Goal: Contribute content: Contribute content

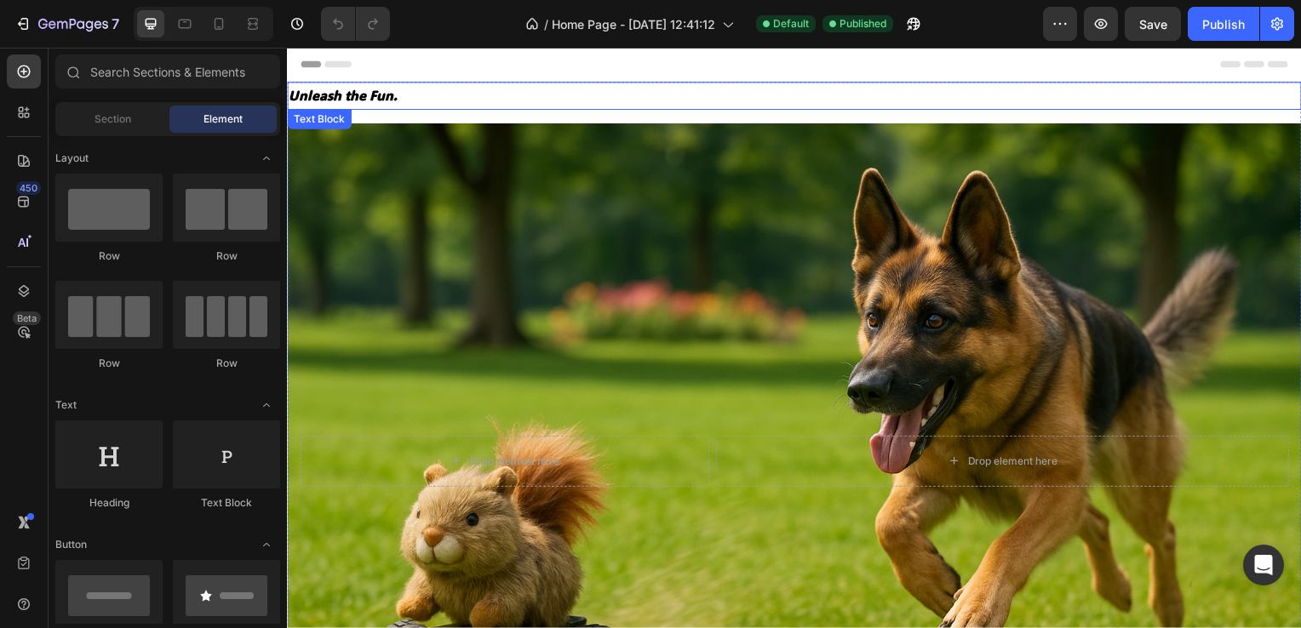
click at [361, 90] on p "Unleash the Fun." at bounding box center [798, 96] width 1018 height 25
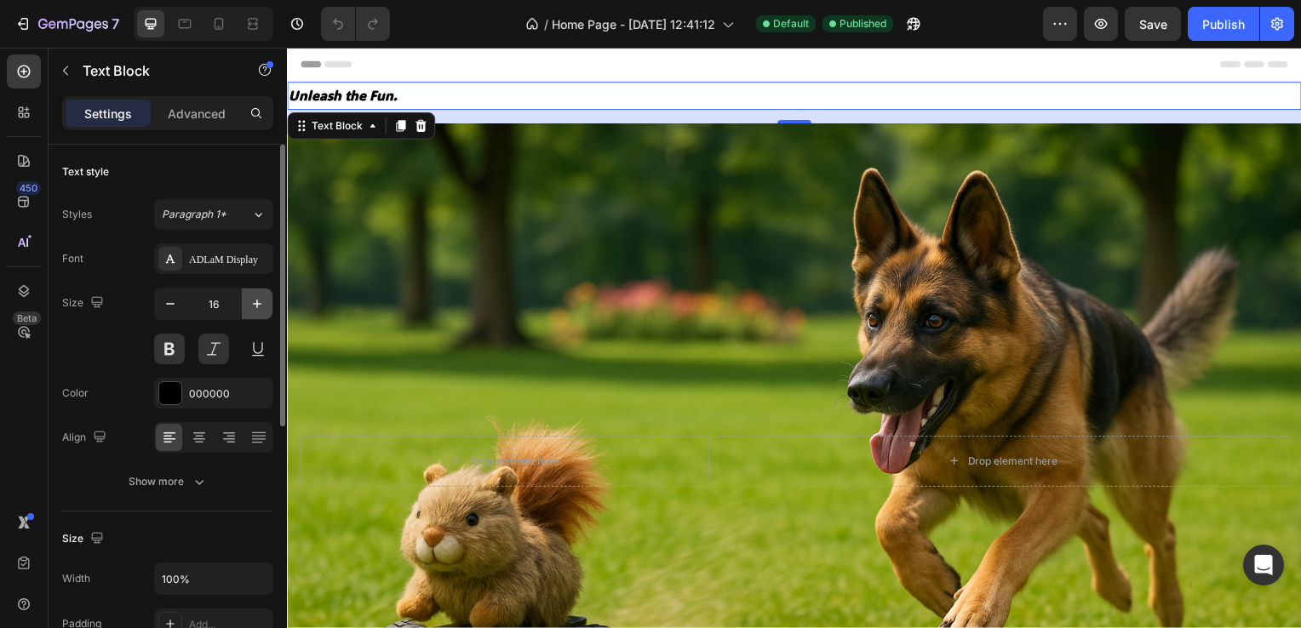
click at [244, 315] on button "button" at bounding box center [257, 304] width 31 height 31
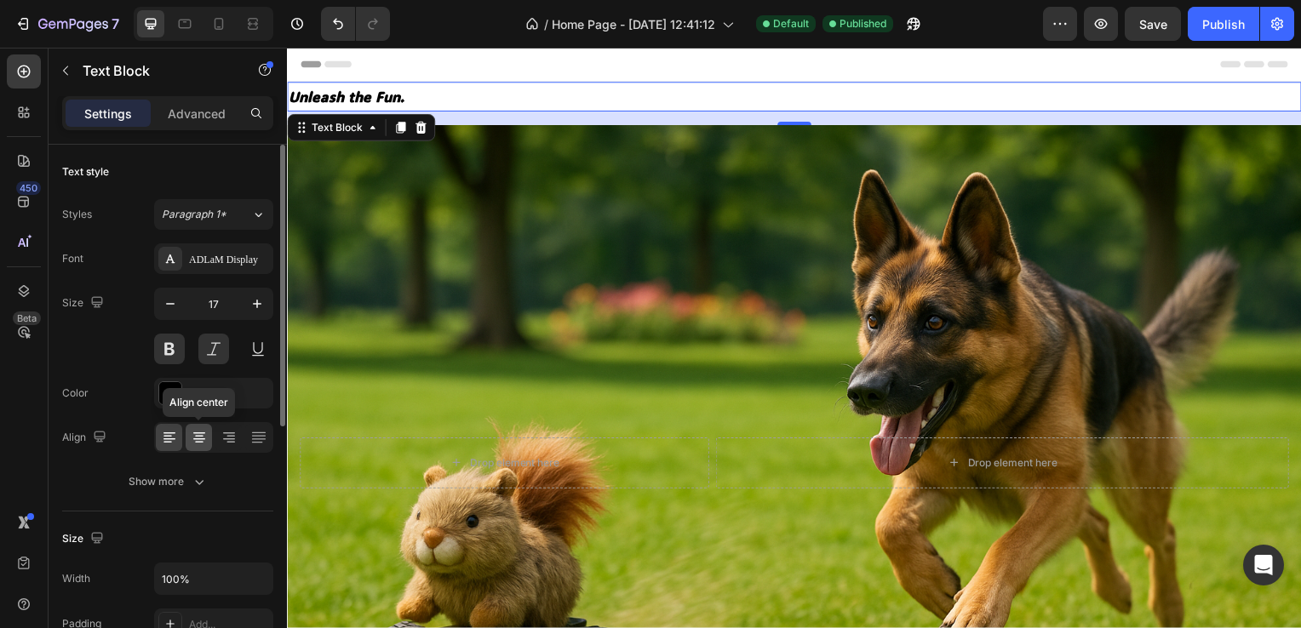
click at [192, 434] on icon at bounding box center [199, 437] width 17 height 17
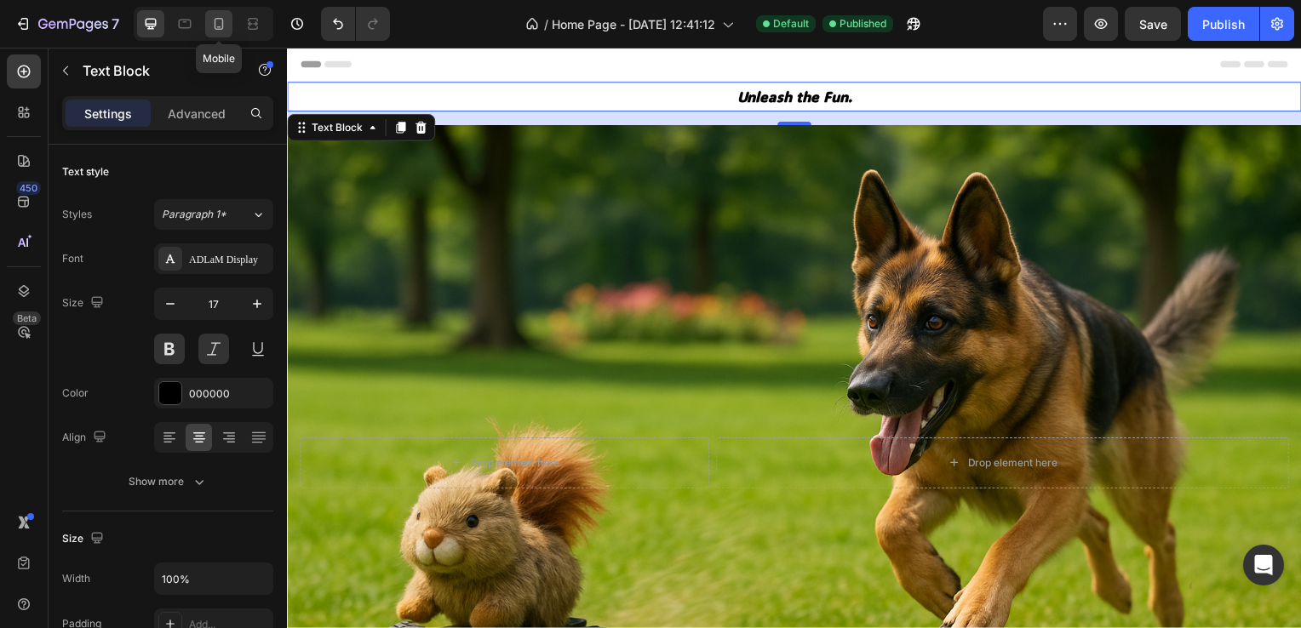
click at [226, 20] on icon at bounding box center [218, 23] width 17 height 17
type input "42"
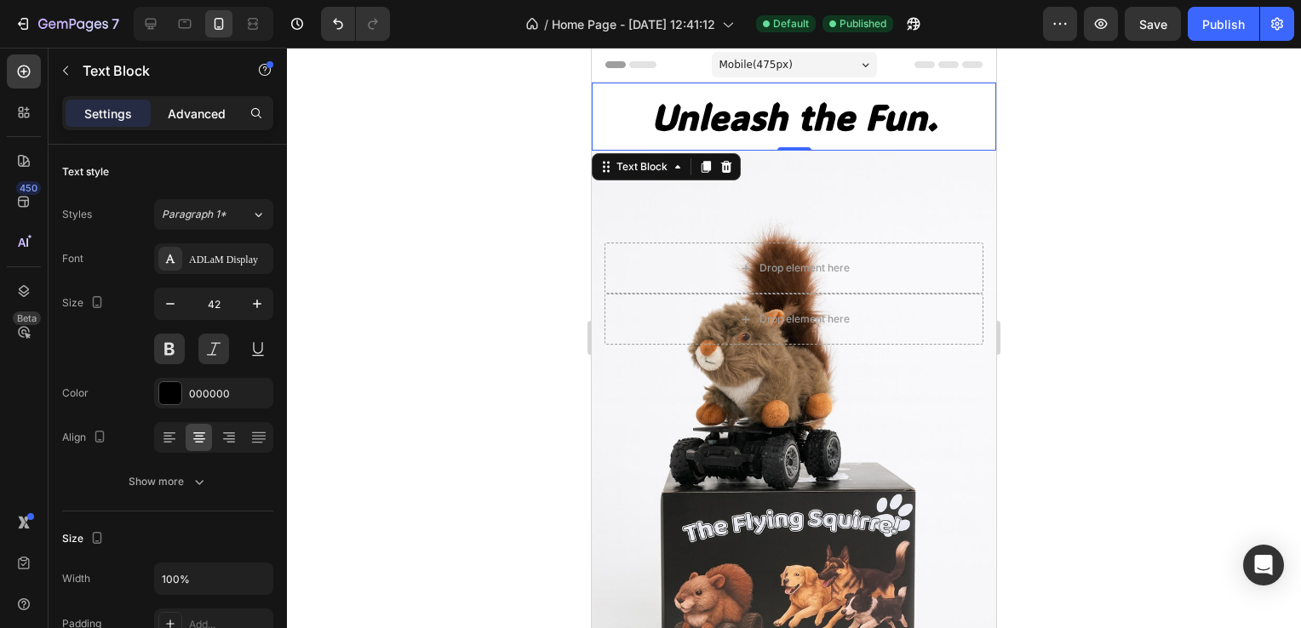
click at [191, 111] on p "Advanced" at bounding box center [197, 114] width 58 height 18
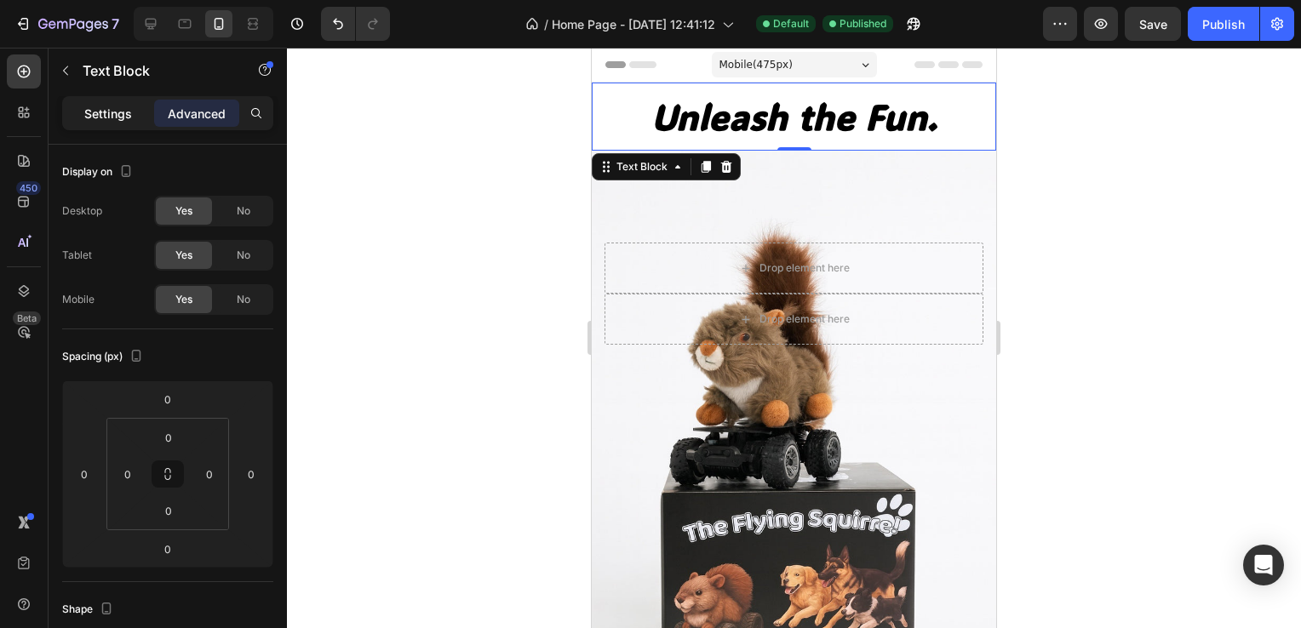
click at [132, 115] on div "Settings" at bounding box center [108, 113] width 85 height 27
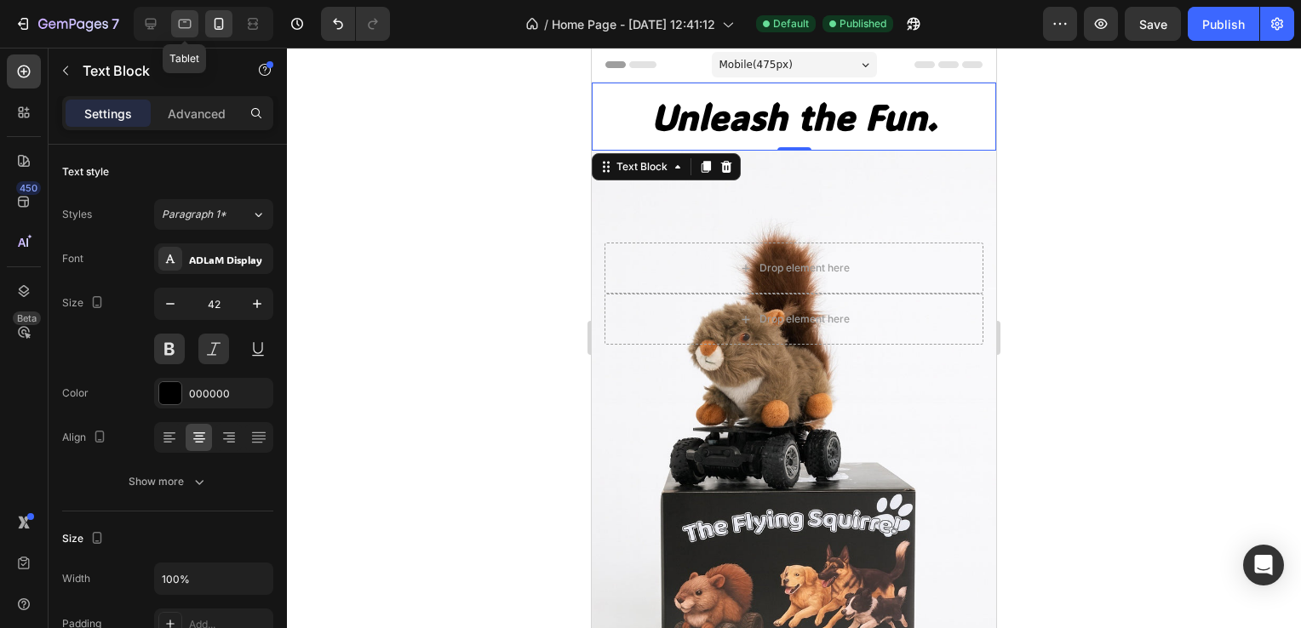
click at [181, 20] on icon at bounding box center [184, 23] width 17 height 17
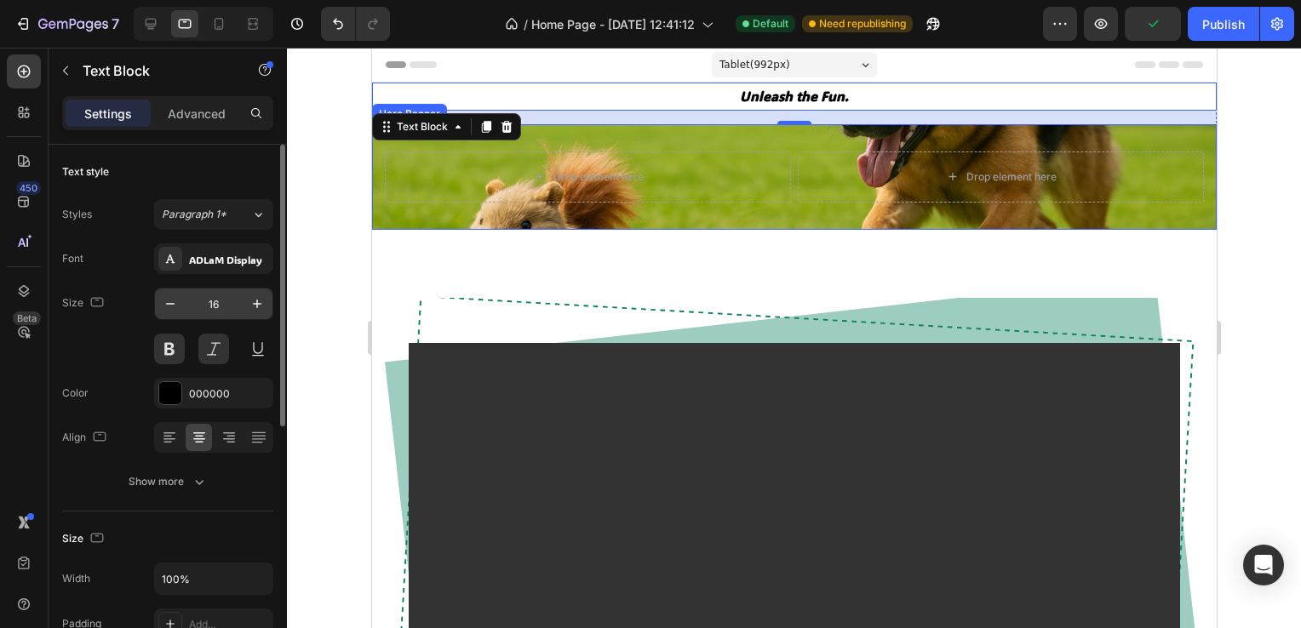
click at [221, 305] on input "16" at bounding box center [214, 304] width 56 height 31
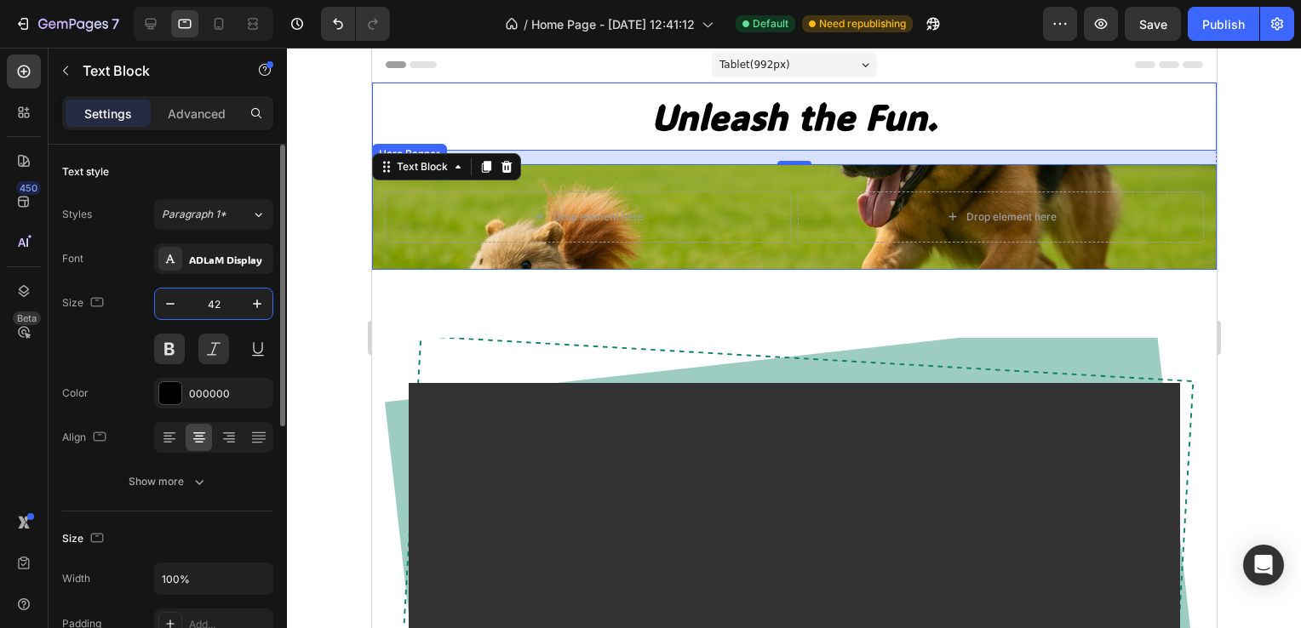
type input "42"
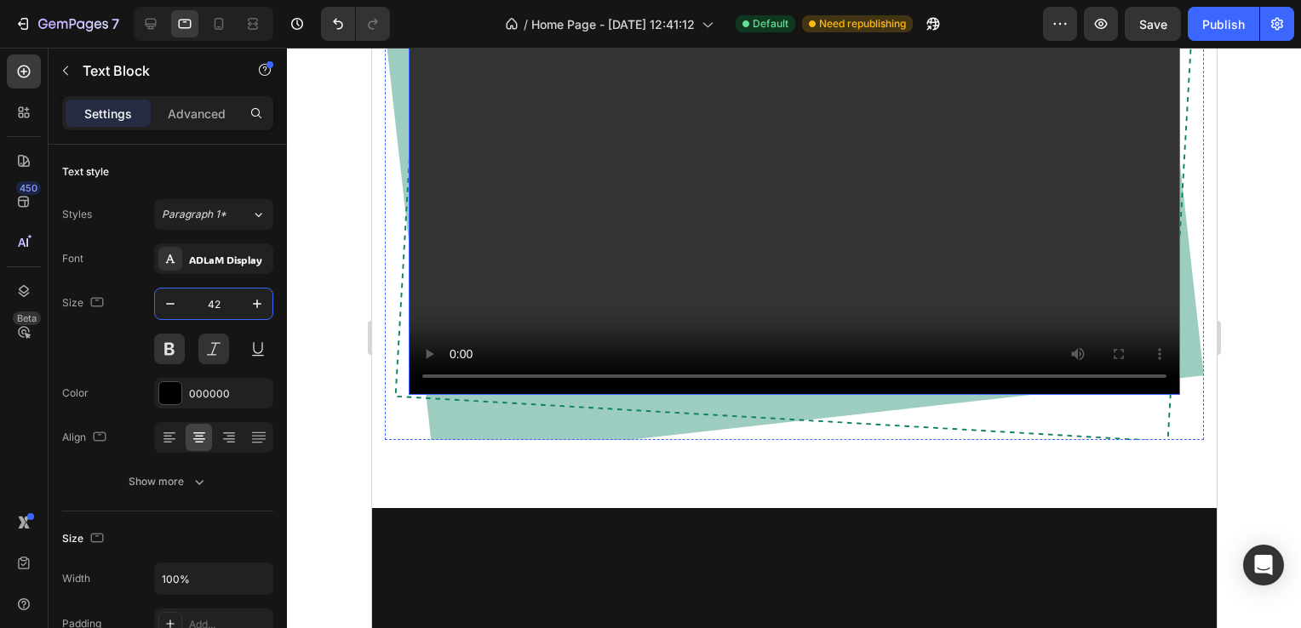
scroll to position [426, 0]
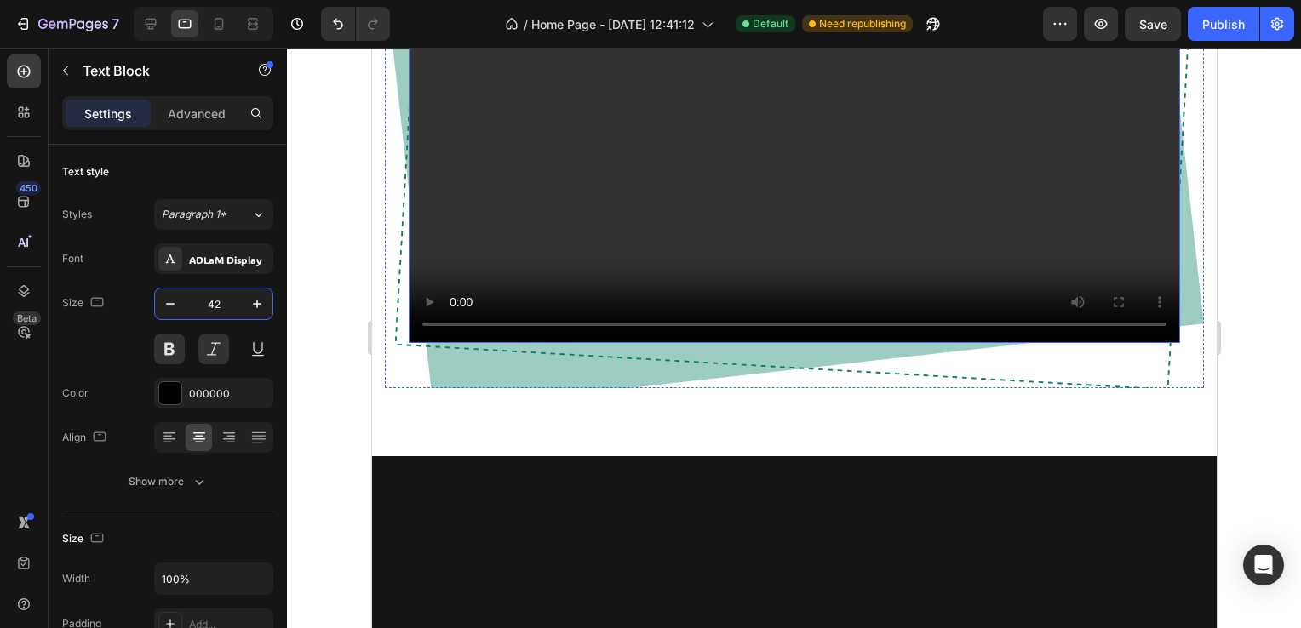
click at [666, 270] on video at bounding box center [793, 150] width 771 height 386
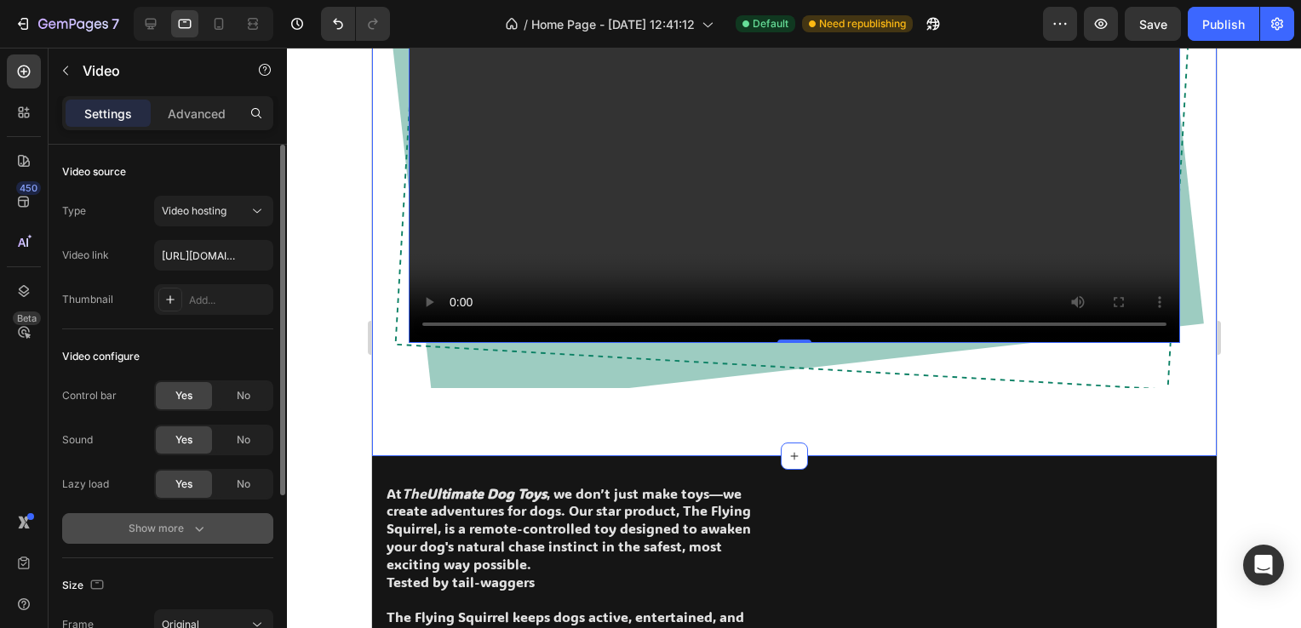
click at [184, 530] on div "Show more" at bounding box center [168, 528] width 79 height 17
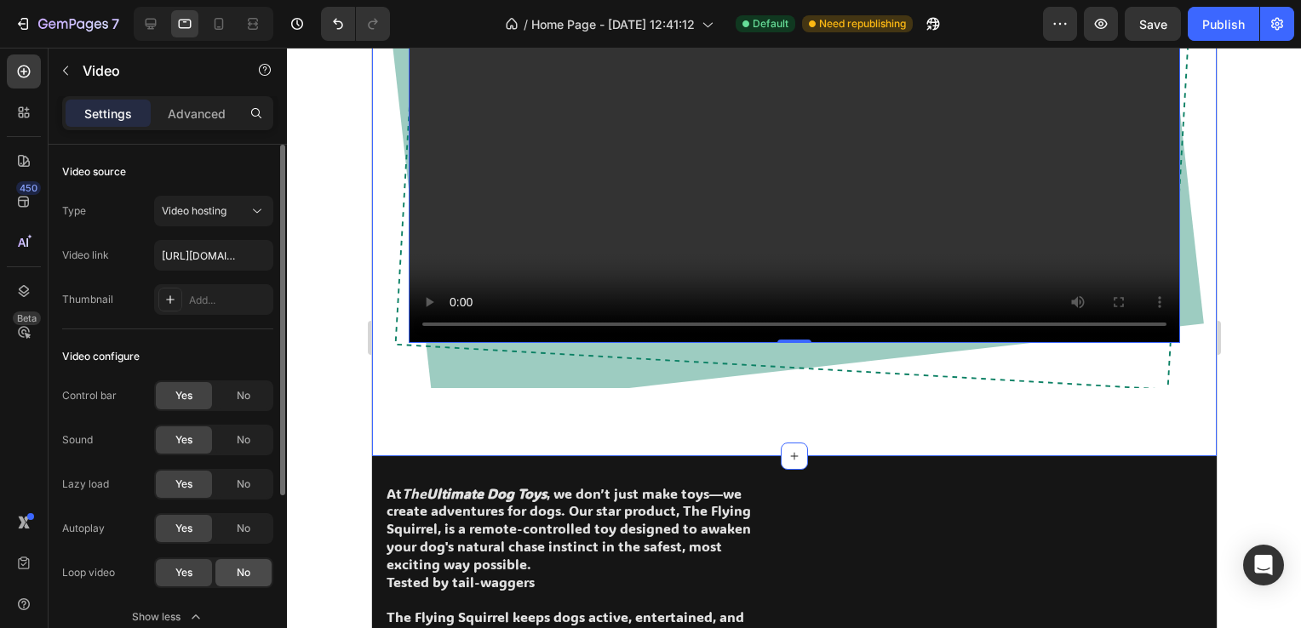
click at [229, 570] on div "No" at bounding box center [243, 572] width 56 height 27
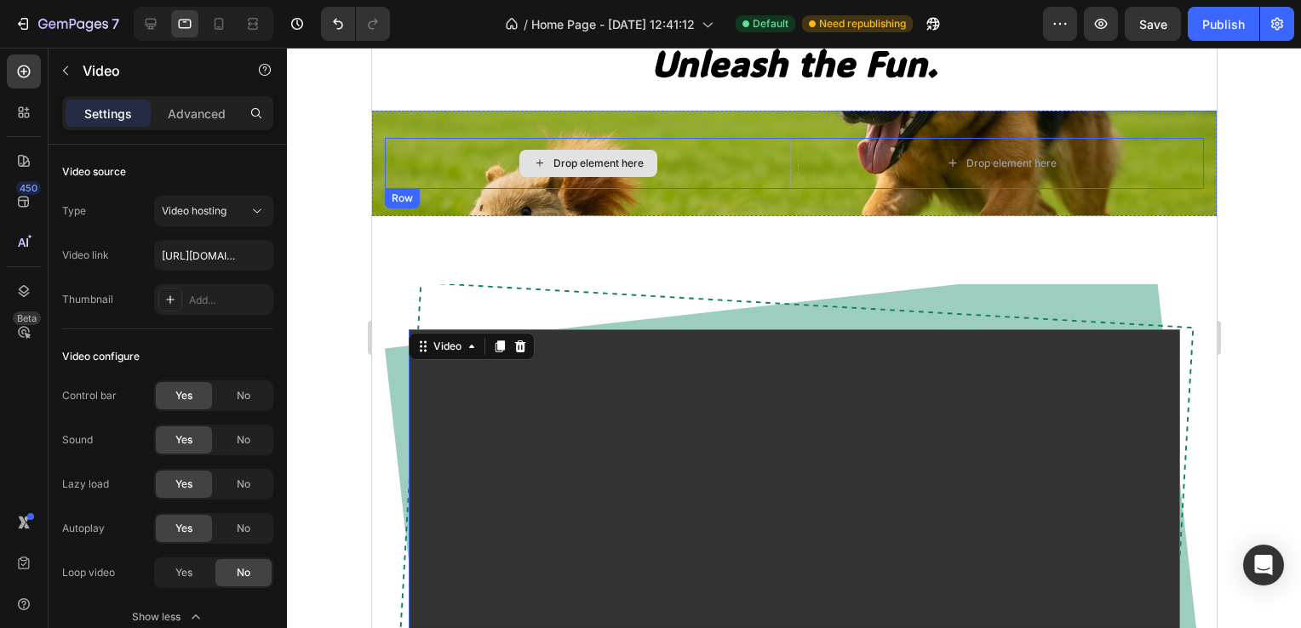
scroll to position [0, 0]
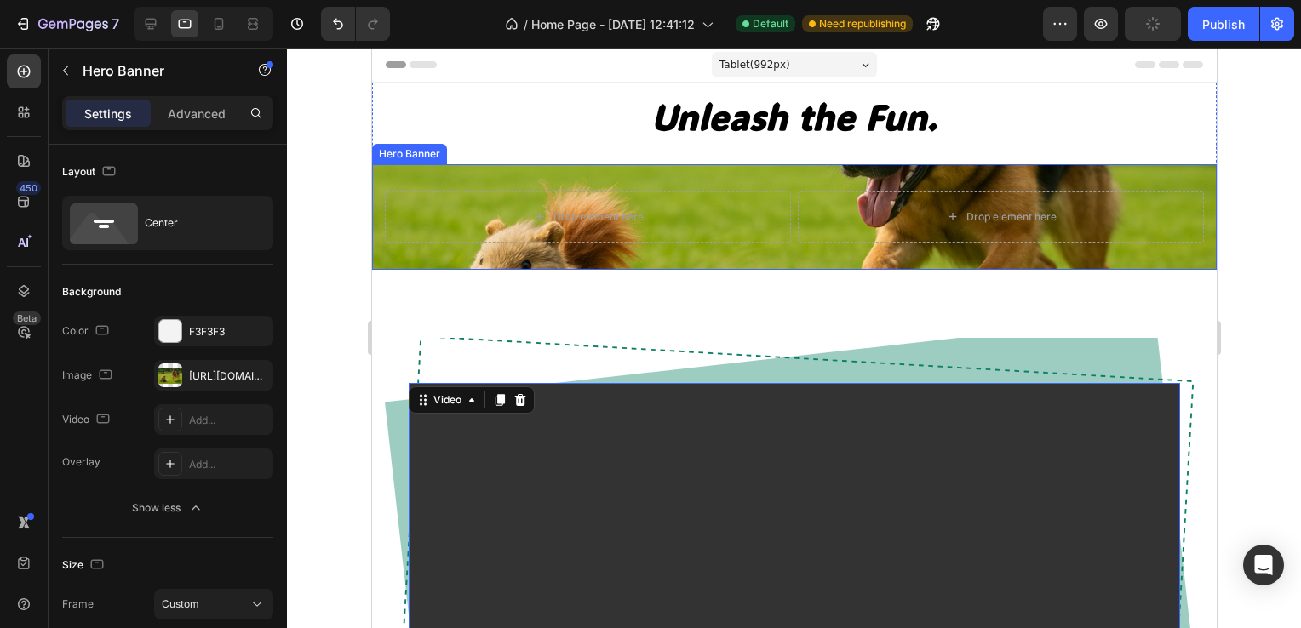
click at [803, 259] on div "Drop element here Drop element here Row" at bounding box center [793, 217] width 845 height 106
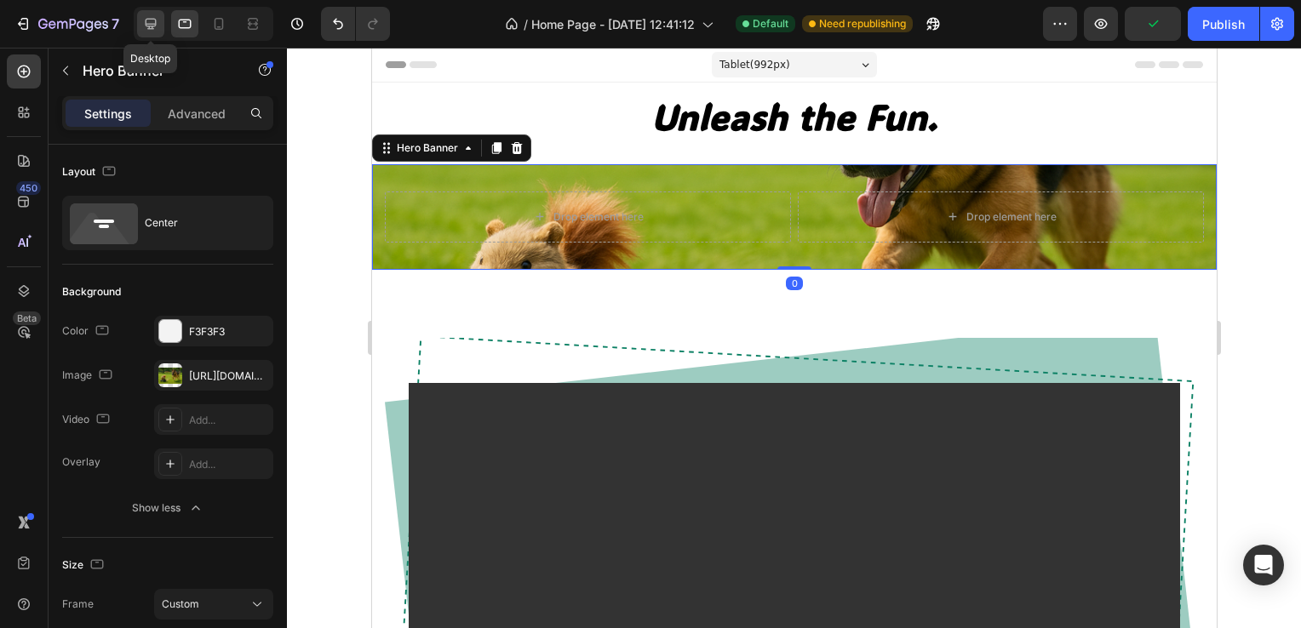
click at [156, 20] on icon at bounding box center [151, 24] width 11 height 11
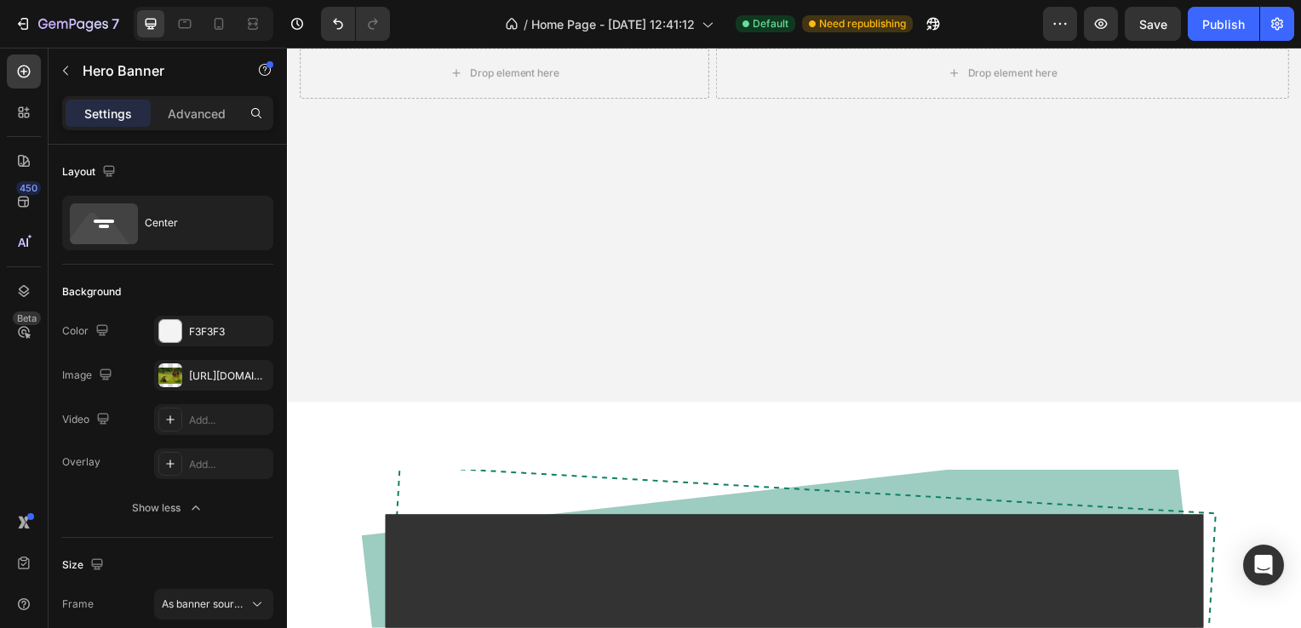
scroll to position [358, 0]
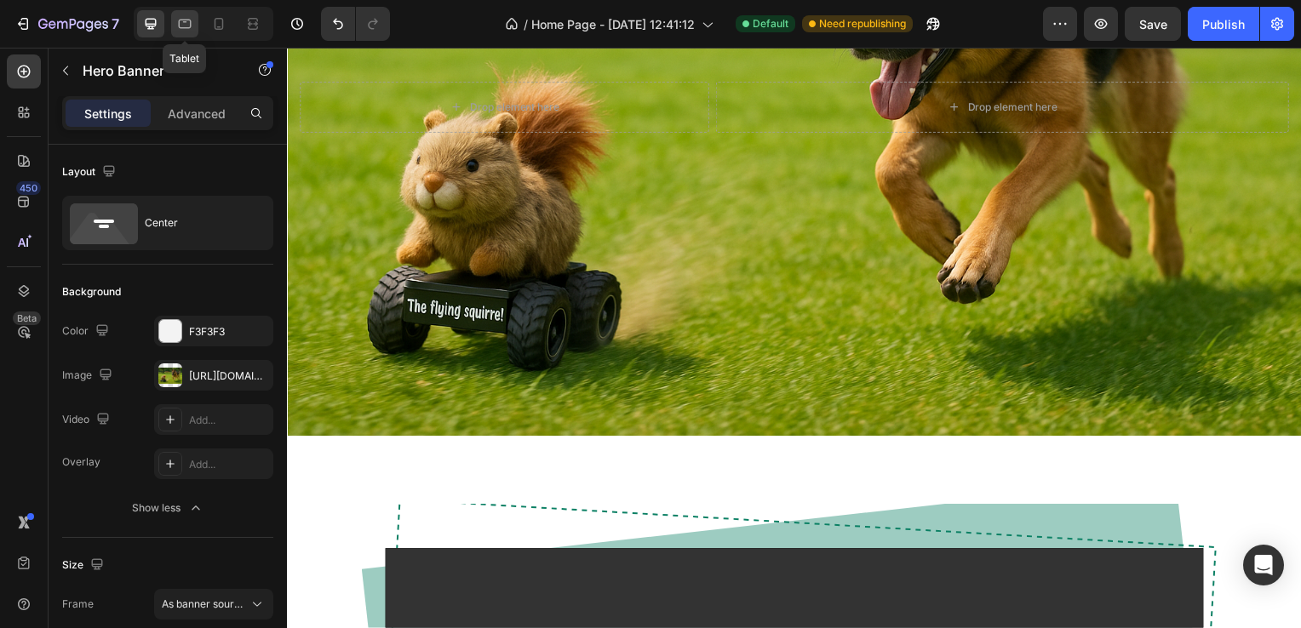
click at [192, 29] on icon at bounding box center [184, 23] width 17 height 17
type input "100%"
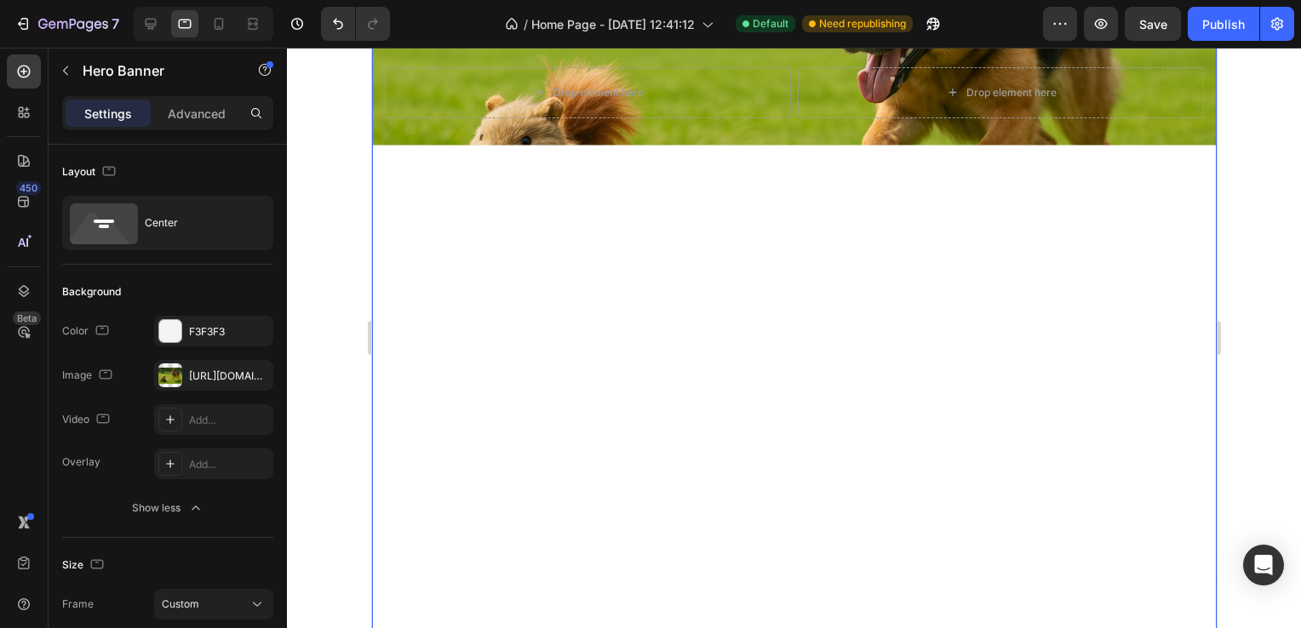
scroll to position [56, 0]
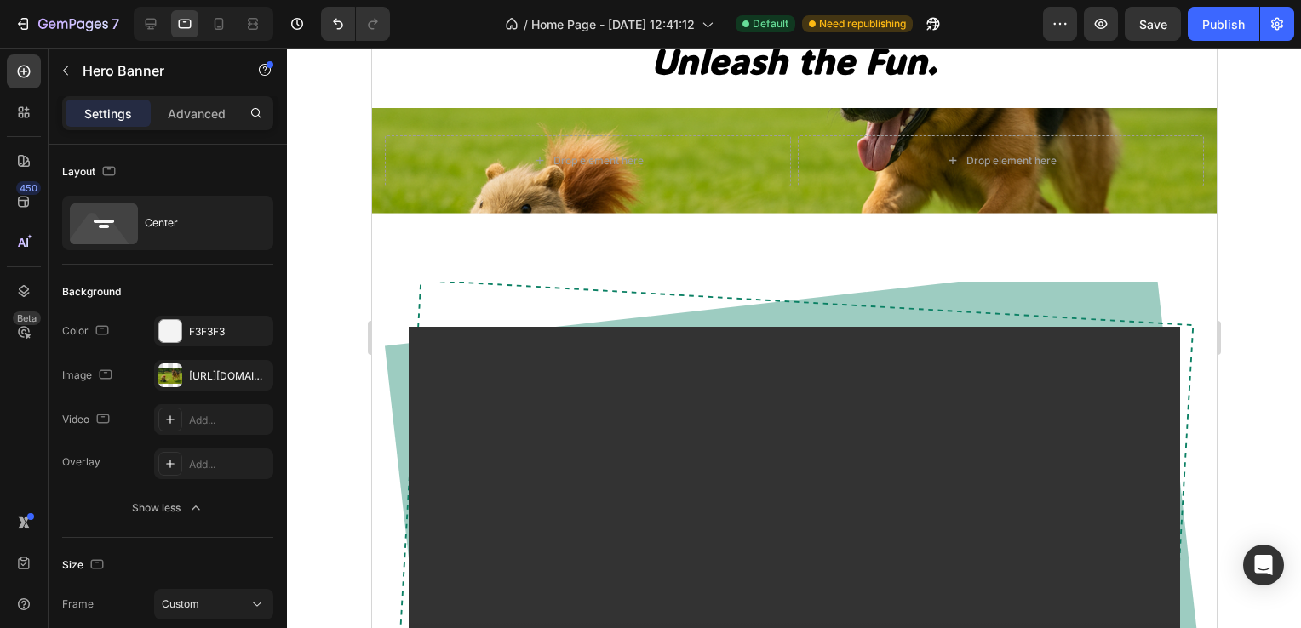
click at [780, 203] on div "Drop element here Drop element here Row" at bounding box center [793, 161] width 845 height 106
click at [815, 198] on div "Drop element here Drop element here Row" at bounding box center [793, 161] width 845 height 106
click at [778, 118] on div "Drop element here Drop element here Row" at bounding box center [793, 161] width 845 height 106
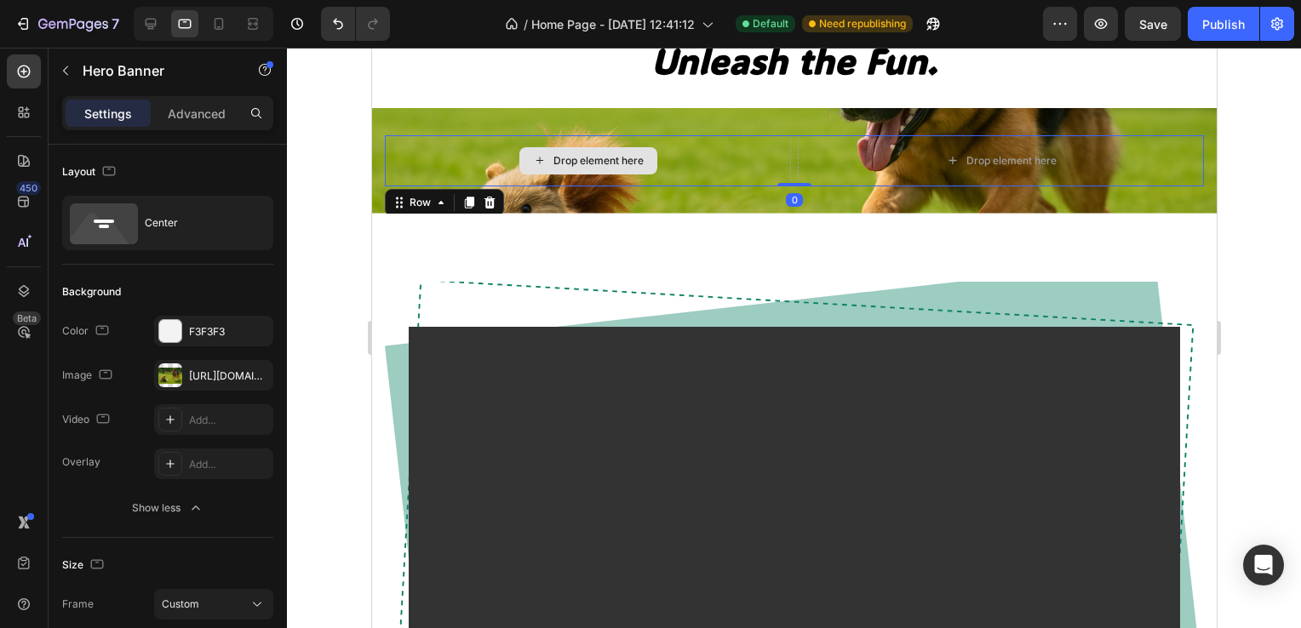
click at [747, 178] on div "Drop element here" at bounding box center [587, 160] width 406 height 51
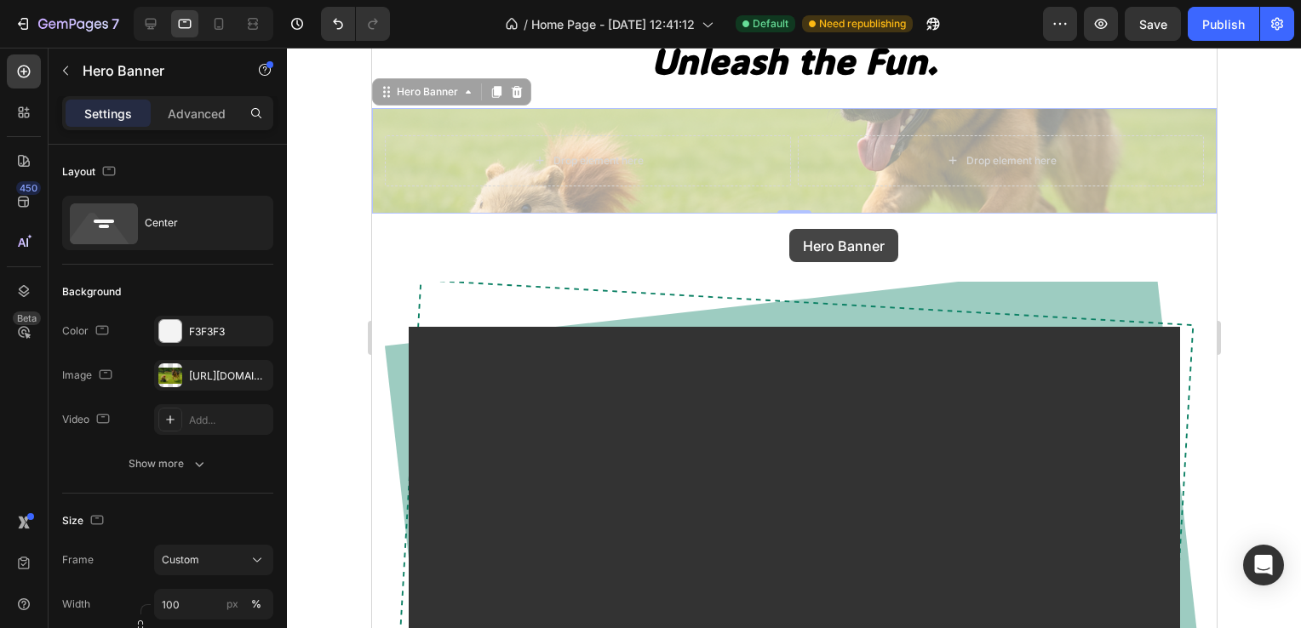
drag, startPoint x: 788, startPoint y: 208, endPoint x: 789, endPoint y: 229, distance: 21.4
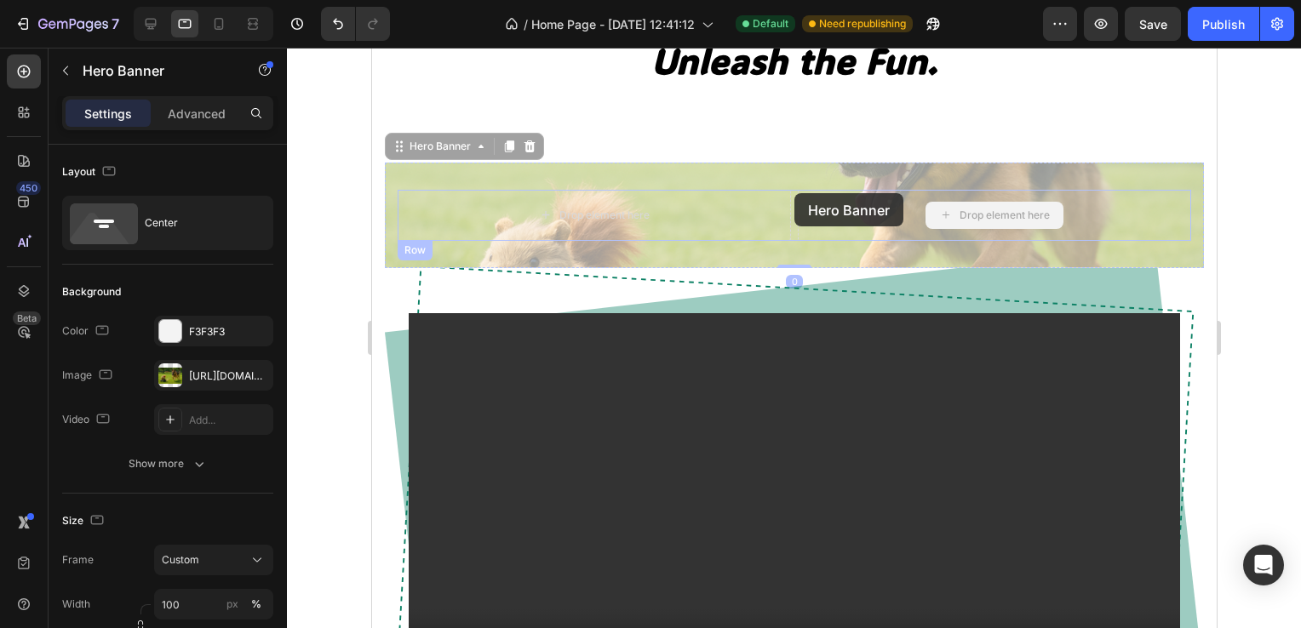
drag, startPoint x: 788, startPoint y: 240, endPoint x: 787, endPoint y: 154, distance: 86.0
click at [788, 155] on div "Row Hero Banner 0 Drop element here Drop element here Row Hero Banner 0 Video R…" at bounding box center [793, 454] width 845 height 718
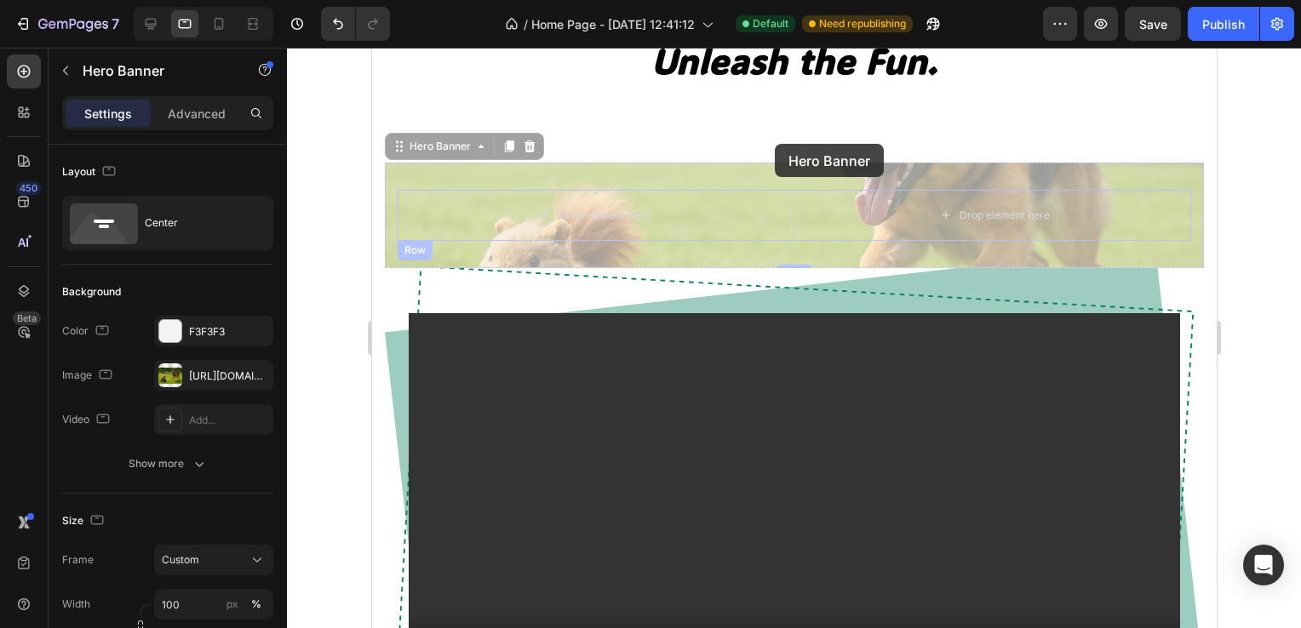
drag, startPoint x: 786, startPoint y: 261, endPoint x: 774, endPoint y: 144, distance: 117.3
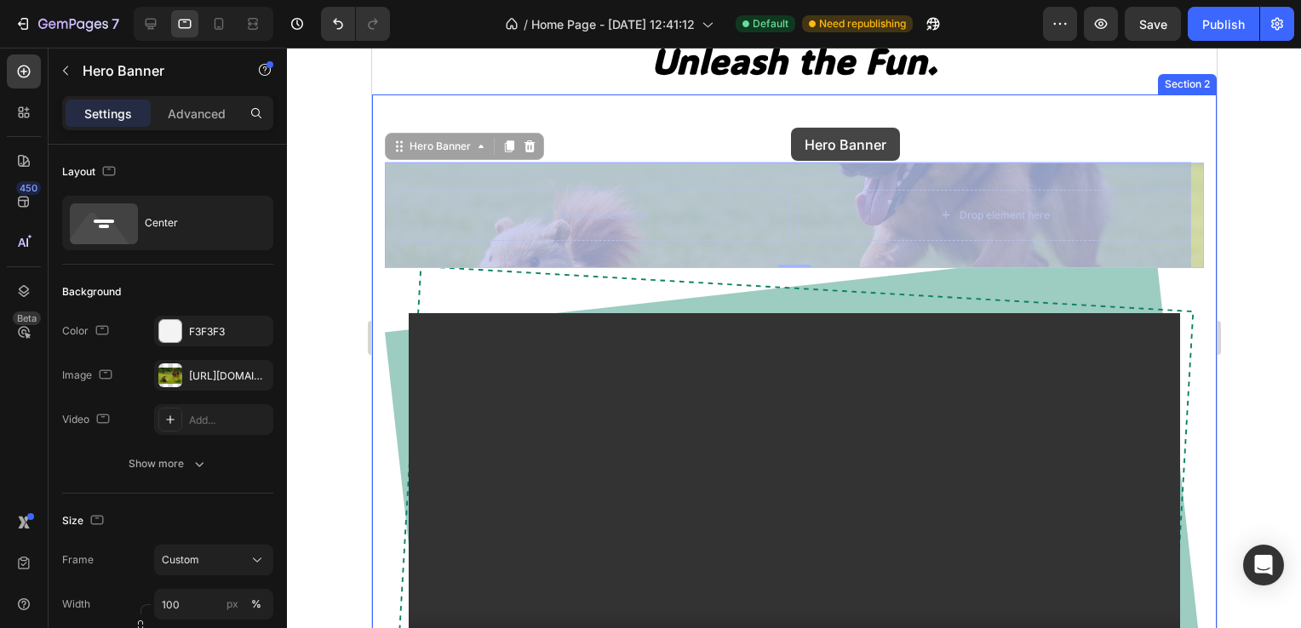
drag, startPoint x: 793, startPoint y: 174, endPoint x: 789, endPoint y: 126, distance: 47.8
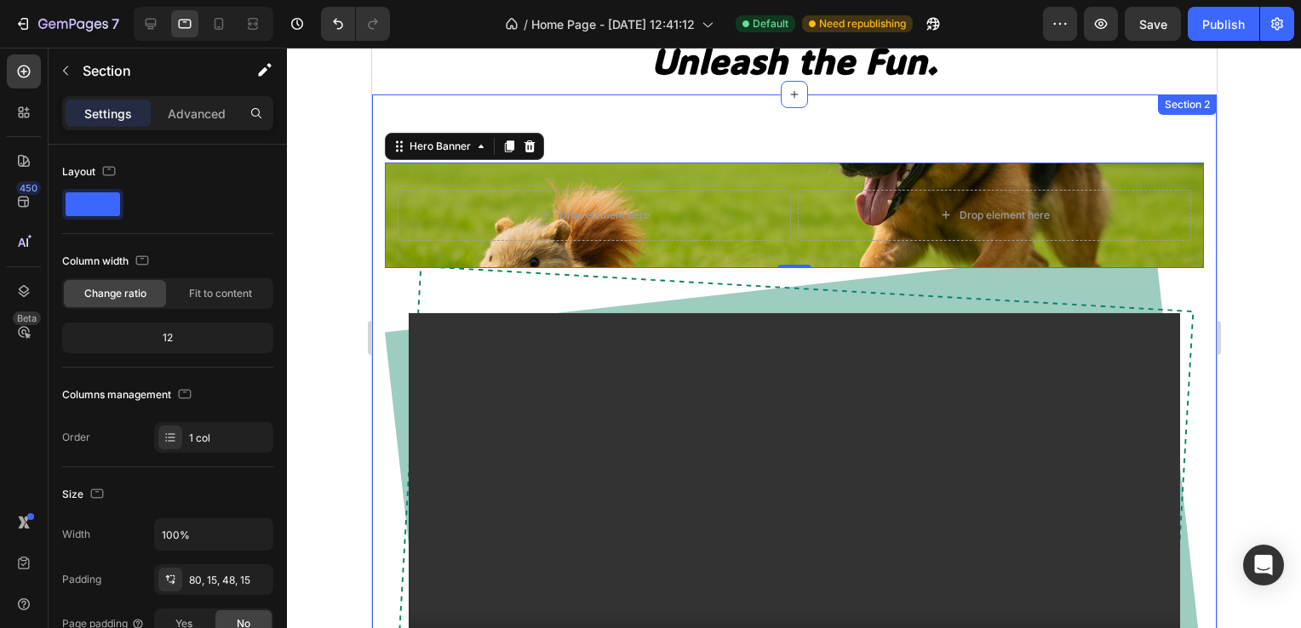
click at [970, 109] on div "Drop element here Drop element here Row Hero Banner 0 Video Row Row Section 2" at bounding box center [793, 454] width 845 height 718
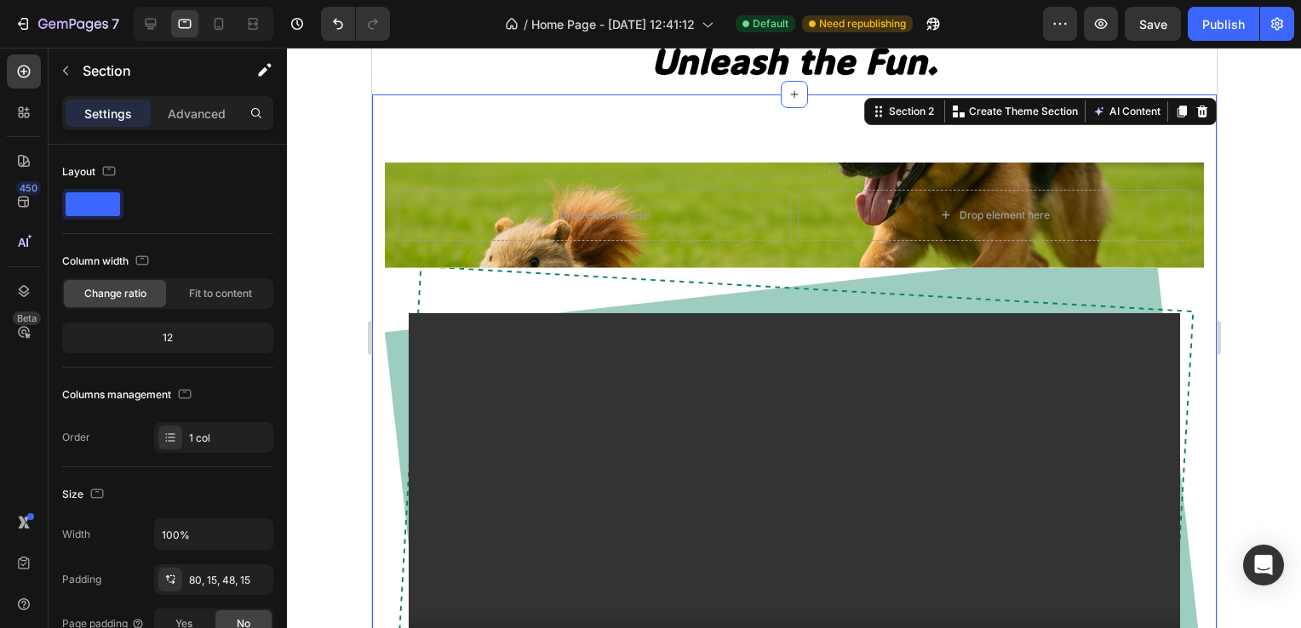
click at [1299, 172] on div at bounding box center [794, 338] width 1014 height 581
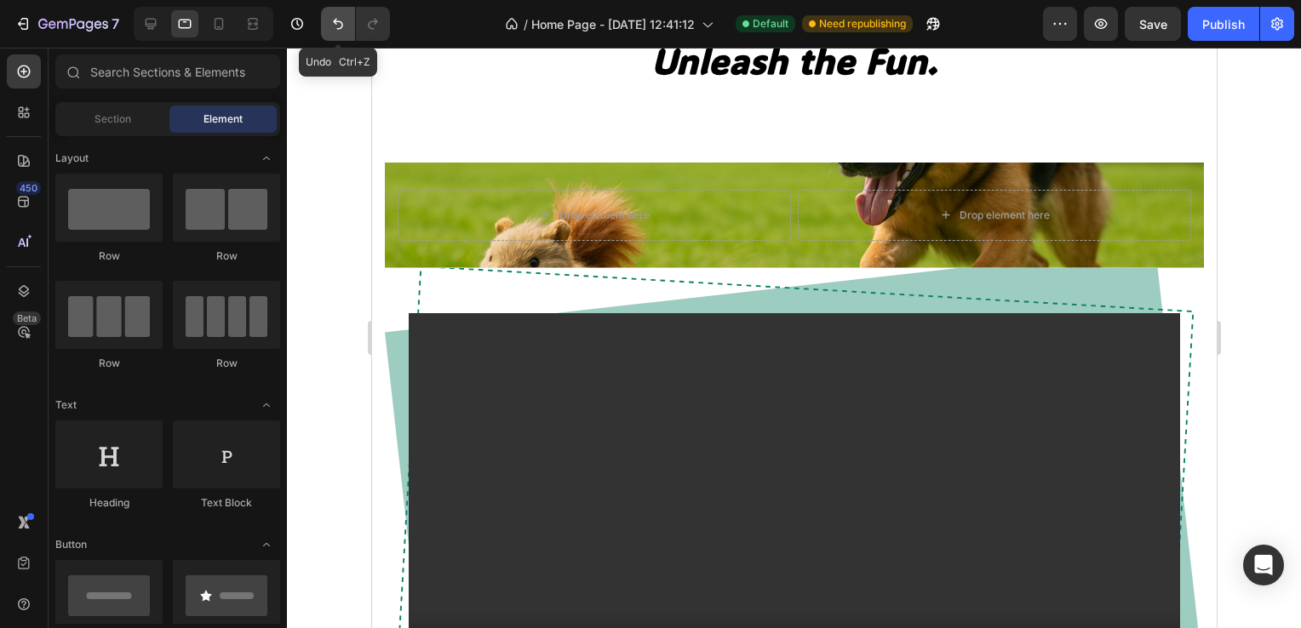
click at [339, 20] on icon "Undo/Redo" at bounding box center [338, 23] width 17 height 17
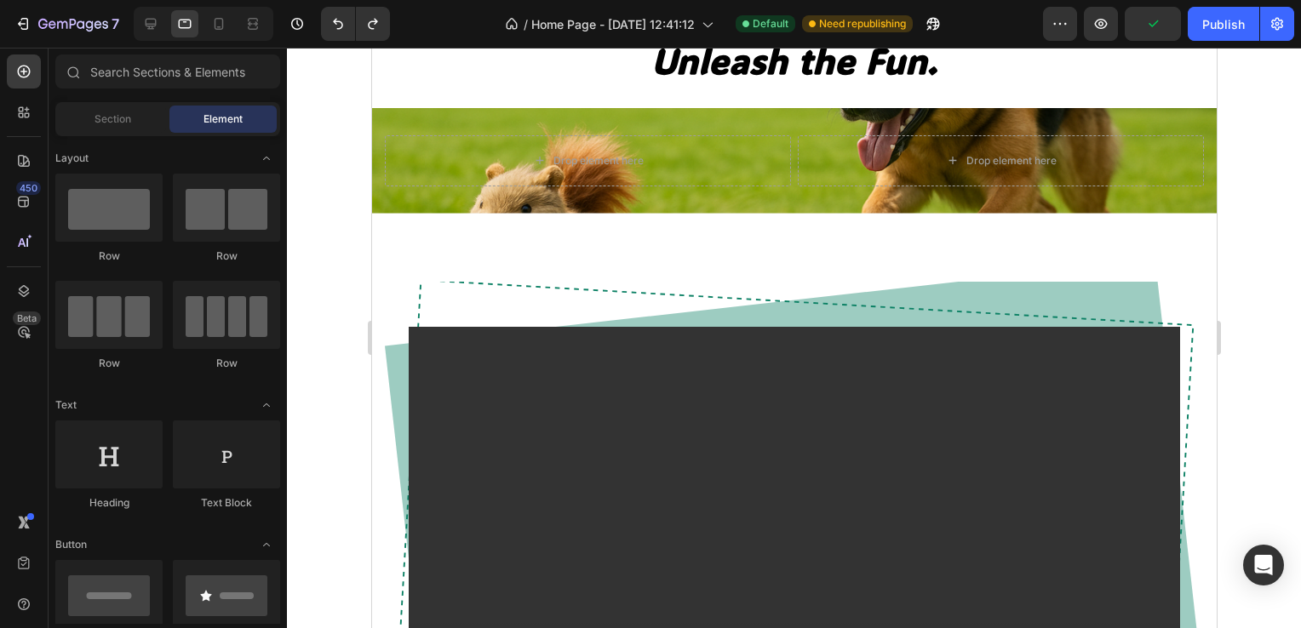
click at [1259, 215] on div at bounding box center [794, 338] width 1014 height 581
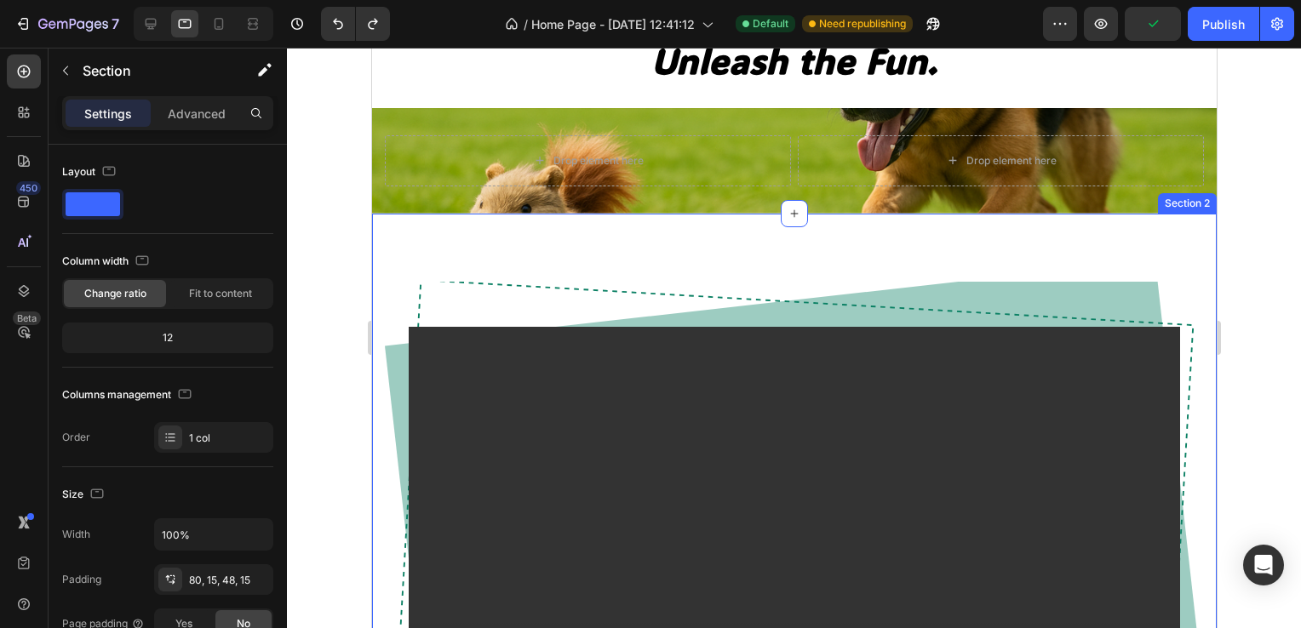
click at [1123, 221] on div "Video Row Row Section 2" at bounding box center [793, 520] width 845 height 612
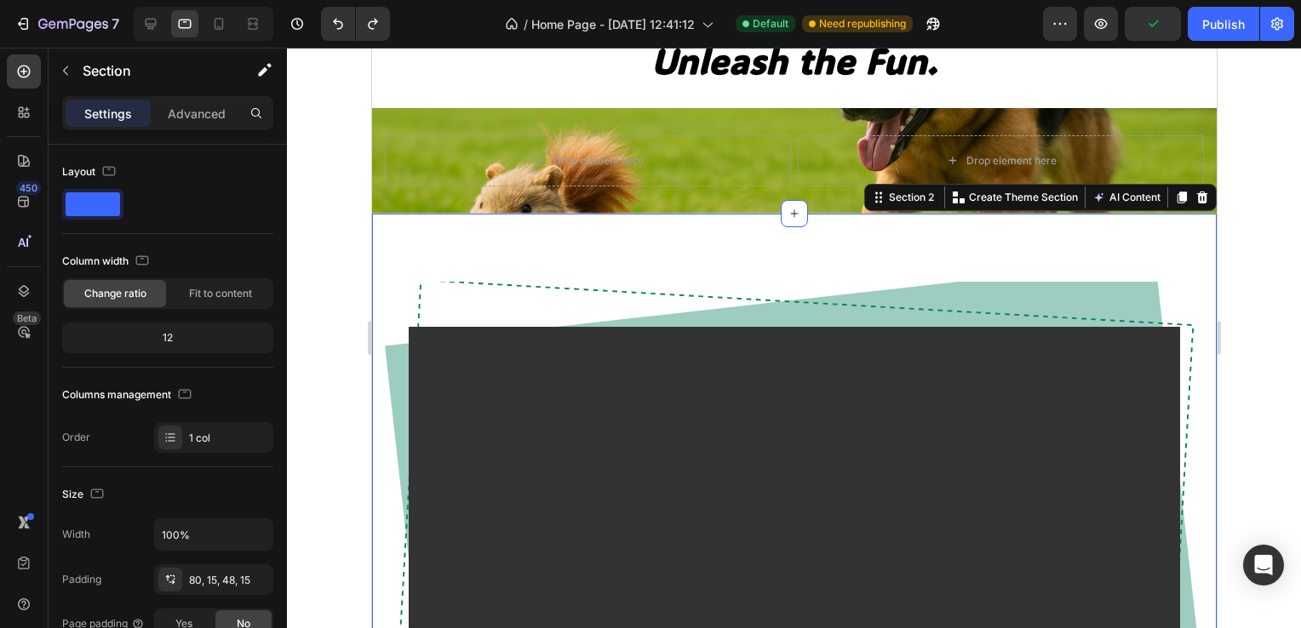
click at [1280, 237] on div at bounding box center [794, 338] width 1014 height 581
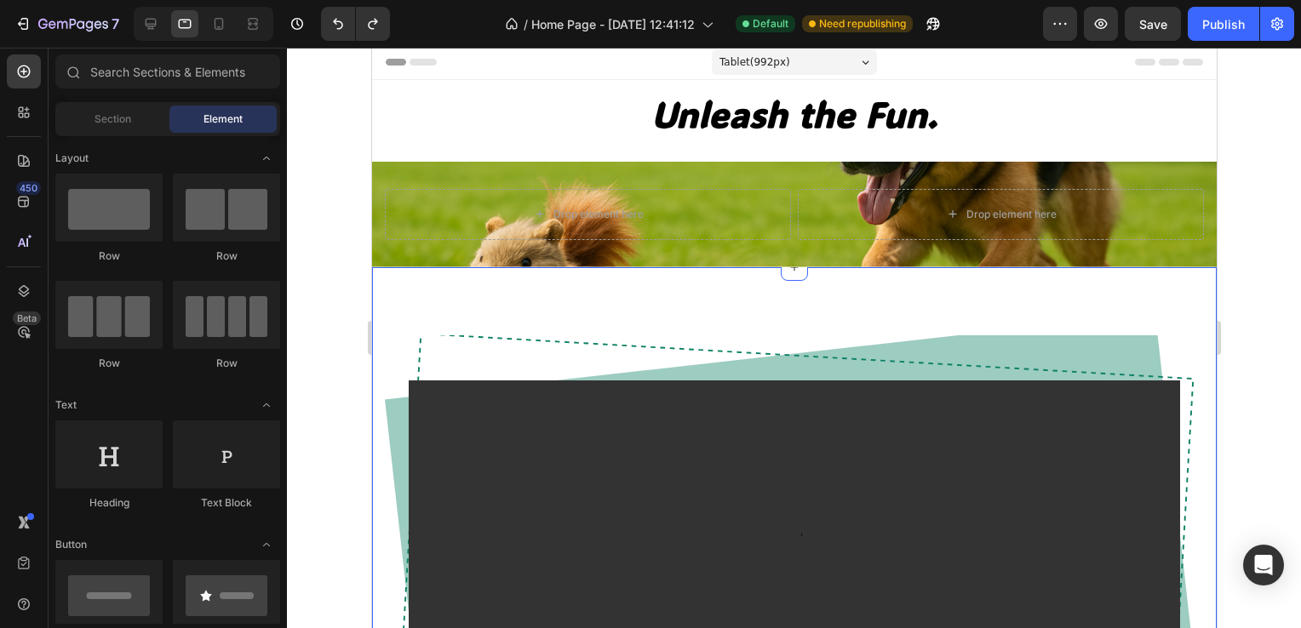
scroll to position [0, 0]
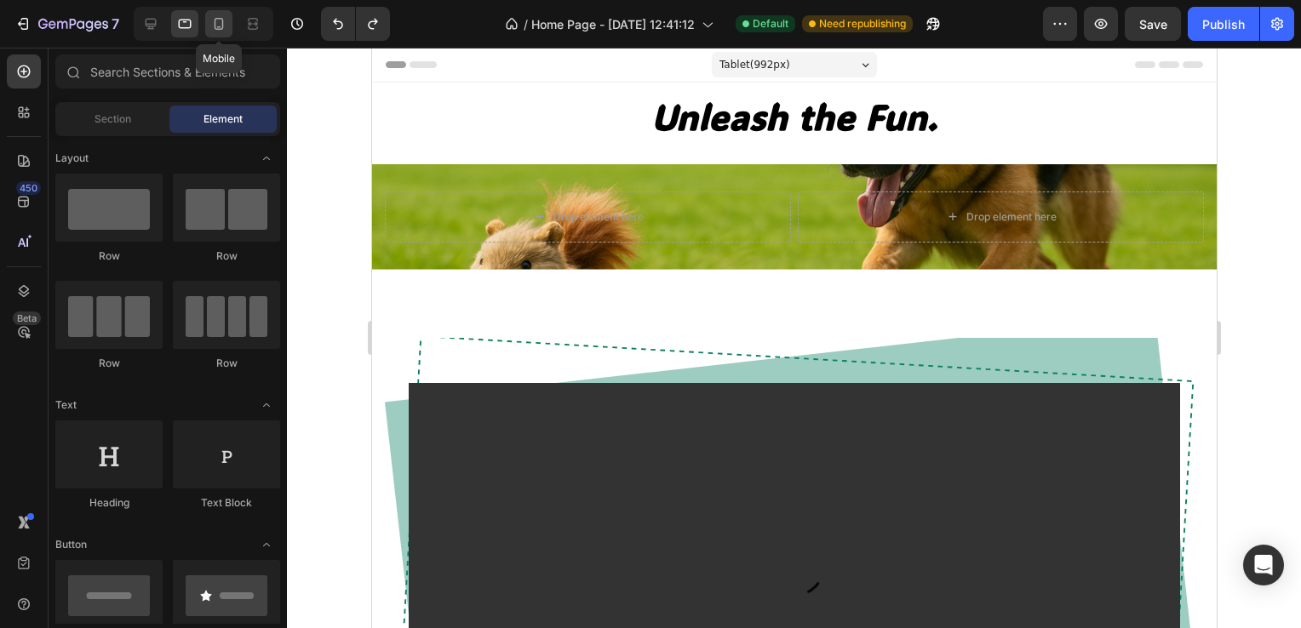
click at [208, 22] on div at bounding box center [218, 23] width 27 height 27
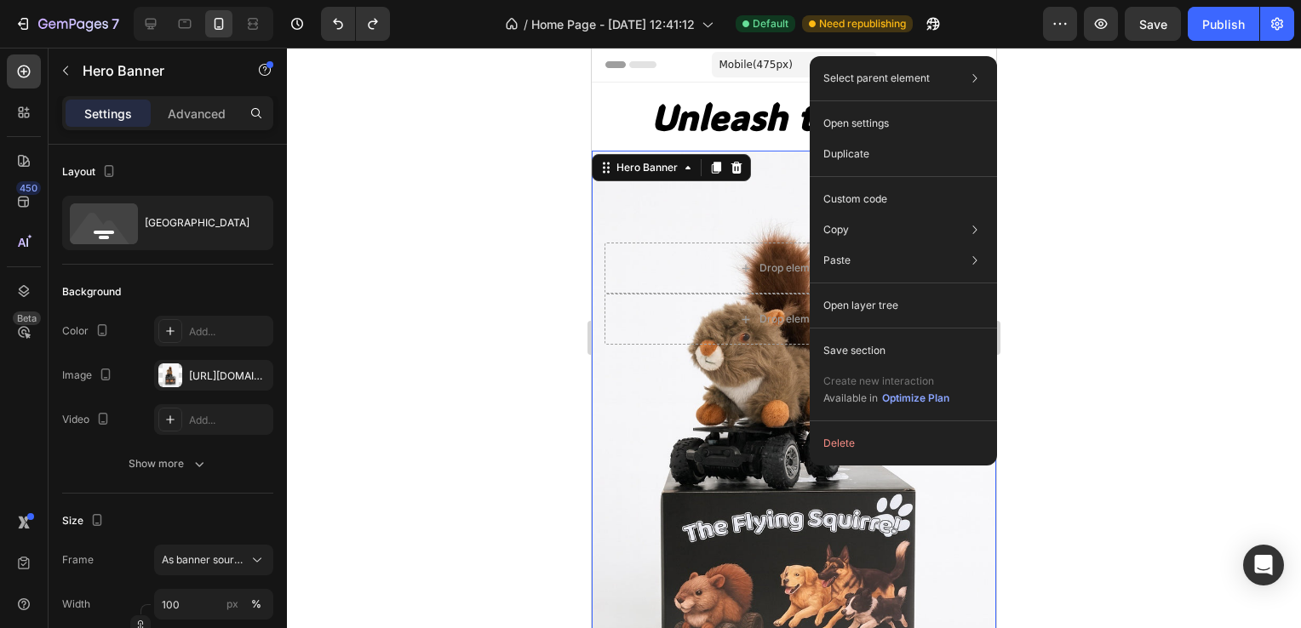
scroll to position [681, 0]
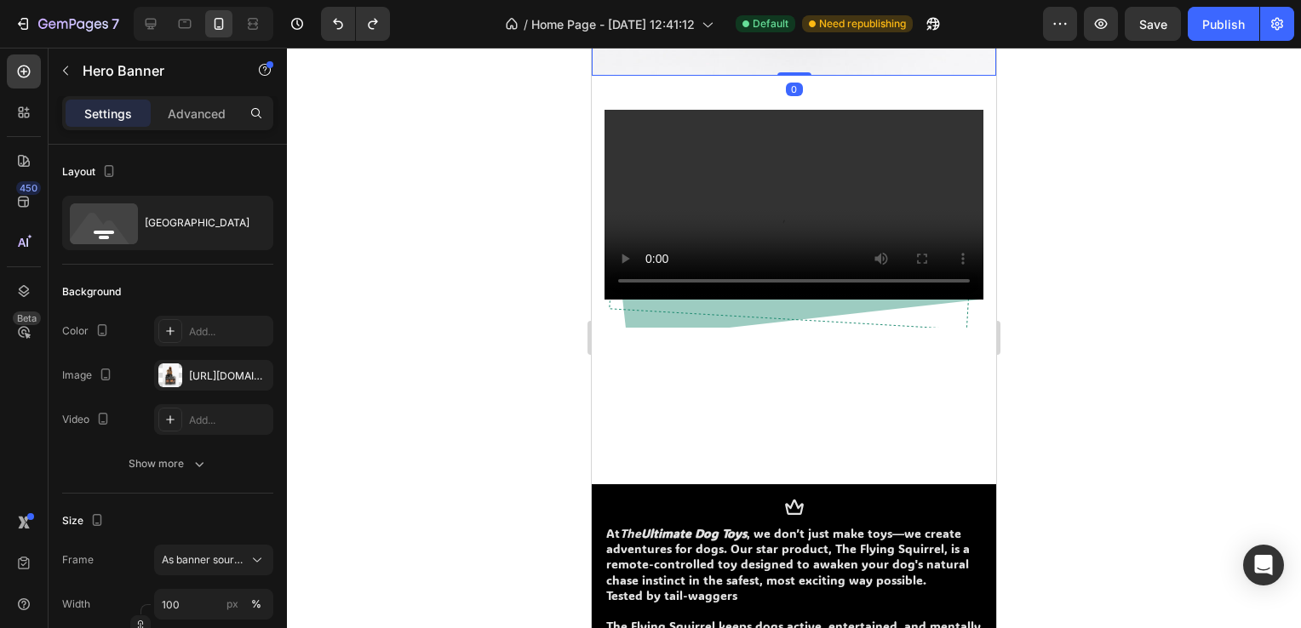
click at [421, 348] on div at bounding box center [794, 338] width 1014 height 581
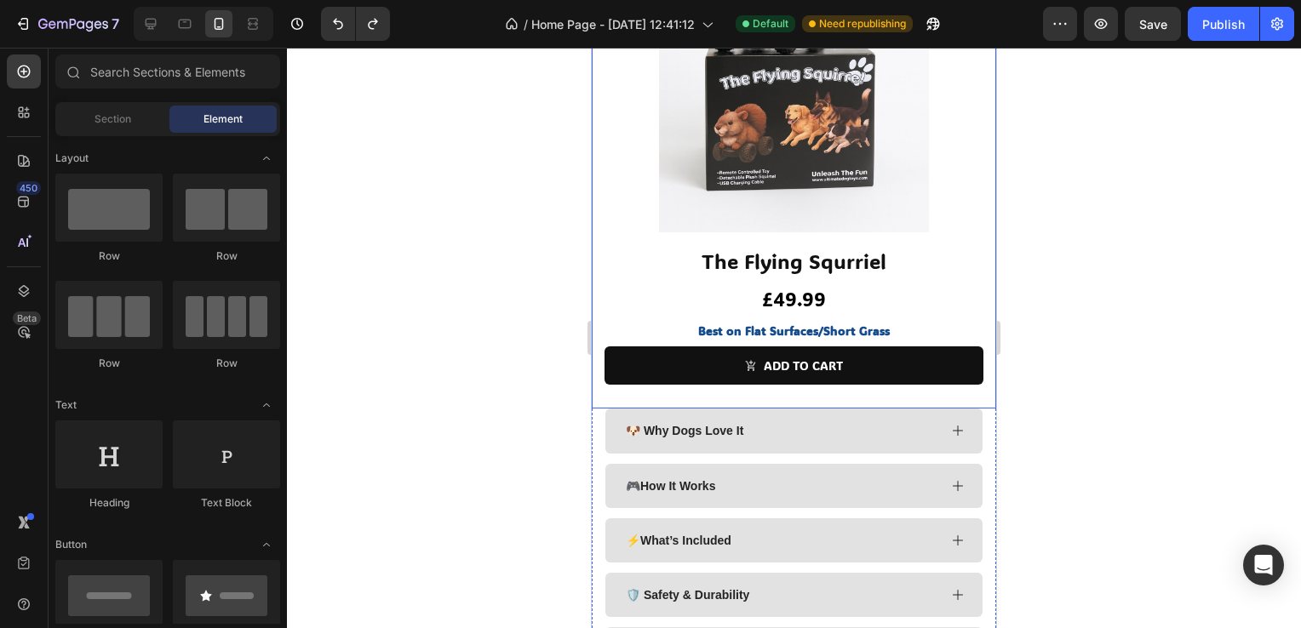
scroll to position [2554, 0]
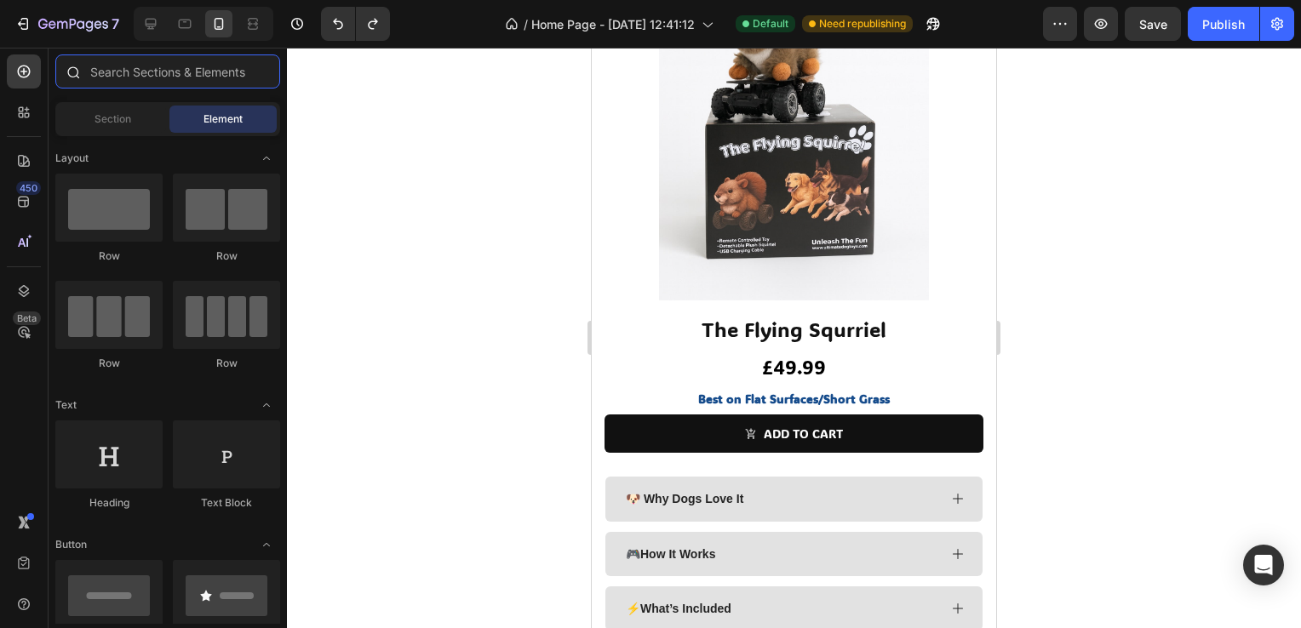
click at [164, 77] on input "text" at bounding box center [167, 71] width 225 height 34
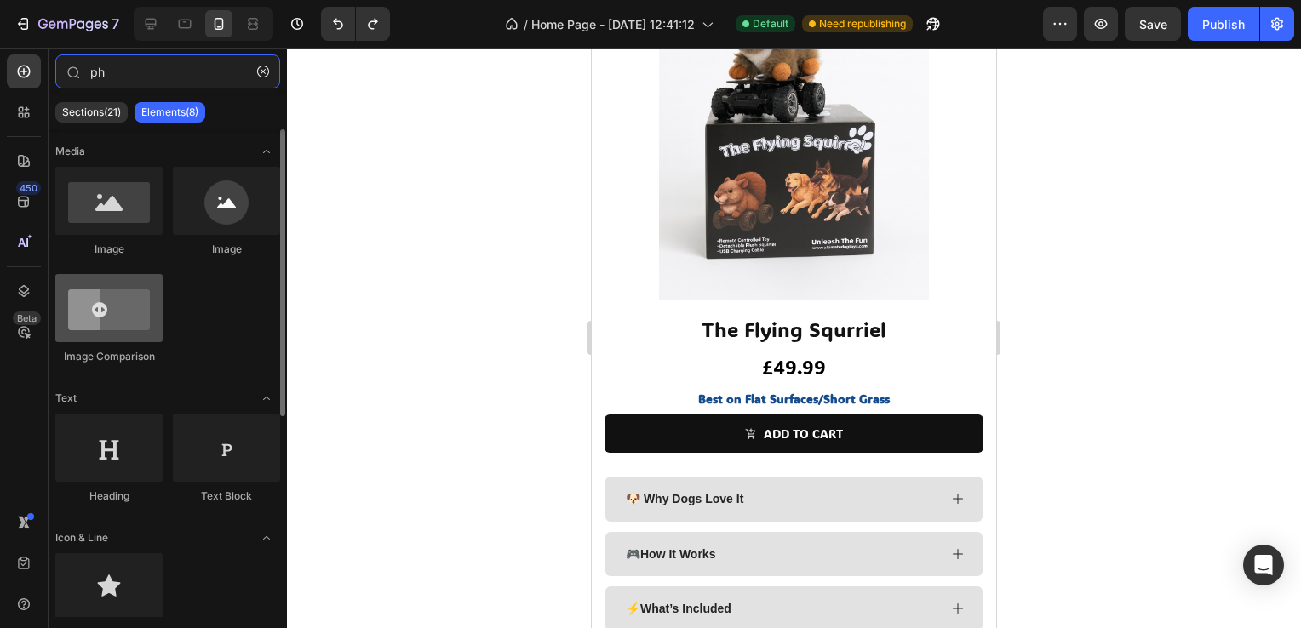
type input "ph"
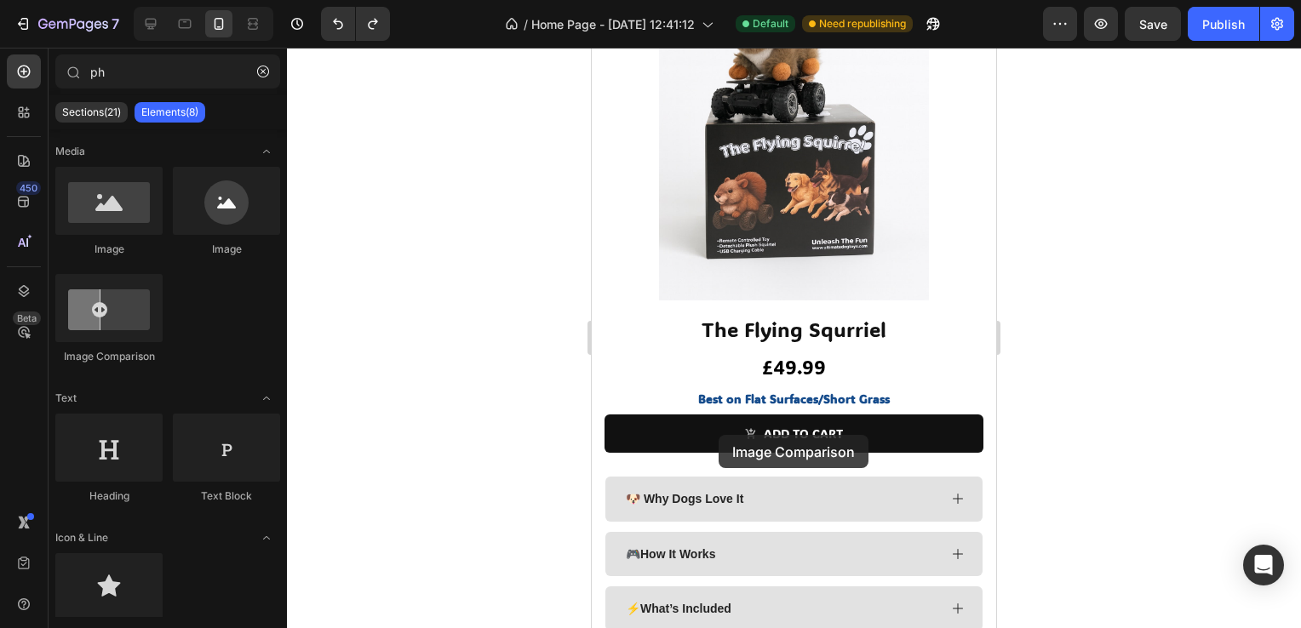
drag, startPoint x: 667, startPoint y: 383, endPoint x: 727, endPoint y: 429, distance: 76.0
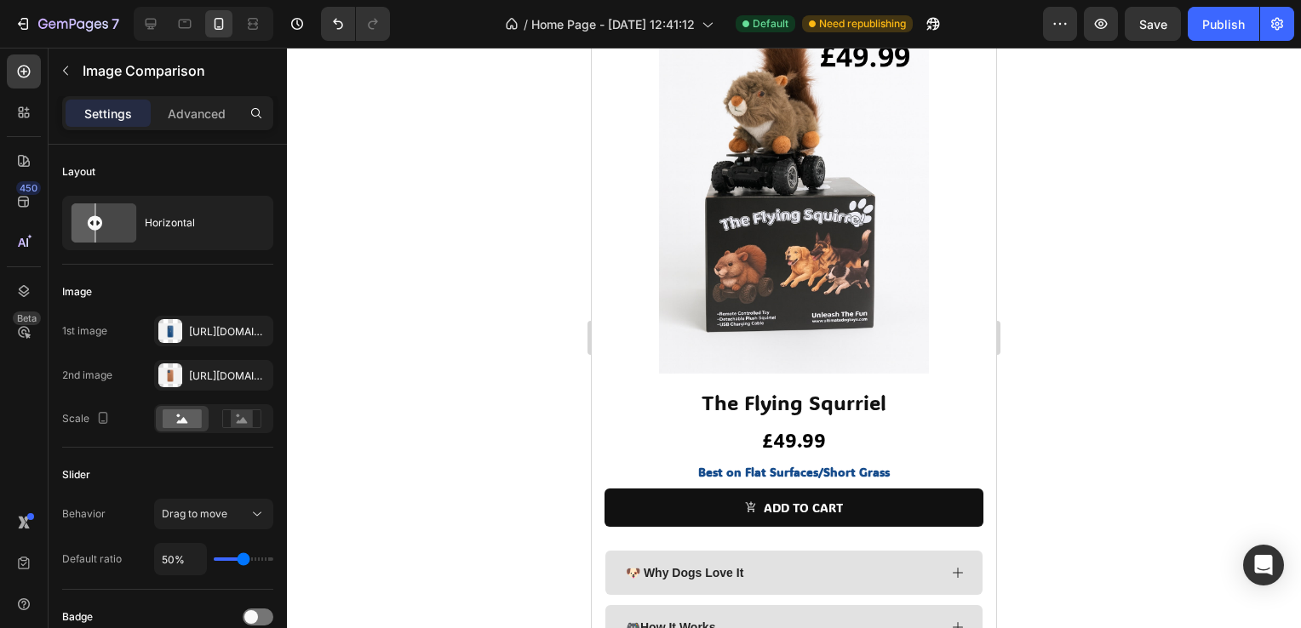
scroll to position [2810, 0]
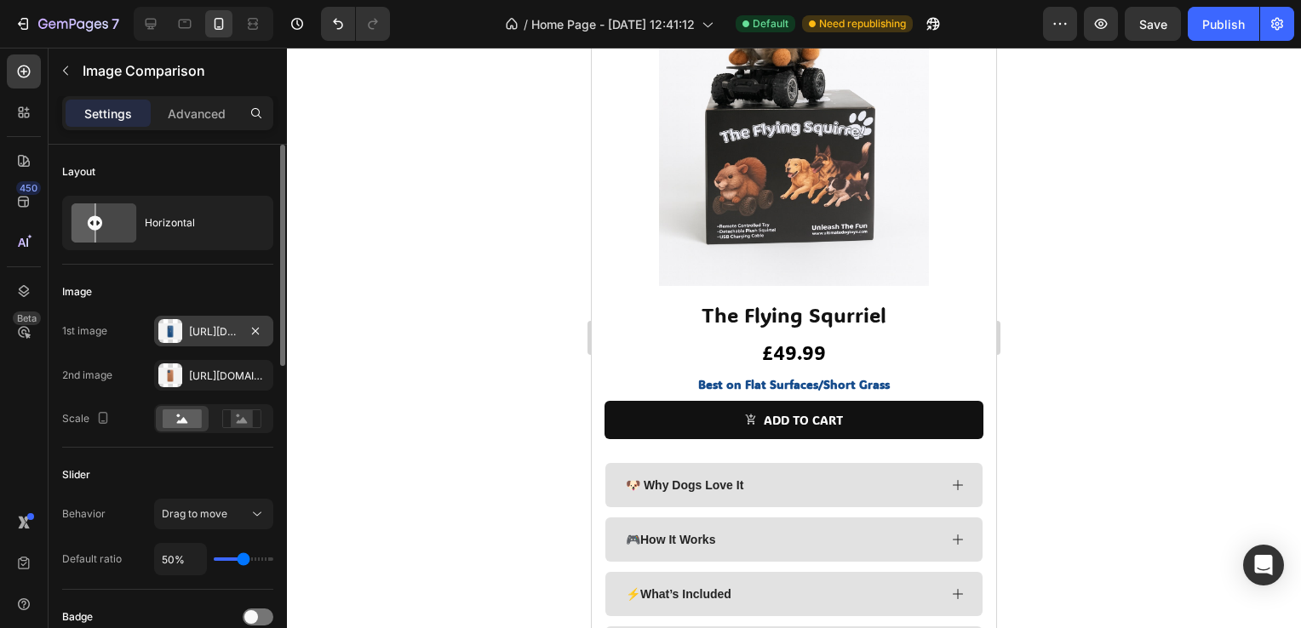
click at [191, 322] on div "[URL][DOMAIN_NAME]" at bounding box center [213, 331] width 119 height 31
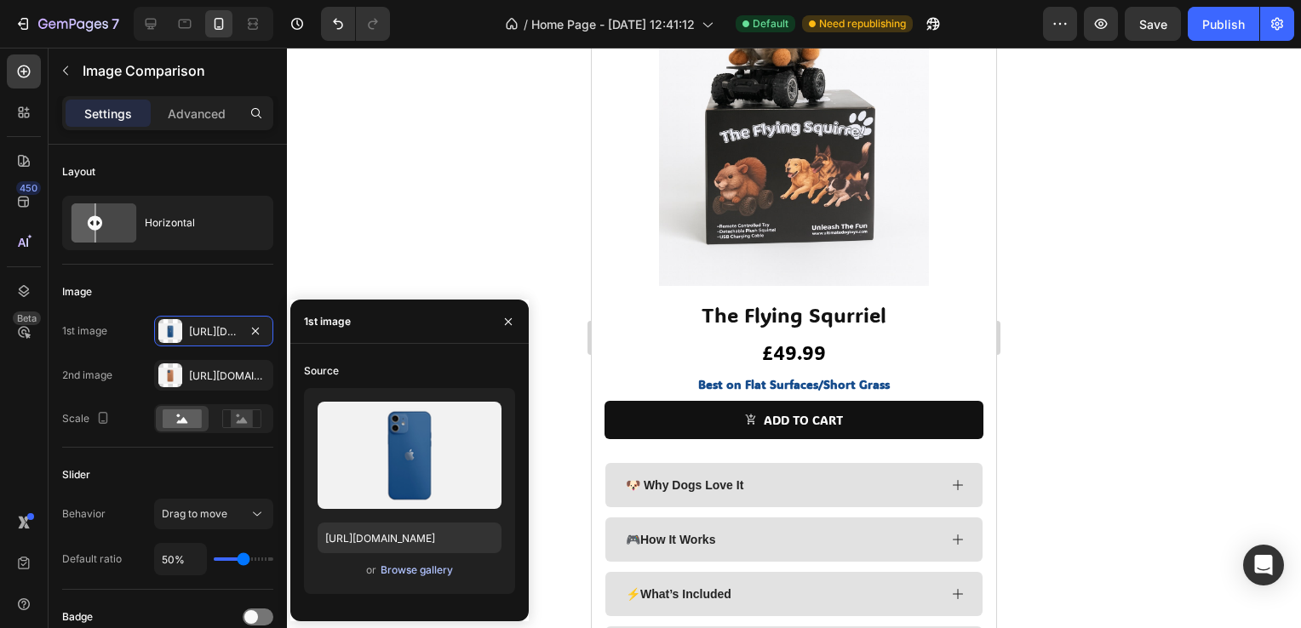
click at [395, 570] on div "Browse gallery" at bounding box center [417, 570] width 72 height 15
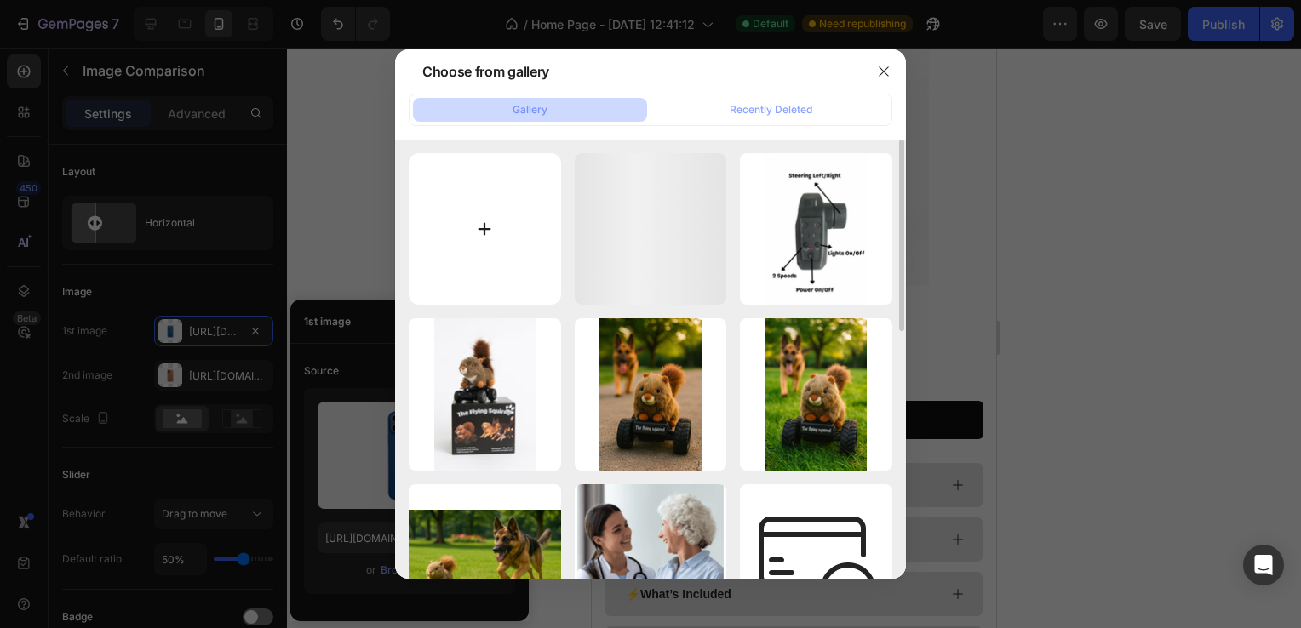
click at [521, 209] on input "file" at bounding box center [485, 229] width 152 height 152
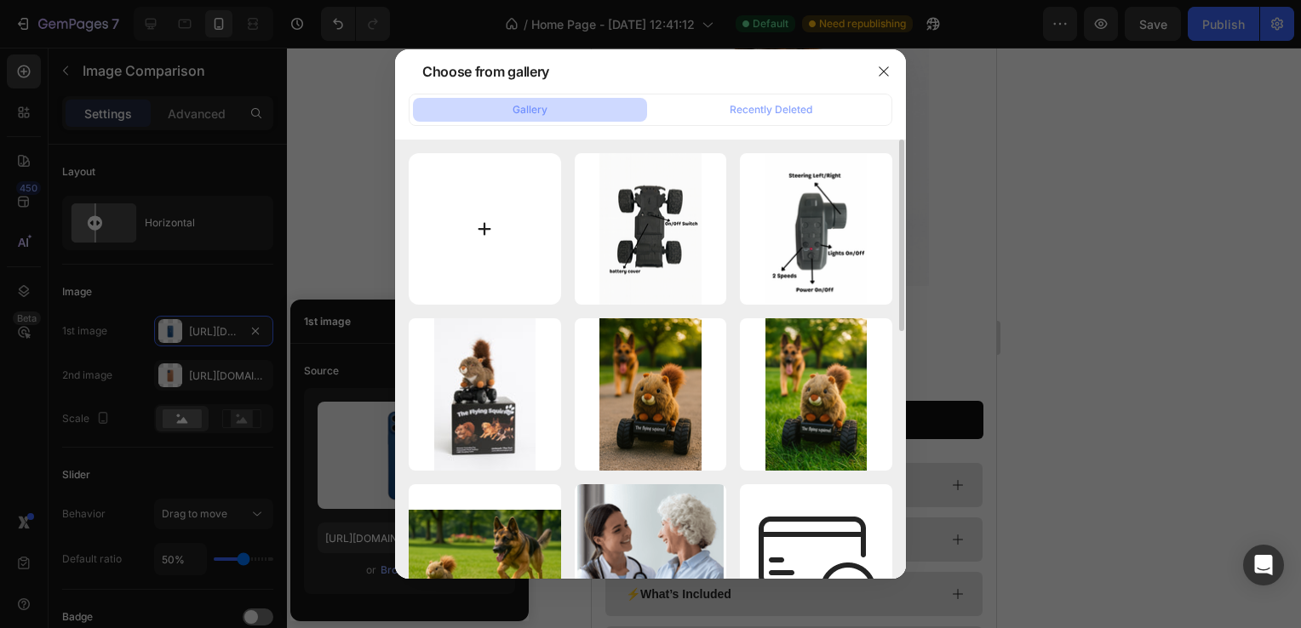
type input "C:\fakepath\Your paragraph text (2).png"
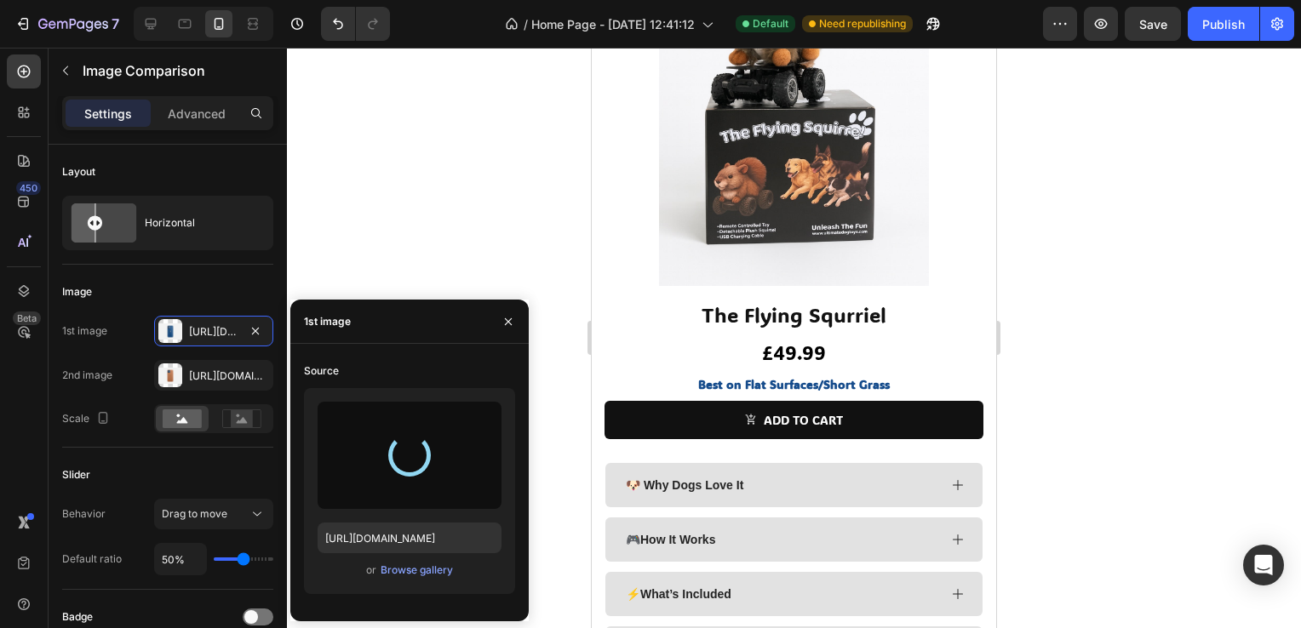
type input "[URL][DOMAIN_NAME]"
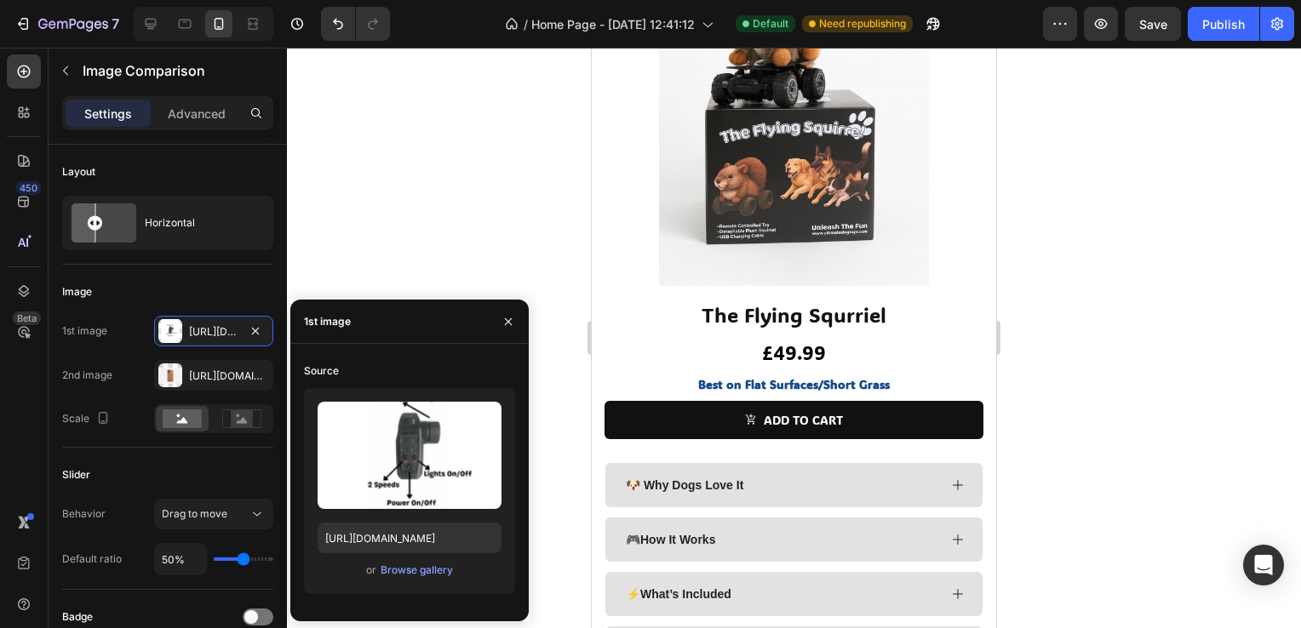
drag, startPoint x: 787, startPoint y: 312, endPoint x: 946, endPoint y: 303, distance: 159.4
drag, startPoint x: 942, startPoint y: 302, endPoint x: 1036, endPoint y: 298, distance: 94.6
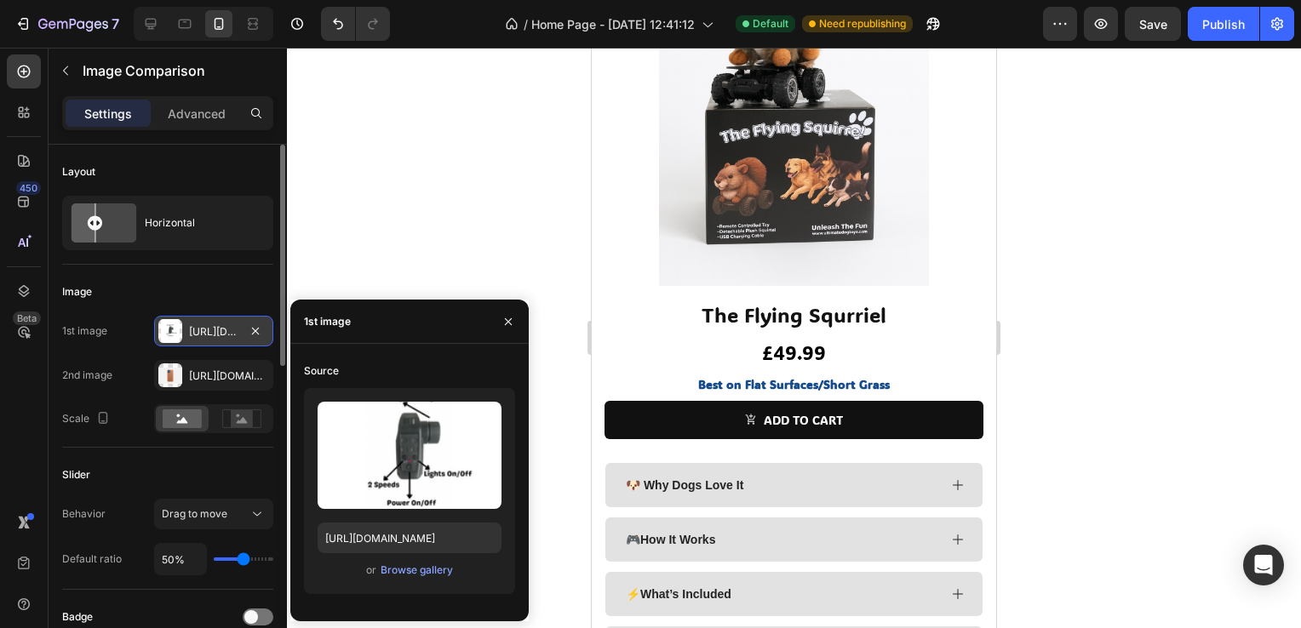
click at [208, 328] on div "[URL][DOMAIN_NAME]" at bounding box center [213, 331] width 49 height 15
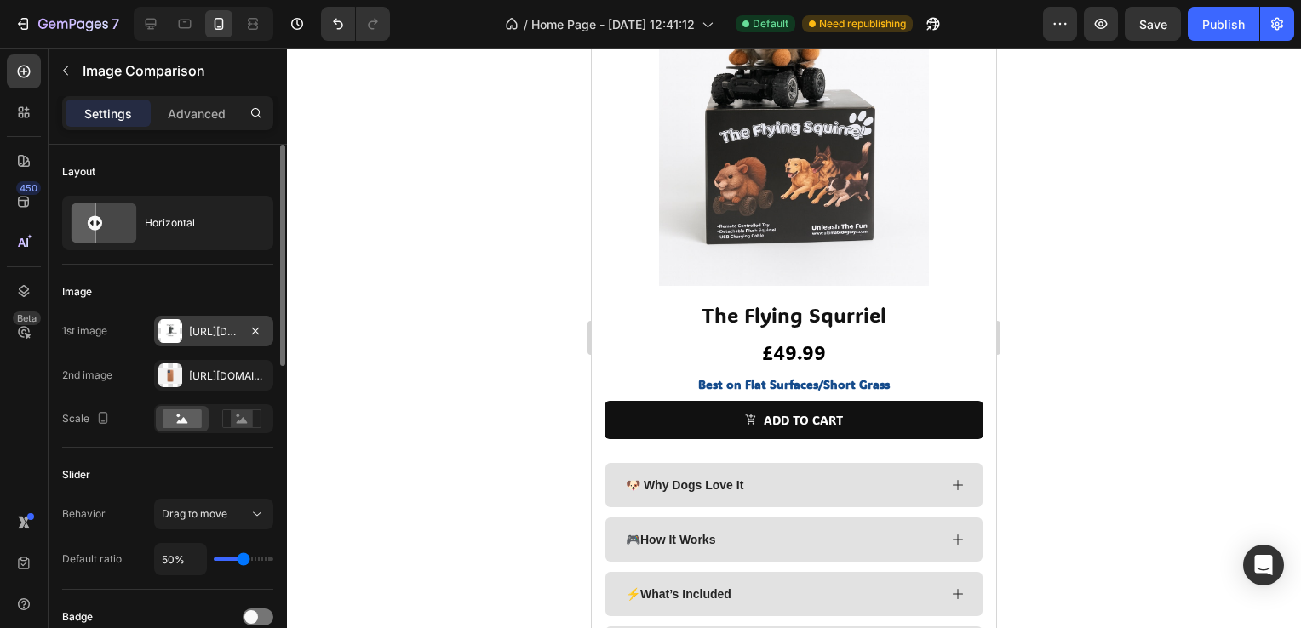
click at [168, 316] on div "[URL][DOMAIN_NAME]" at bounding box center [213, 331] width 119 height 31
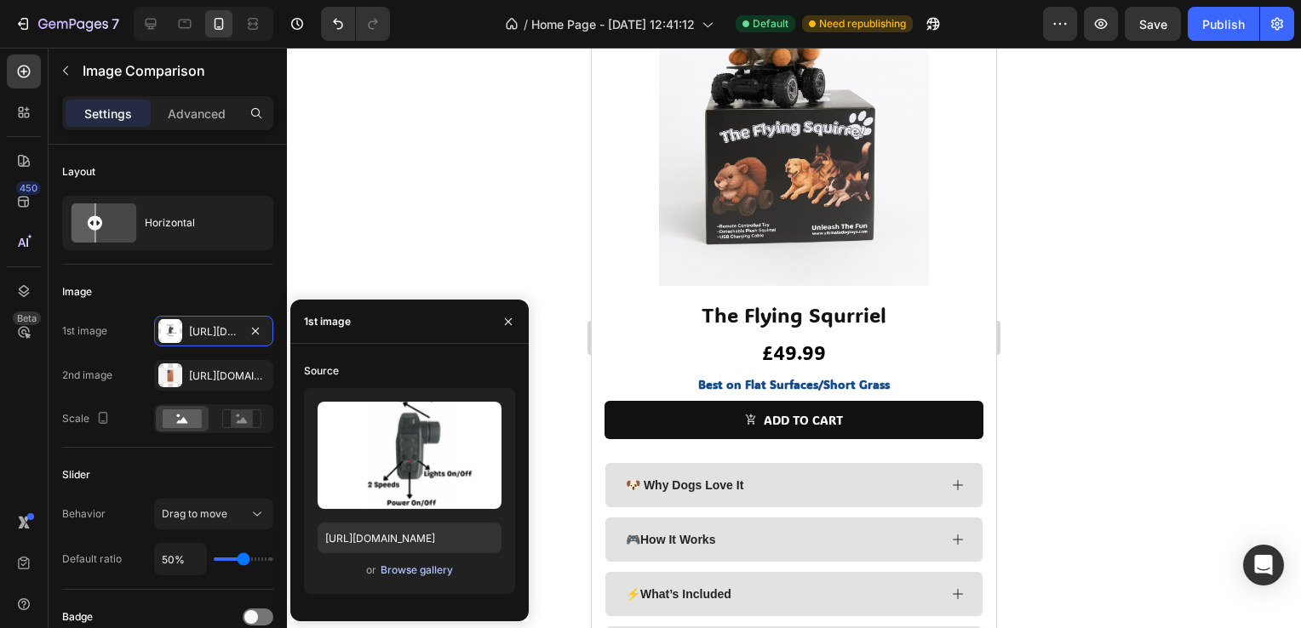
click at [408, 570] on div "Browse gallery" at bounding box center [417, 570] width 72 height 15
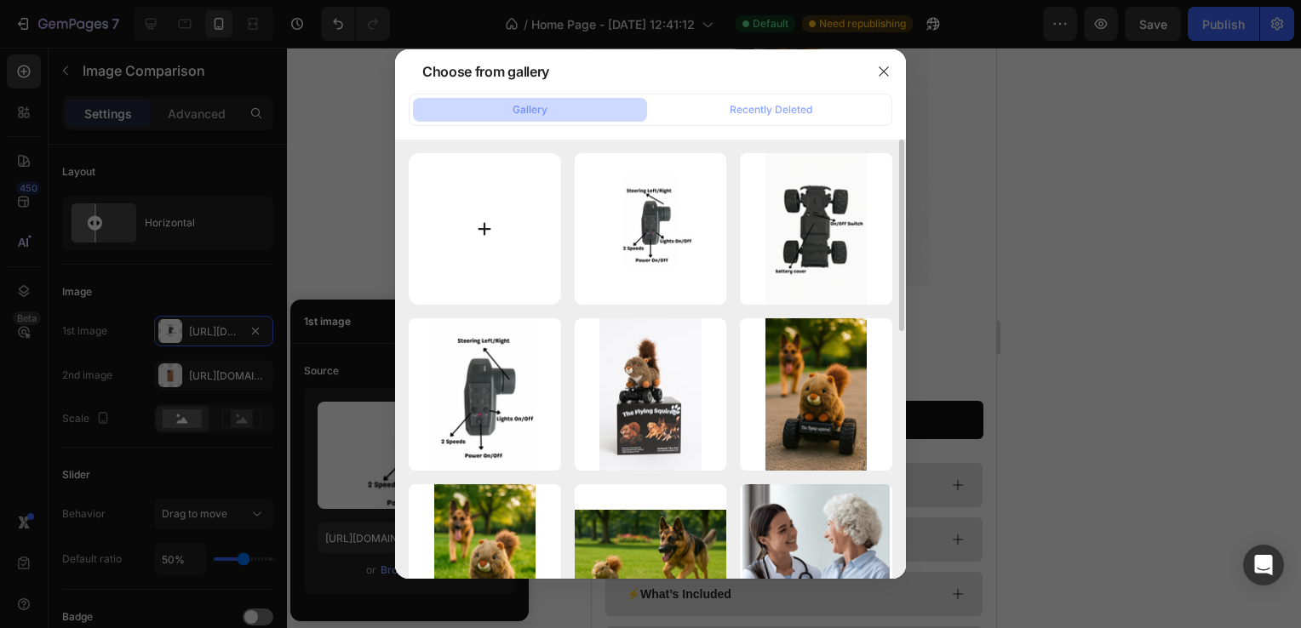
click at [507, 259] on input "file" at bounding box center [485, 229] width 152 height 152
type input "C:\fakepath\Your paragraph text (3).png"
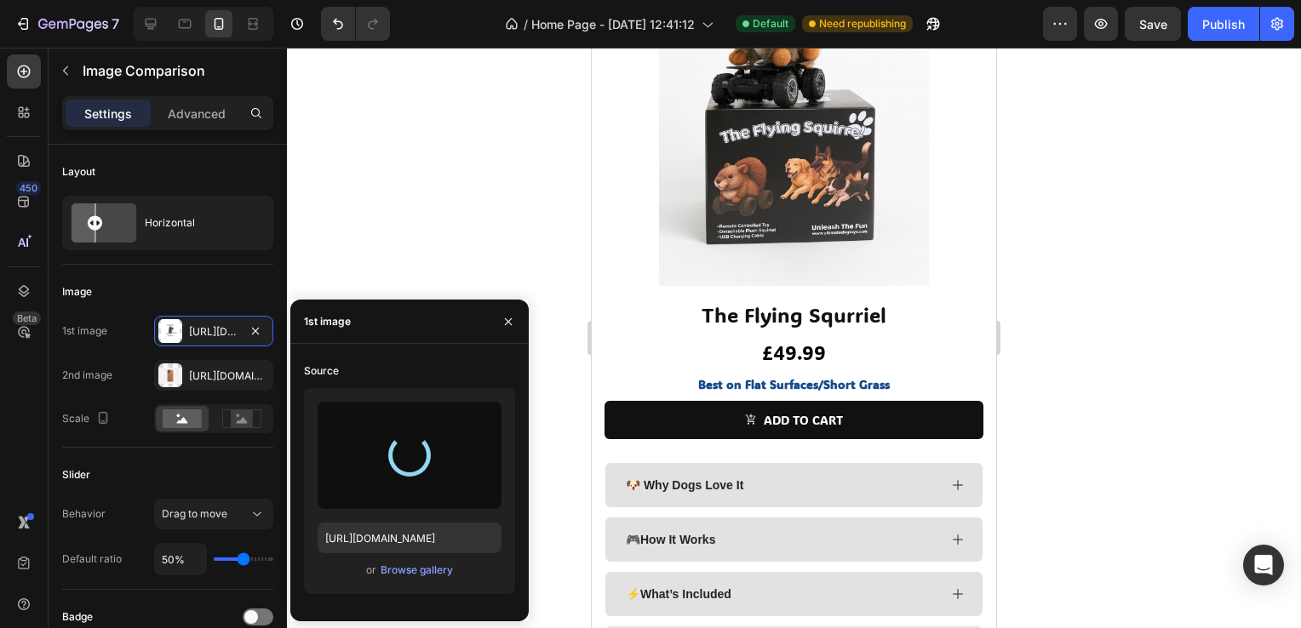
type input "[URL][DOMAIN_NAME]"
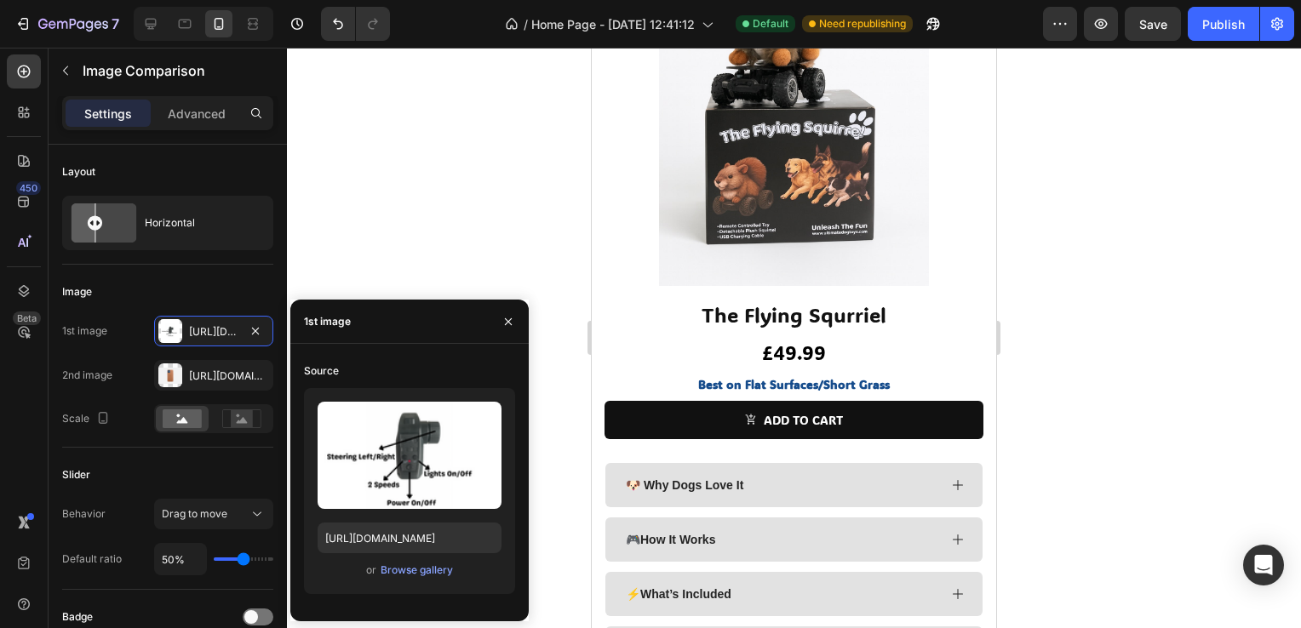
drag, startPoint x: 748, startPoint y: 312, endPoint x: 1005, endPoint y: 293, distance: 257.8
drag, startPoint x: 797, startPoint y: 318, endPoint x: 981, endPoint y: 295, distance: 185.3
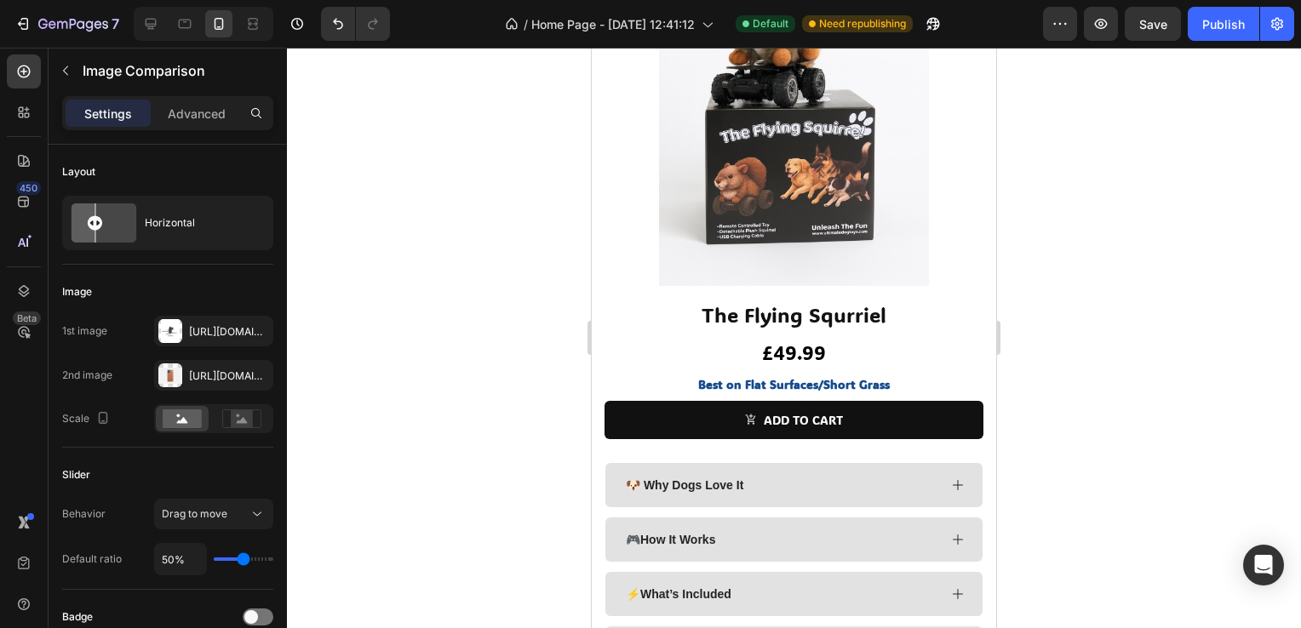
click at [1151, 283] on div at bounding box center [794, 338] width 1014 height 581
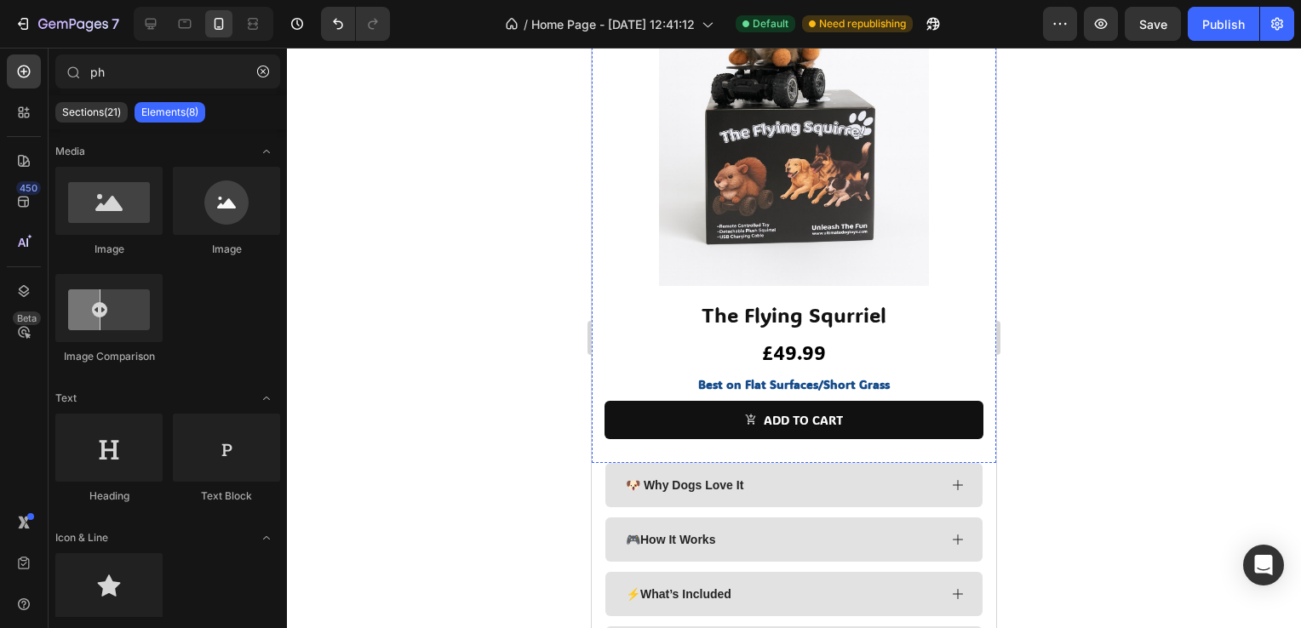
drag, startPoint x: 957, startPoint y: 307, endPoint x: 776, endPoint y: 314, distance: 181.5
drag, startPoint x: 777, startPoint y: 318, endPoint x: 655, endPoint y: 238, distance: 146.9
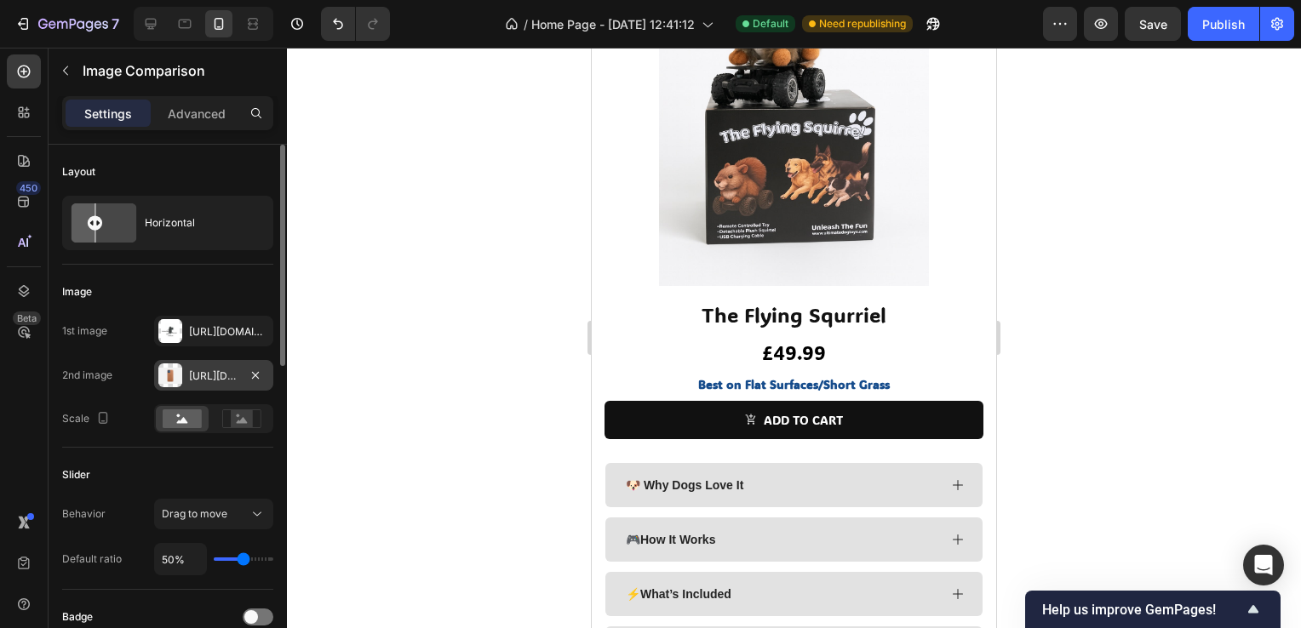
click at [199, 375] on div "[URL][DOMAIN_NAME]" at bounding box center [213, 376] width 49 height 15
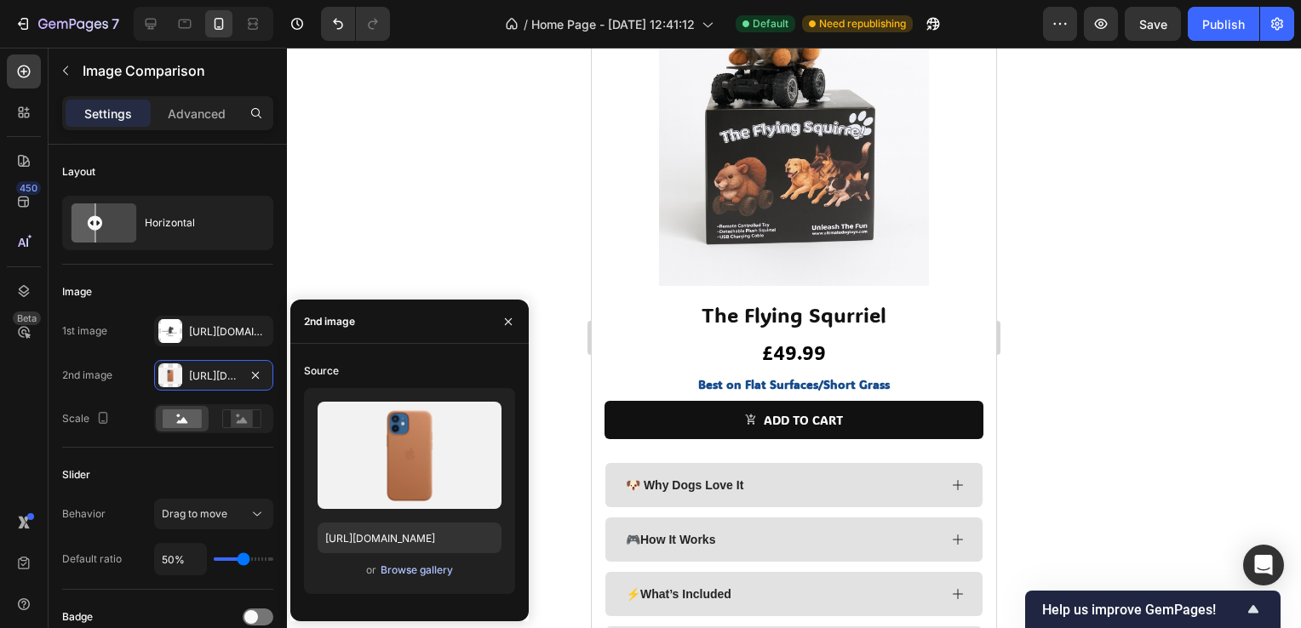
click at [393, 567] on div "Browse gallery" at bounding box center [417, 570] width 72 height 15
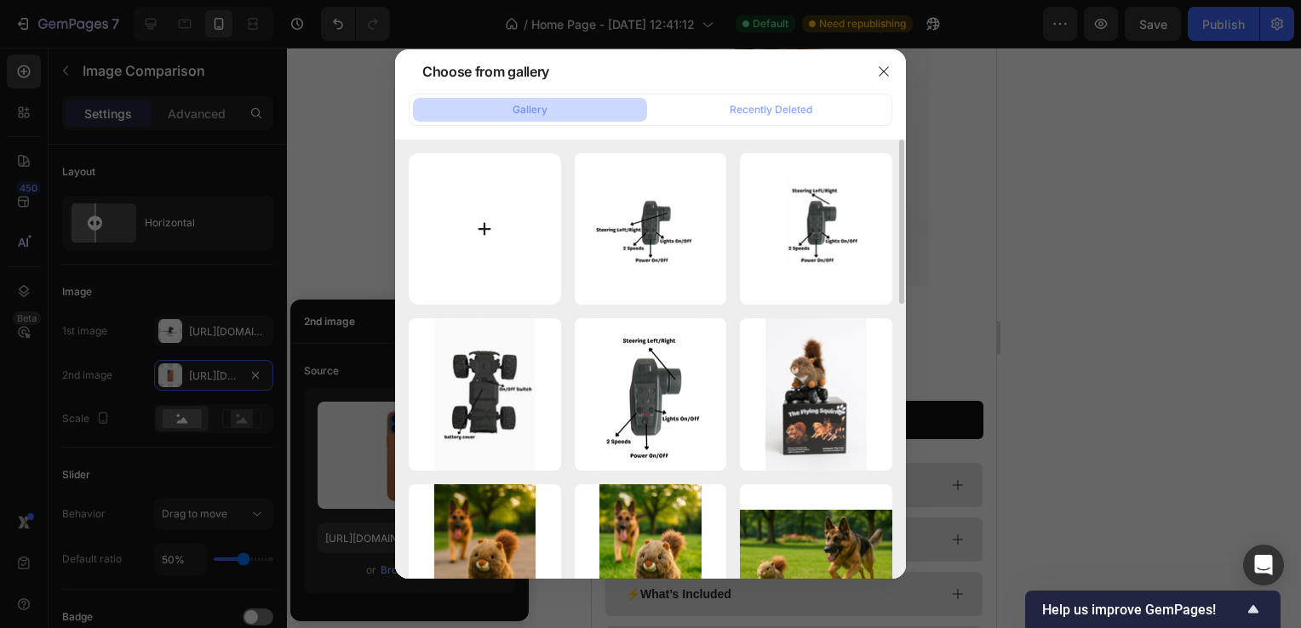
click at [533, 240] on input "file" at bounding box center [485, 229] width 152 height 152
type input "C:\fakepath\Your paragraph text (4).png"
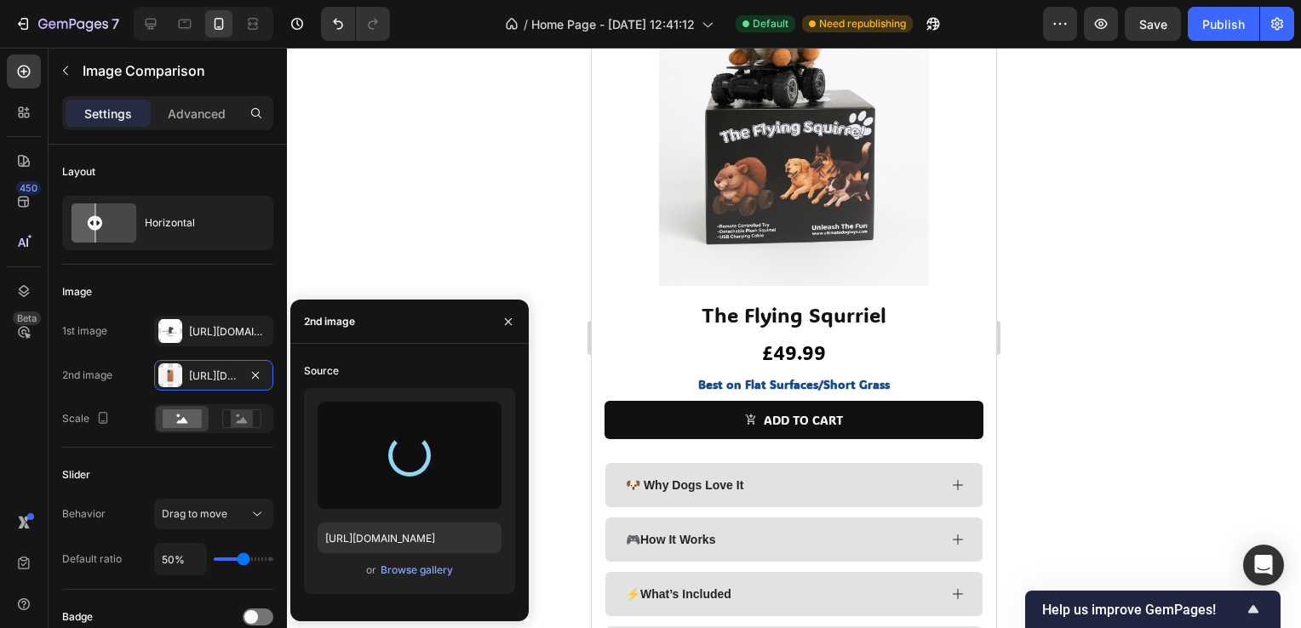
type input "[URL][DOMAIN_NAME]"
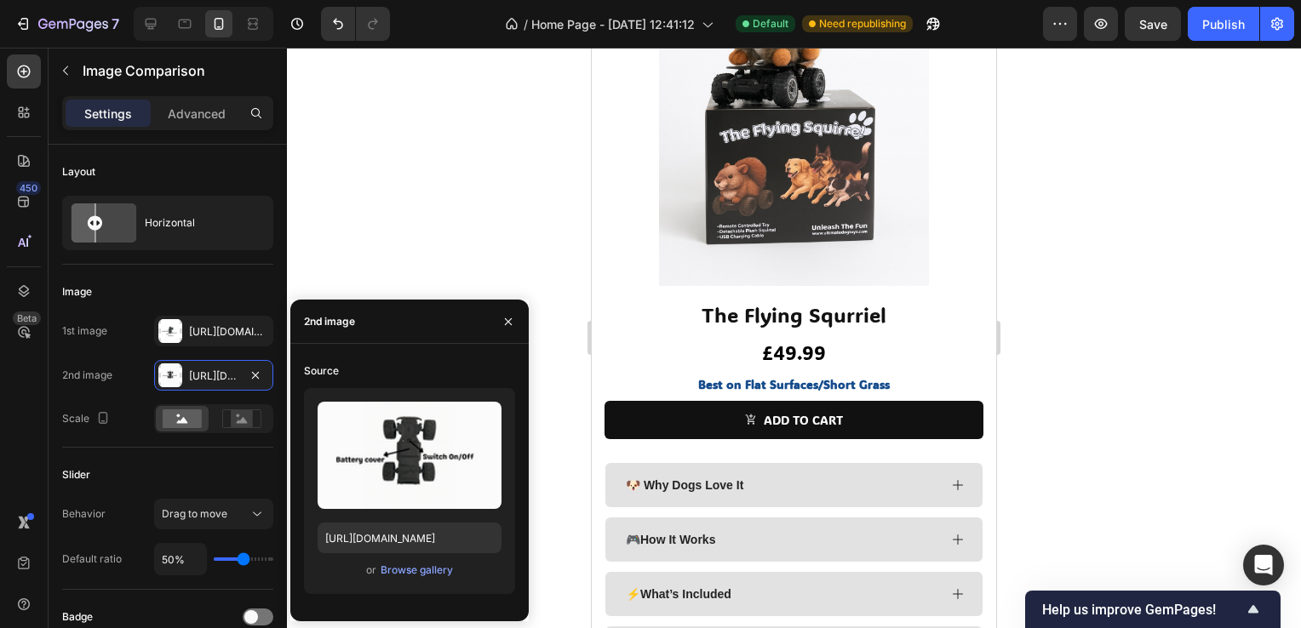
drag, startPoint x: 781, startPoint y: 305, endPoint x: 629, endPoint y: 325, distance: 152.9
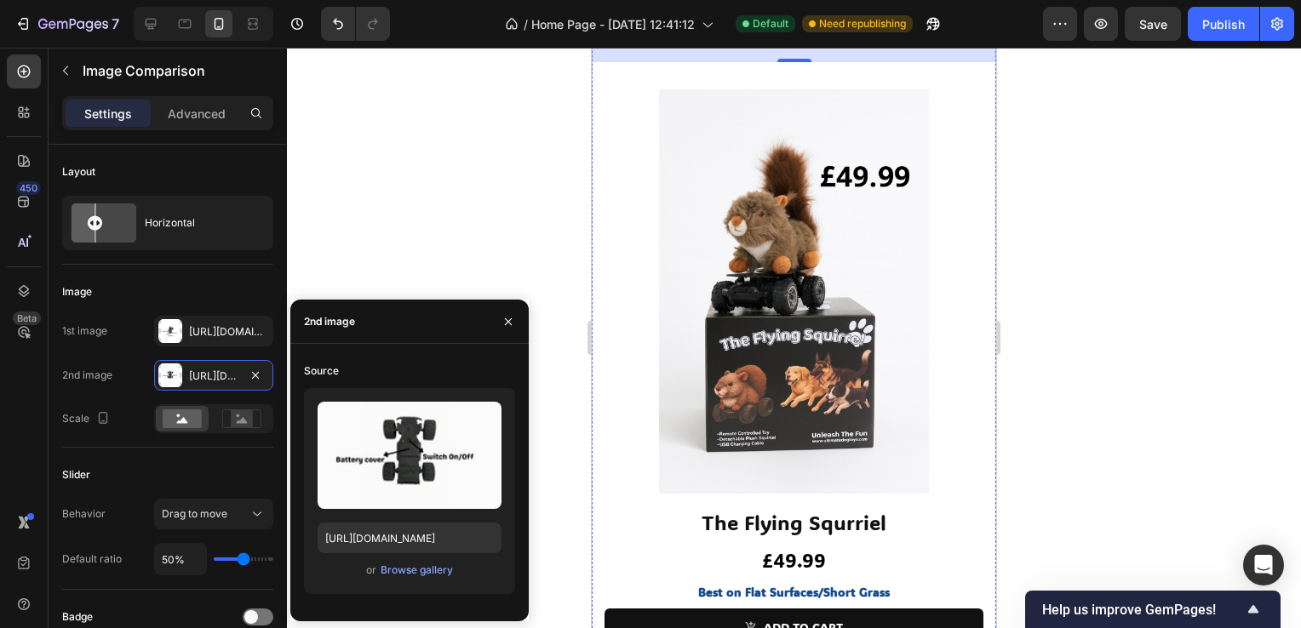
scroll to position [2640, 0]
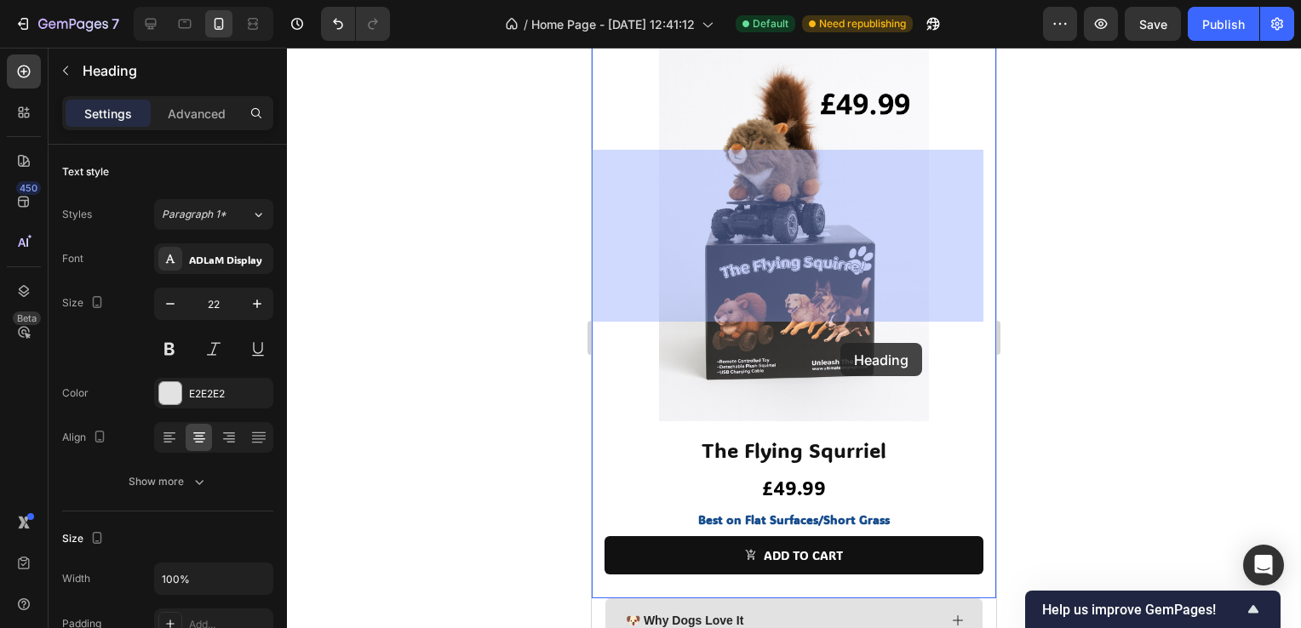
scroll to position [2765, 0]
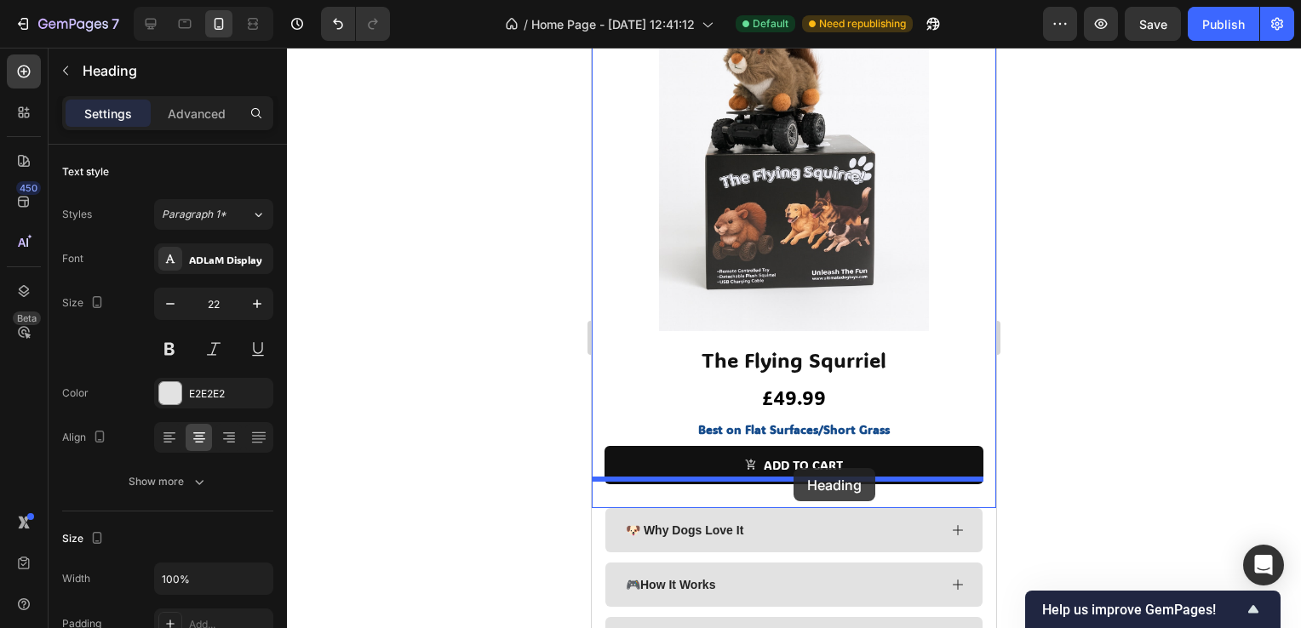
drag, startPoint x: 958, startPoint y: 50, endPoint x: 791, endPoint y: 474, distance: 455.7
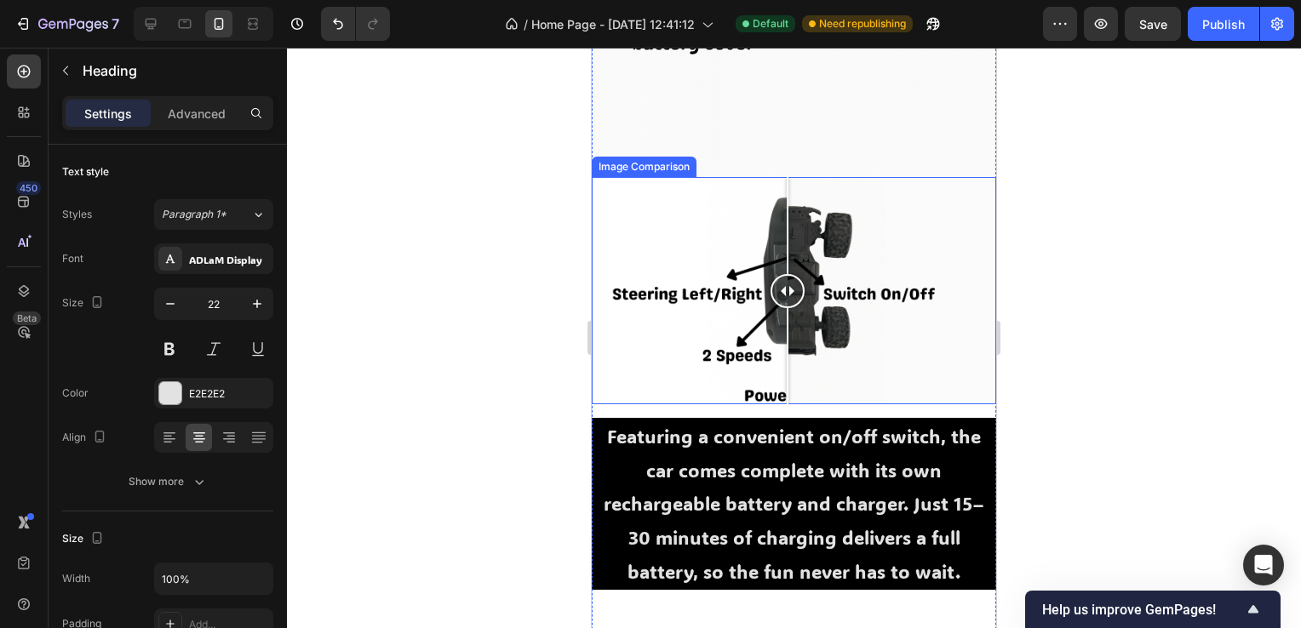
scroll to position [2687, 0]
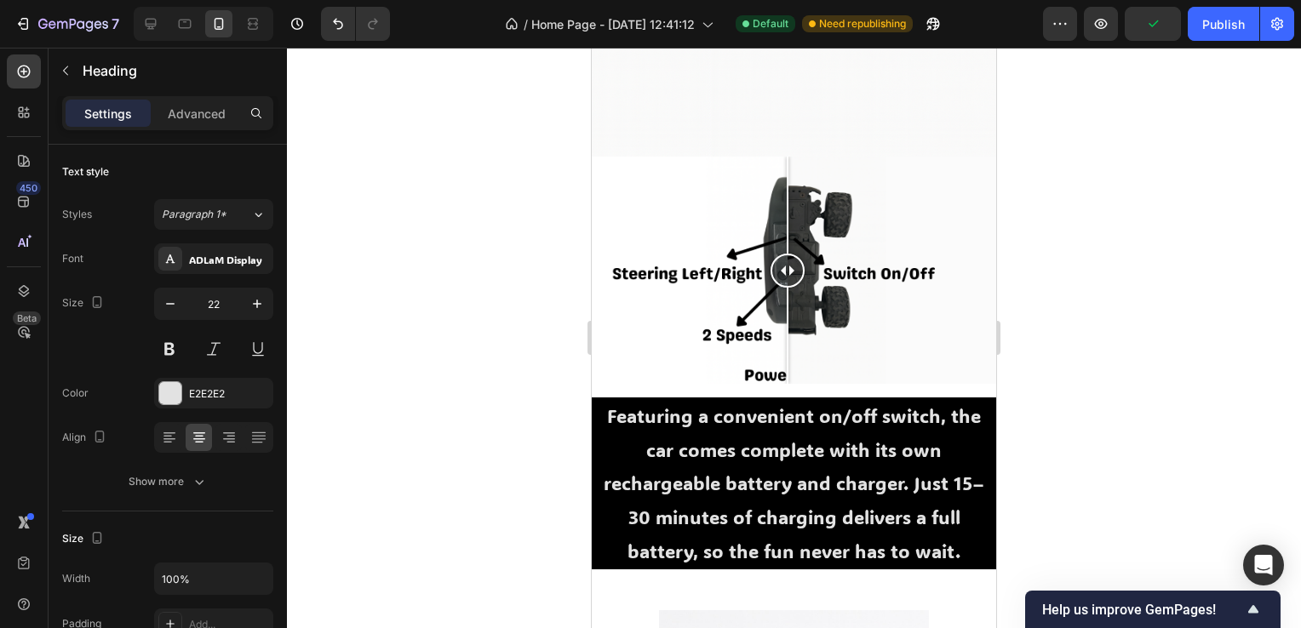
click at [694, 434] on h2 "Featuring a convenient on/off switch, the car comes complete with its own recha…" at bounding box center [794, 484] width 404 height 172
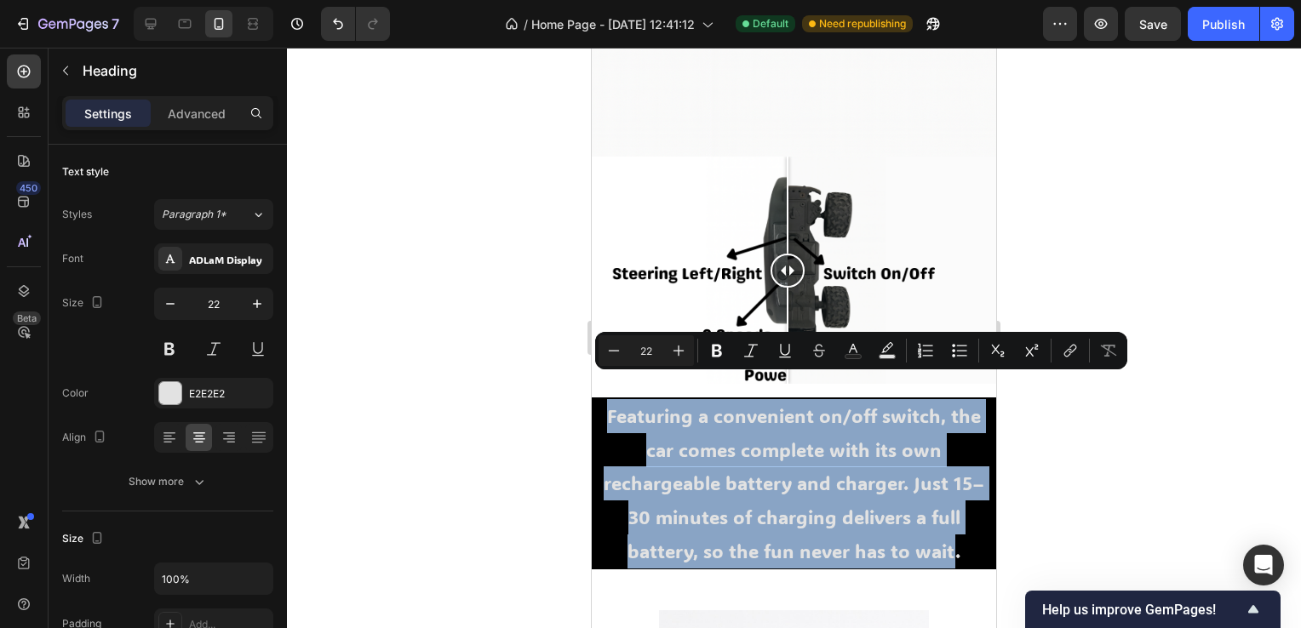
drag, startPoint x: 946, startPoint y: 527, endPoint x: 585, endPoint y: 387, distance: 387.1
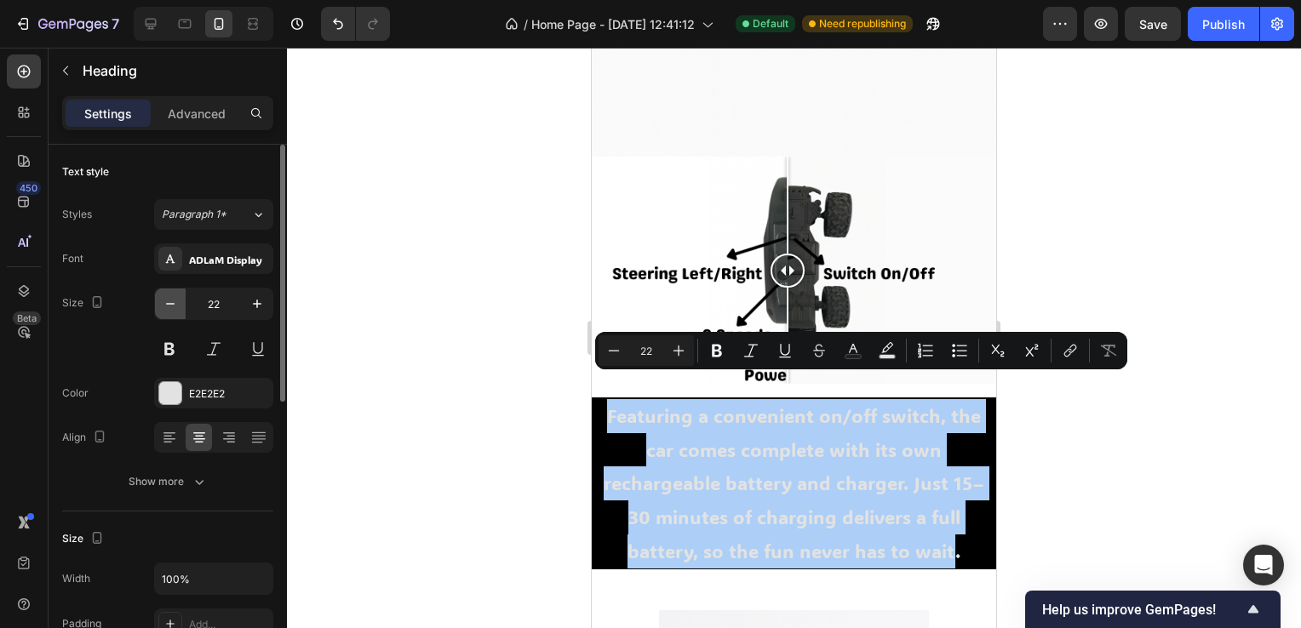
click at [170, 298] on icon "button" at bounding box center [170, 303] width 17 height 17
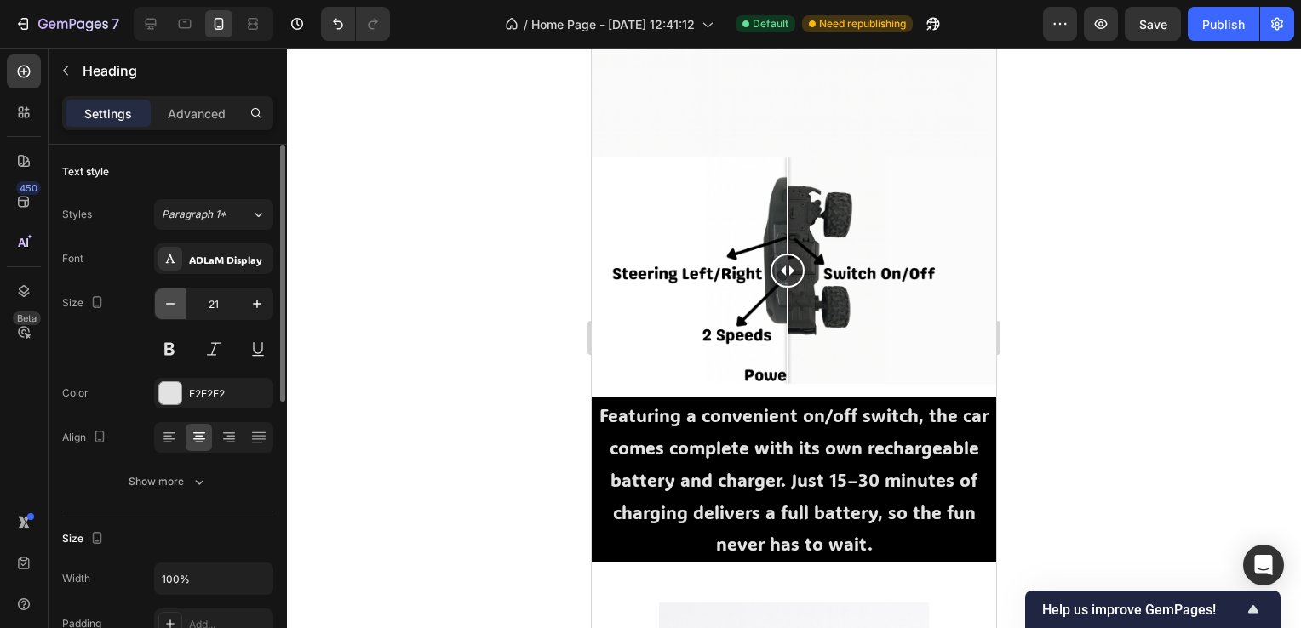
click at [170, 298] on icon "button" at bounding box center [170, 303] width 17 height 17
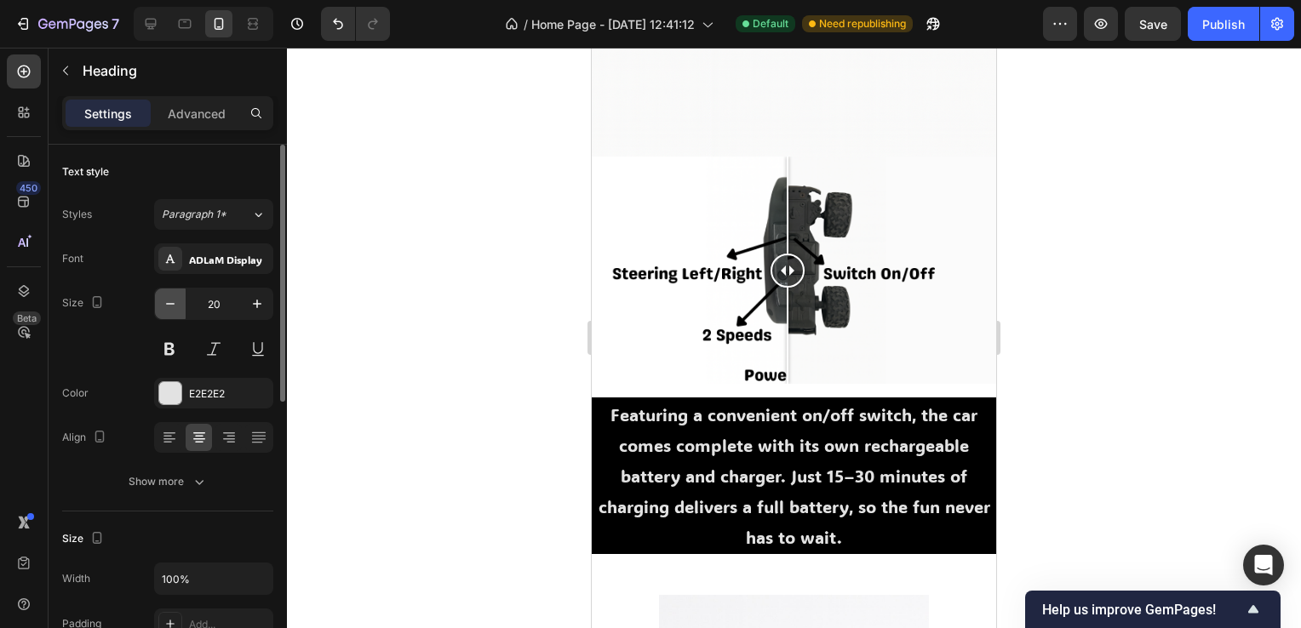
click at [175, 298] on icon "button" at bounding box center [170, 303] width 17 height 17
type input "19"
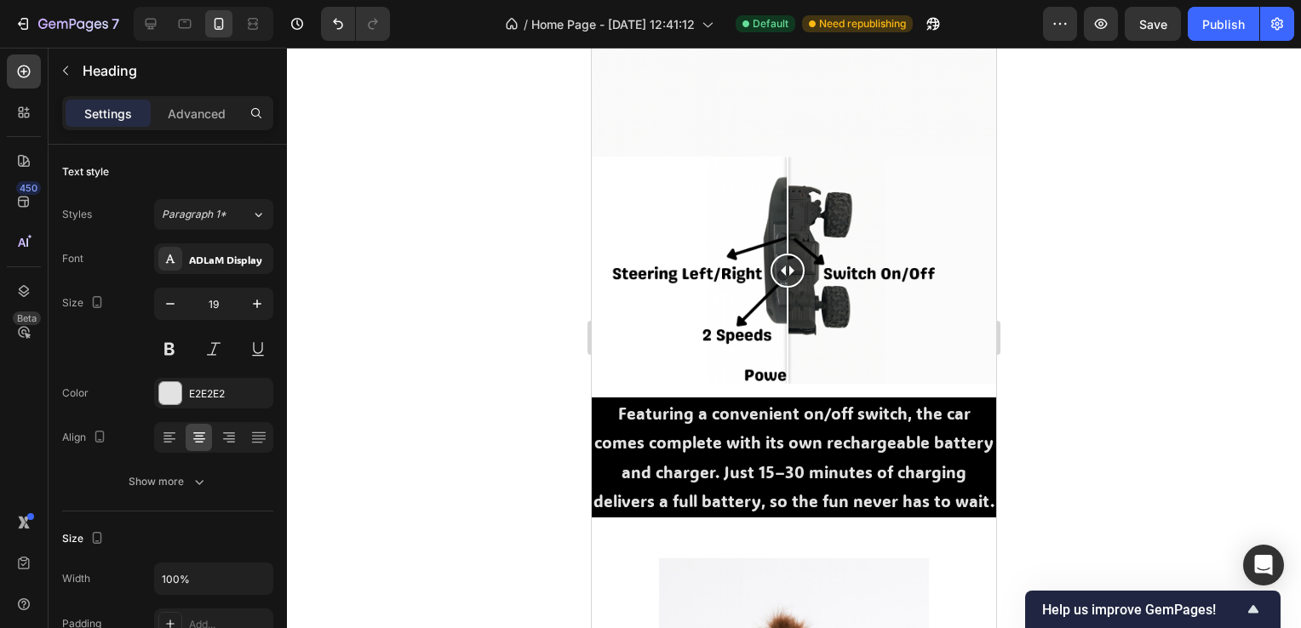
click at [882, 509] on p "Featuring a convenient on/off switch, the car comes complete with its own recha…" at bounding box center [793, 457] width 401 height 117
click at [613, 399] on p "Featuring a convenient on/off switch, the car comes complete with its own recha…" at bounding box center [793, 457] width 401 height 117
click at [1090, 476] on div at bounding box center [794, 338] width 1014 height 581
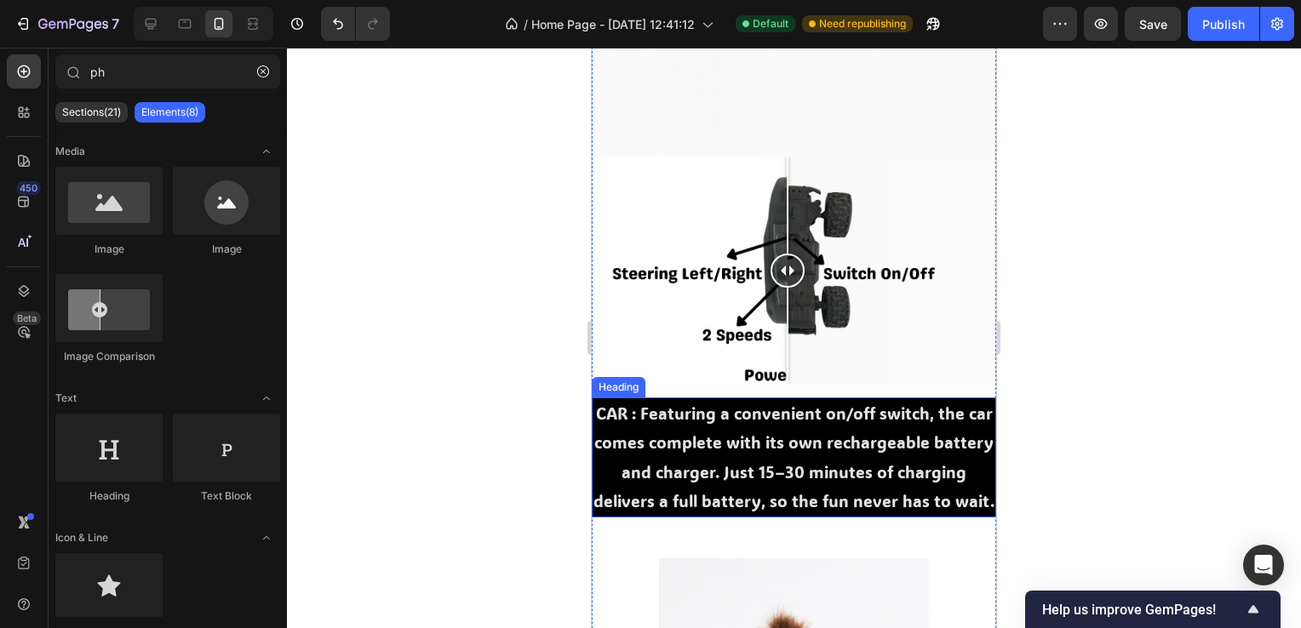
click at [855, 506] on p "CAR : Featuring a convenient on/off switch, the car comes complete with its own…" at bounding box center [793, 457] width 401 height 117
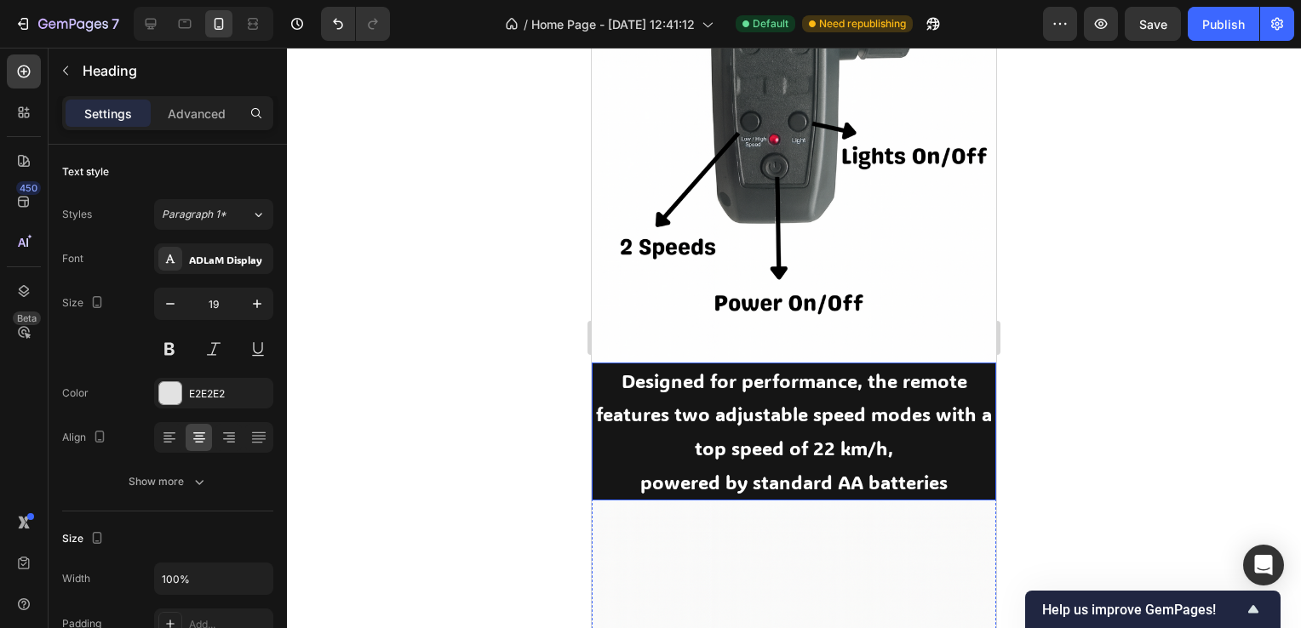
scroll to position [1759, 0]
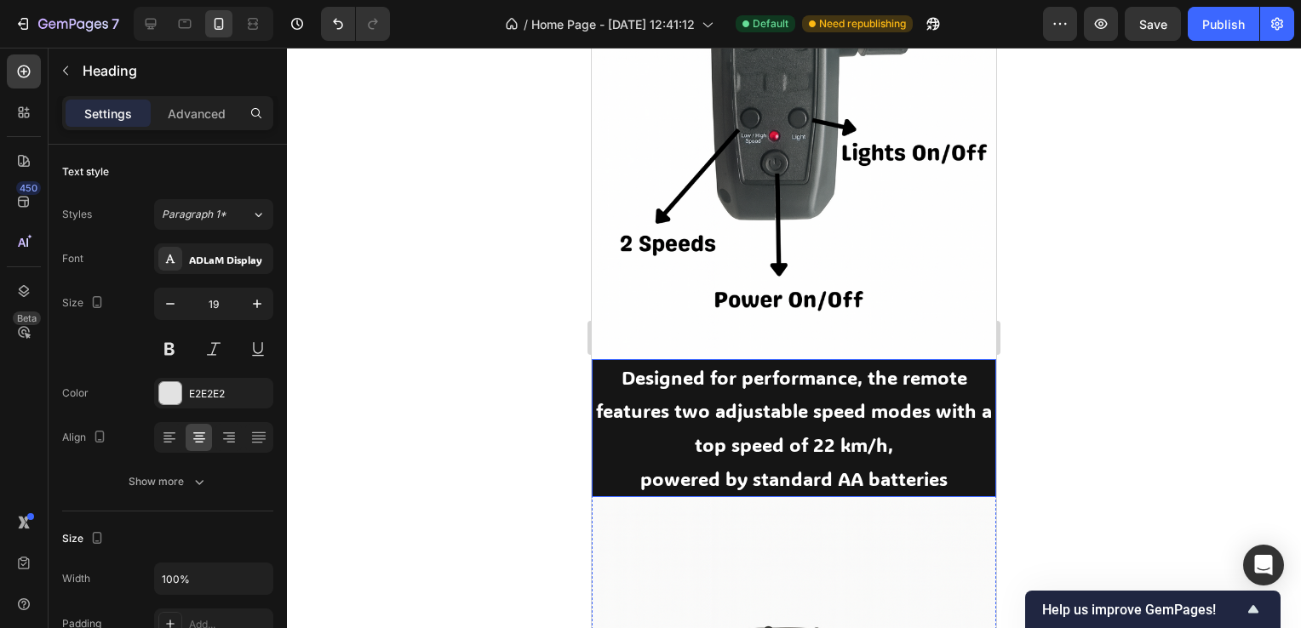
click at [971, 465] on p "powered by standard AA batteries" at bounding box center [793, 479] width 401 height 34
click at [950, 462] on p "powered by standard AA batteries" at bounding box center [793, 479] width 401 height 34
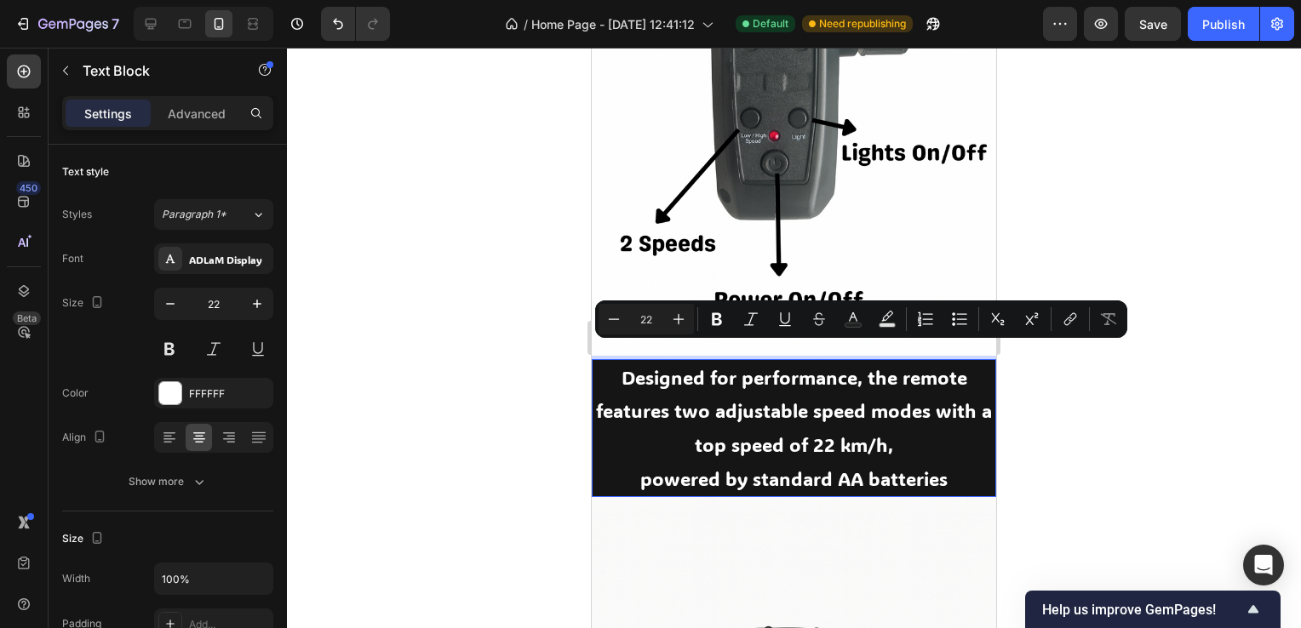
drag, startPoint x: 947, startPoint y: 461, endPoint x: 609, endPoint y: 363, distance: 352.2
click at [609, 363] on div "Designed for performance, the remote features two adjustable speed modes with a…" at bounding box center [794, 428] width 404 height 138
copy div "Designed for performance, the remote features two adjustable speed modes with a…"
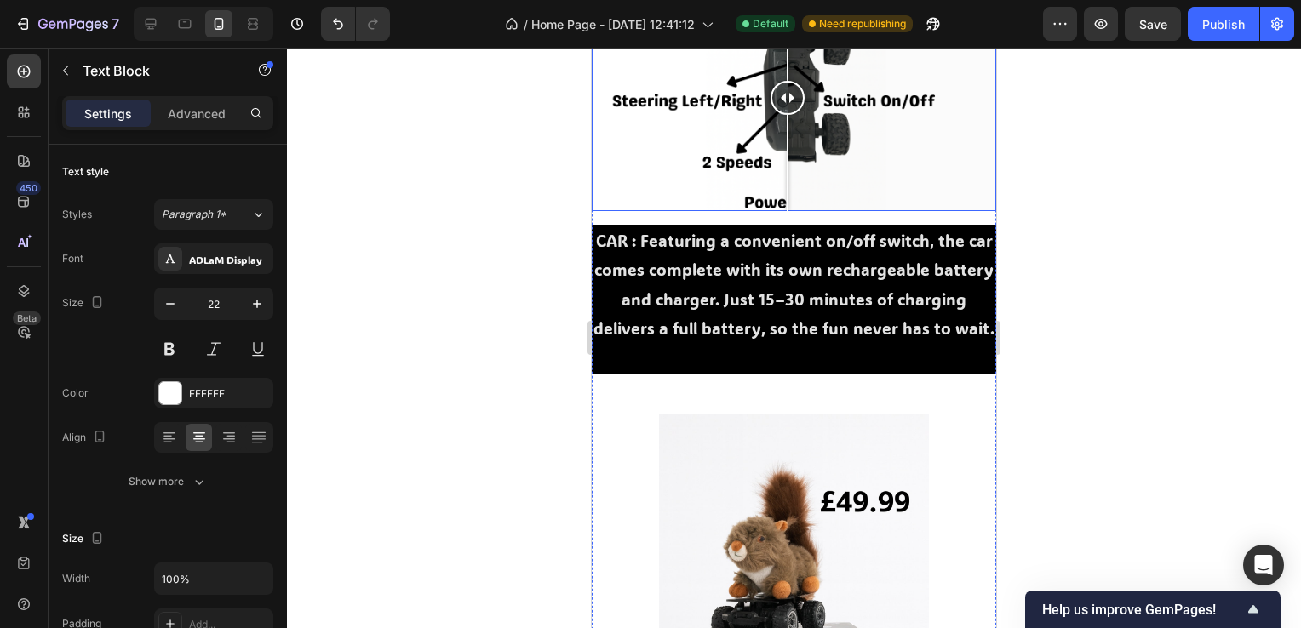
scroll to position [2866, 0]
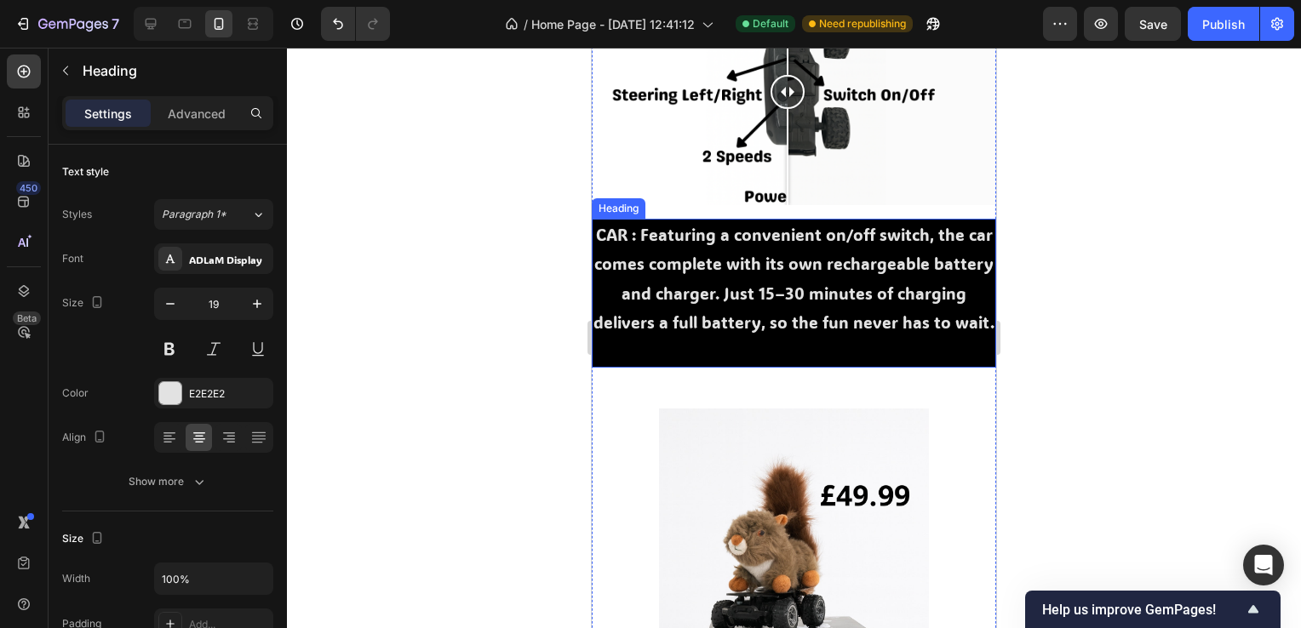
click at [858, 342] on h2 "CAR : Featuring a convenient on/off switch, the car comes complete with its own…" at bounding box center [794, 293] width 404 height 149
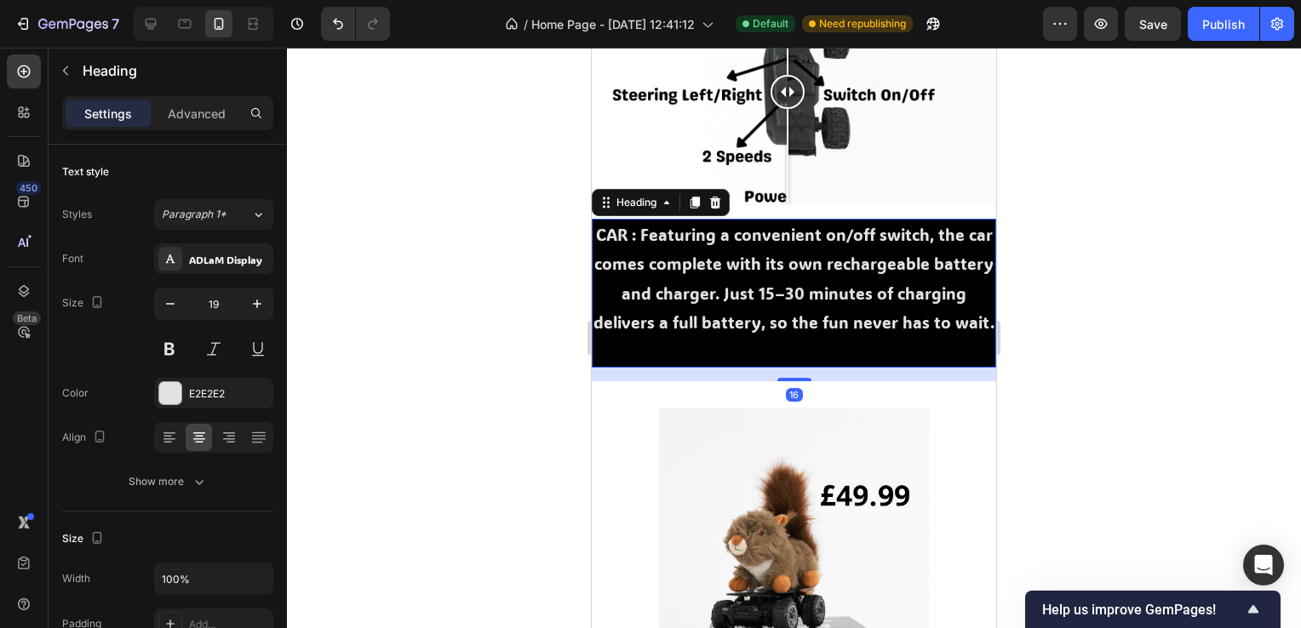
click at [848, 326] on h2 "CAR : Featuring a convenient on/off switch, the car comes complete with its own…" at bounding box center [794, 293] width 404 height 149
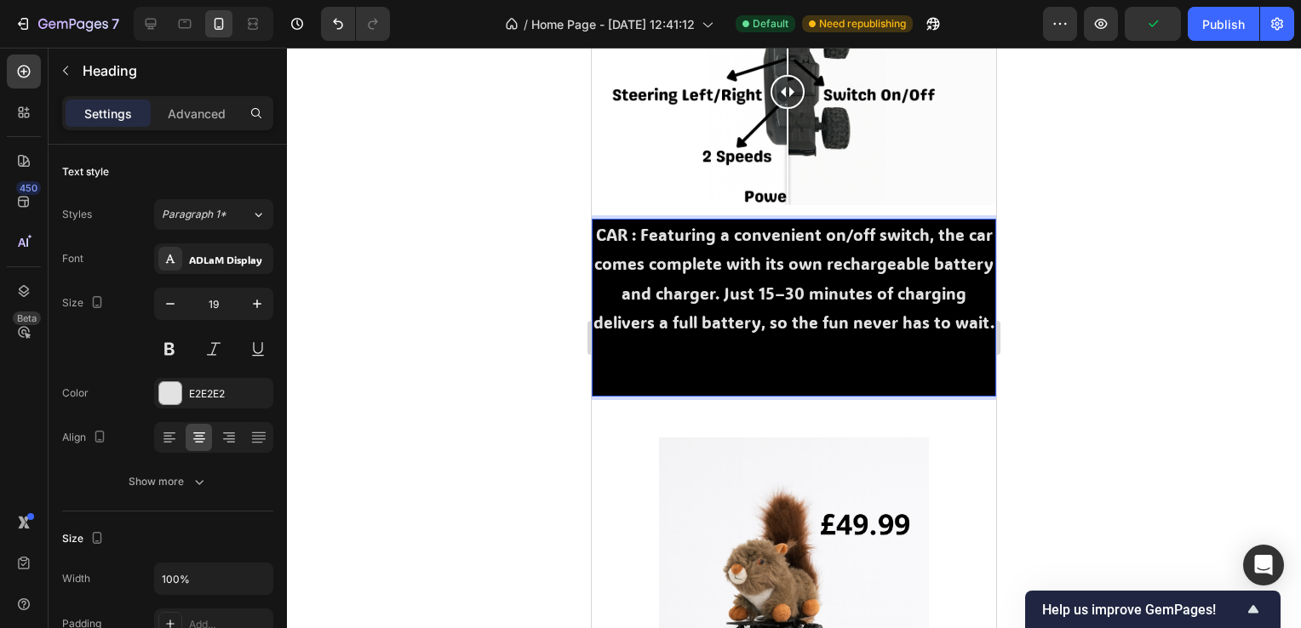
click at [760, 369] on p "CAR : Featuring a convenient on/off switch, the car comes complete with its own…" at bounding box center [793, 308] width 401 height 175
click at [620, 378] on p "CAR : Featuring a convenient on/off switch, the car comes complete with its own…" at bounding box center [793, 308] width 401 height 175
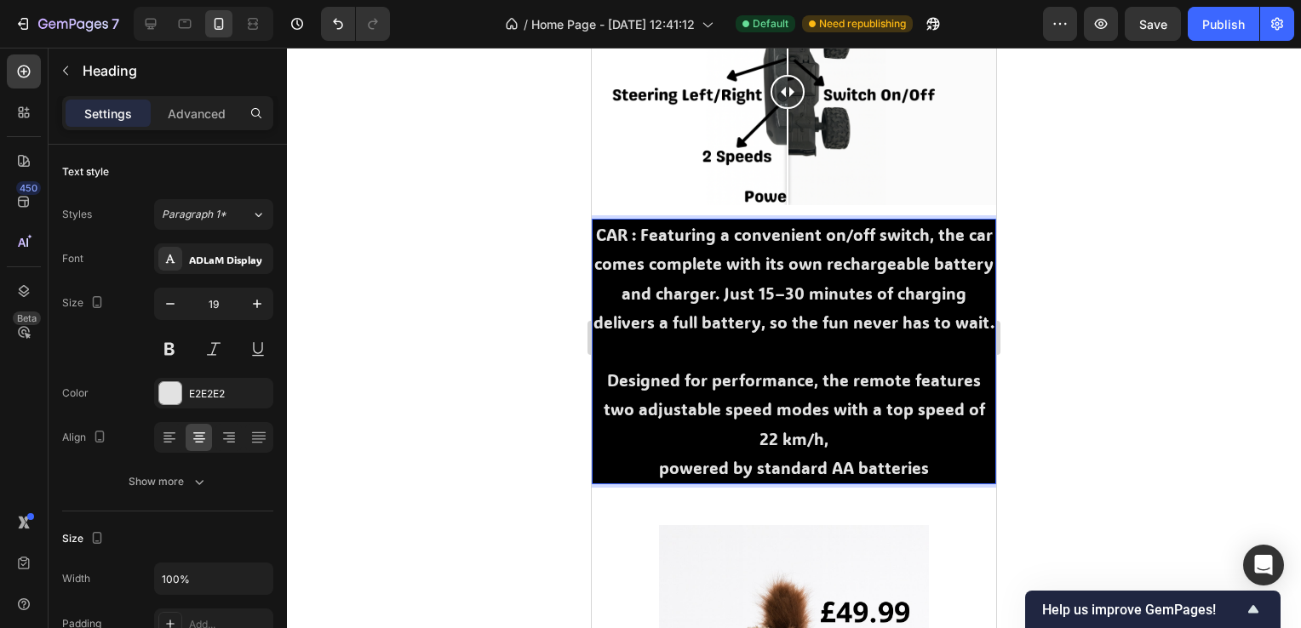
click at [602, 384] on p "CAR : Featuring a convenient on/off switch, the car comes complete with its own…" at bounding box center [793, 337] width 401 height 233
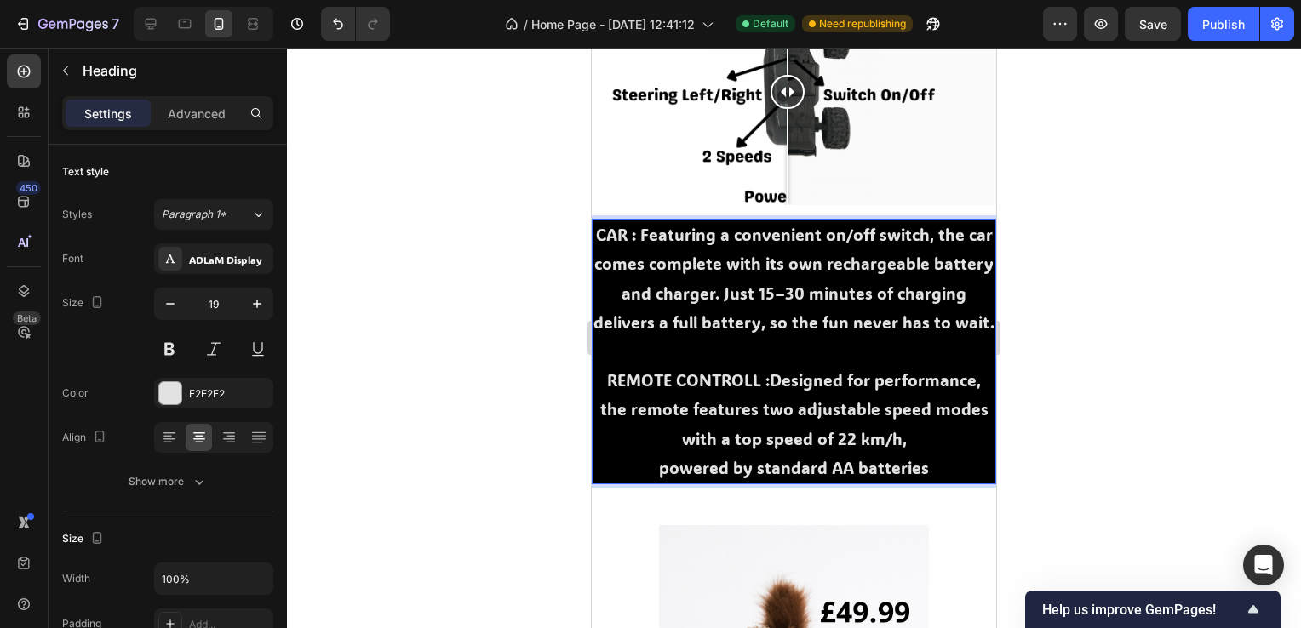
click at [756, 387] on p "CAR : Featuring a convenient on/off switch, the car comes complete with its own…" at bounding box center [793, 337] width 401 height 233
click at [760, 381] on p "CAR : Featuring a convenient on/off switch, the car comes complete with its own…" at bounding box center [793, 337] width 401 height 233
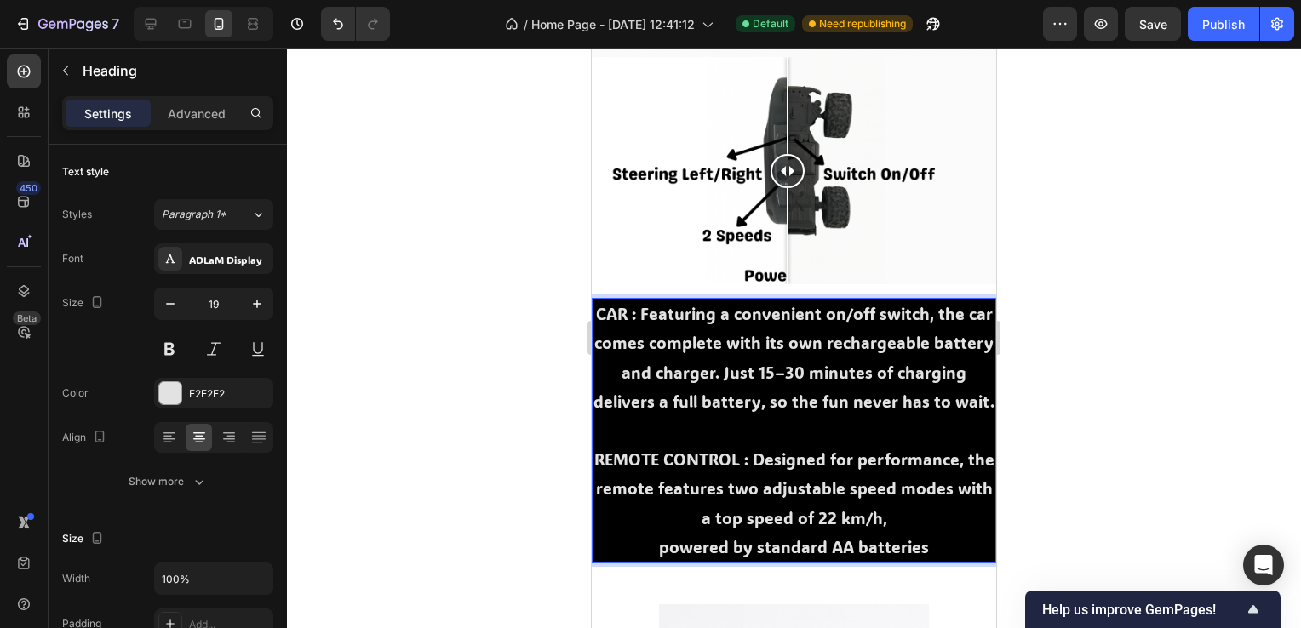
scroll to position [2781, 0]
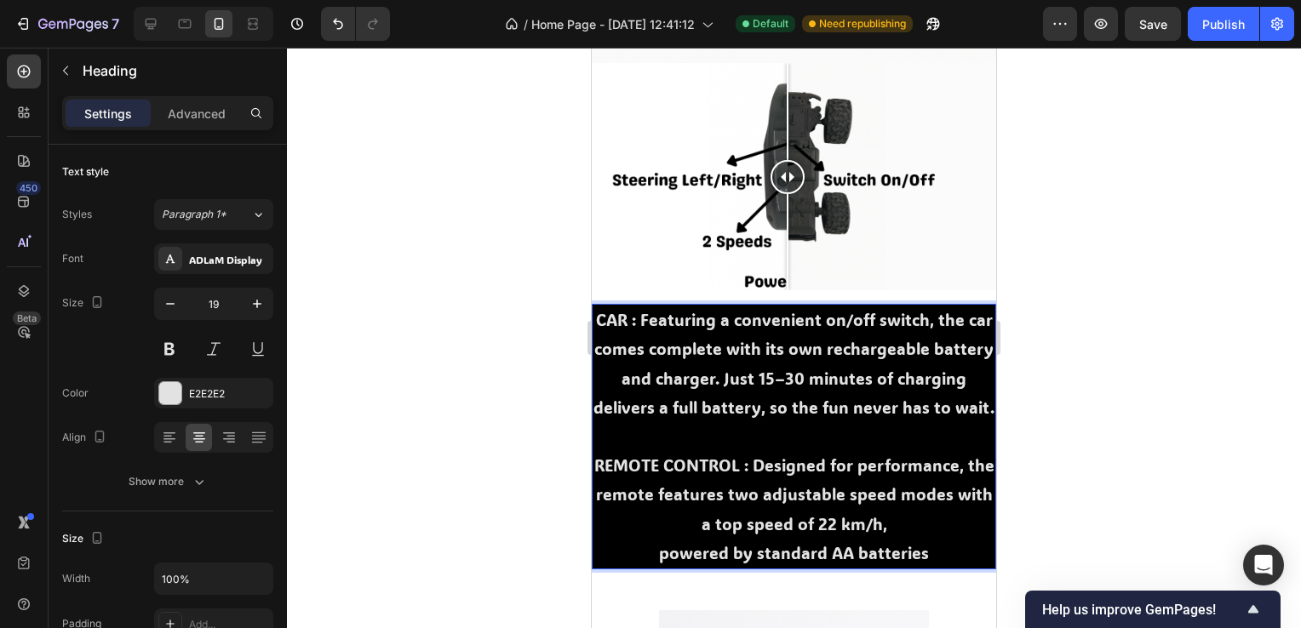
click at [781, 379] on p "CAR : Featuring a convenient on/off switch, the car comes complete with its own…" at bounding box center [793, 422] width 401 height 233
click at [758, 475] on p "CAR : Featuring a convenient on/off switch, the car comes complete with its own…" at bounding box center [793, 422] width 401 height 233
drag, startPoint x: 926, startPoint y: 553, endPoint x: 595, endPoint y: 283, distance: 427.8
click at [595, 304] on h2 "CAR : Featuring a convenient on/off switch, the car comes complete with its own…" at bounding box center [794, 437] width 404 height 266
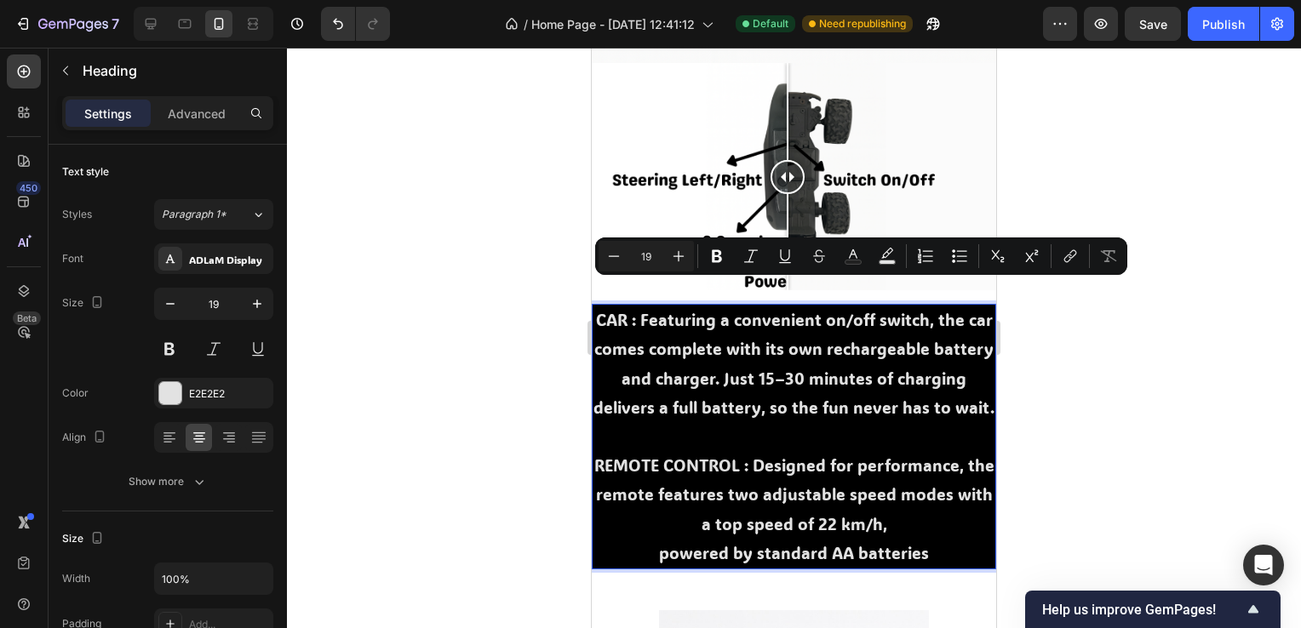
click at [521, 356] on div at bounding box center [794, 338] width 1014 height 581
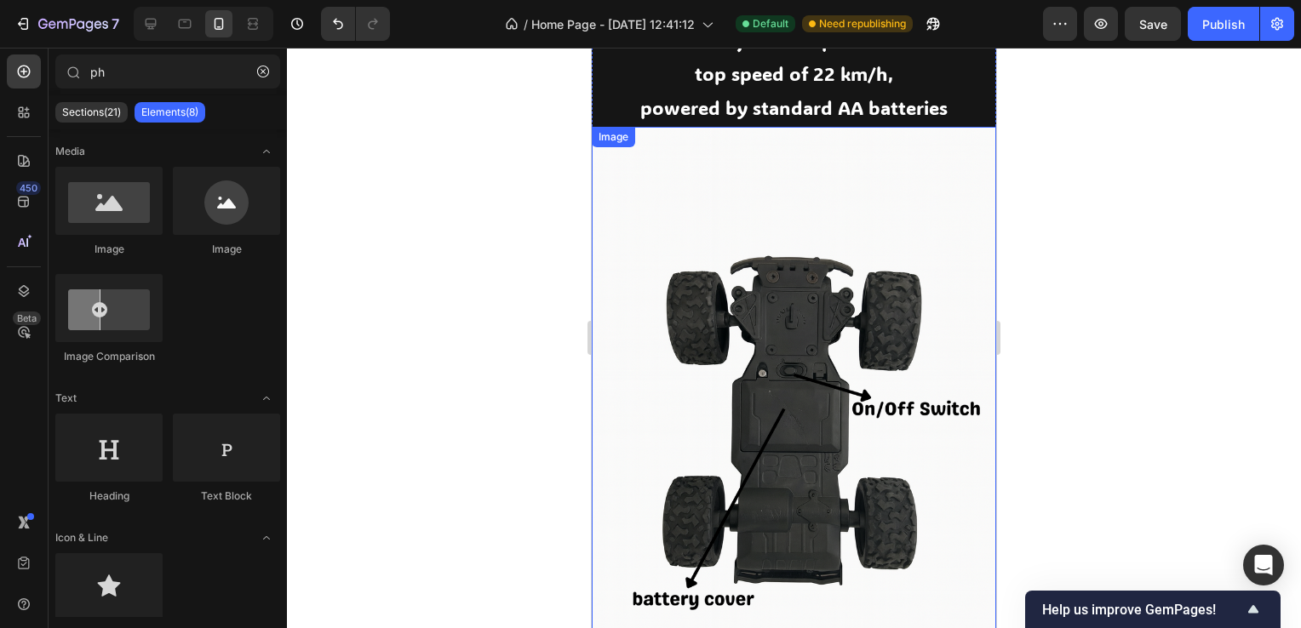
scroll to position [2100, 0]
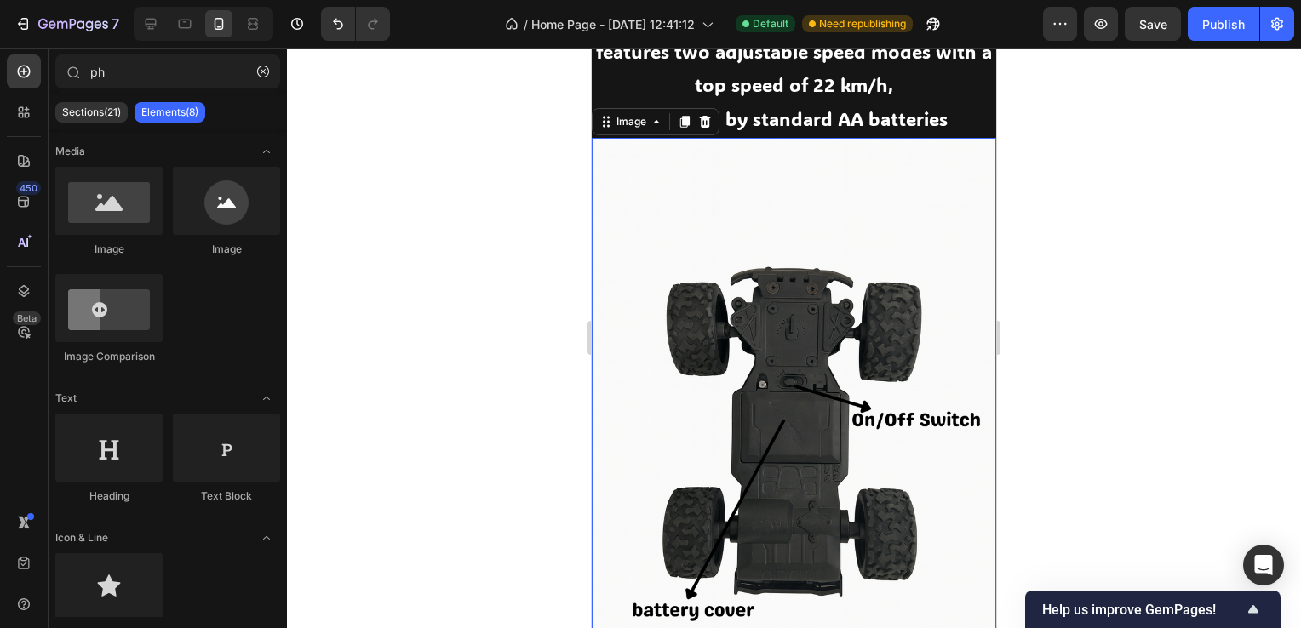
click at [962, 492] on img at bounding box center [794, 441] width 404 height 607
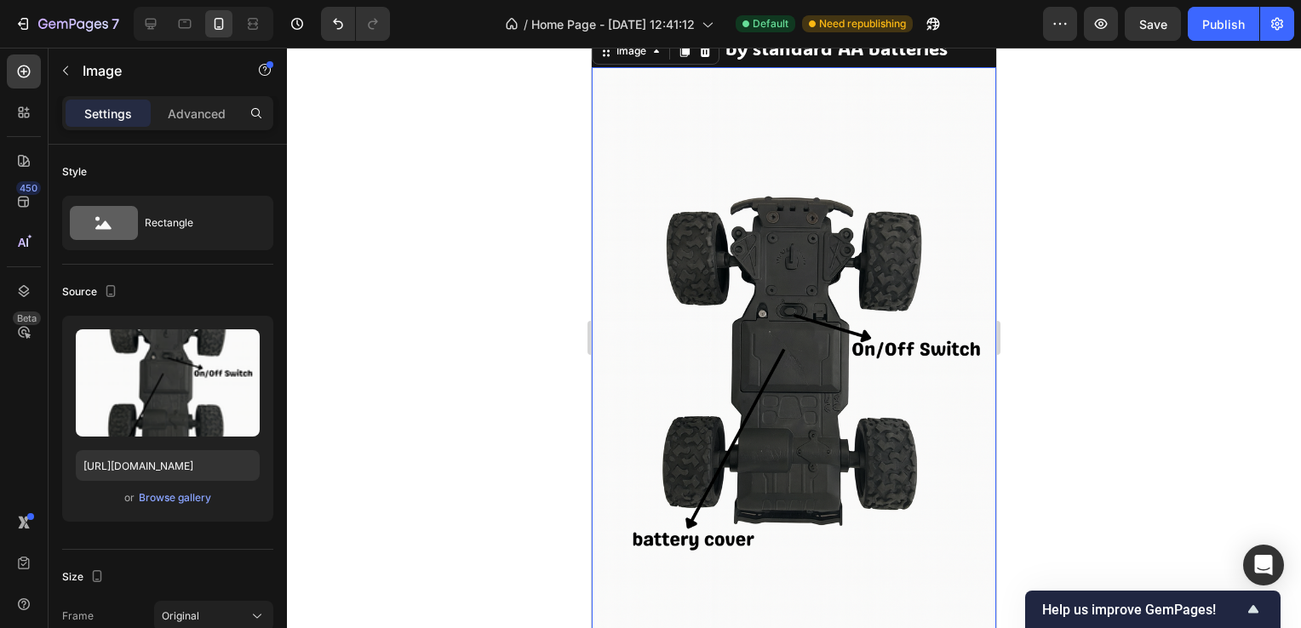
scroll to position [2440, 0]
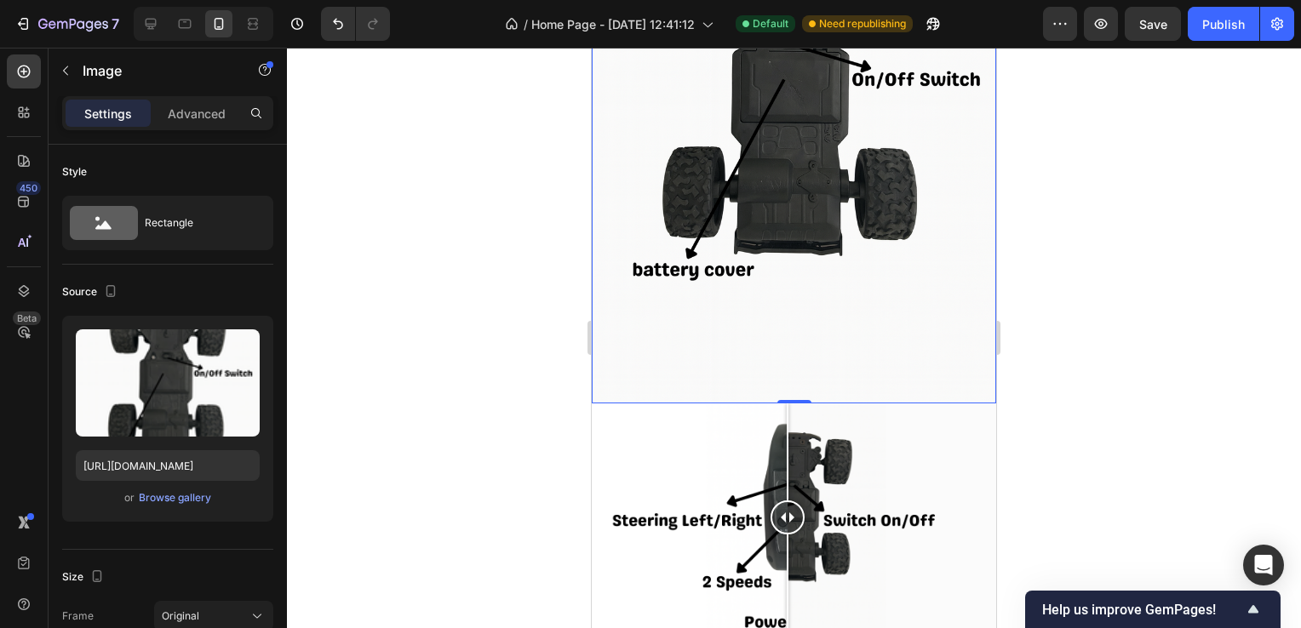
click at [913, 371] on img at bounding box center [794, 100] width 404 height 607
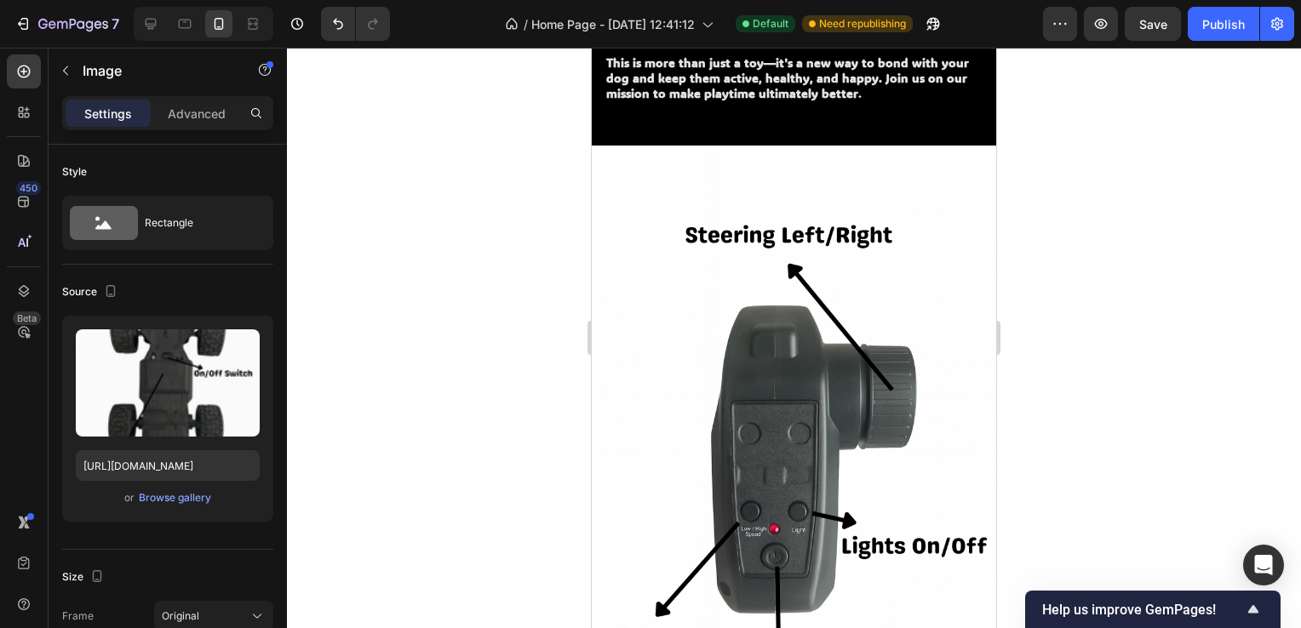
scroll to position [1342, 0]
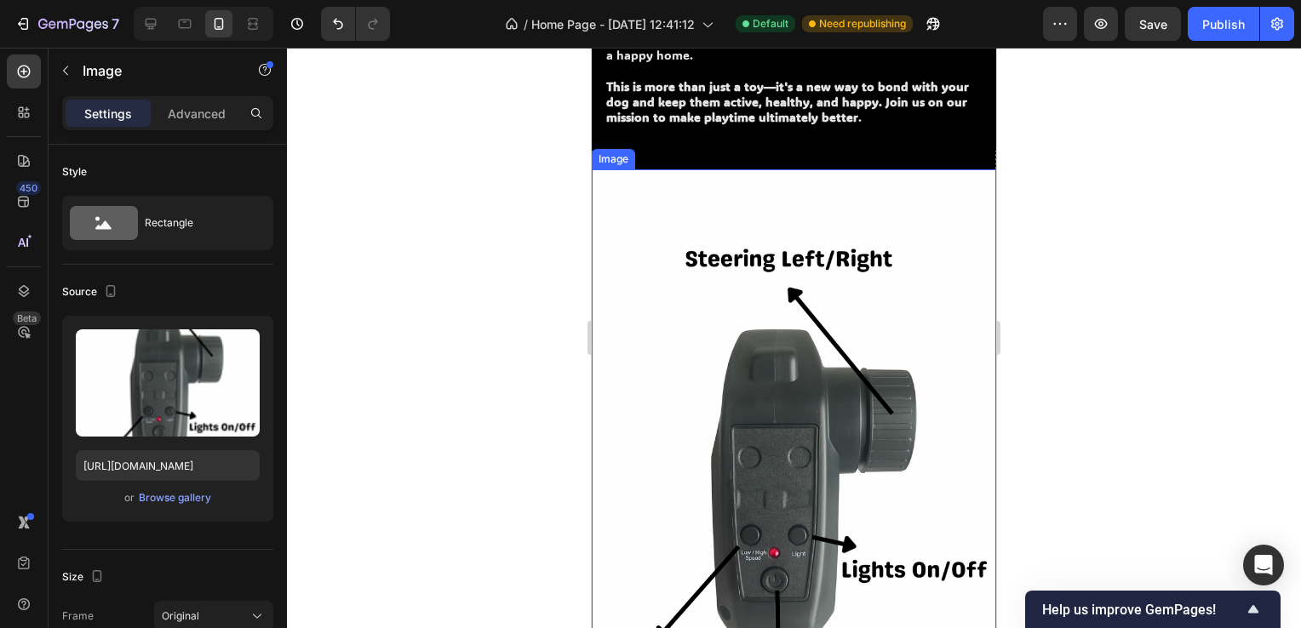
click at [907, 236] on img at bounding box center [794, 472] width 404 height 607
click at [703, 152] on icon at bounding box center [705, 153] width 14 height 14
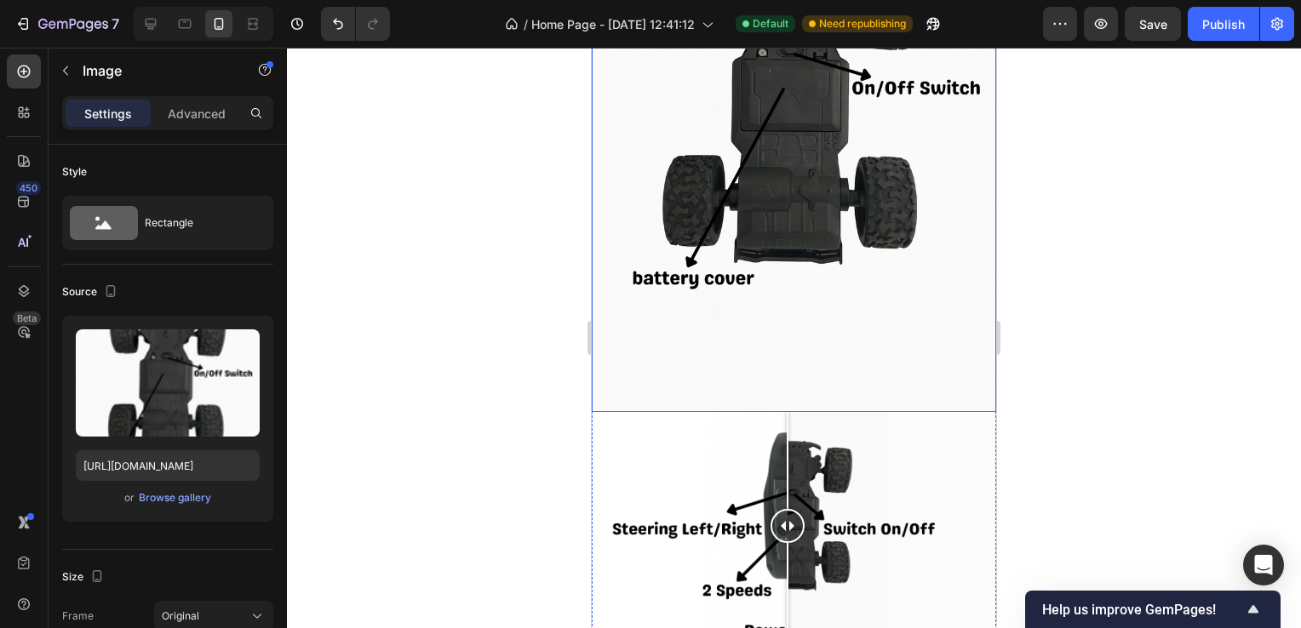
click at [865, 300] on img at bounding box center [794, 109] width 404 height 607
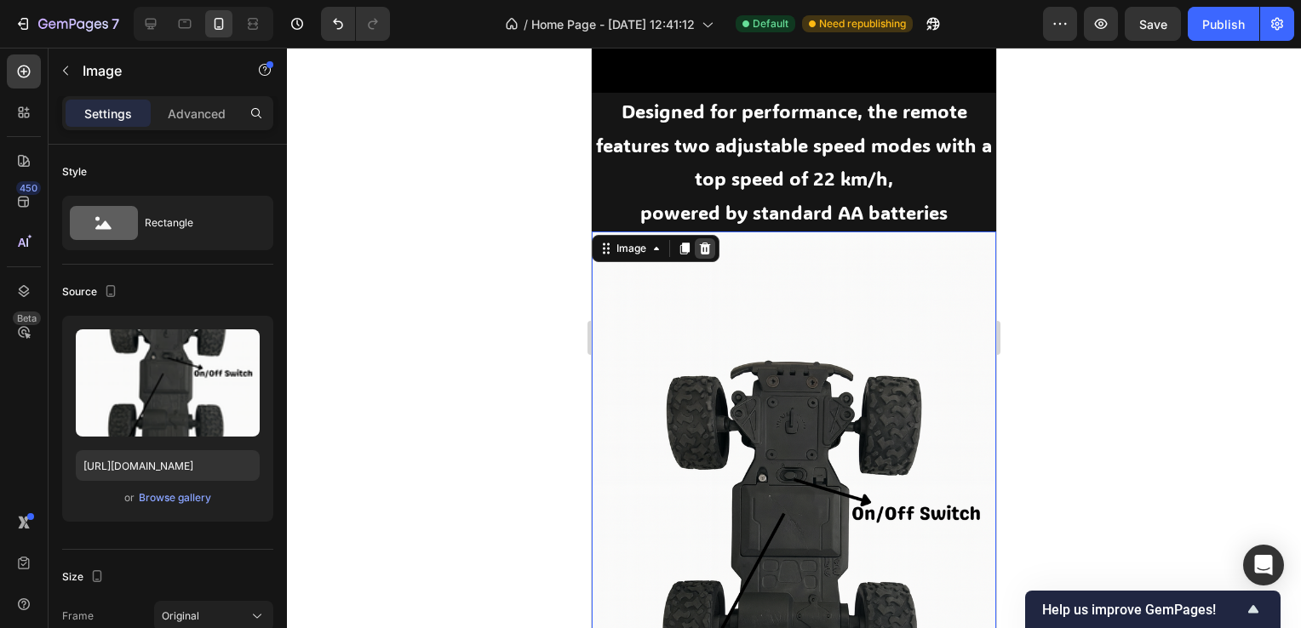
click at [705, 247] on icon at bounding box center [705, 248] width 11 height 12
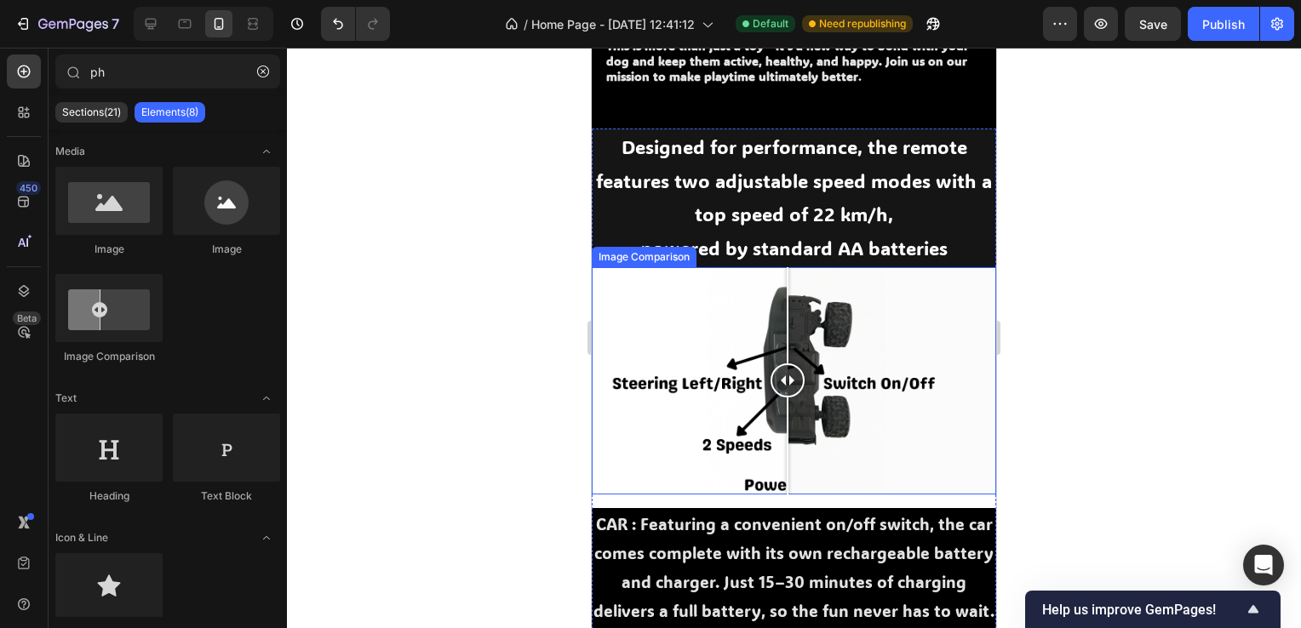
scroll to position [1163, 0]
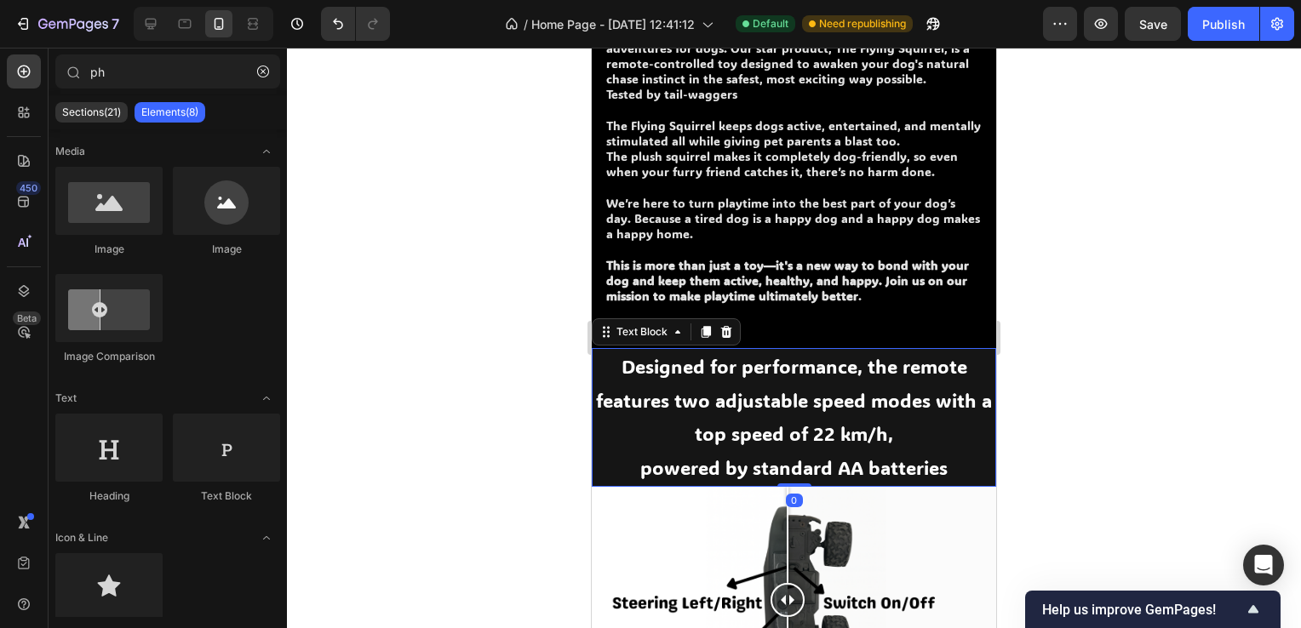
click at [817, 385] on p "Designed for performance, the remote features two adjustable speed modes with a…" at bounding box center [793, 400] width 401 height 101
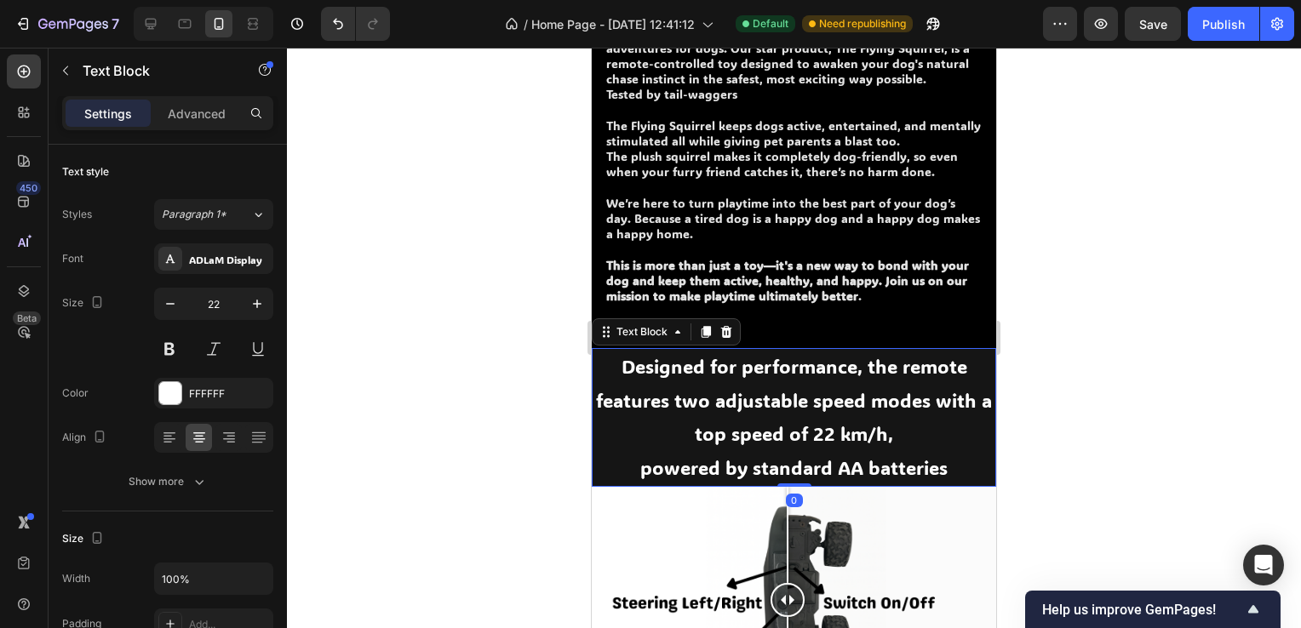
click at [736, 335] on div at bounding box center [726, 332] width 20 height 20
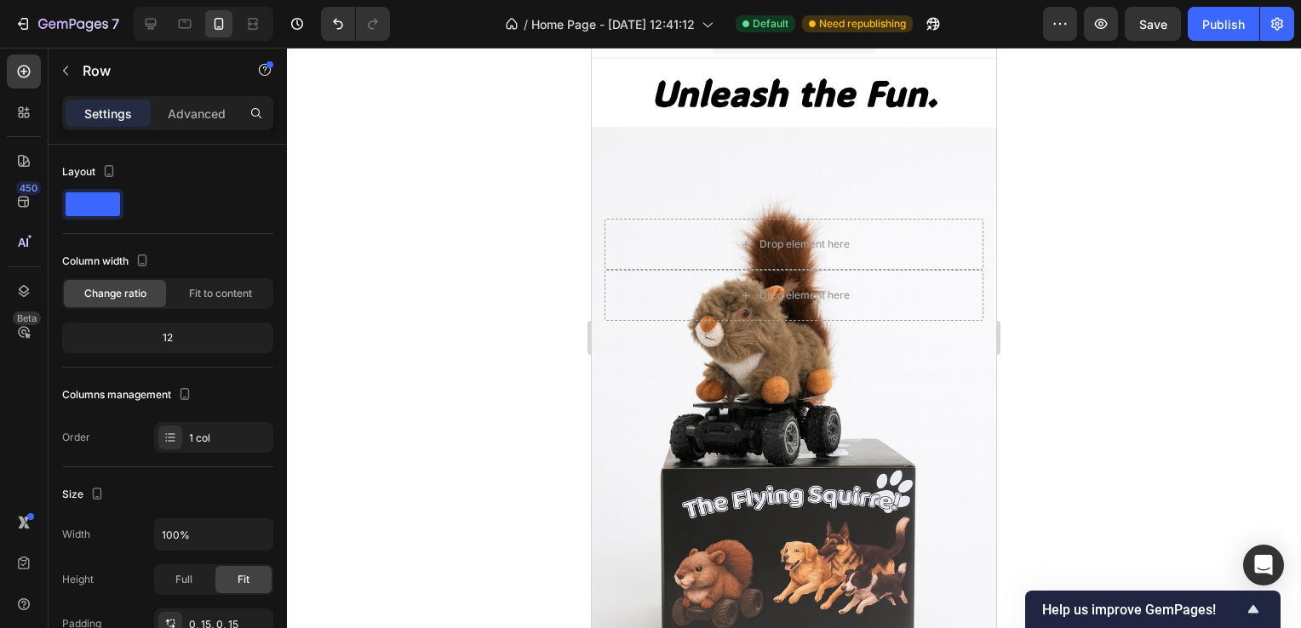
scroll to position [0, 0]
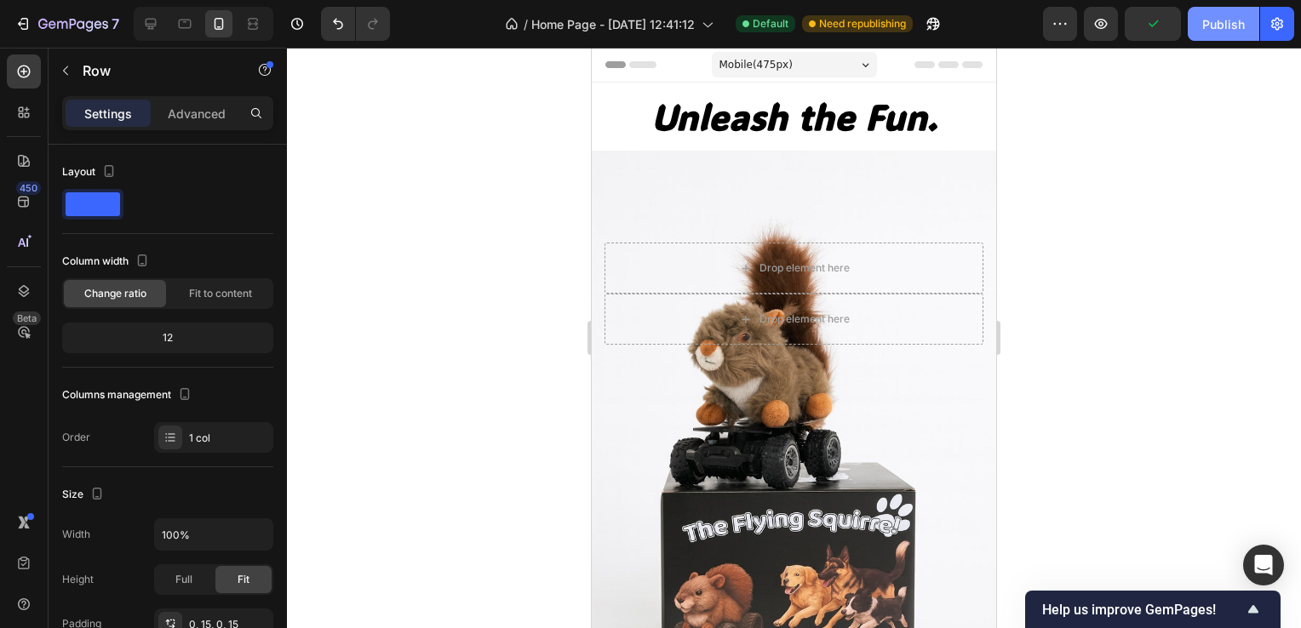
click at [1216, 33] on button "Publish" at bounding box center [1224, 24] width 72 height 34
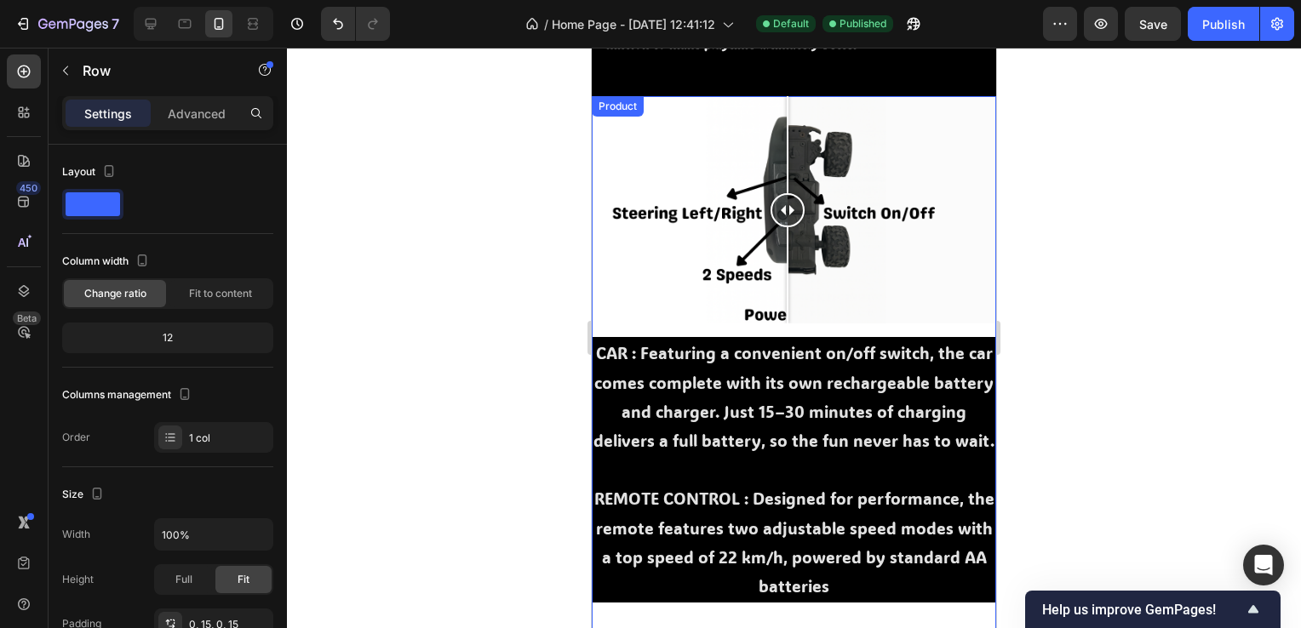
scroll to position [1362, 0]
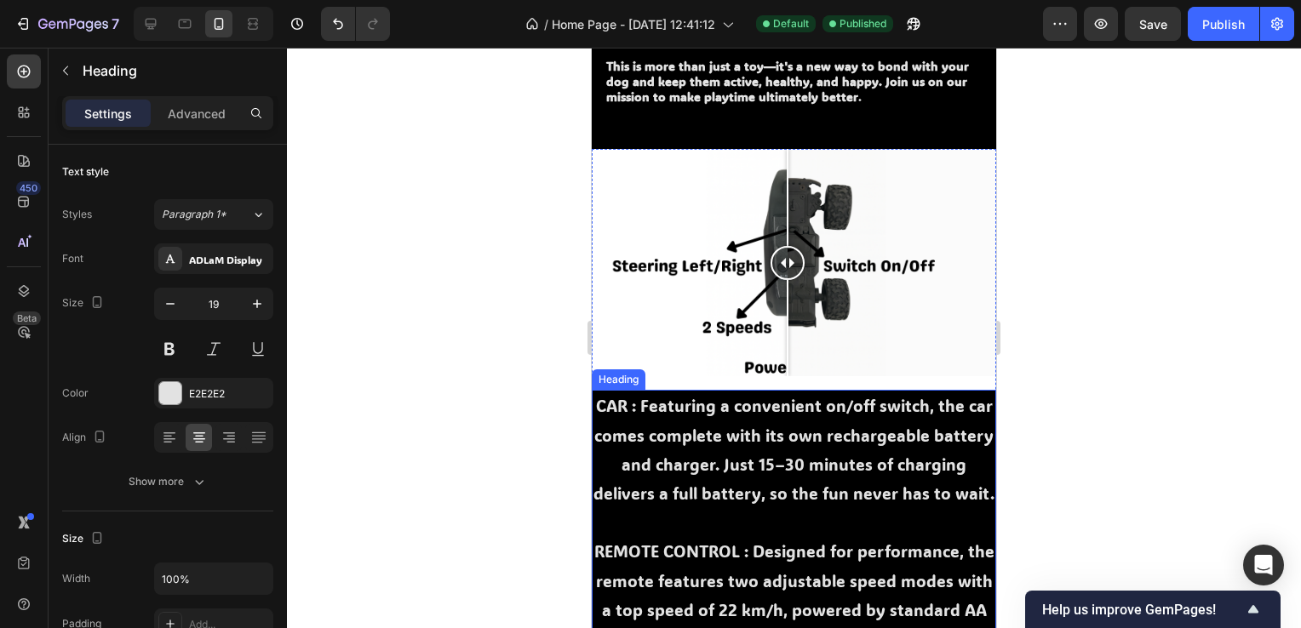
click at [641, 404] on h2 "CAR : Featuring a convenient on/off switch, the car comes complete with its own…" at bounding box center [794, 523] width 404 height 266
click at [644, 404] on h2 "CAR : Featuring a convenient on/off switch, the car comes complete with its own…" at bounding box center [794, 523] width 404 height 266
click at [647, 403] on p "CAR : Featuring a convenient on/off switch, the car comes complete with its own…" at bounding box center [793, 523] width 401 height 262
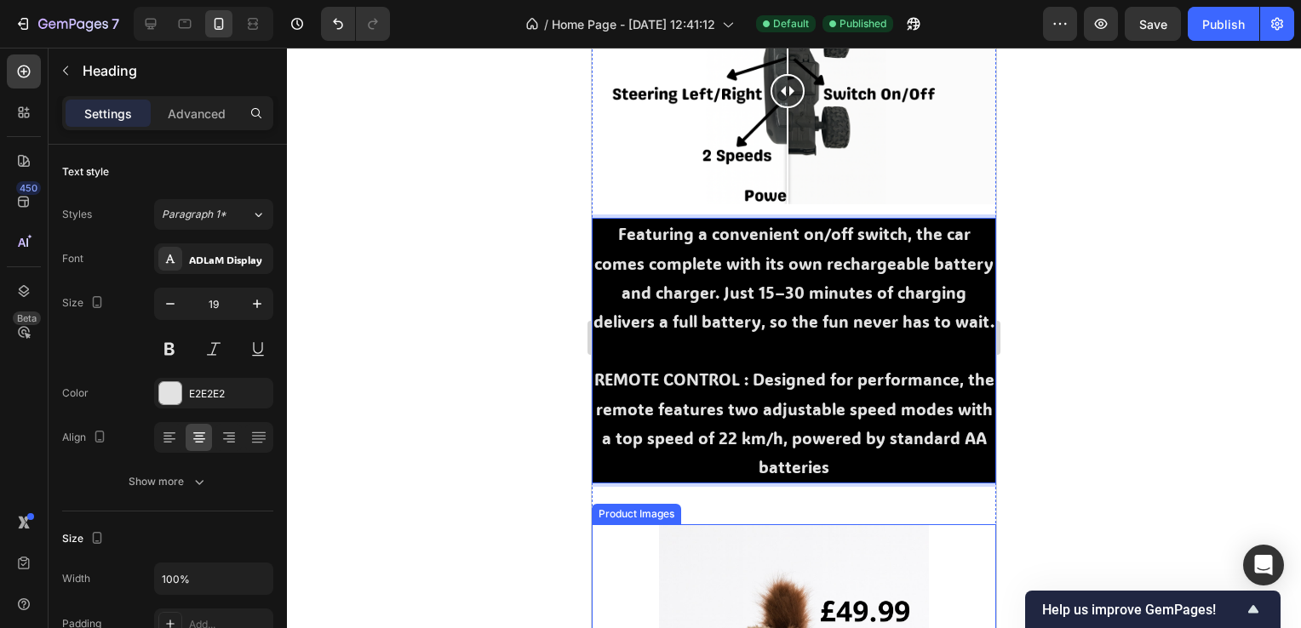
scroll to position [1533, 0]
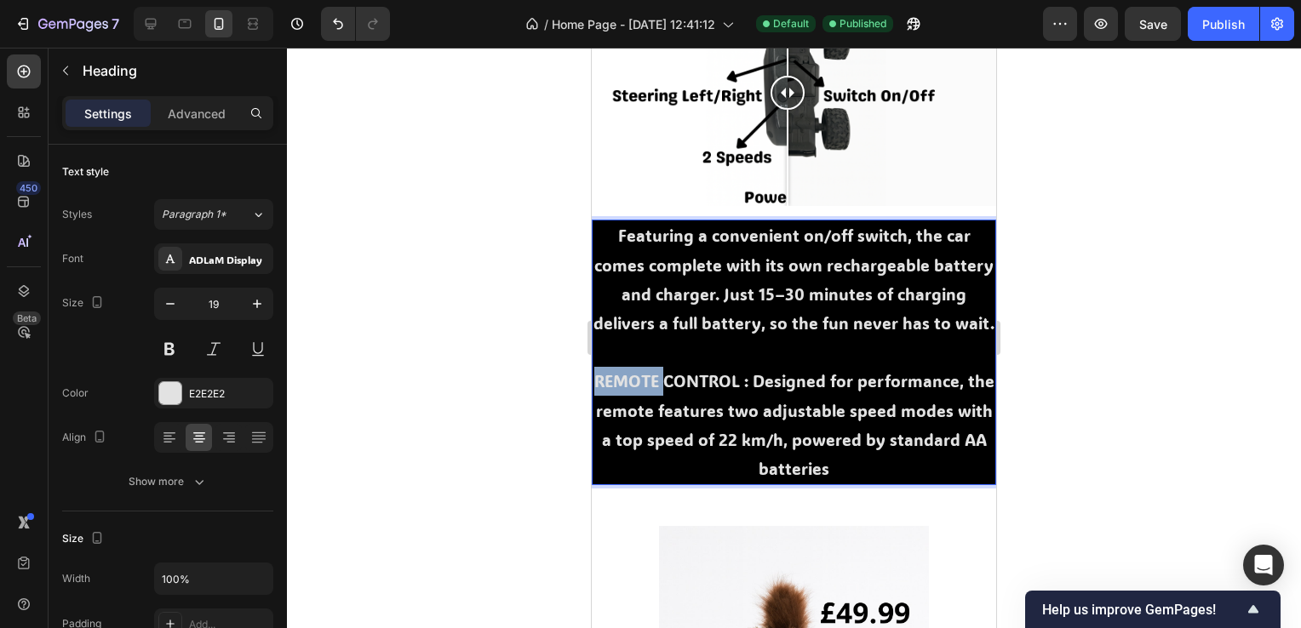
drag, startPoint x: 673, startPoint y: 405, endPoint x: 604, endPoint y: 408, distance: 69.0
click at [604, 408] on p "Featuring a convenient on/off switch, the car comes complete with its own recha…" at bounding box center [793, 352] width 401 height 262
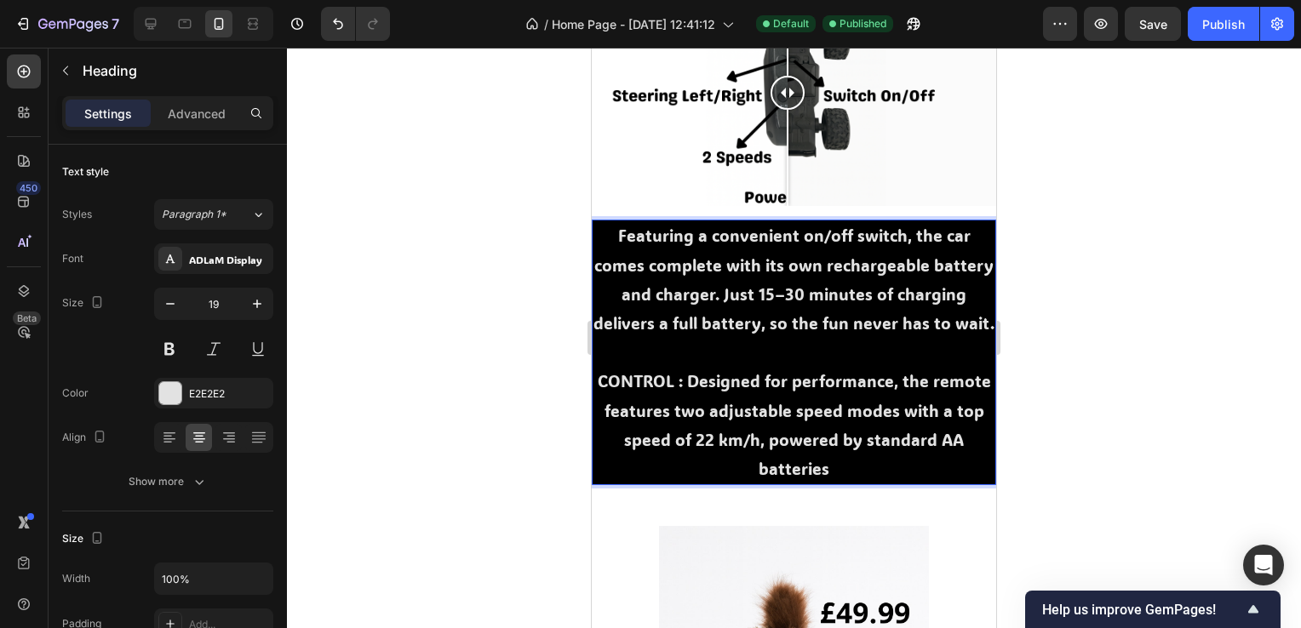
click at [673, 400] on p "Featuring a convenient on/off switch, the car comes complete with its own recha…" at bounding box center [793, 352] width 401 height 262
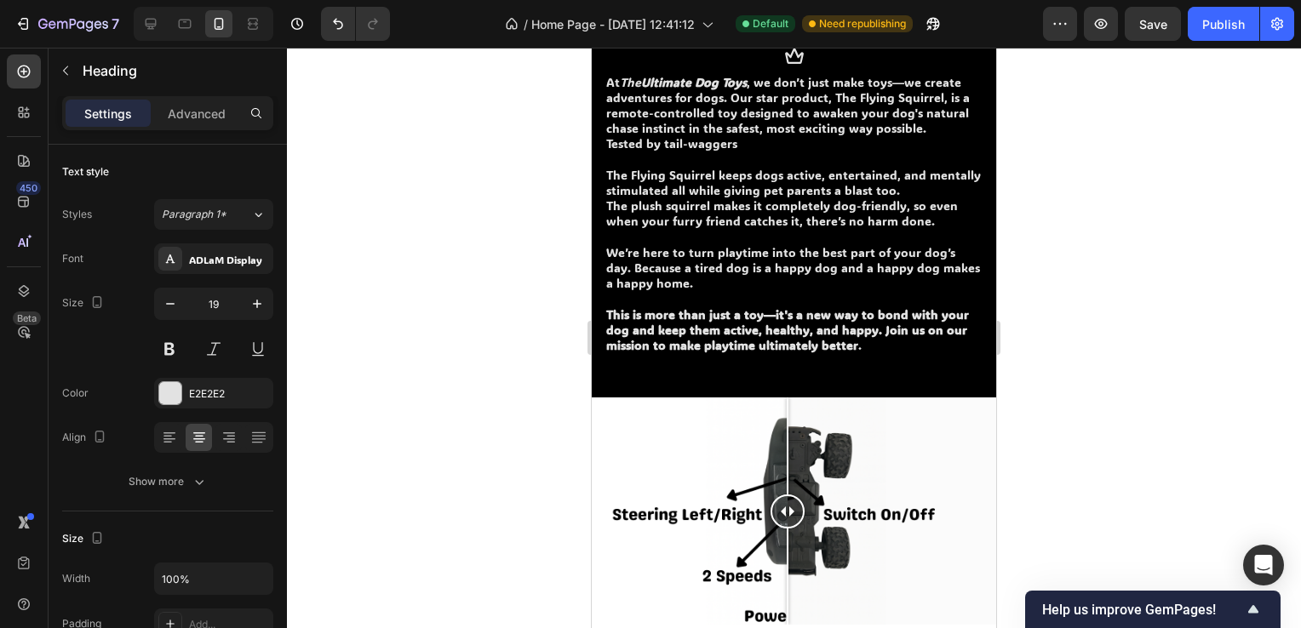
scroll to position [1107, 0]
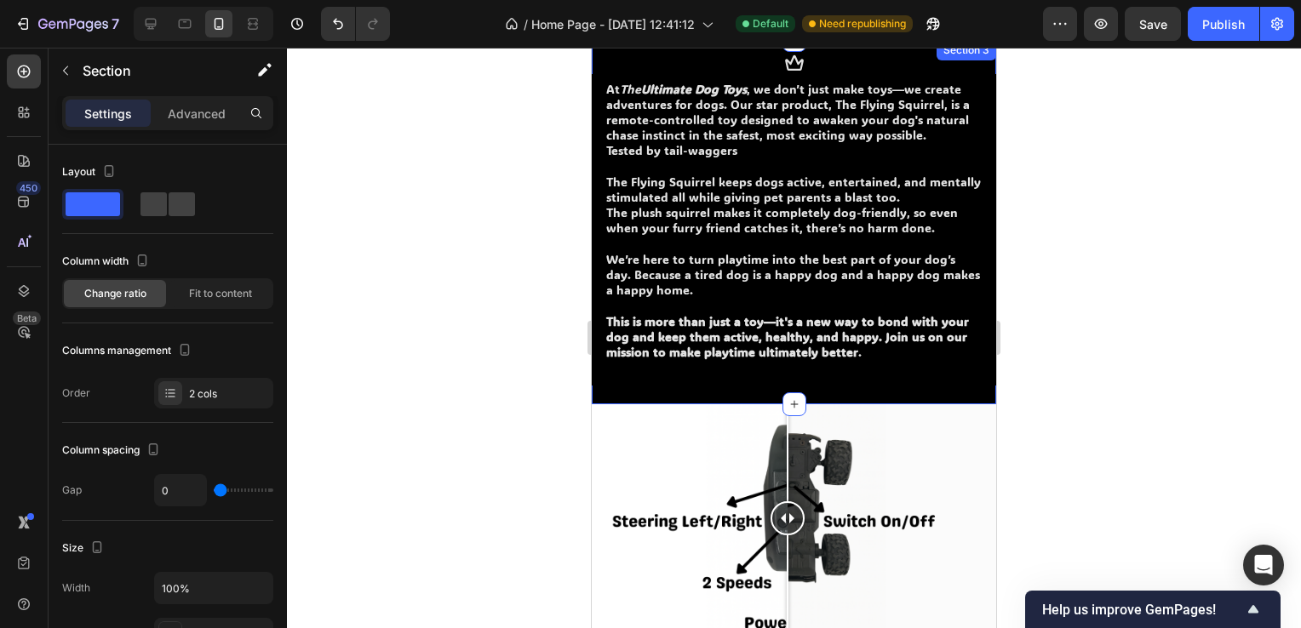
click at [811, 398] on div "At The Ultimate Dog Toys , we don’t just make toys—we create adventures for dog…" at bounding box center [794, 239] width 404 height 331
click at [817, 392] on div "At The Ultimate Dog Toys , we don’t just make toys—we create adventures for dog…" at bounding box center [794, 239] width 404 height 331
click at [826, 370] on div "At The Ultimate Dog Toys , we don’t just make toys—we create adventures for dog…" at bounding box center [794, 233] width 379 height 307
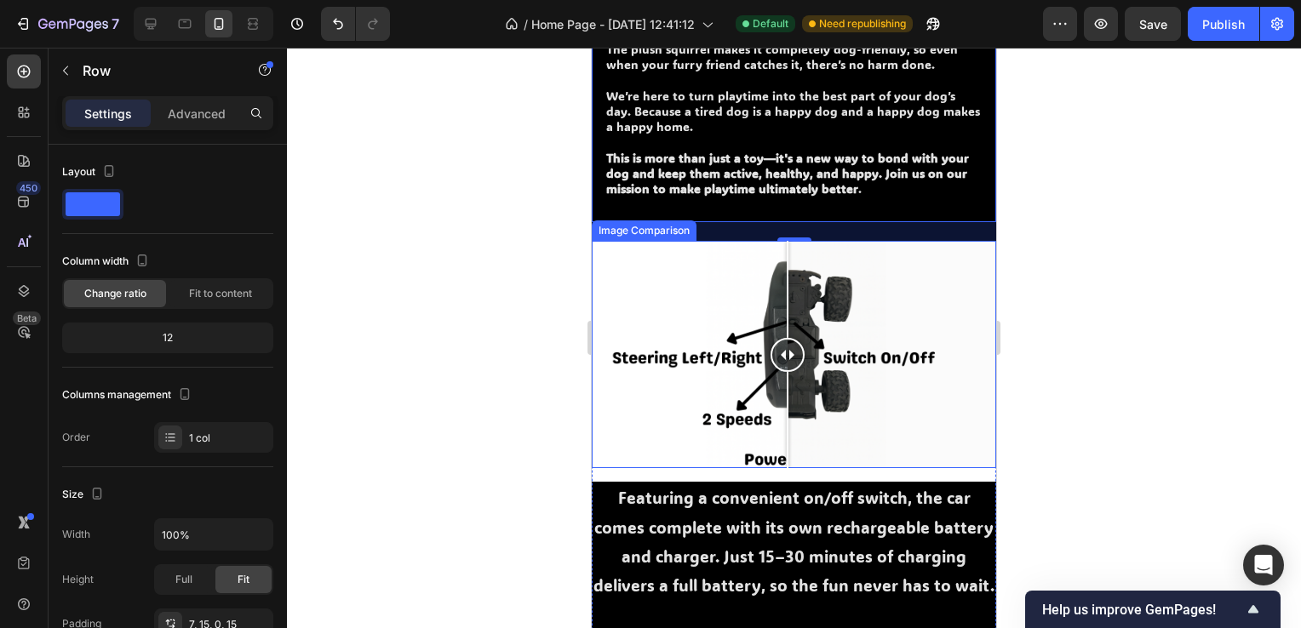
scroll to position [1277, 0]
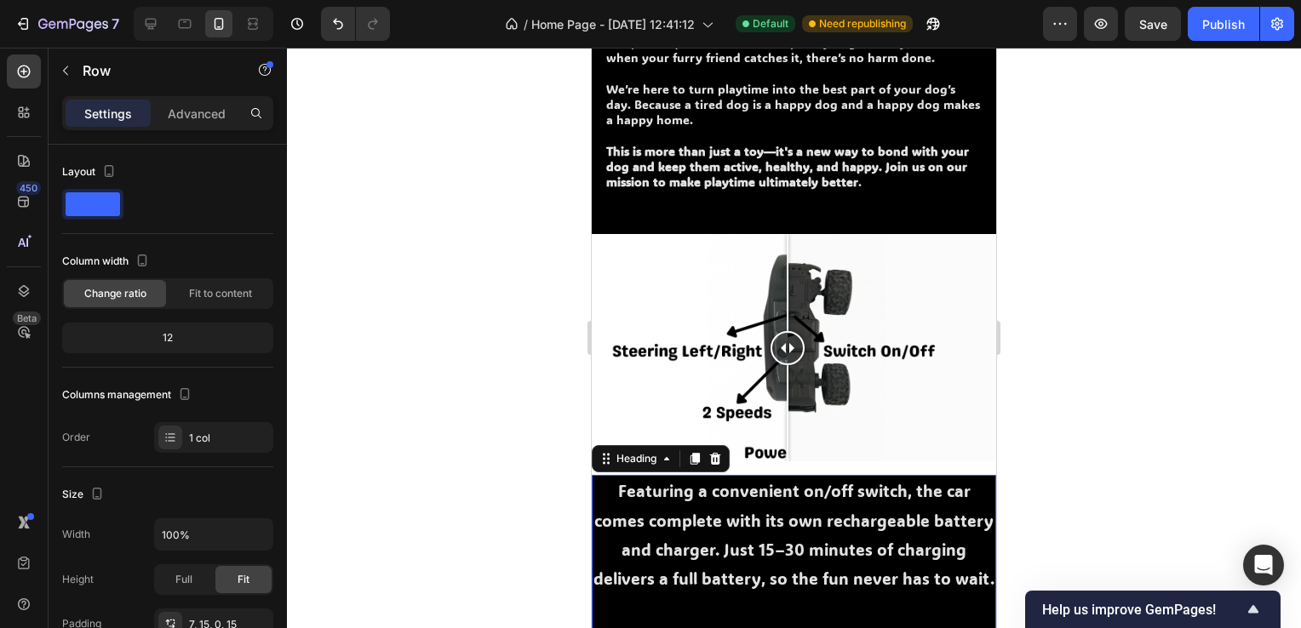
click at [964, 477] on p "Featuring a convenient on/off switch, the car comes complete with its own recha…" at bounding box center [793, 608] width 401 height 262
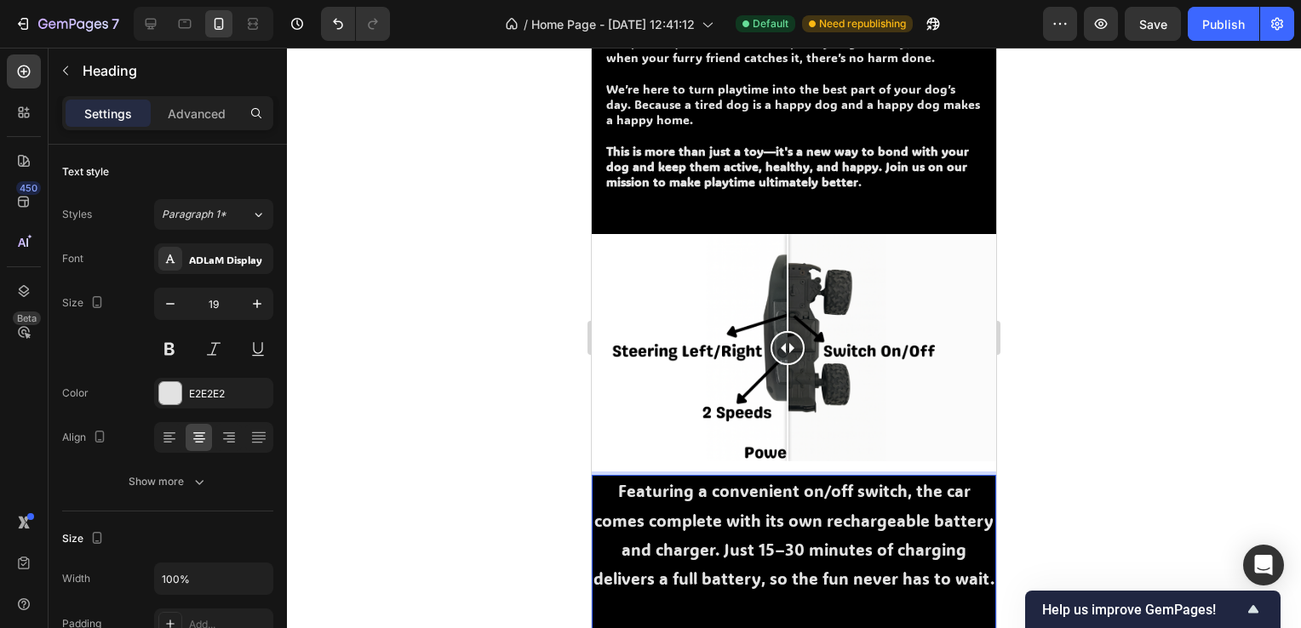
click at [616, 484] on p "Featuring a convenient on/off switch, the car comes complete with its own recha…" at bounding box center [793, 608] width 401 height 262
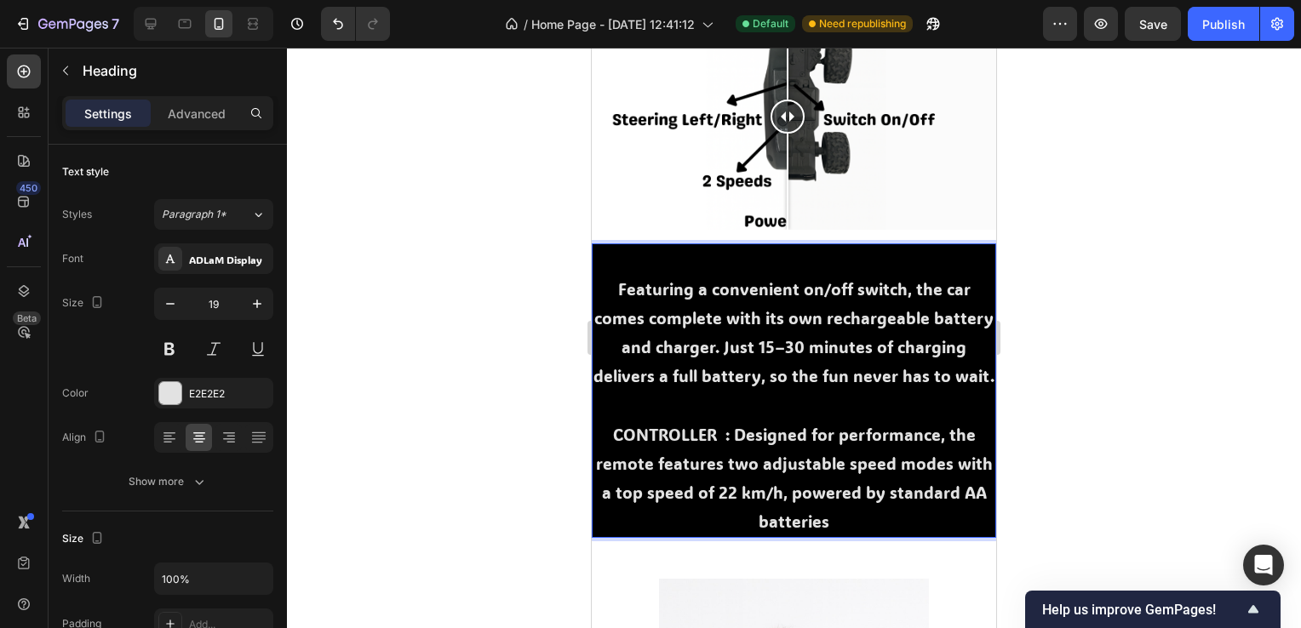
scroll to position [1533, 0]
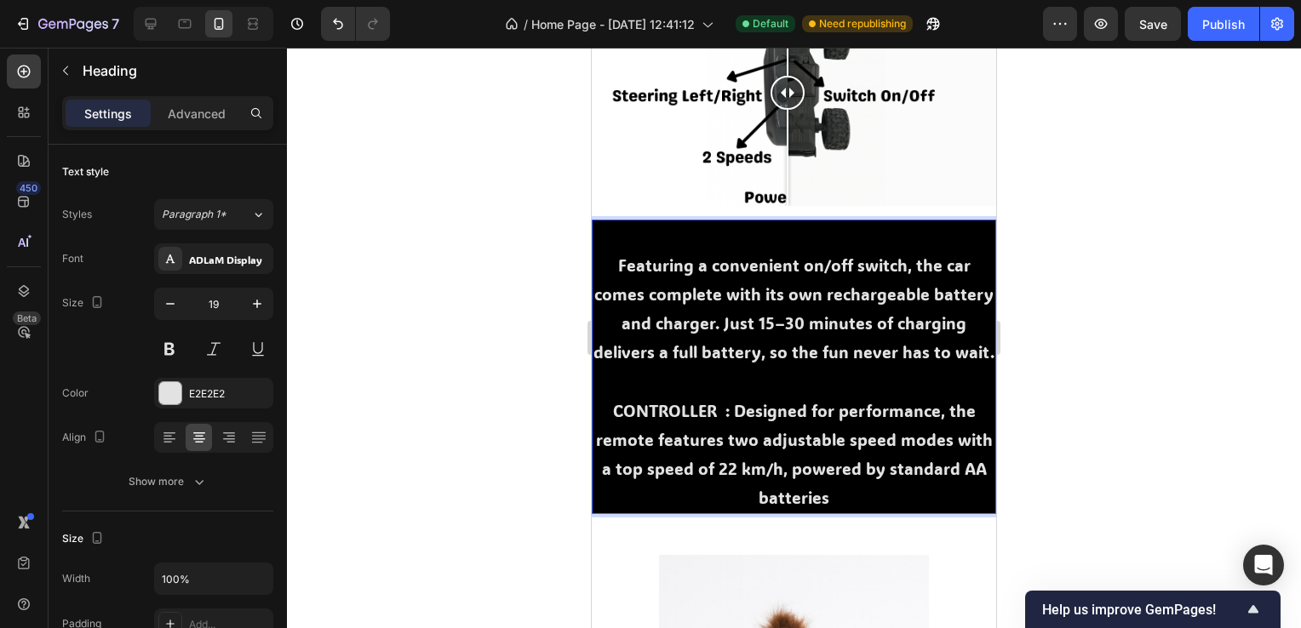
click at [617, 234] on p "Featuring a convenient on/off switch, the car comes complete with its own recha…" at bounding box center [793, 366] width 401 height 291
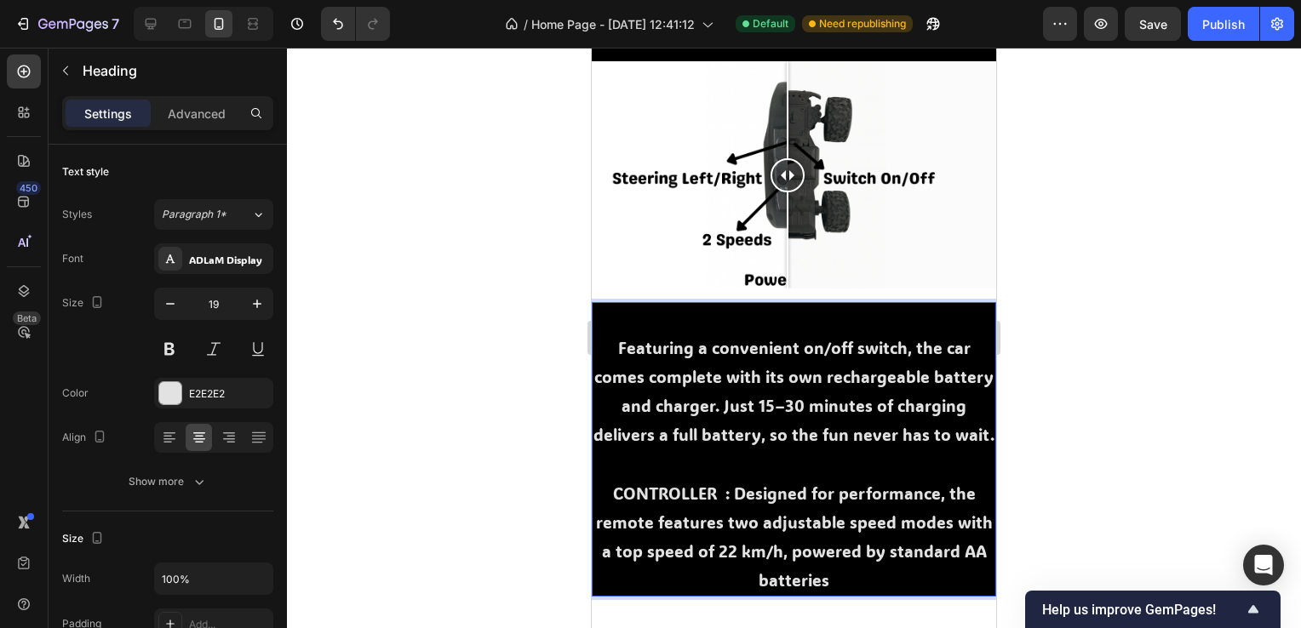
scroll to position [1447, 0]
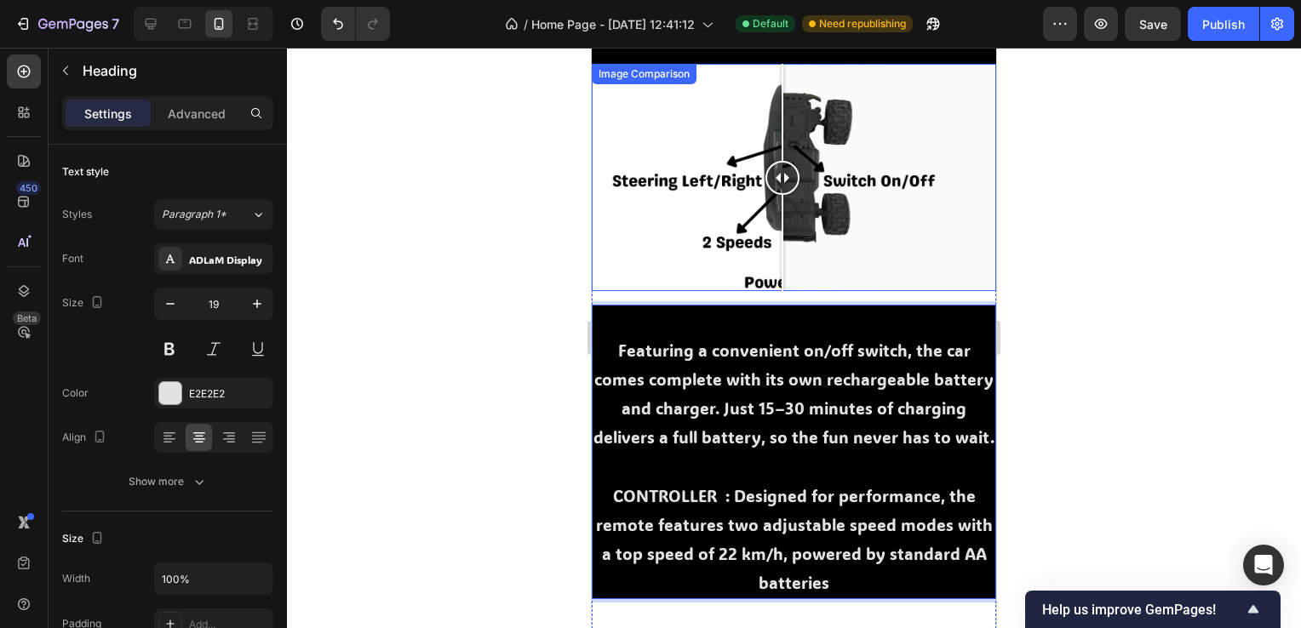
click at [782, 174] on div at bounding box center [782, 178] width 34 height 34
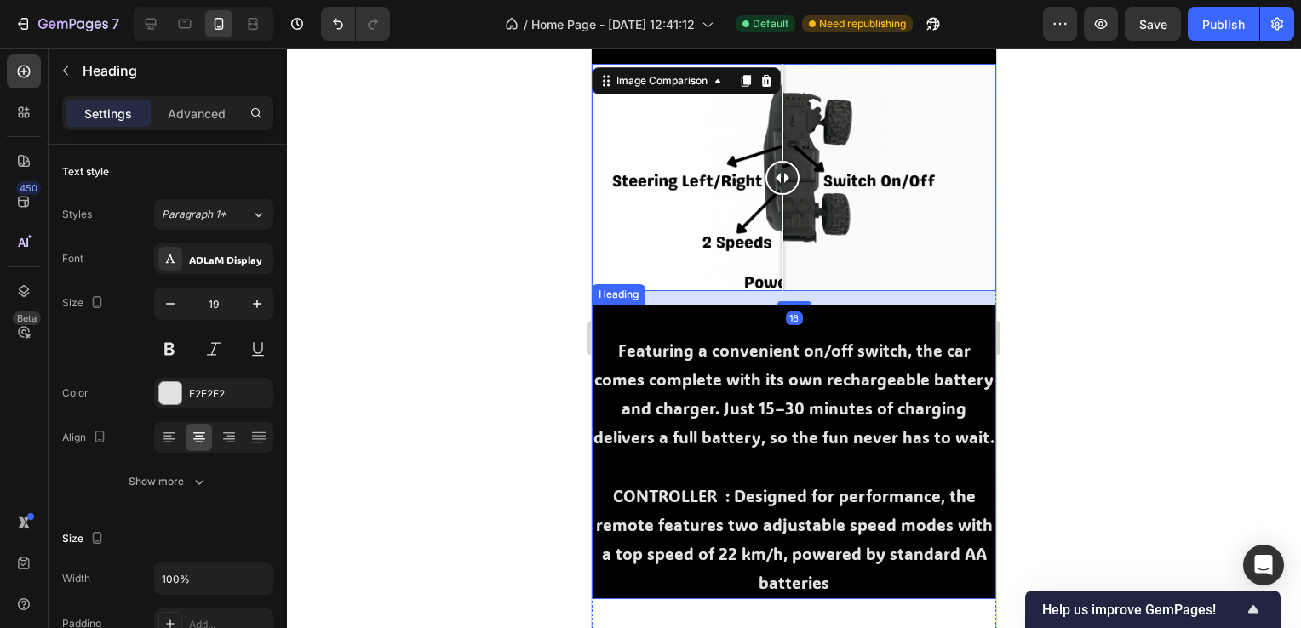
click at [797, 330] on p "⁠⁠⁠⁠⁠⁠⁠ Featuring a convenient on/off switch, the car comes complete with its o…" at bounding box center [793, 452] width 401 height 291
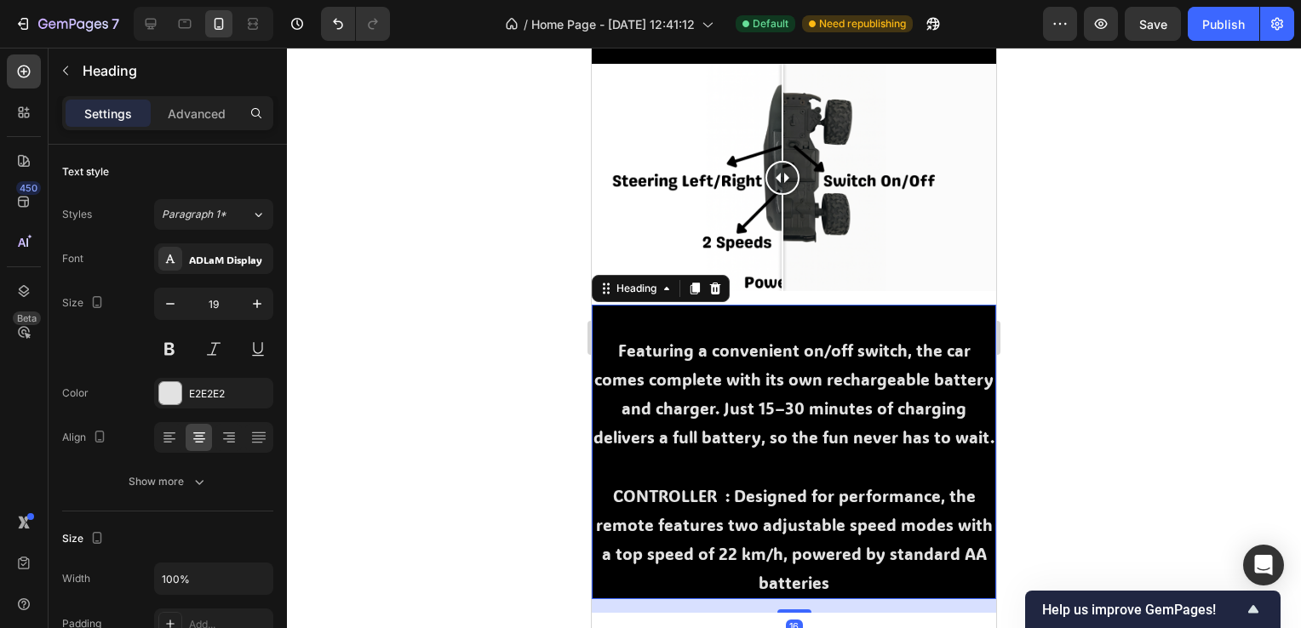
click at [781, 325] on p "Featuring a convenient on/off switch, the car comes complete with its own recha…" at bounding box center [793, 452] width 401 height 291
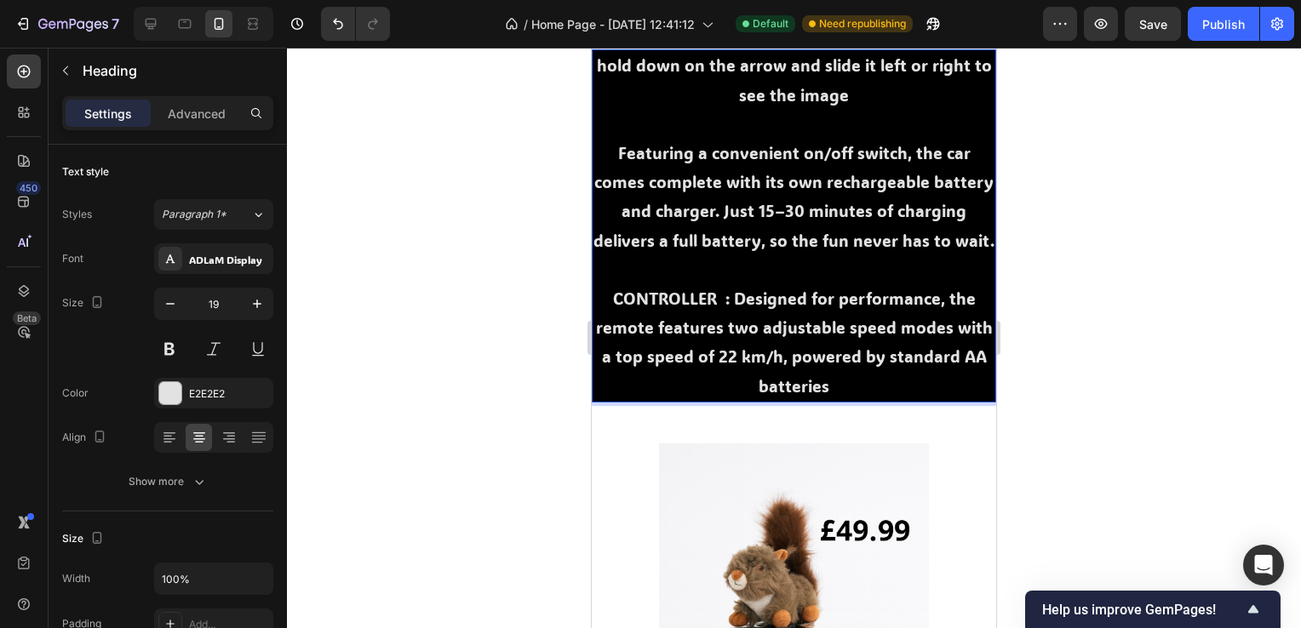
click at [1233, 299] on div at bounding box center [794, 338] width 1014 height 581
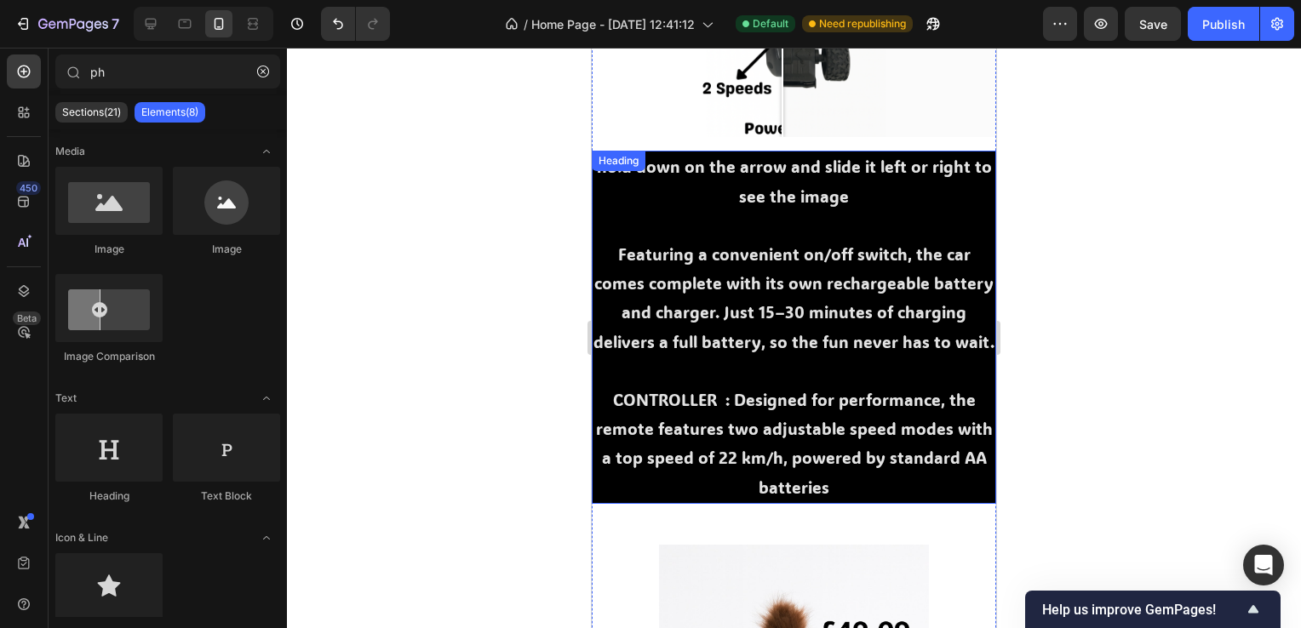
scroll to position [1533, 0]
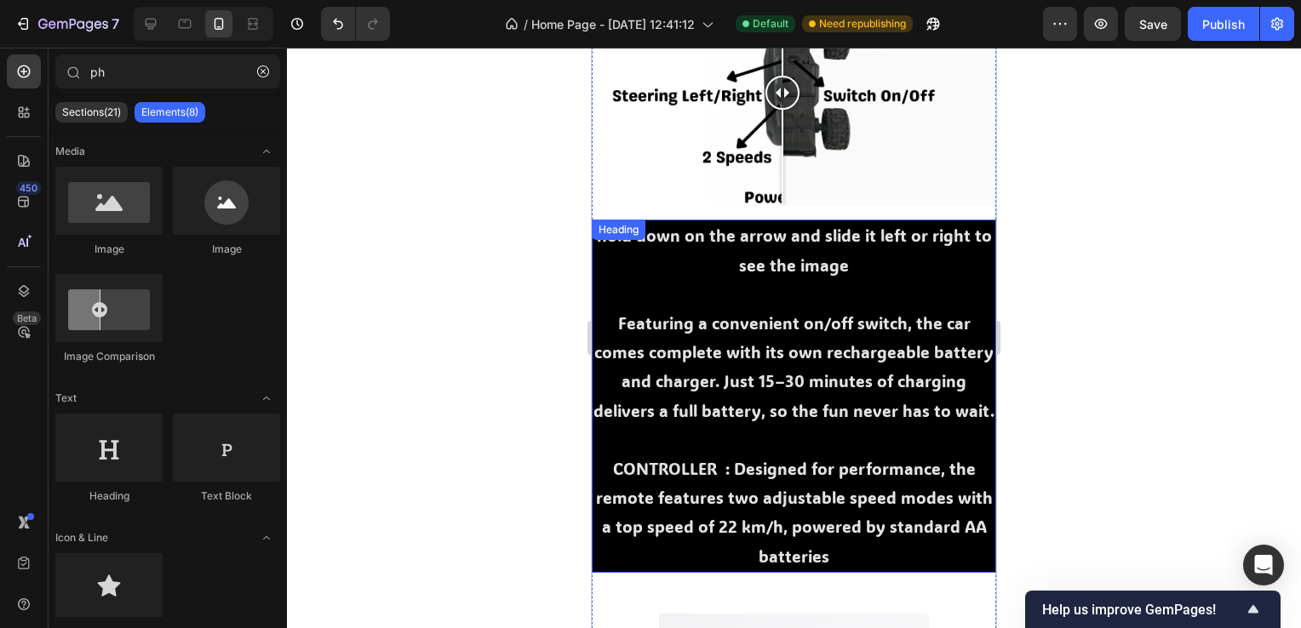
click at [917, 269] on p "hold down on the arrow and slide it left or right to see the image Featuring a …" at bounding box center [793, 395] width 401 height 349
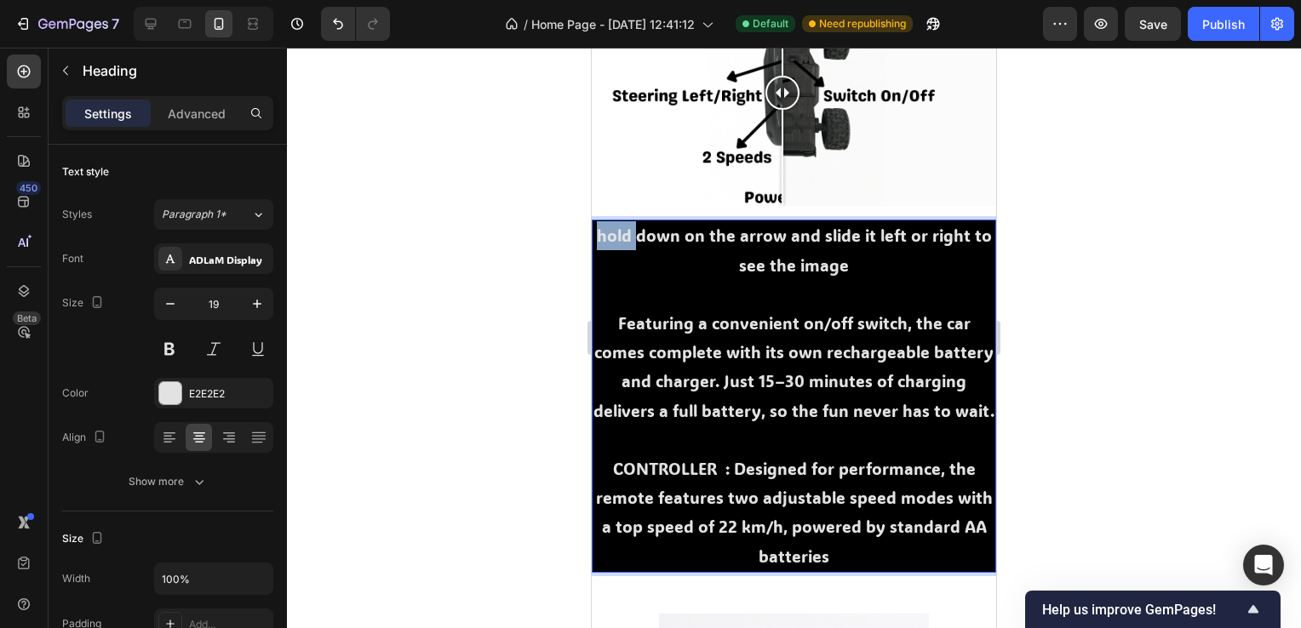
click at [610, 229] on p "hold down on the arrow and slide it left or right to see the image Featuring a …" at bounding box center [793, 395] width 401 height 349
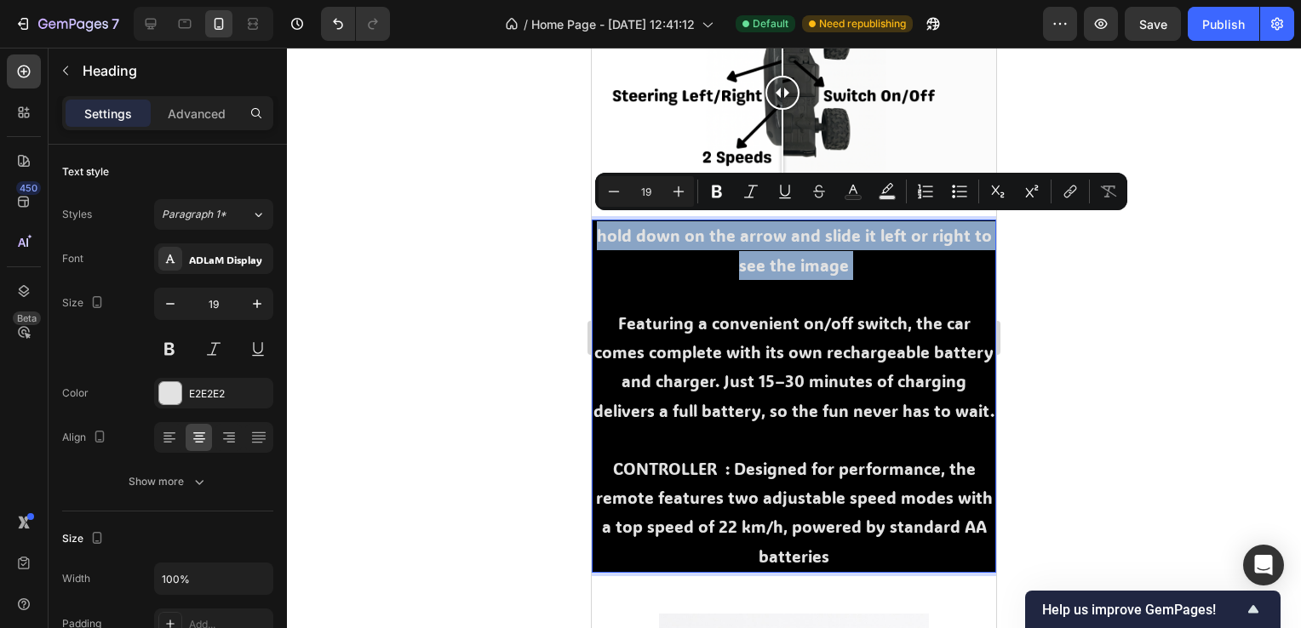
click at [610, 229] on p "hold down on the arrow and slide it left or right to see the image Featuring a …" at bounding box center [793, 395] width 401 height 349
click at [613, 229] on p "hold down on the arrow and slide it left or right to see the image Featuring a …" at bounding box center [793, 395] width 401 height 349
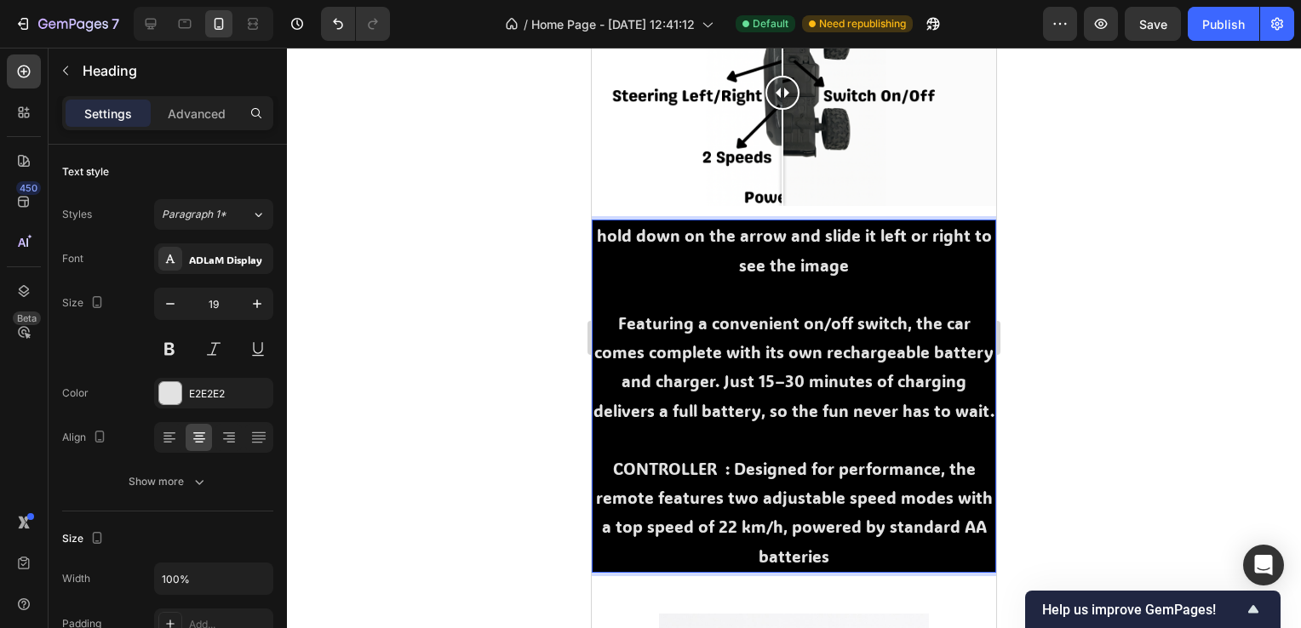
drag, startPoint x: 605, startPoint y: 223, endPoint x: 854, endPoint y: 255, distance: 251.5
click at [854, 255] on p "hold down on the arrow and slide it left or right to see the image Featuring a …" at bounding box center [793, 395] width 401 height 349
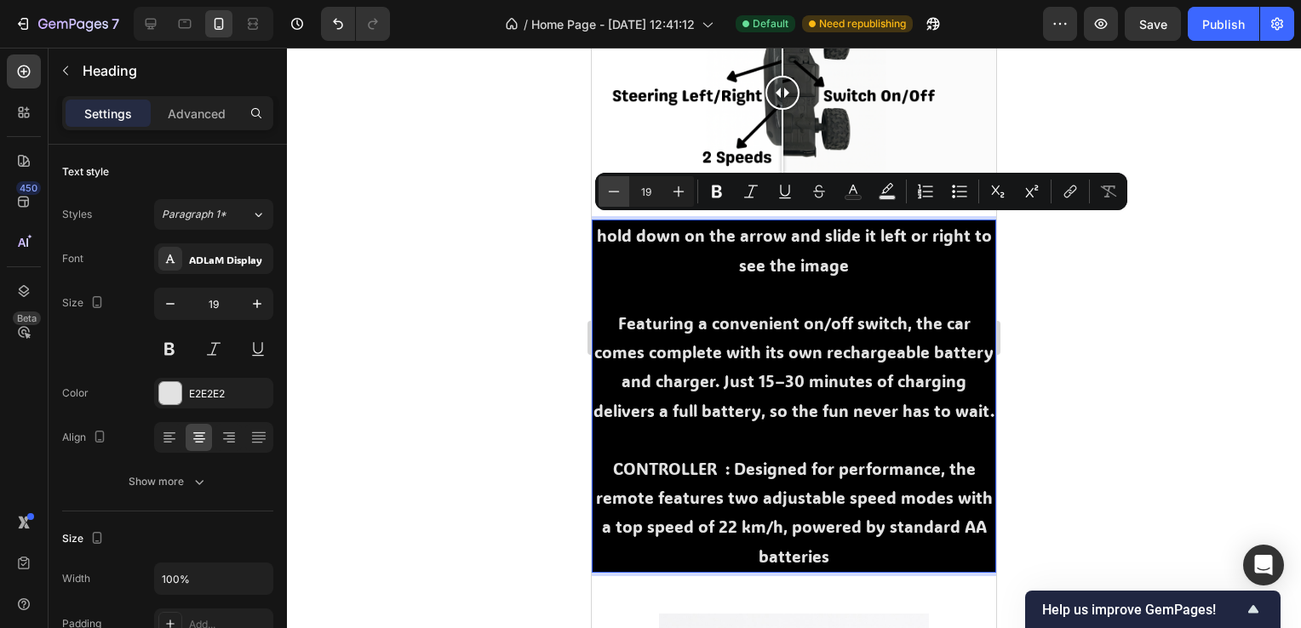
click at [607, 186] on icon "Editor contextual toolbar" at bounding box center [613, 191] width 17 height 17
click at [610, 186] on icon "Editor contextual toolbar" at bounding box center [613, 191] width 17 height 17
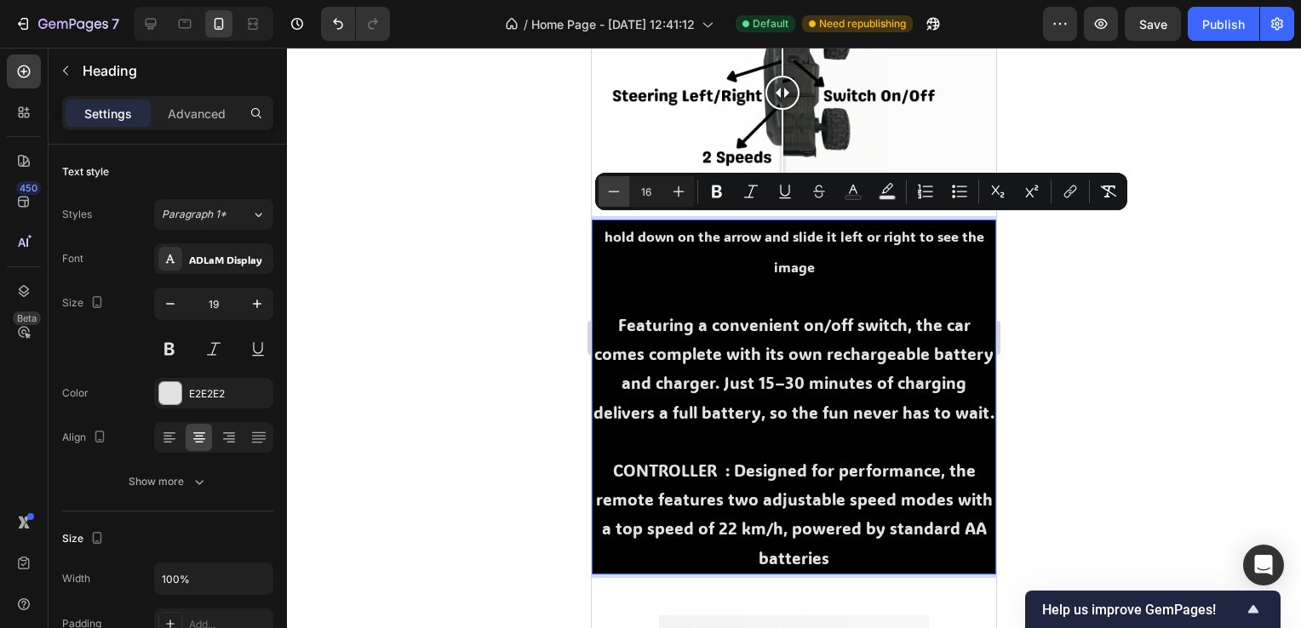
click at [610, 186] on icon "Editor contextual toolbar" at bounding box center [613, 191] width 17 height 17
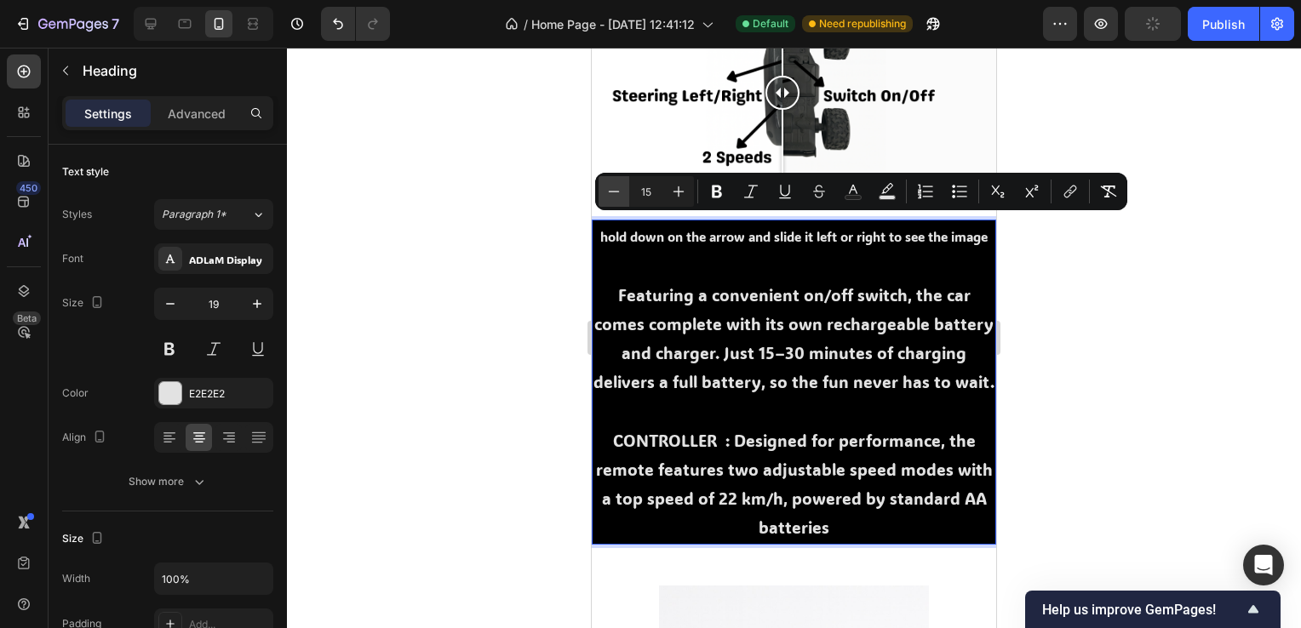
click at [610, 186] on icon "Editor contextual toolbar" at bounding box center [613, 191] width 17 height 17
type input "14"
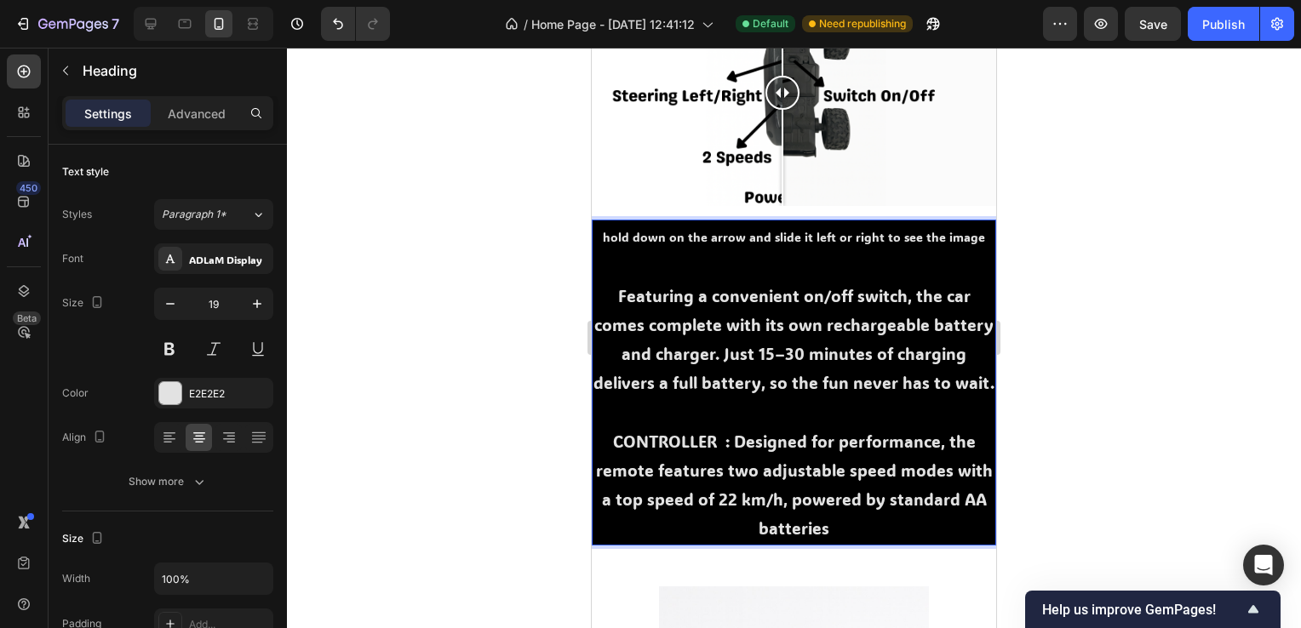
click at [783, 264] on p "hold down on the arrow and slide it left or right to see the image Featuring a …" at bounding box center [793, 382] width 401 height 322
drag, startPoint x: 678, startPoint y: 255, endPoint x: 651, endPoint y: 256, distance: 27.3
click at [669, 255] on p "hold down on the arrow and slide it left or right to see the image ⁠⁠⁠⁠⁠⁠⁠ Feat…" at bounding box center [793, 382] width 401 height 322
drag, startPoint x: 632, startPoint y: 257, endPoint x: 617, endPoint y: 261, distance: 15.1
click at [629, 258] on p "hold down on the arrow and slide it left or right to see the image ⁠⁠⁠⁠⁠⁠⁠ Feat…" at bounding box center [793, 382] width 401 height 322
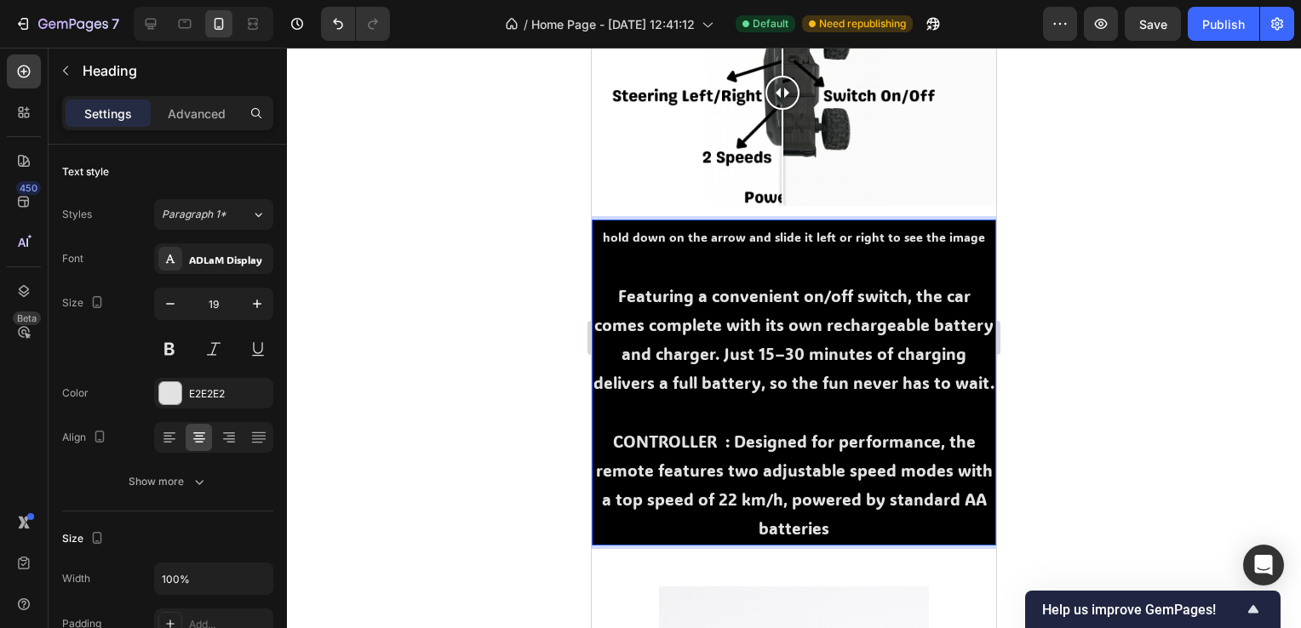
click at [614, 261] on p "hold down on the arrow and slide it left or right to see the image ⁠⁠⁠⁠⁠⁠⁠ Feat…" at bounding box center [793, 382] width 401 height 322
drag, startPoint x: 609, startPoint y: 264, endPoint x: 620, endPoint y: 274, distance: 15.1
click at [612, 266] on p "hold down on the arrow and slide it left or right to see the image ⁠⁠⁠⁠⁠⁠⁠ Feat…" at bounding box center [793, 382] width 401 height 322
click at [612, 293] on p "hold down on the arrow and slide it left or right to see the image ⁠⁠⁠⁠⁠⁠⁠ Feat…" at bounding box center [793, 382] width 401 height 322
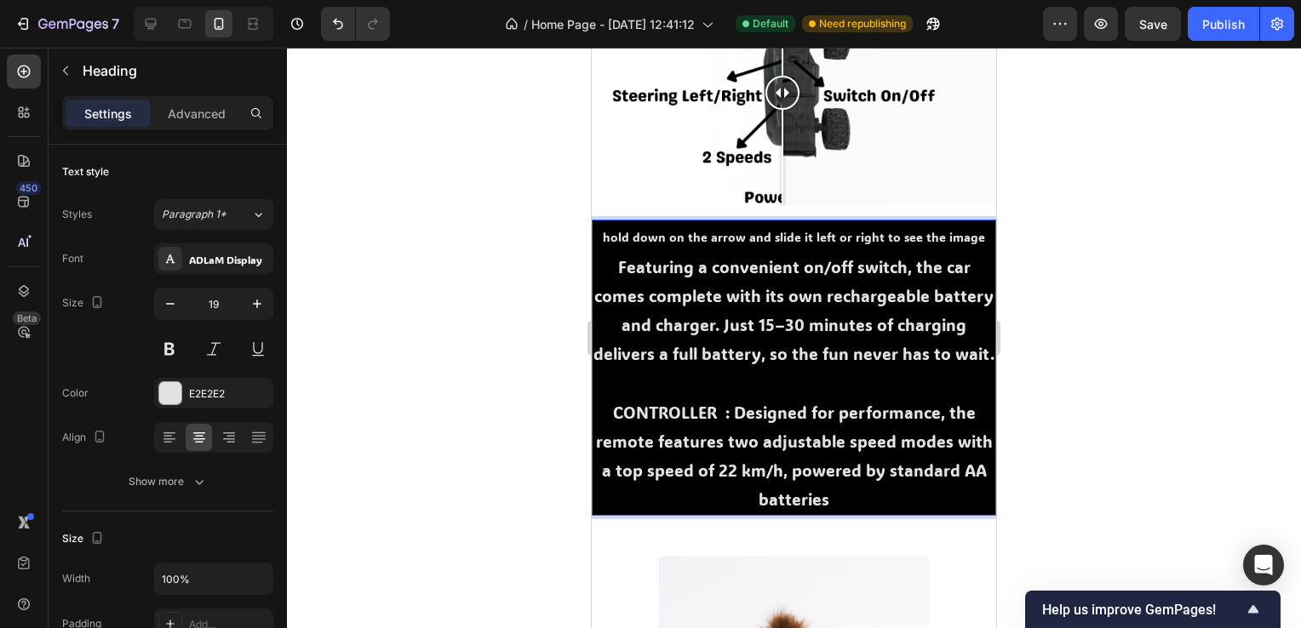
click at [1185, 284] on div at bounding box center [794, 338] width 1014 height 581
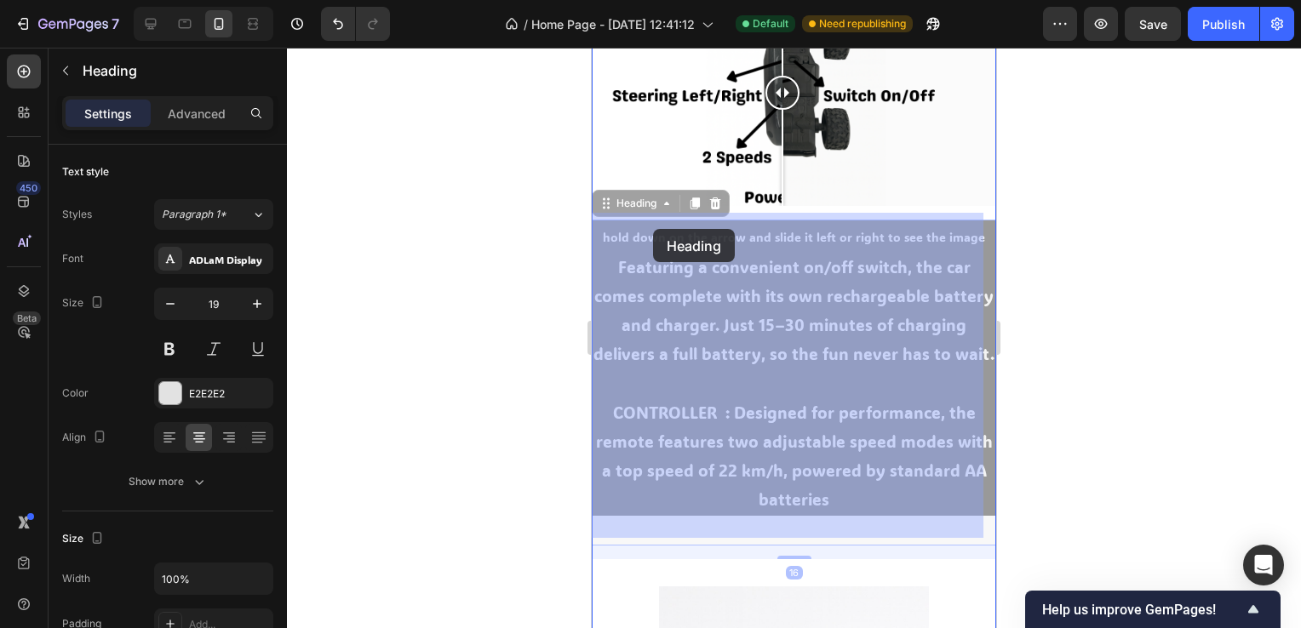
drag, startPoint x: 599, startPoint y: 230, endPoint x: 616, endPoint y: 228, distance: 17.1
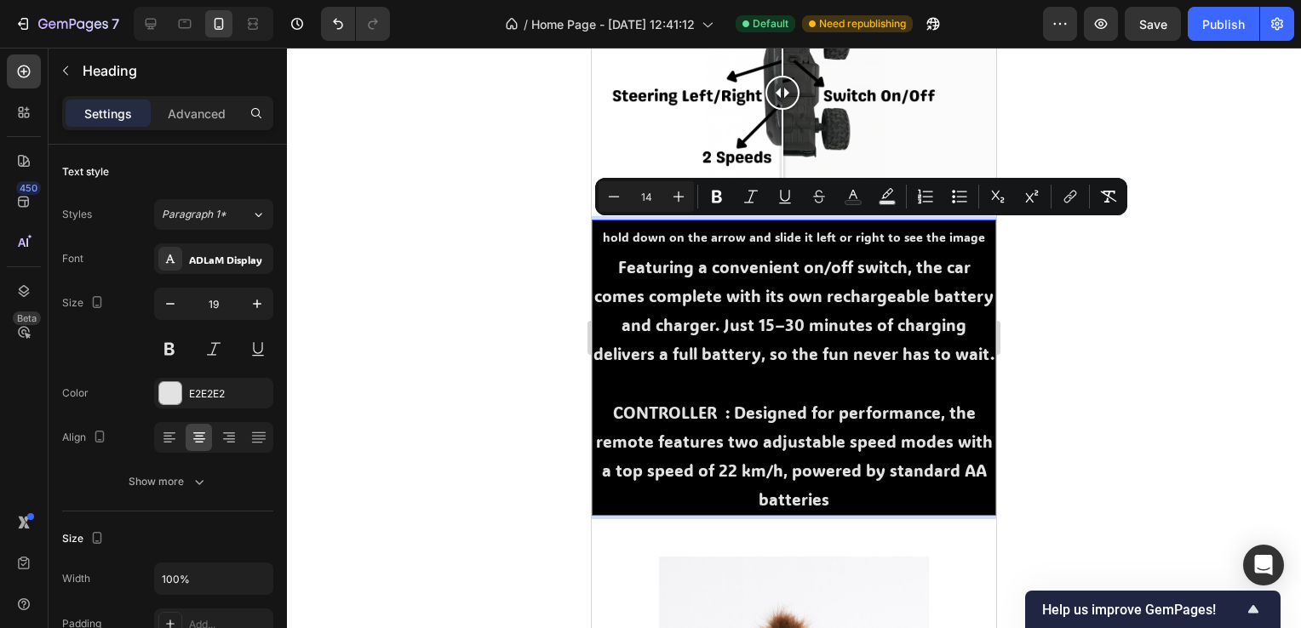
drag, startPoint x: 603, startPoint y: 230, endPoint x: 983, endPoint y: 232, distance: 380.6
click at [983, 232] on html "Mobile ( 475 px) iPhone 13 Mini iPhone 13 Pro iPhone 11 Pro Max iPhone 15 Pro M…" at bounding box center [794, 384] width 404 height 3738
click at [742, 186] on button "Italic" at bounding box center [751, 196] width 31 height 31
click at [1131, 286] on div at bounding box center [794, 338] width 1014 height 581
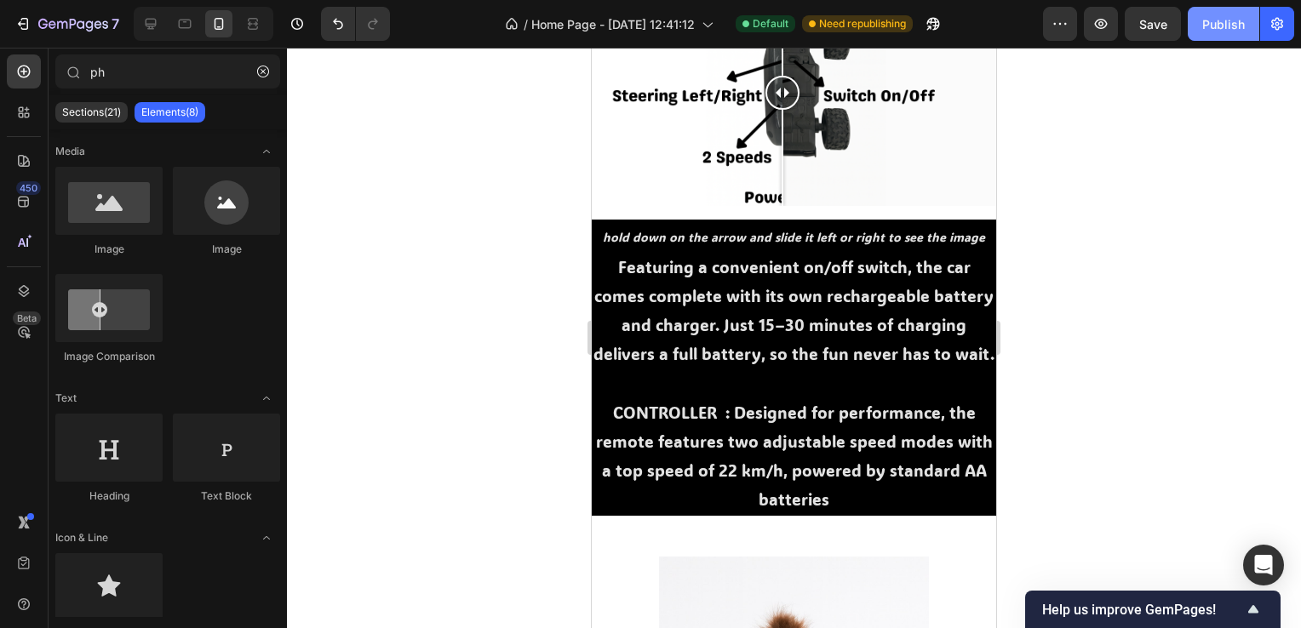
click at [1229, 26] on div "Publish" at bounding box center [1223, 24] width 43 height 18
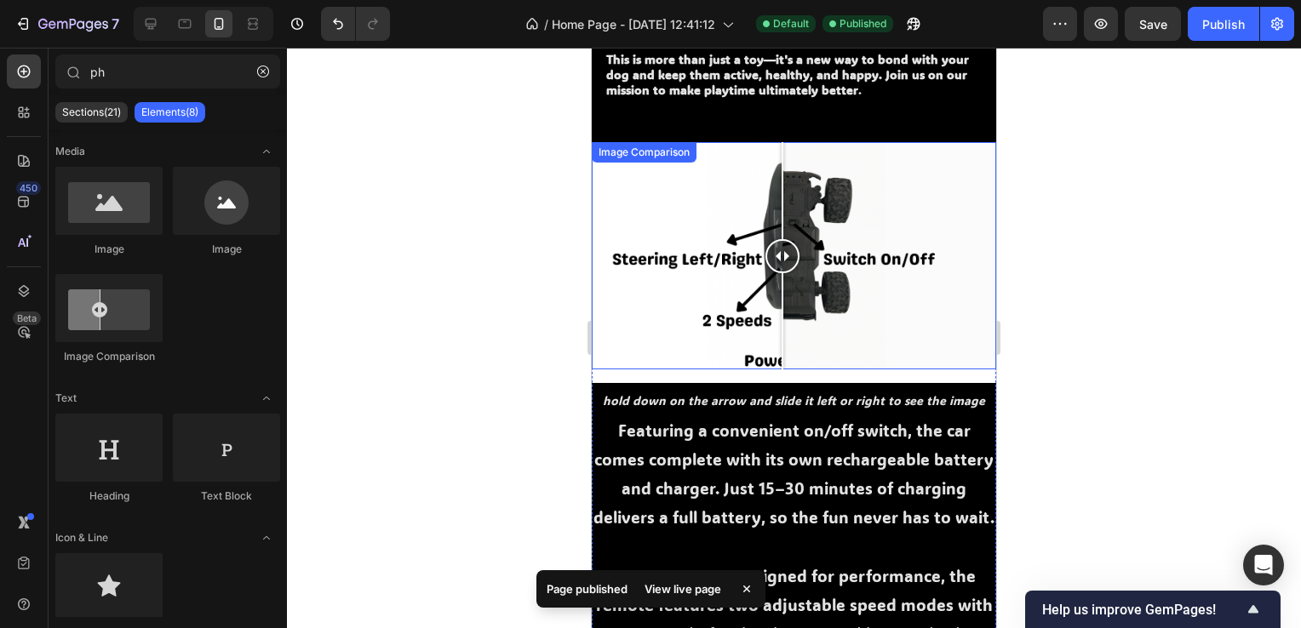
scroll to position [1362, 0]
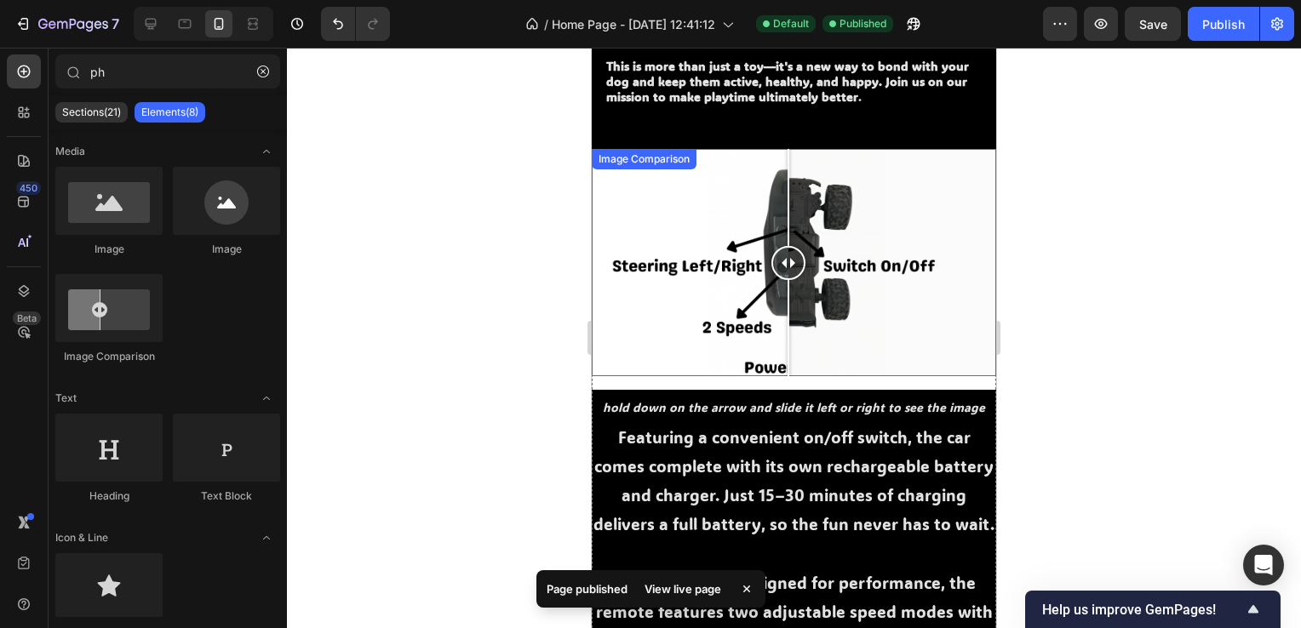
drag, startPoint x: 784, startPoint y: 262, endPoint x: 788, endPoint y: 271, distance: 9.5
click at [788, 271] on div at bounding box center [788, 263] width 34 height 34
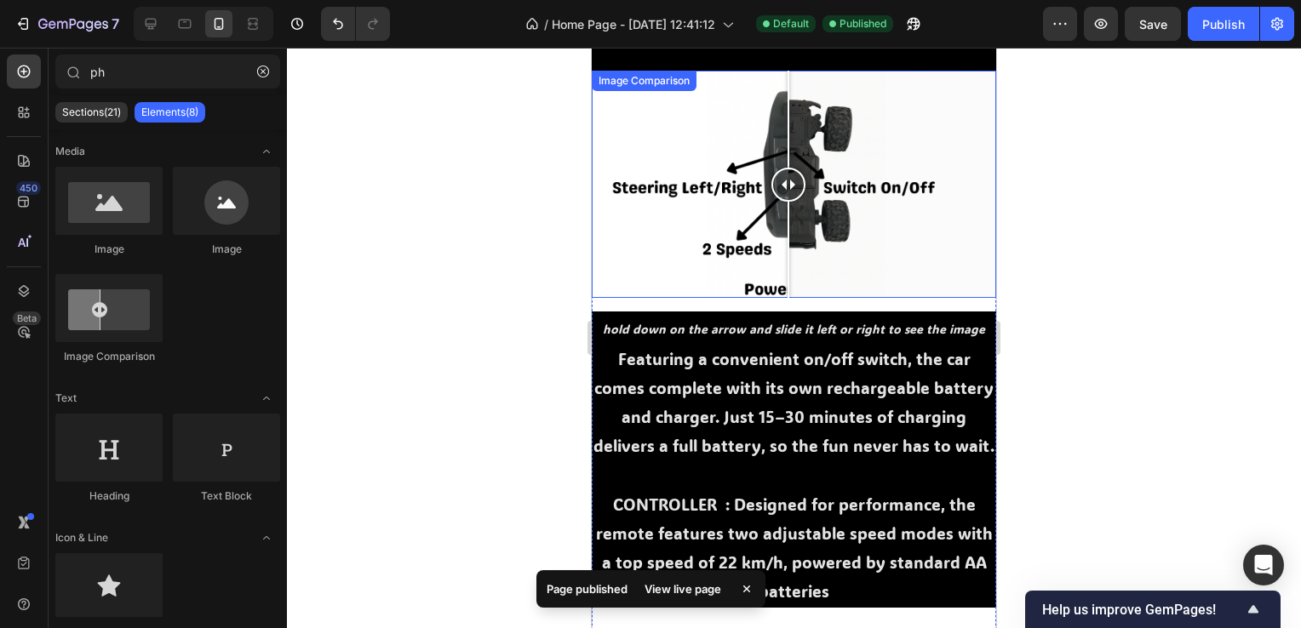
scroll to position [1447, 0]
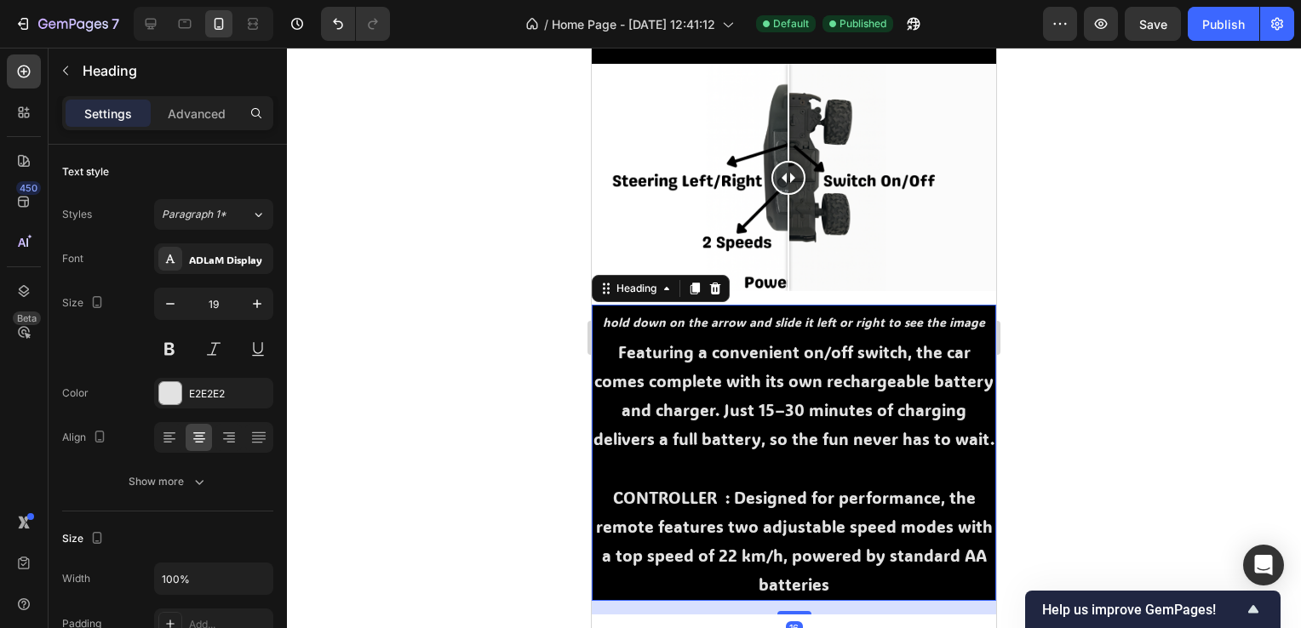
drag, startPoint x: 719, startPoint y: 422, endPoint x: 704, endPoint y: 526, distance: 104.9
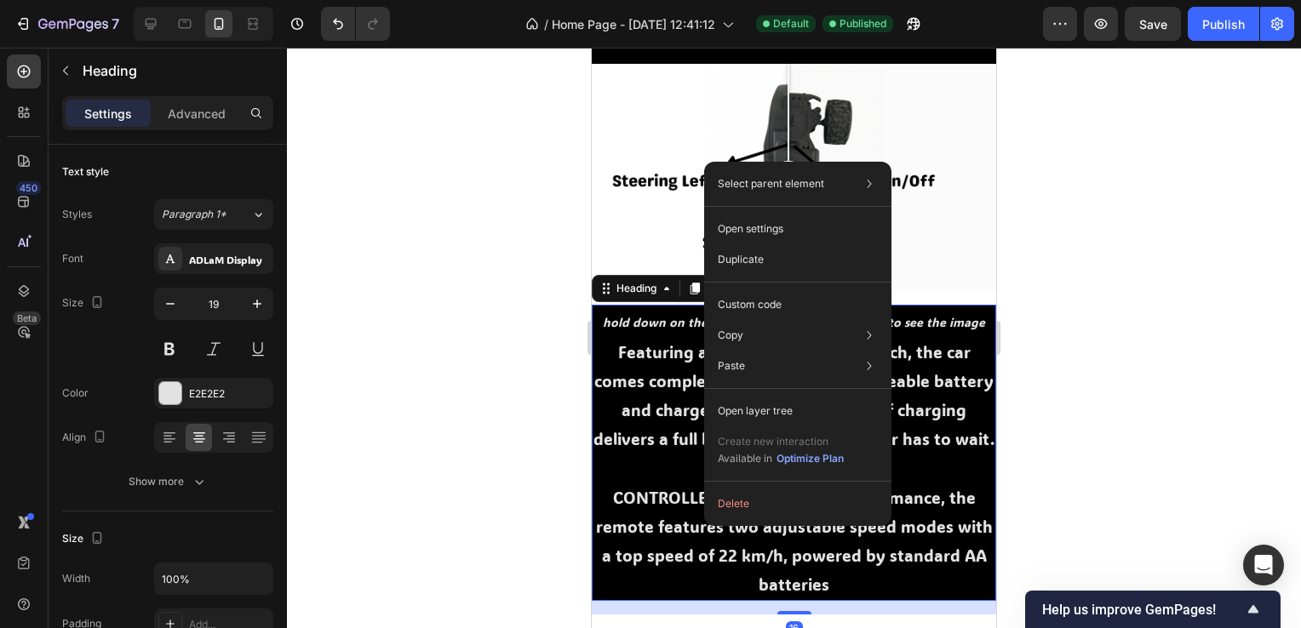
click at [511, 523] on div at bounding box center [794, 338] width 1014 height 581
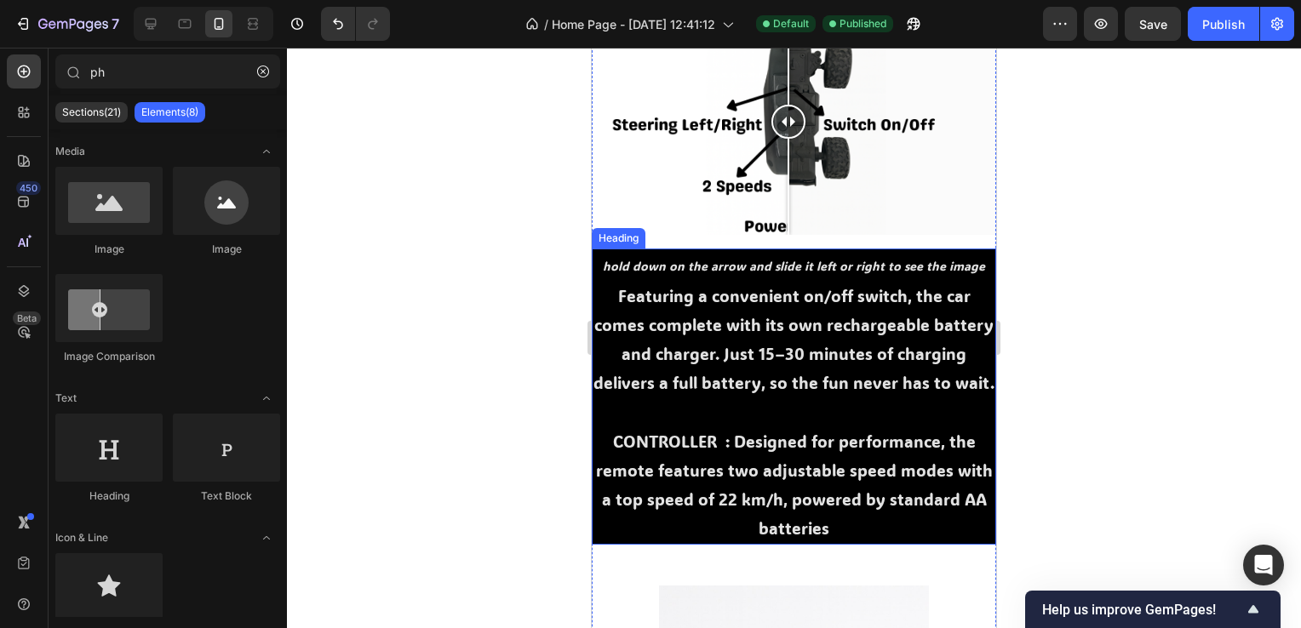
scroll to position [1533, 0]
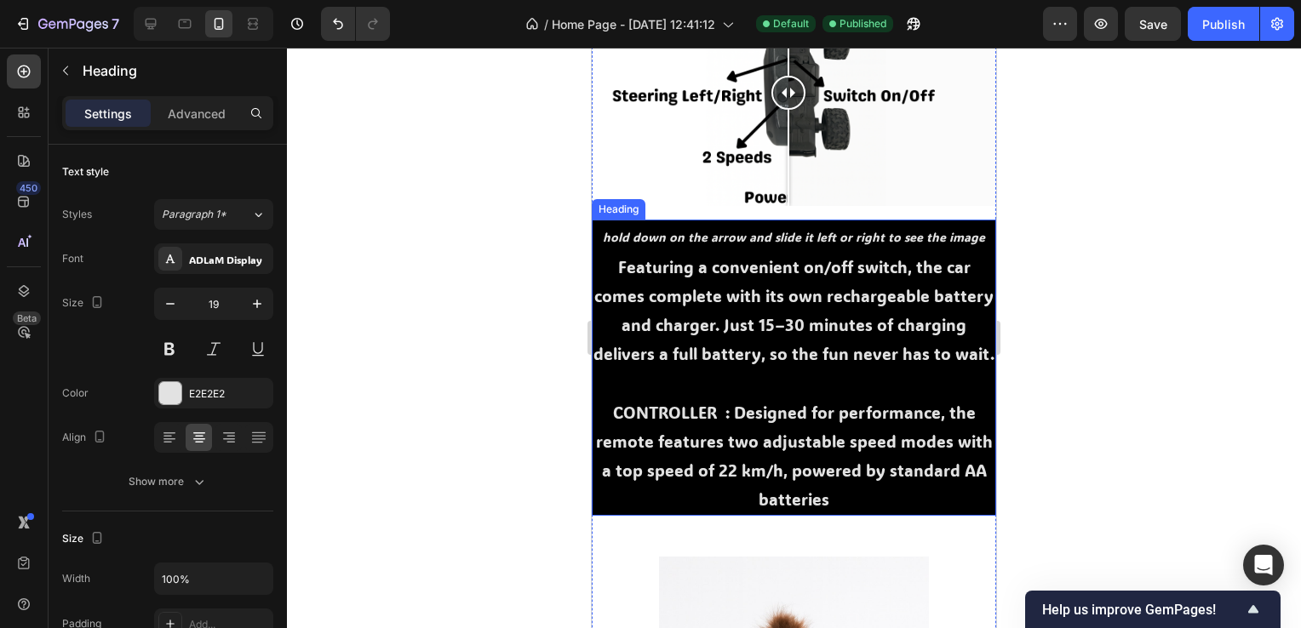
click at [729, 438] on p "⁠⁠⁠⁠⁠⁠⁠ hold down on the arrow and slide it left or right to see the image Feat…" at bounding box center [793, 367] width 401 height 293
click at [727, 434] on p "hold down on the arrow and slide it left or right to see the image Featuring a …" at bounding box center [793, 367] width 401 height 293
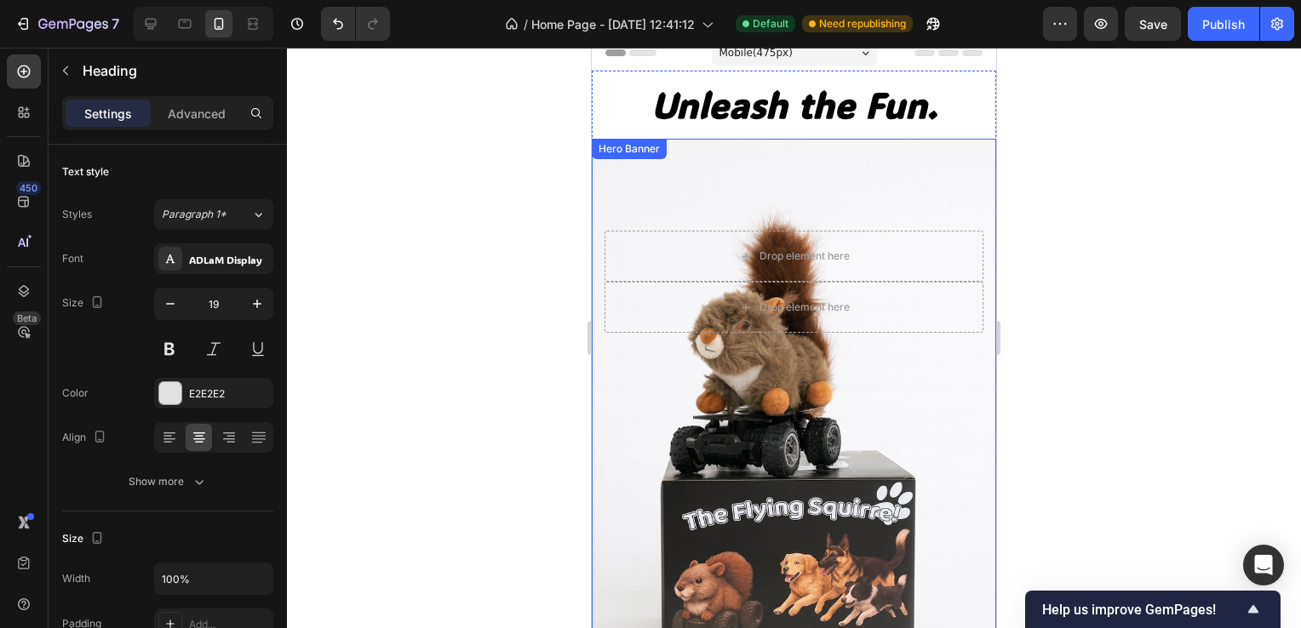
scroll to position [0, 0]
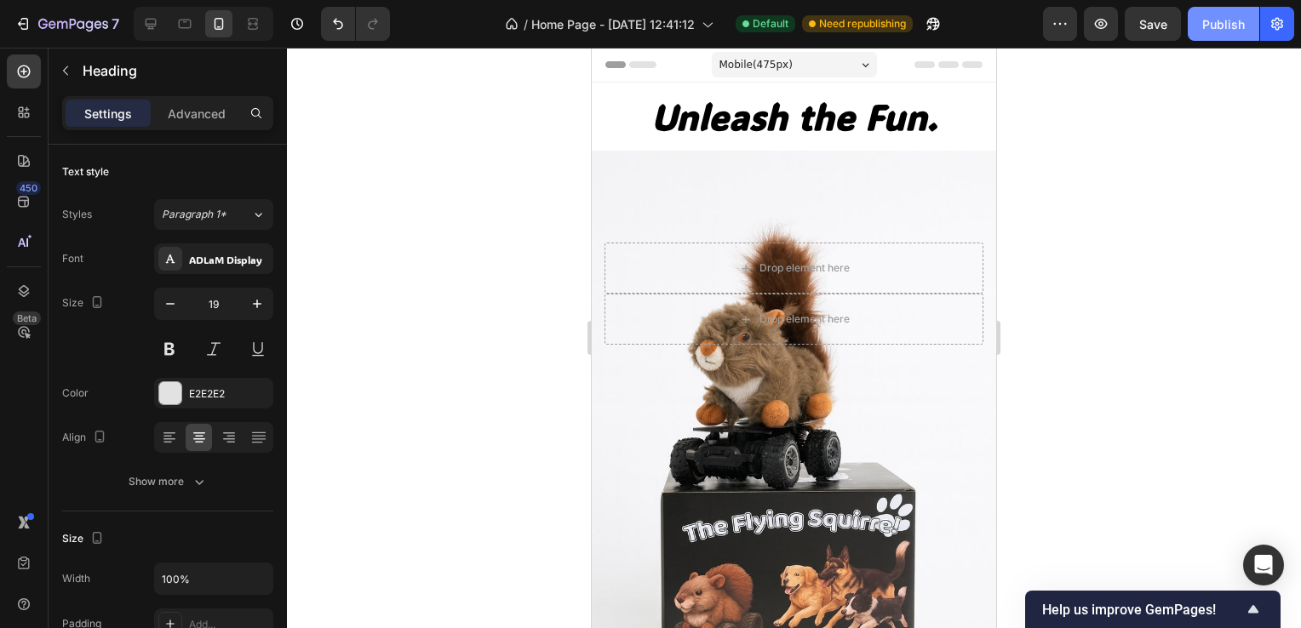
click at [1211, 9] on button "Publish" at bounding box center [1224, 24] width 72 height 34
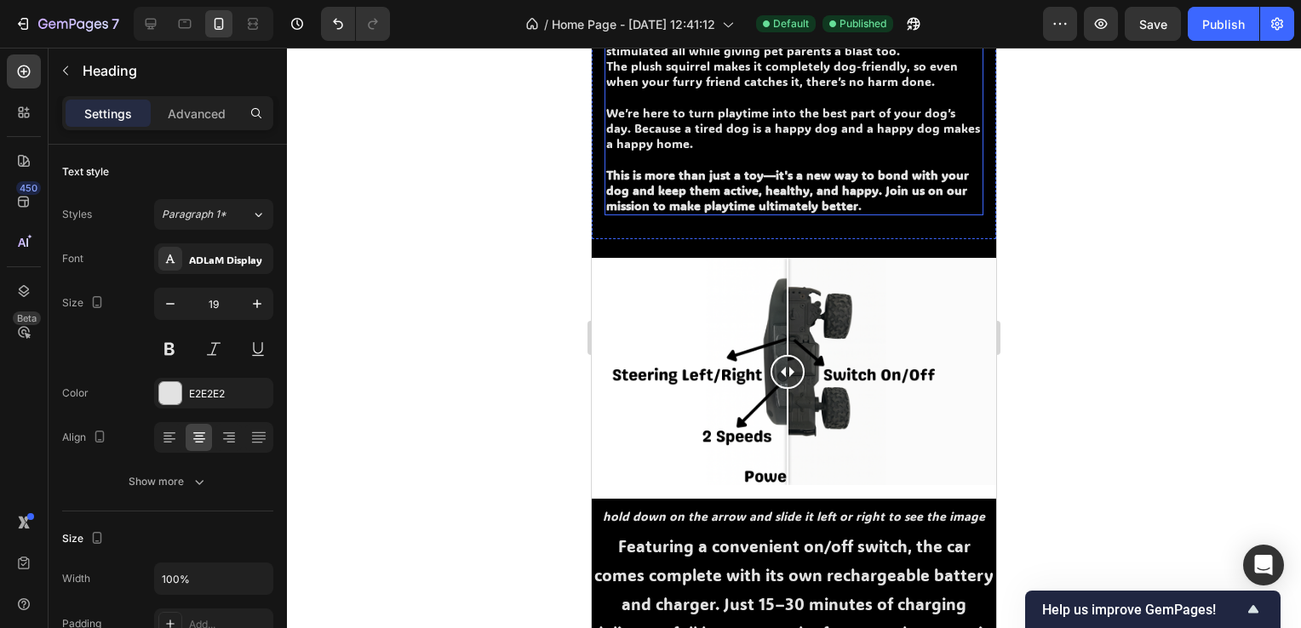
scroll to position [1345, 0]
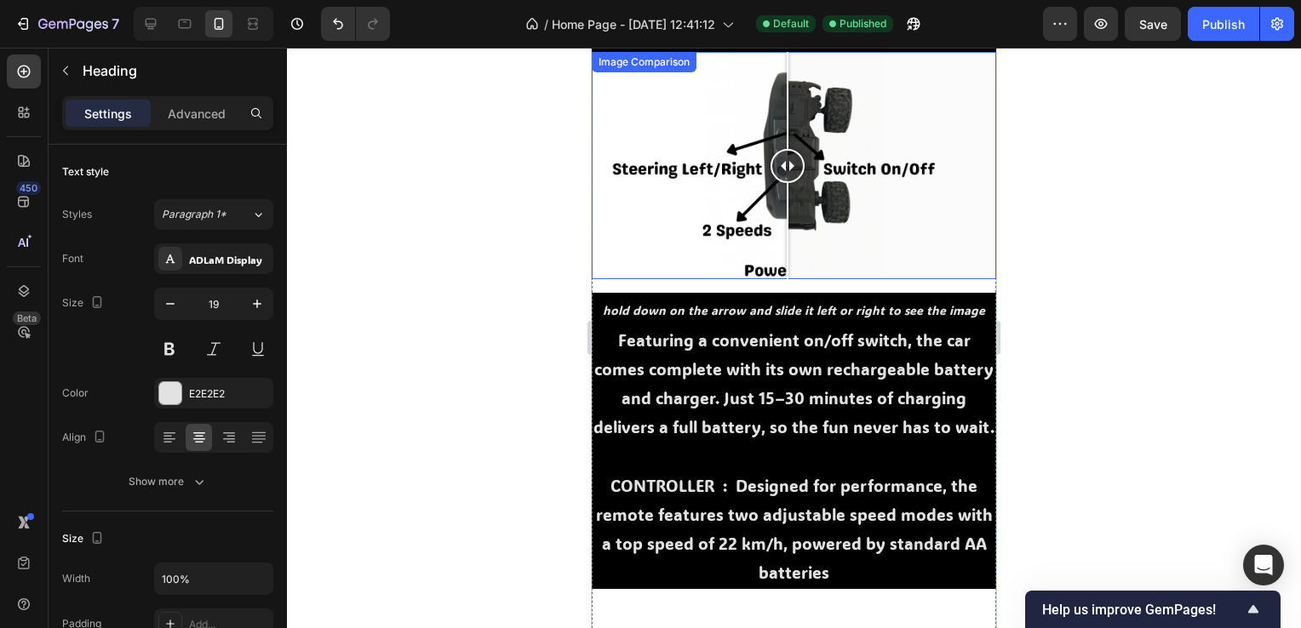
click at [834, 272] on div "Image Comparison hold down on the arrow and slide it left or right to see the i…" at bounding box center [794, 550] width 404 height 996
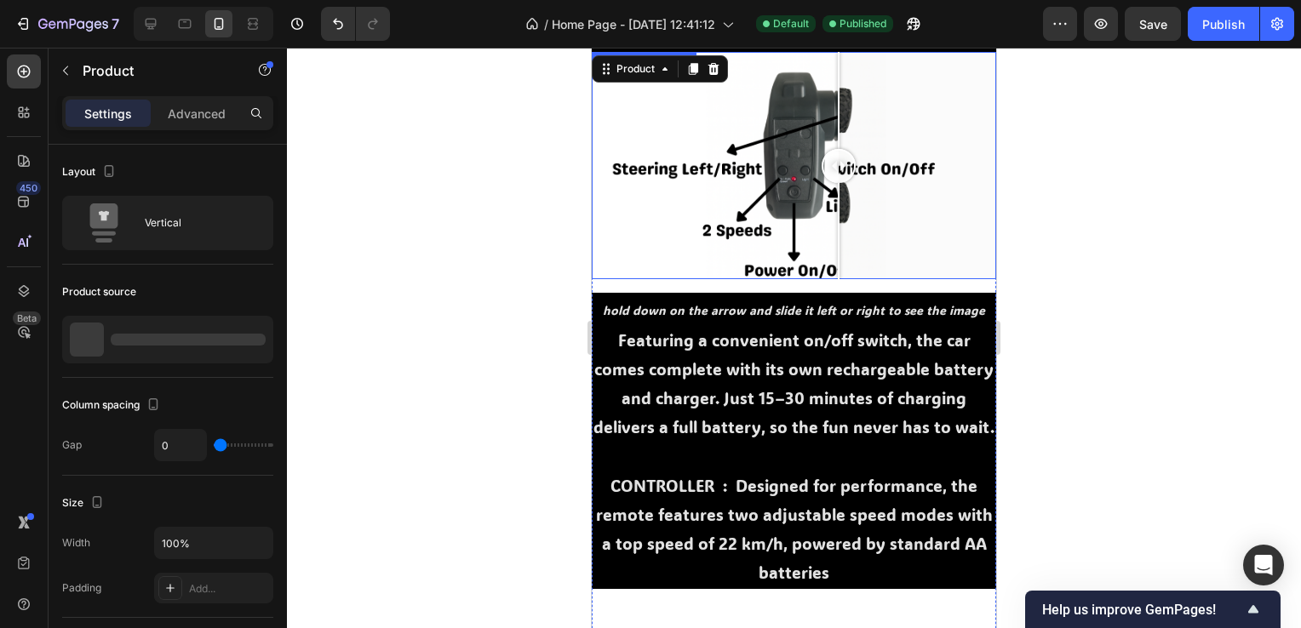
click at [839, 264] on div at bounding box center [794, 165] width 404 height 227
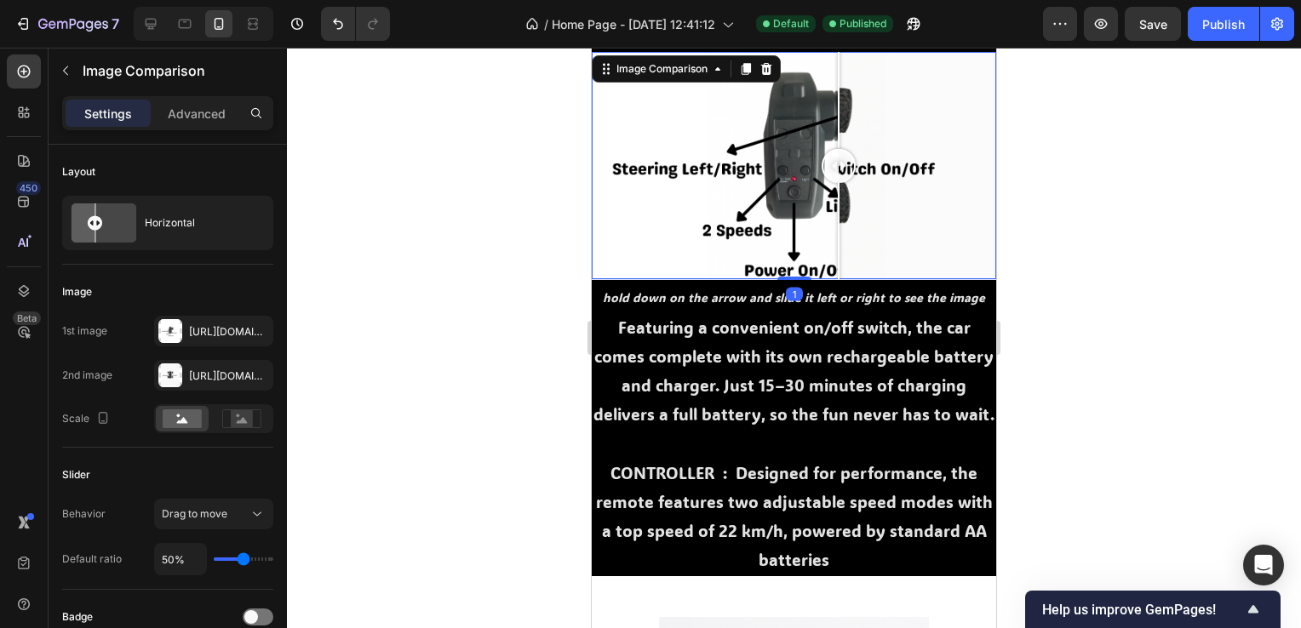
drag, startPoint x: 783, startPoint y: 282, endPoint x: 788, endPoint y: 260, distance: 22.5
click at [788, 260] on div "Image Comparison 1" at bounding box center [794, 165] width 404 height 227
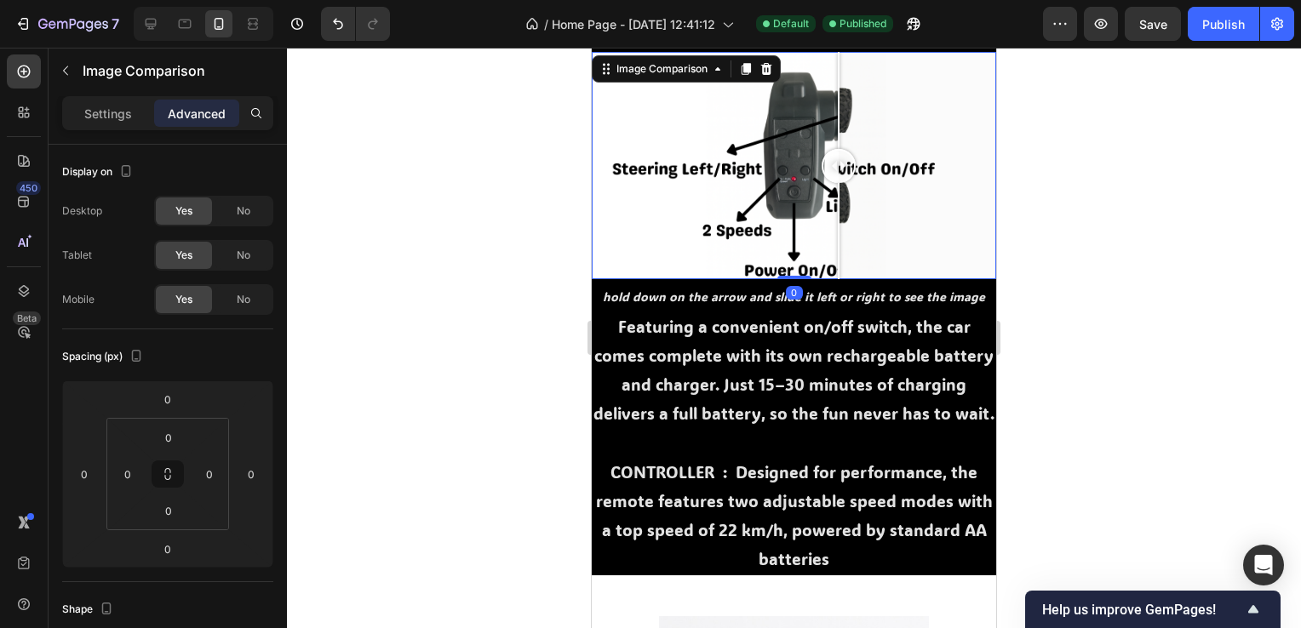
click at [1152, 288] on div at bounding box center [794, 338] width 1014 height 581
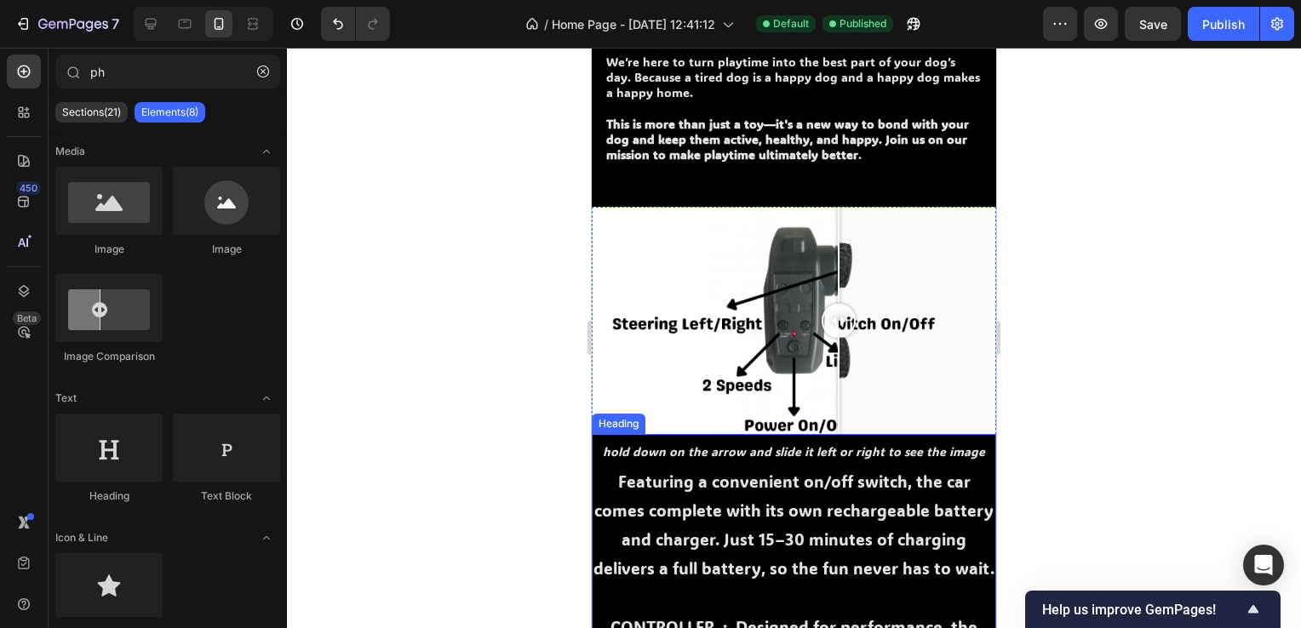
scroll to position [1175, 0]
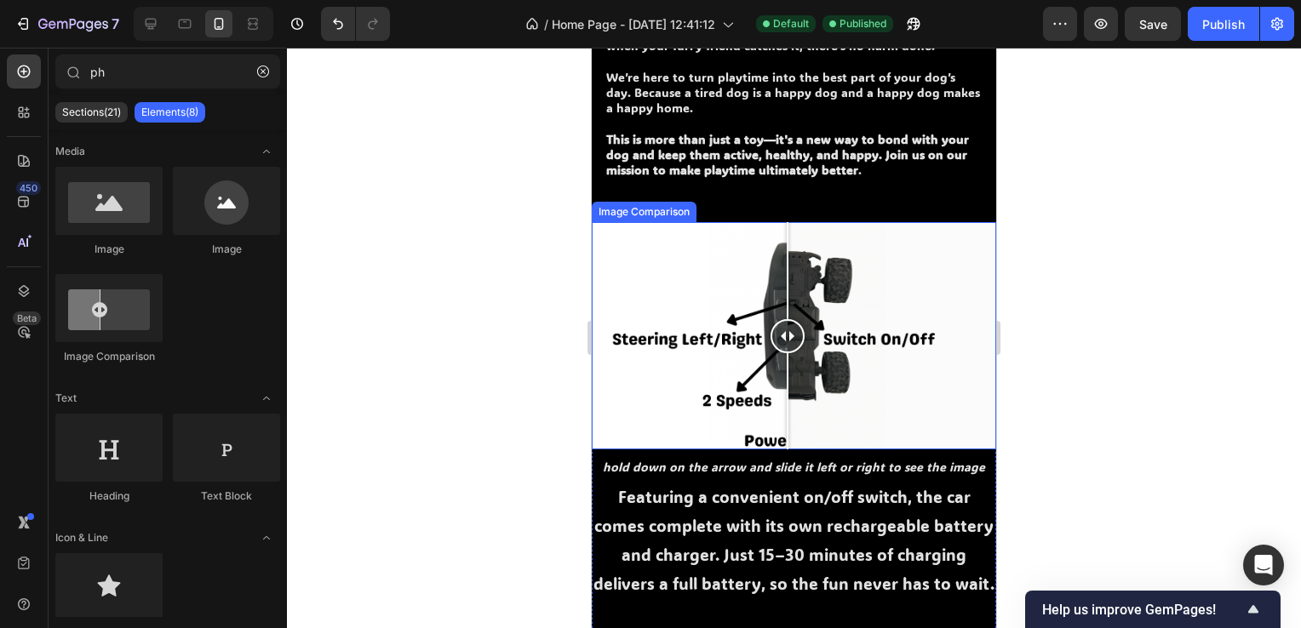
drag, startPoint x: 841, startPoint y: 329, endPoint x: 788, endPoint y: 319, distance: 53.6
click at [788, 319] on div at bounding box center [788, 336] width 34 height 34
click at [637, 318] on div at bounding box center [794, 335] width 404 height 227
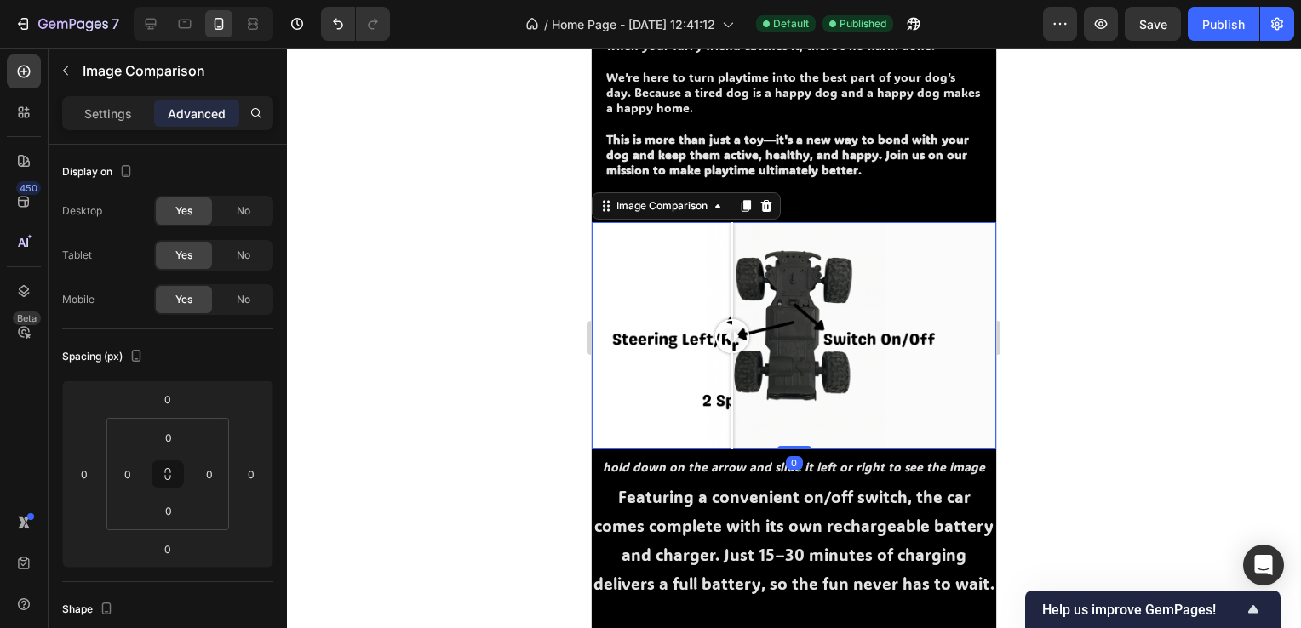
click at [732, 277] on div at bounding box center [794, 335] width 404 height 227
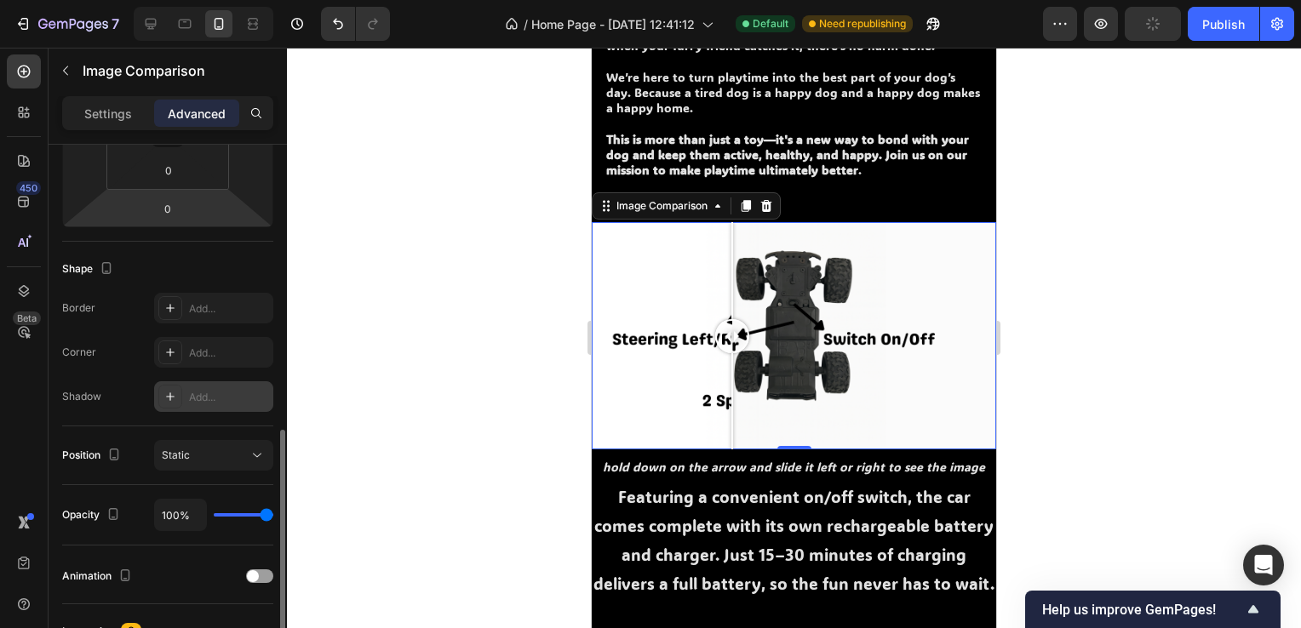
scroll to position [511, 0]
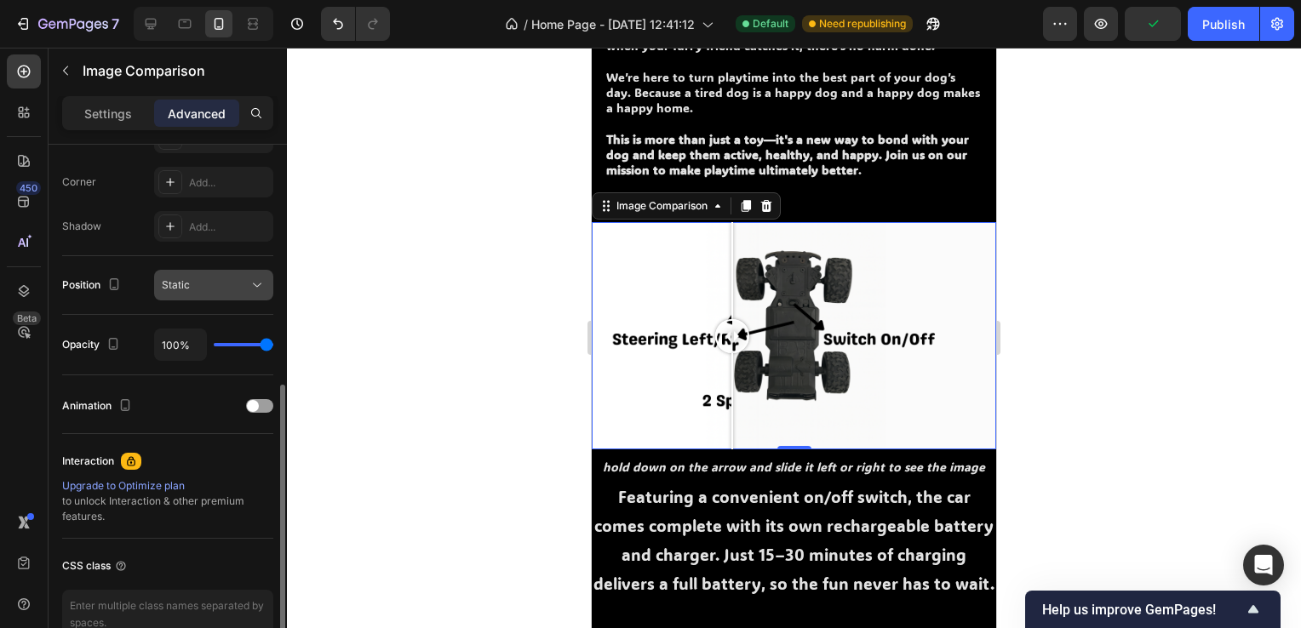
click at [212, 287] on div "Static" at bounding box center [205, 285] width 87 height 15
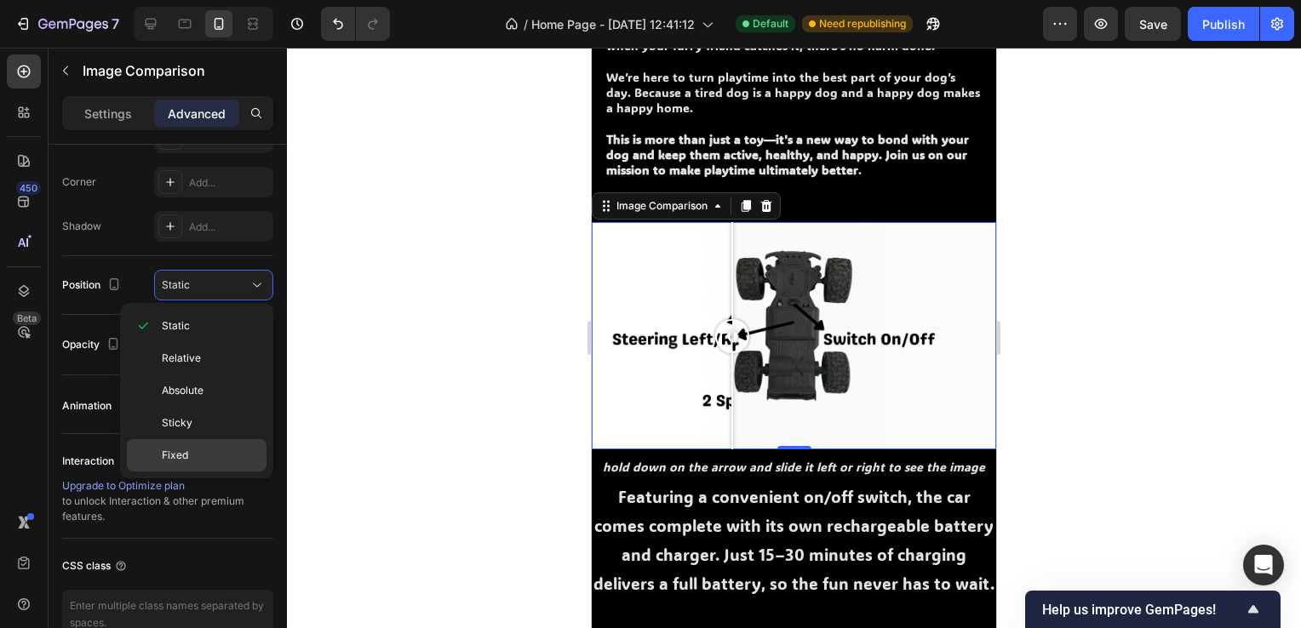
click at [198, 444] on div "Fixed" at bounding box center [197, 455] width 140 height 32
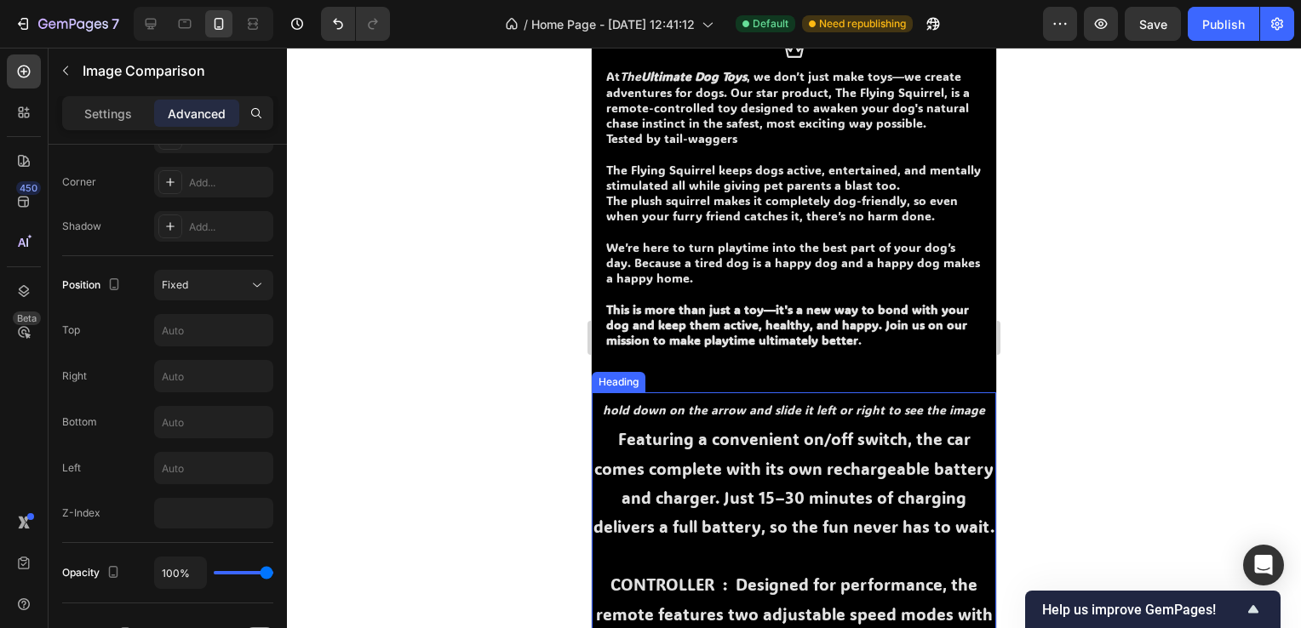
scroll to position [920, 0]
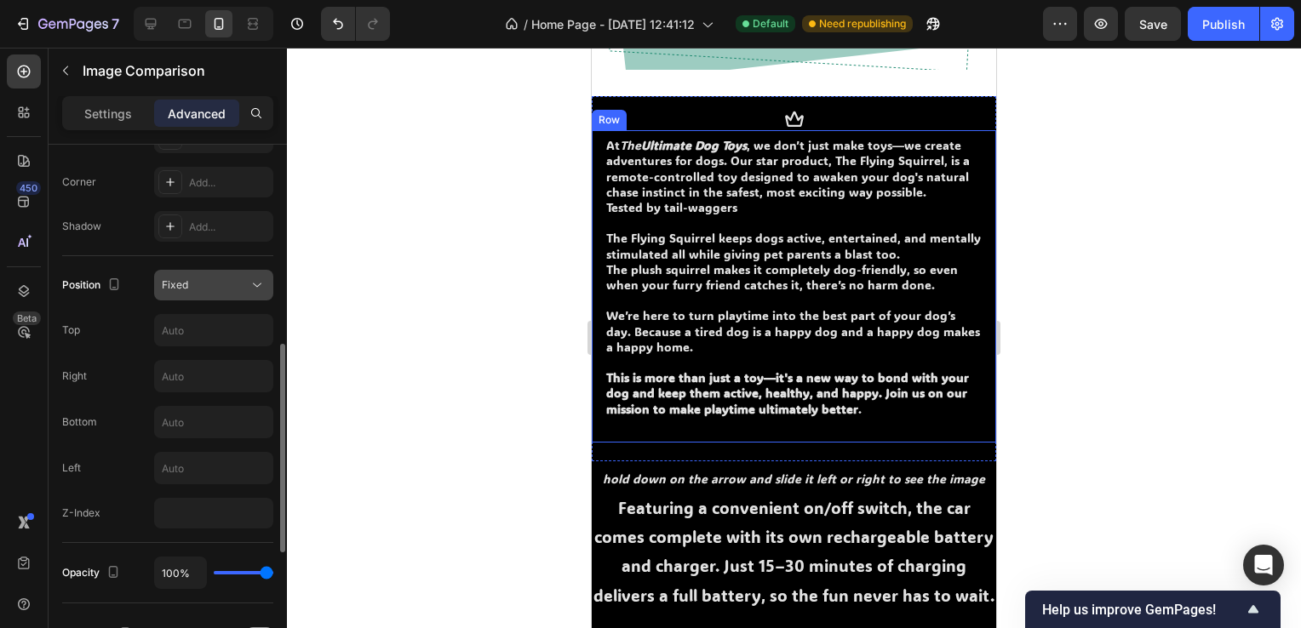
click at [202, 290] on div "Fixed" at bounding box center [205, 285] width 87 height 15
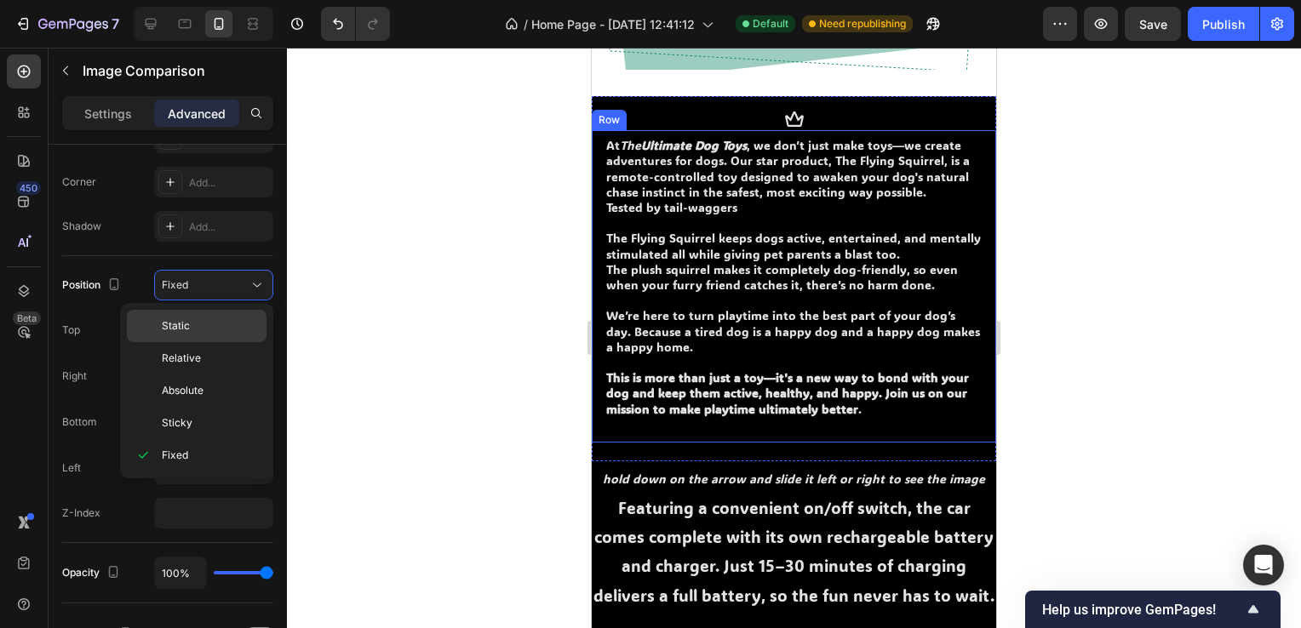
click at [202, 327] on p "Static" at bounding box center [210, 325] width 97 height 15
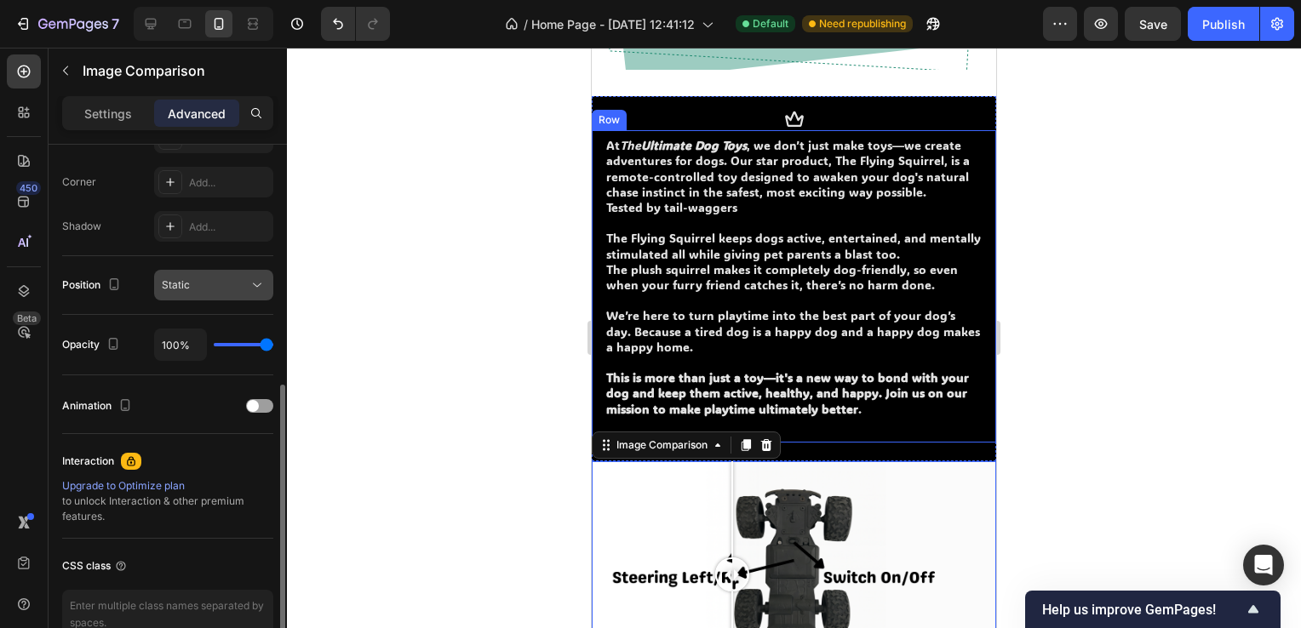
click at [205, 289] on div "Static" at bounding box center [205, 285] width 87 height 15
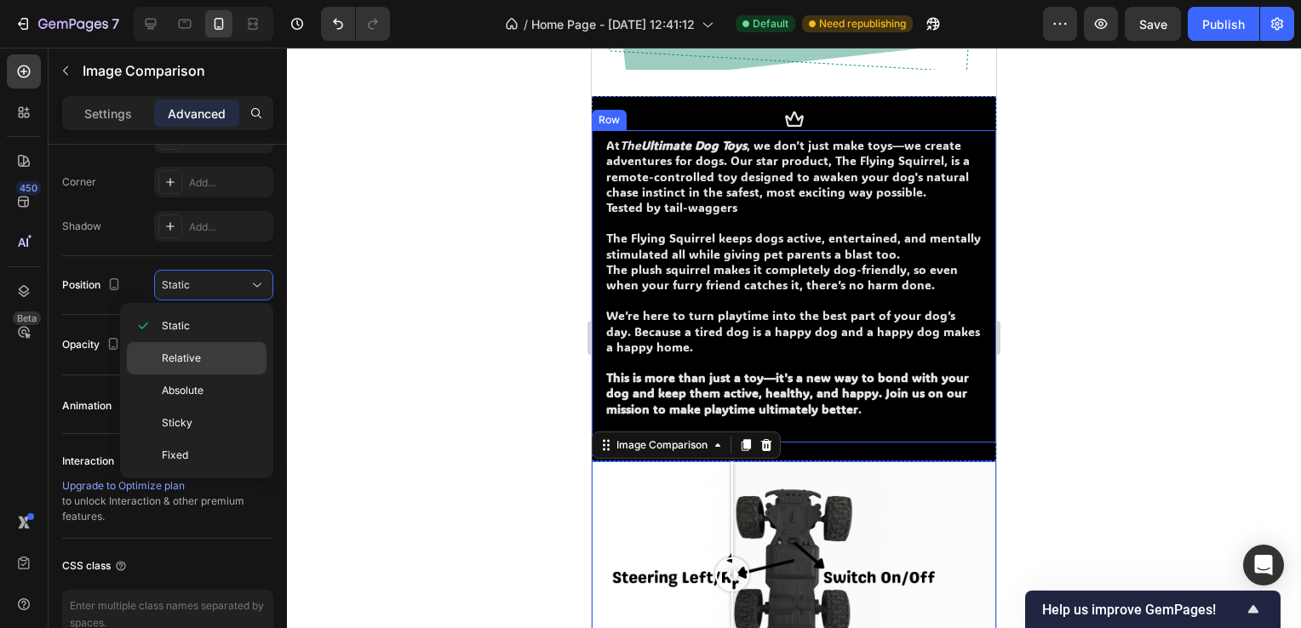
click at [198, 351] on span "Relative" at bounding box center [181, 358] width 39 height 15
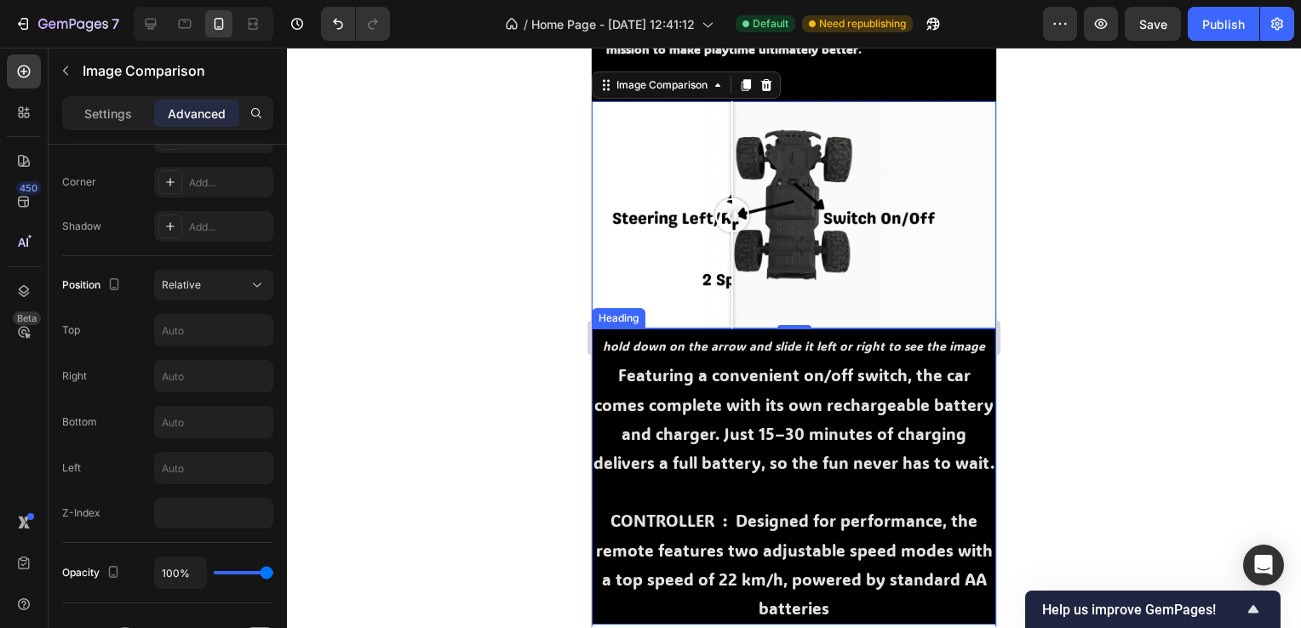
scroll to position [1260, 0]
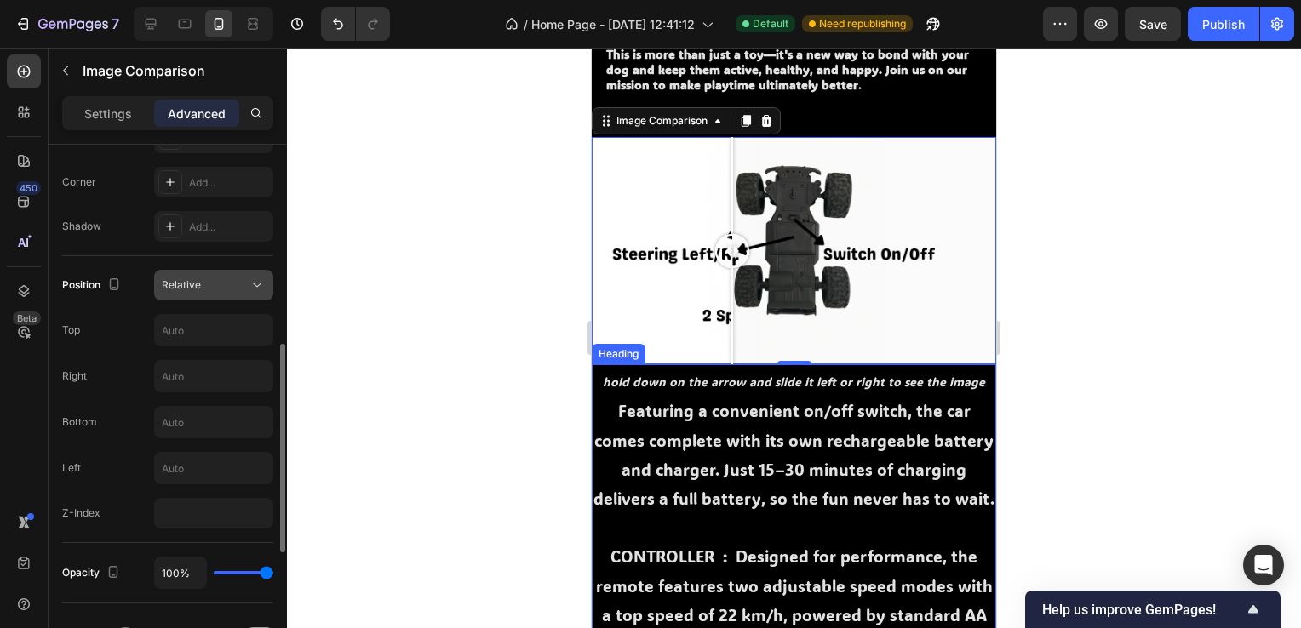
click at [209, 278] on div "Relative" at bounding box center [205, 285] width 87 height 15
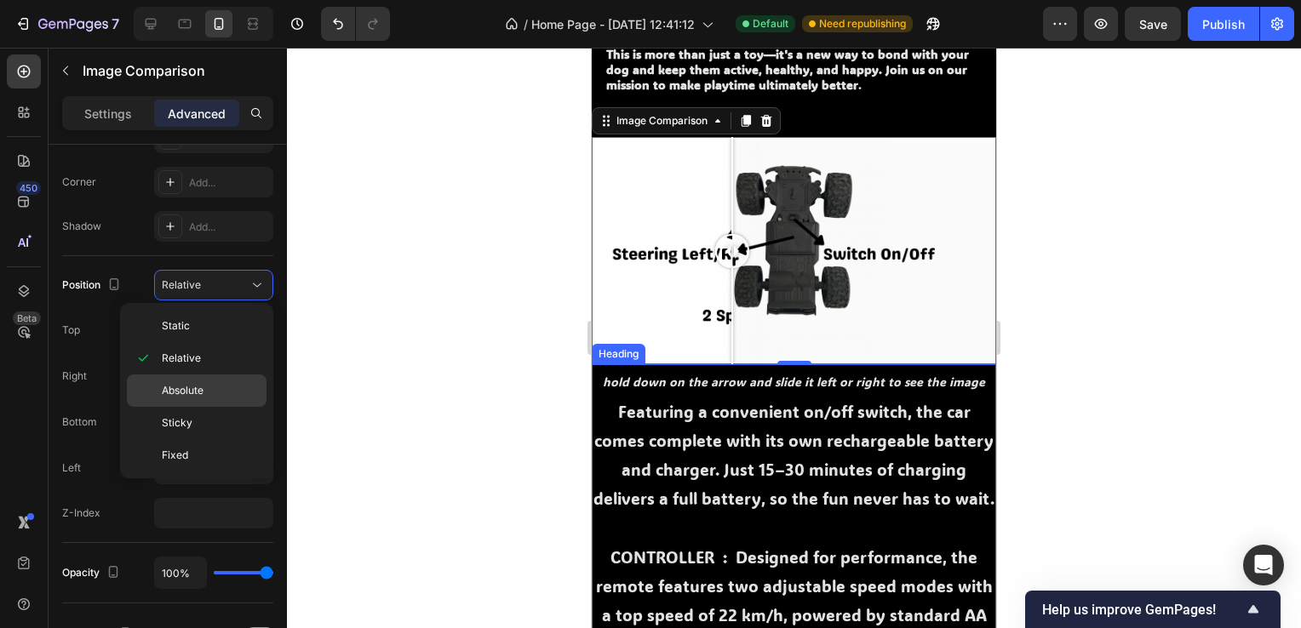
click at [209, 399] on div "Absolute" at bounding box center [197, 391] width 140 height 32
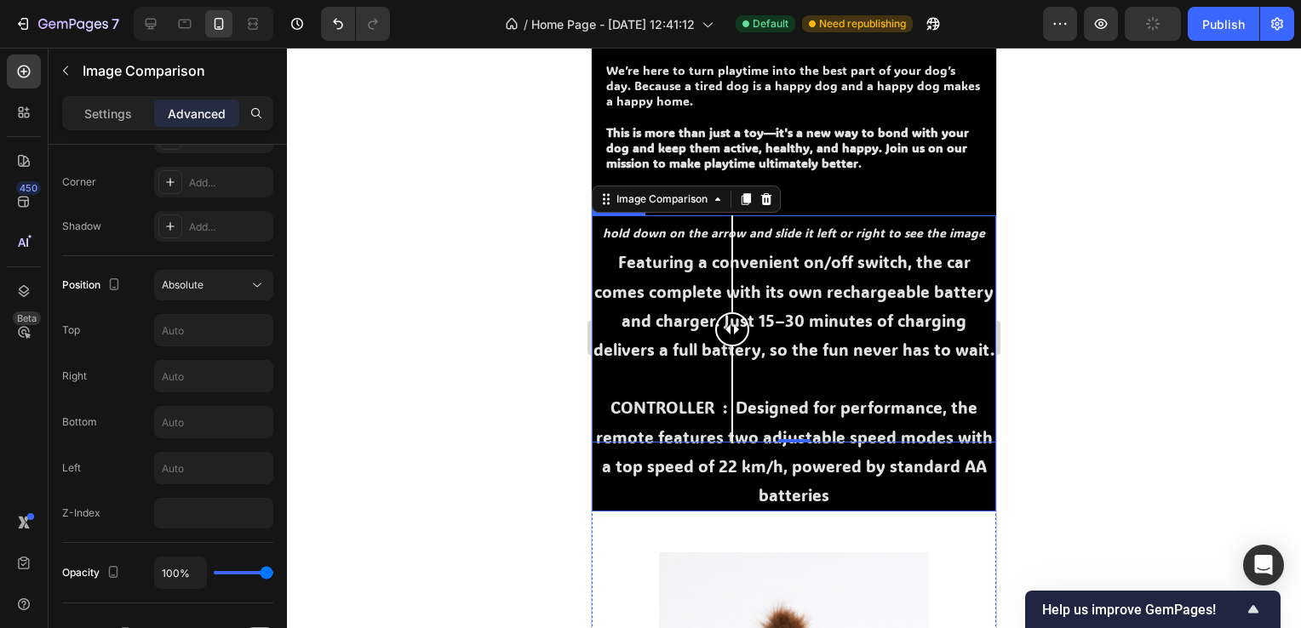
scroll to position [1175, 0]
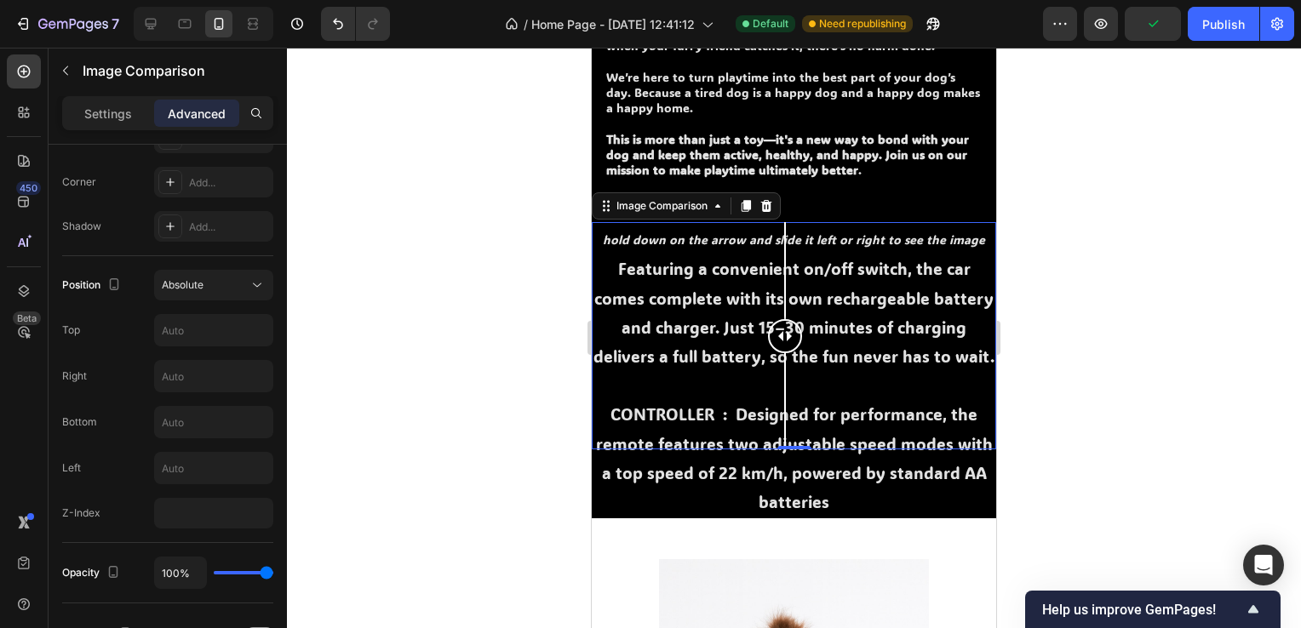
drag, startPoint x: 733, startPoint y: 330, endPoint x: 785, endPoint y: 339, distance: 52.6
click at [785, 339] on div at bounding box center [785, 336] width 34 height 34
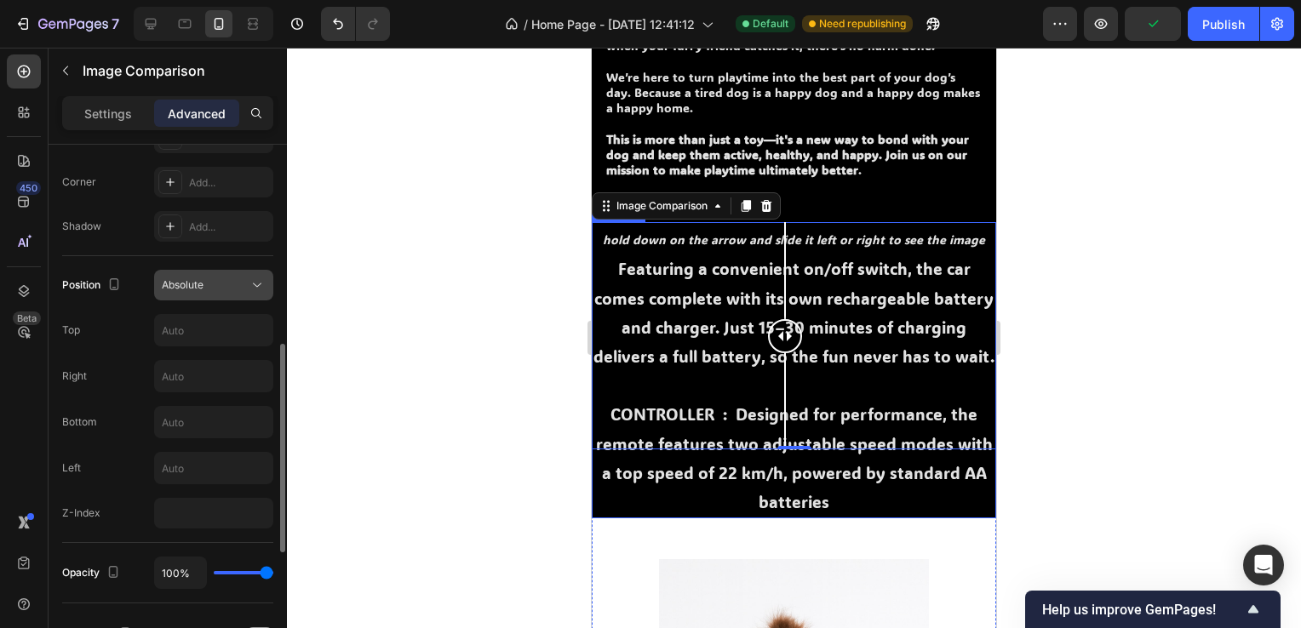
click at [208, 273] on button "Absolute" at bounding box center [213, 285] width 119 height 31
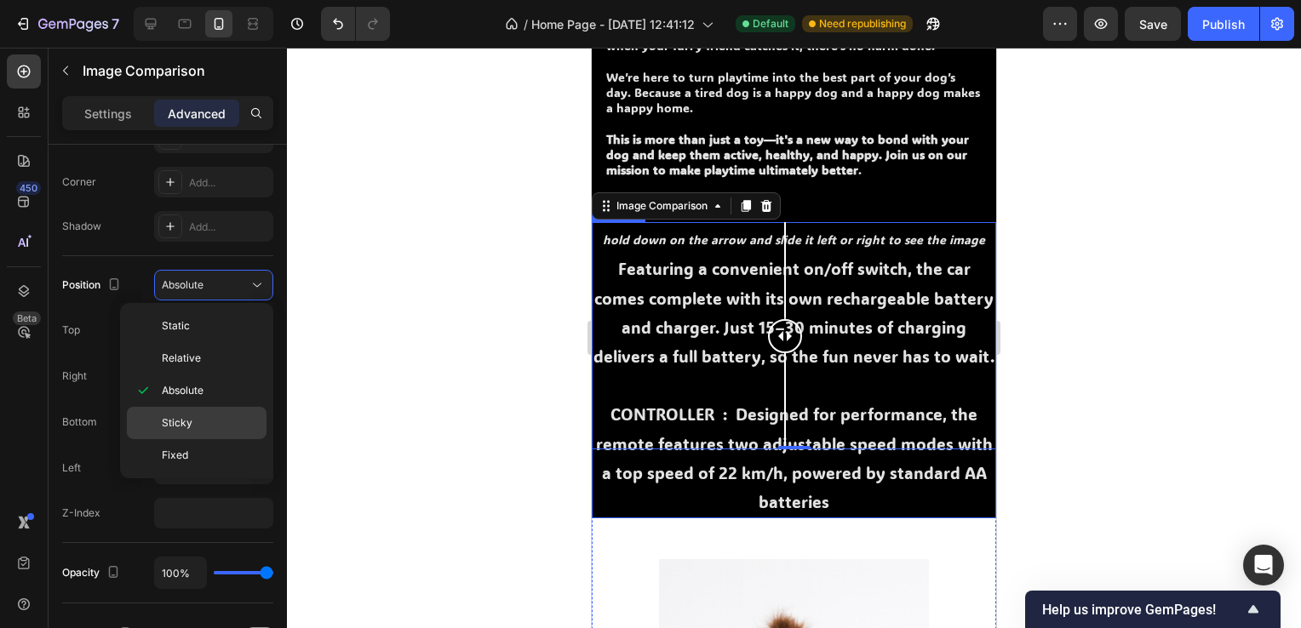
click at [203, 426] on p "Sticky" at bounding box center [210, 423] width 97 height 15
type input "0"
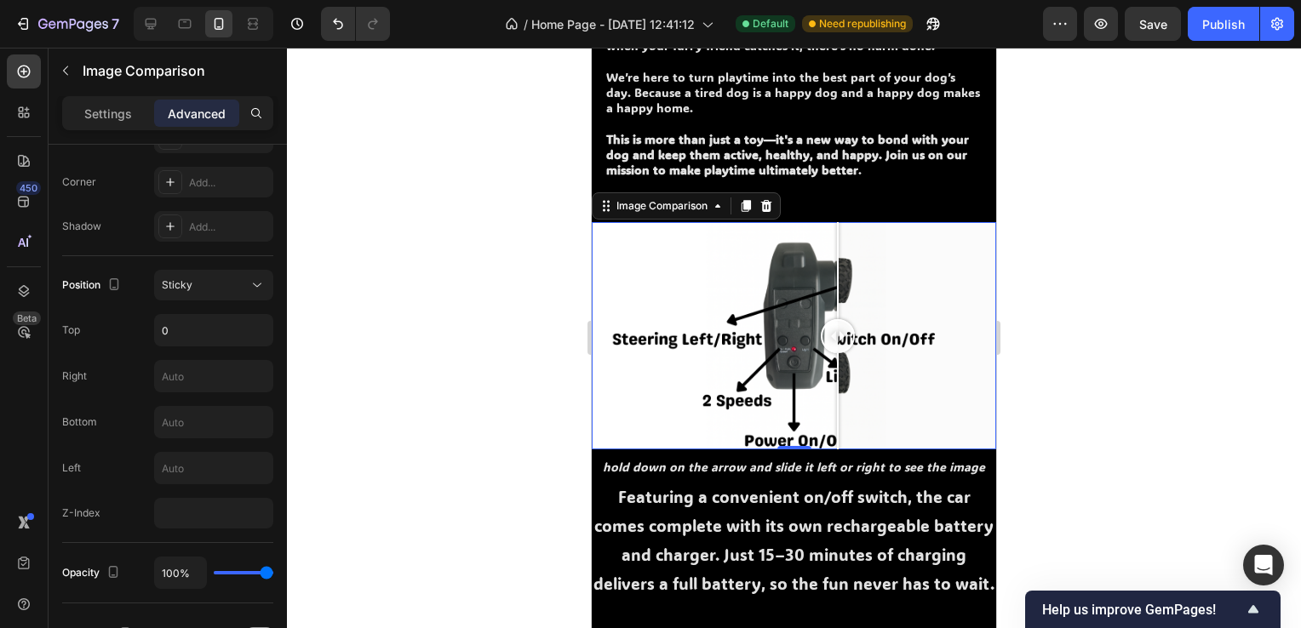
drag, startPoint x: 794, startPoint y: 325, endPoint x: 780, endPoint y: 338, distance: 19.3
click at [821, 338] on div at bounding box center [838, 336] width 34 height 34
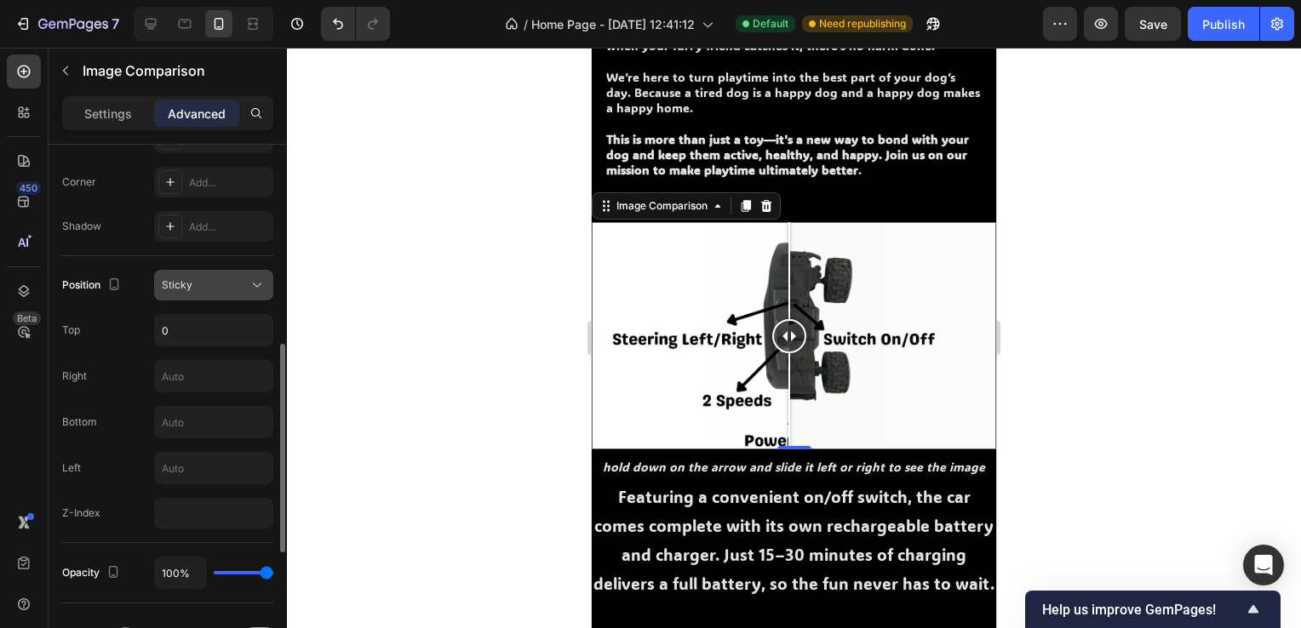
click at [204, 278] on div "Sticky" at bounding box center [205, 285] width 87 height 15
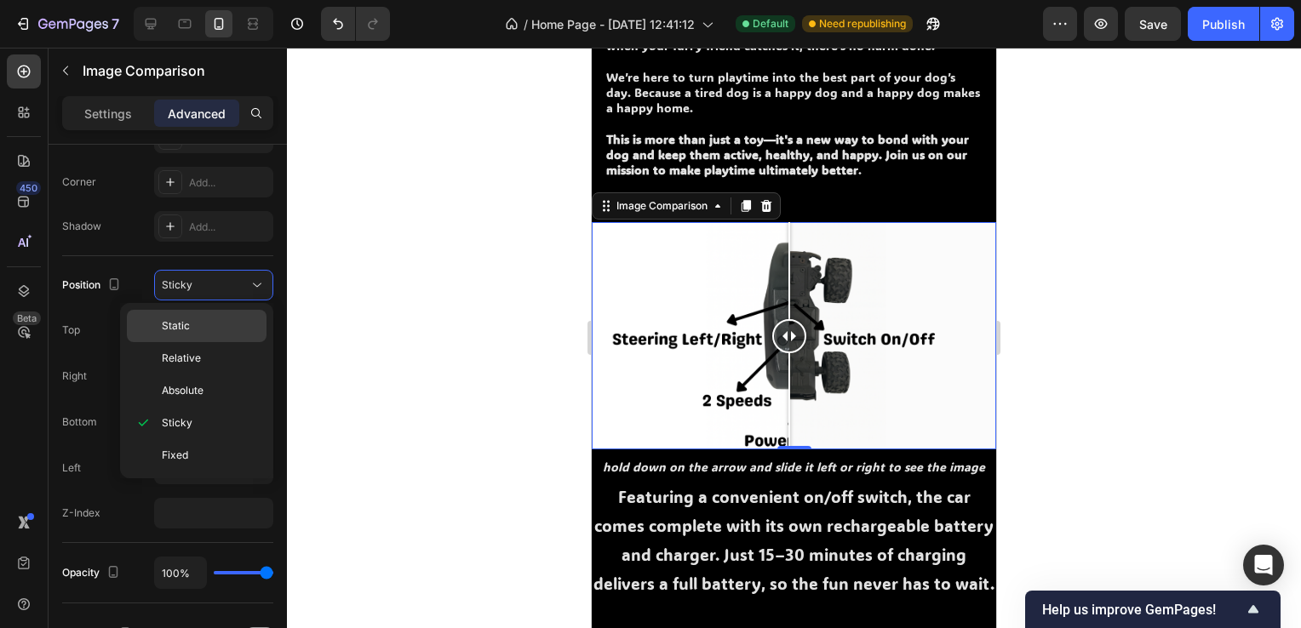
click at [193, 326] on p "Static" at bounding box center [210, 325] width 97 height 15
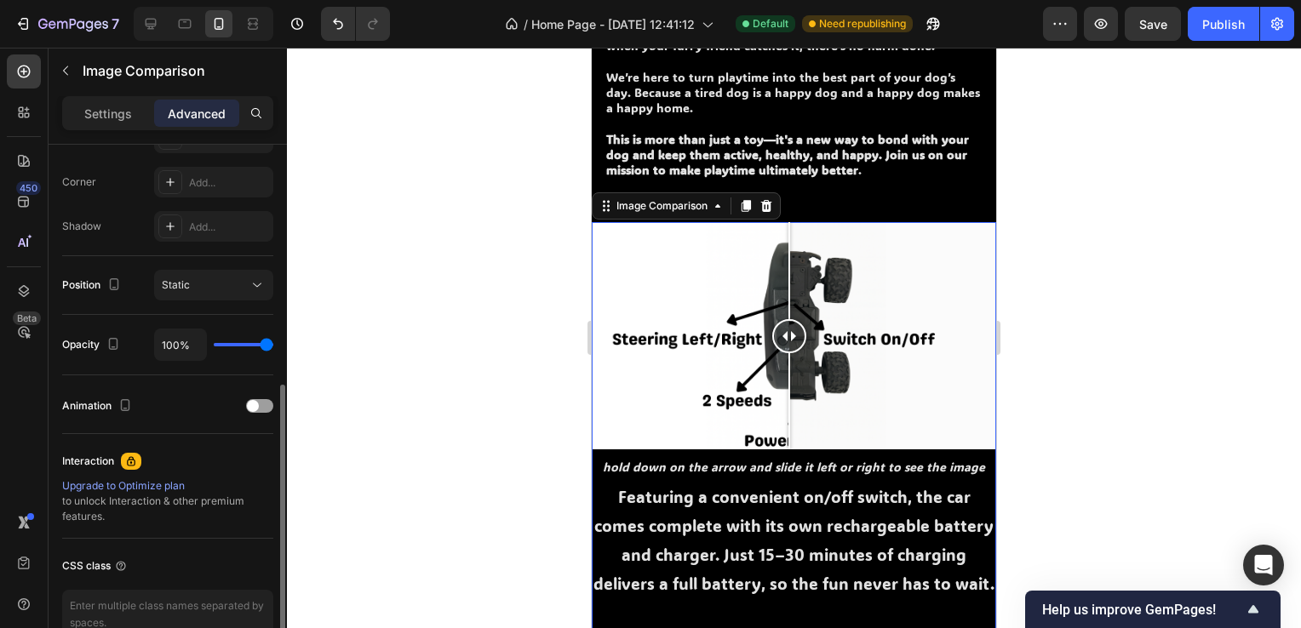
type input "97%"
type input "97"
type input "36%"
type input "36"
type input "0%"
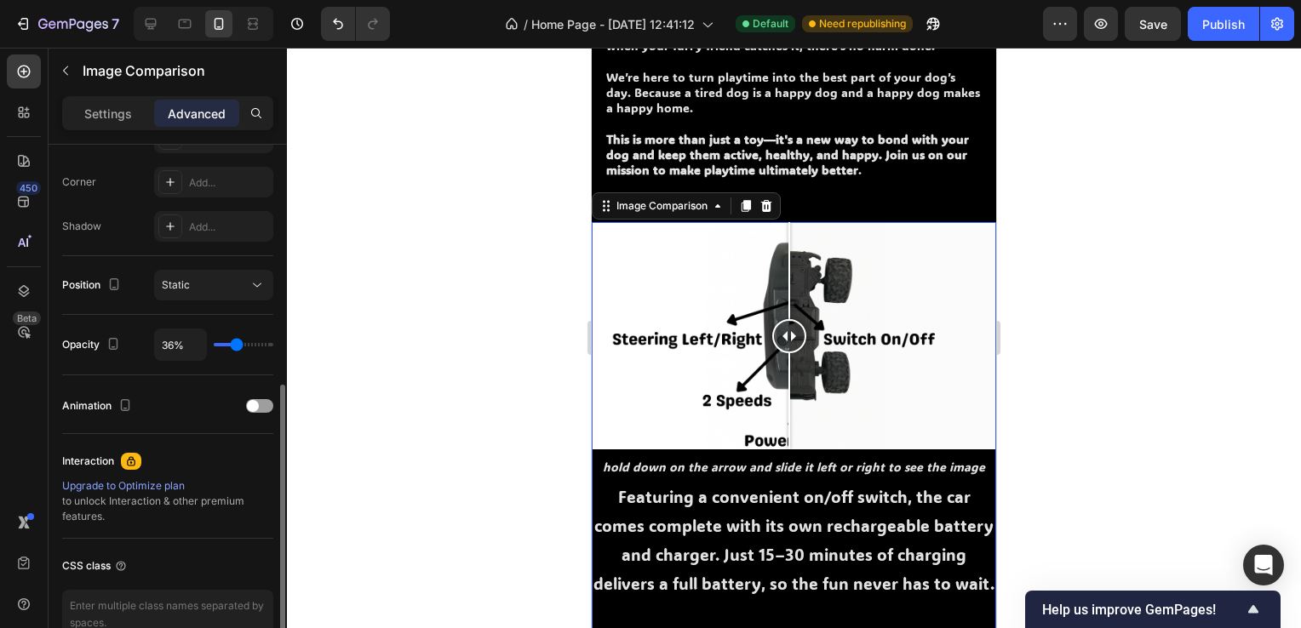
type input "0"
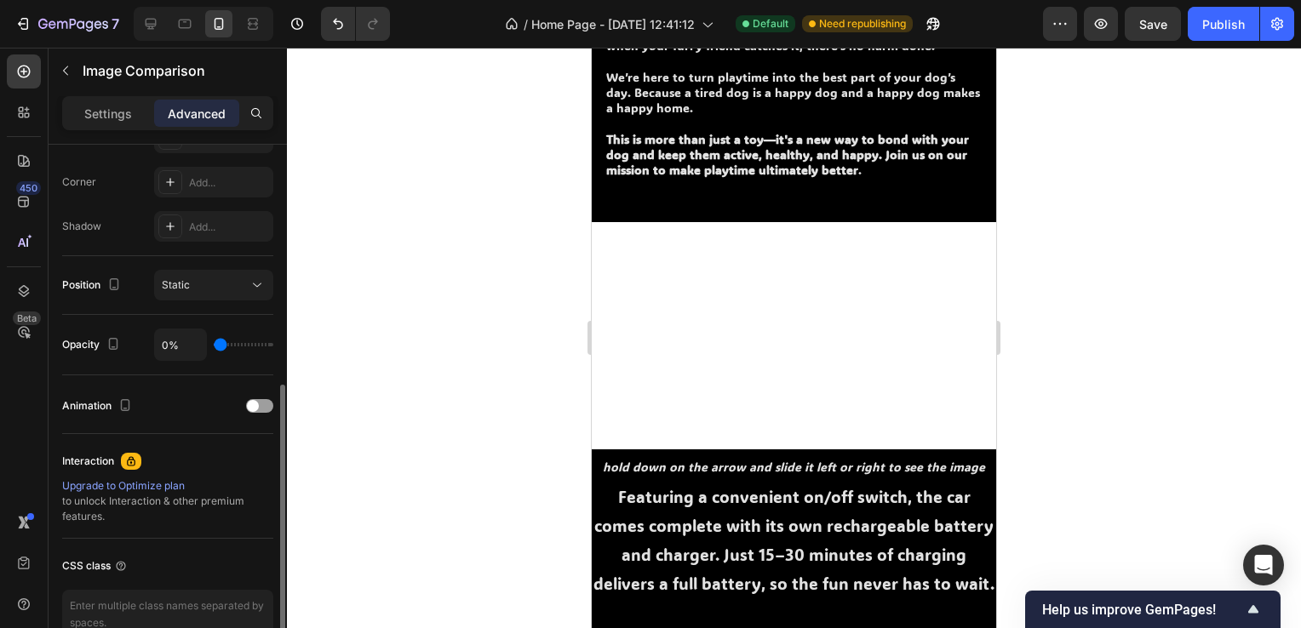
type input "3%"
type input "3"
type input "33%"
type input "33"
type input "39%"
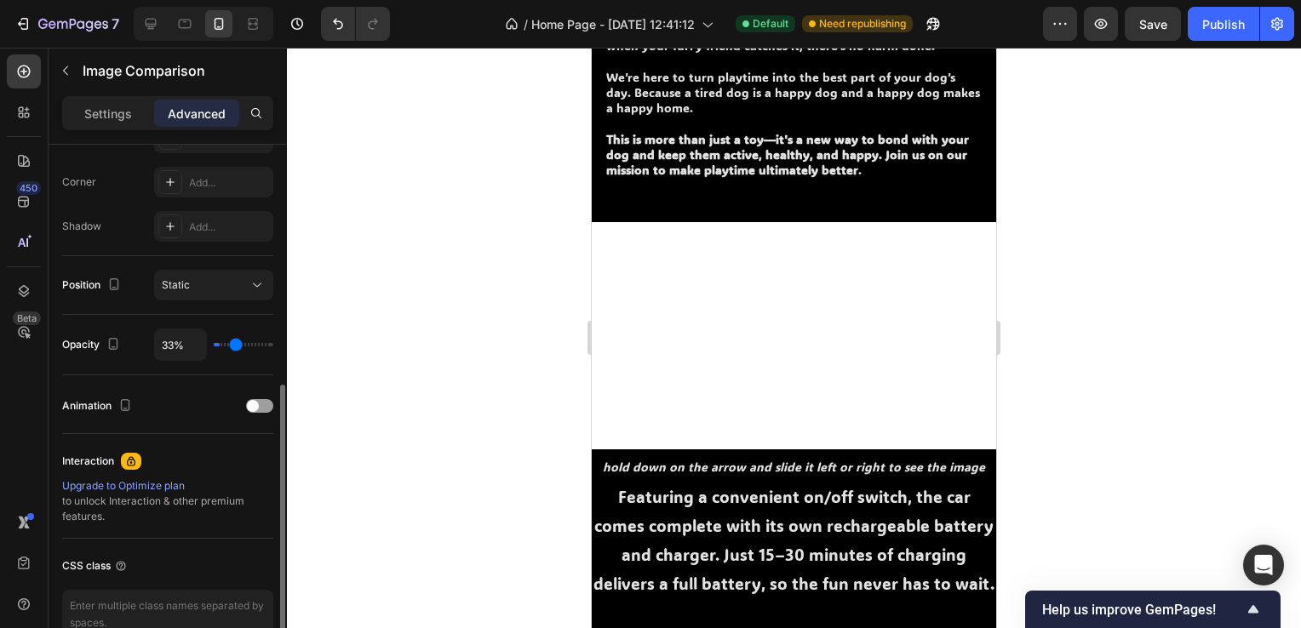
type input "39"
type input "40%"
type input "40"
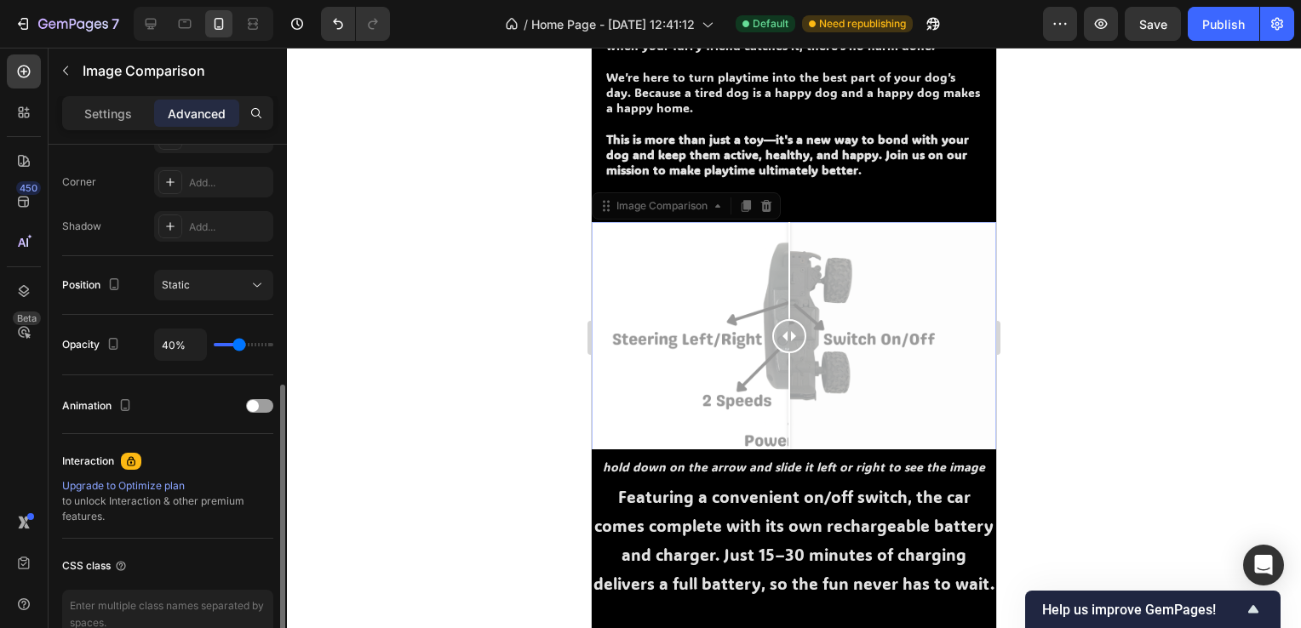
type input "42%"
type input "42"
type input "43%"
type input "43"
type input "45%"
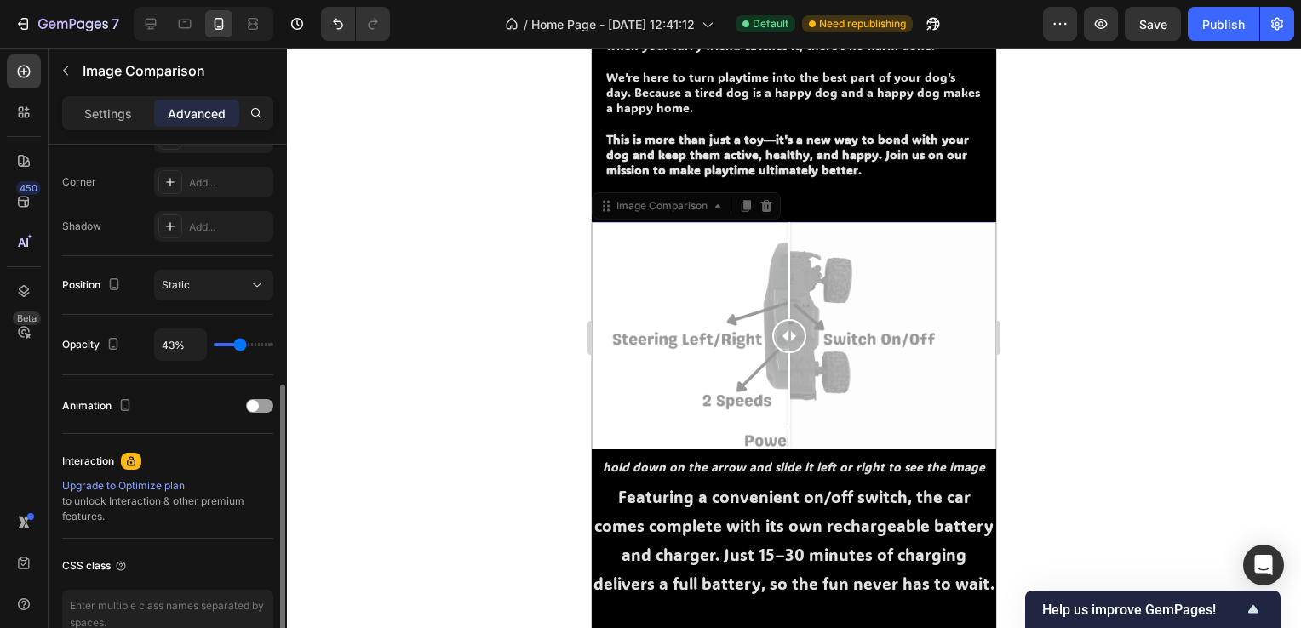
type input "45"
type input "48%"
type input "48"
type input "58%"
type input "58"
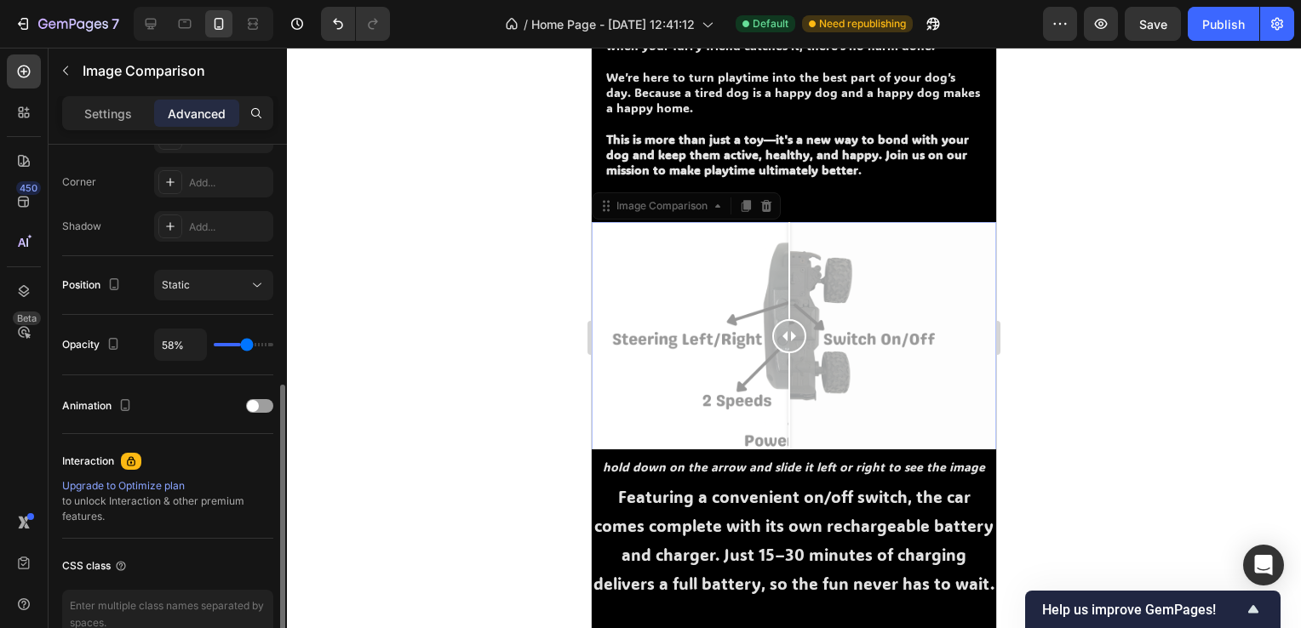
type input "67%"
type input "67"
type input "71%"
type input "71"
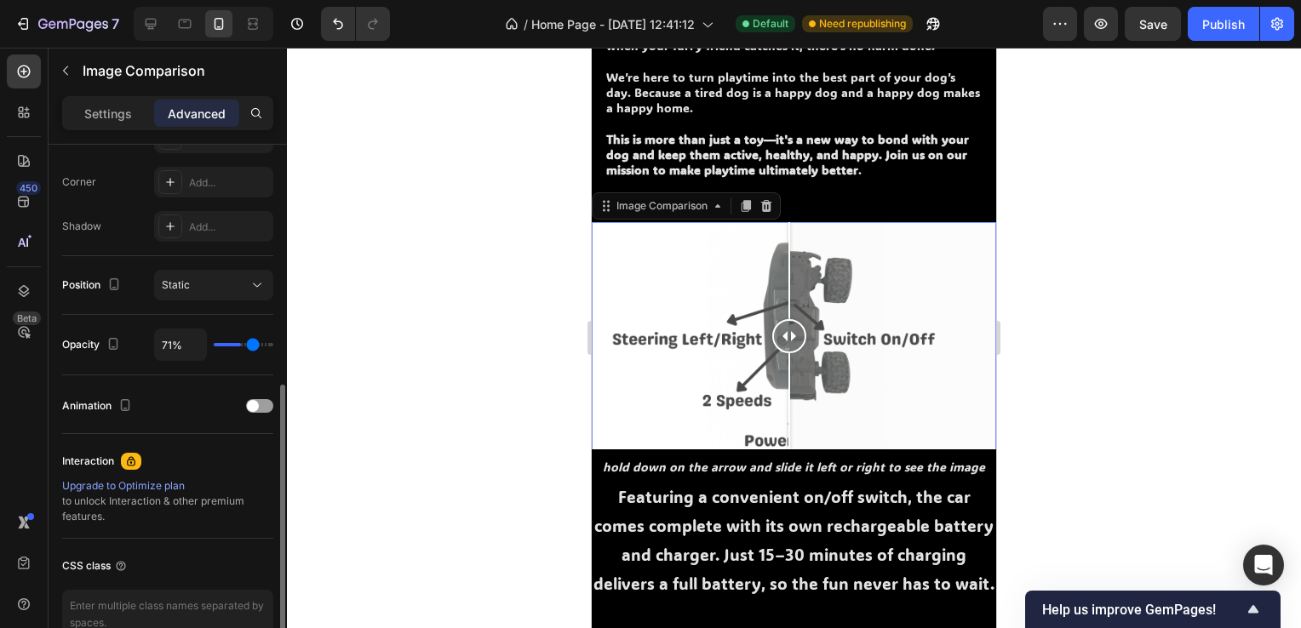
type input "77%"
type input "77"
type input "82%"
type input "82"
type input "86%"
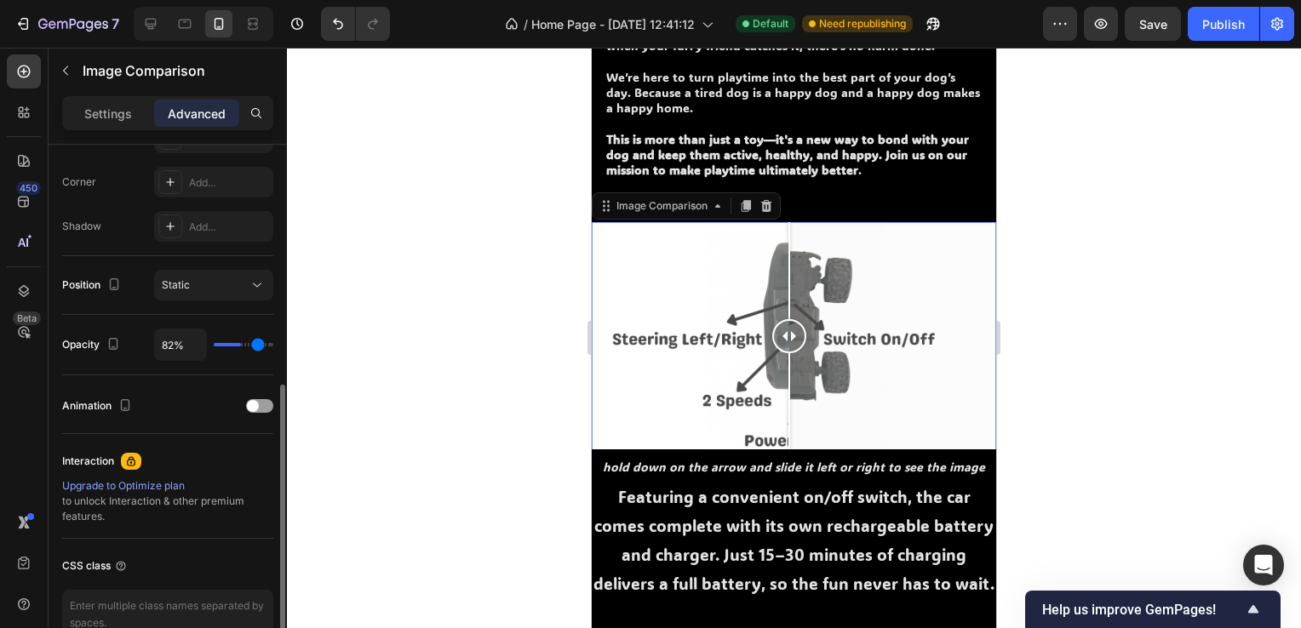
type input "86"
type input "91%"
type input "91"
type input "97%"
type input "97"
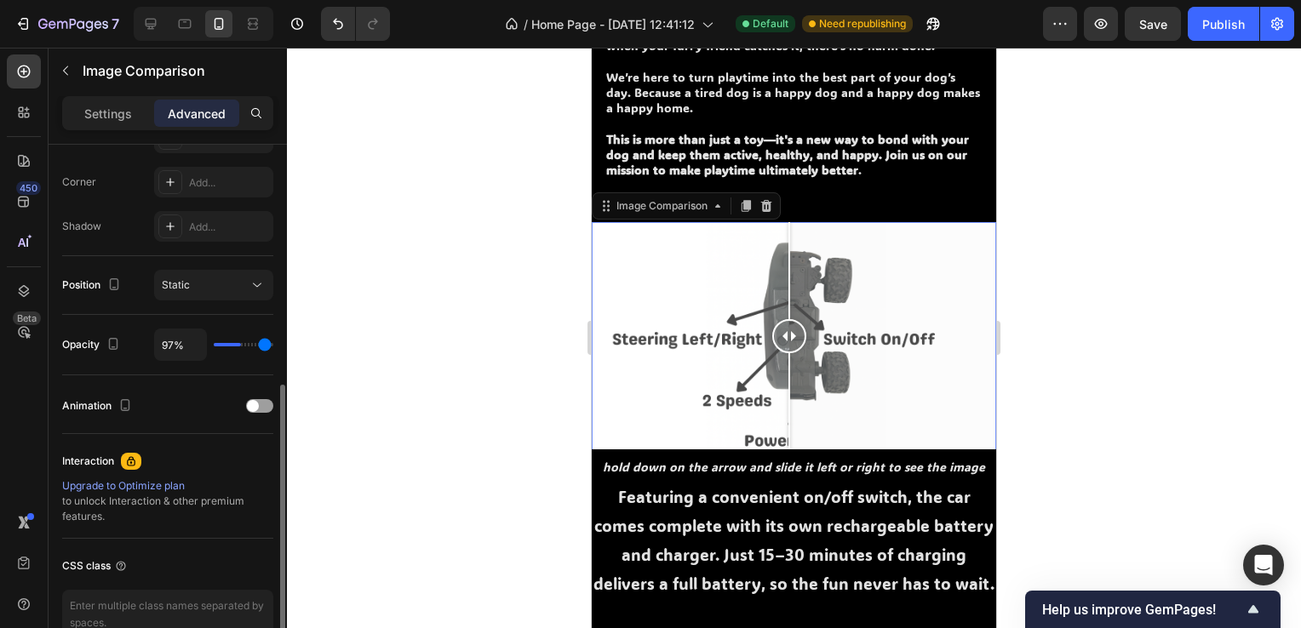
type input "100%"
type input "100"
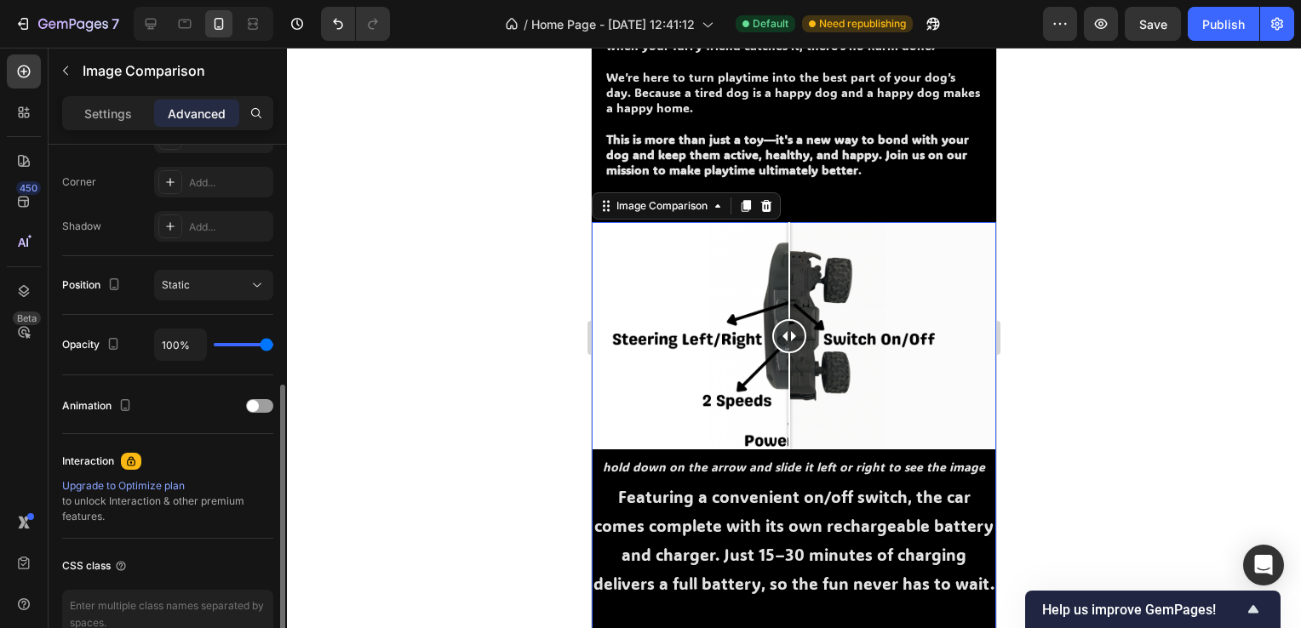
type input "97%"
type input "97"
type input "85%"
type input "85"
type input "83%"
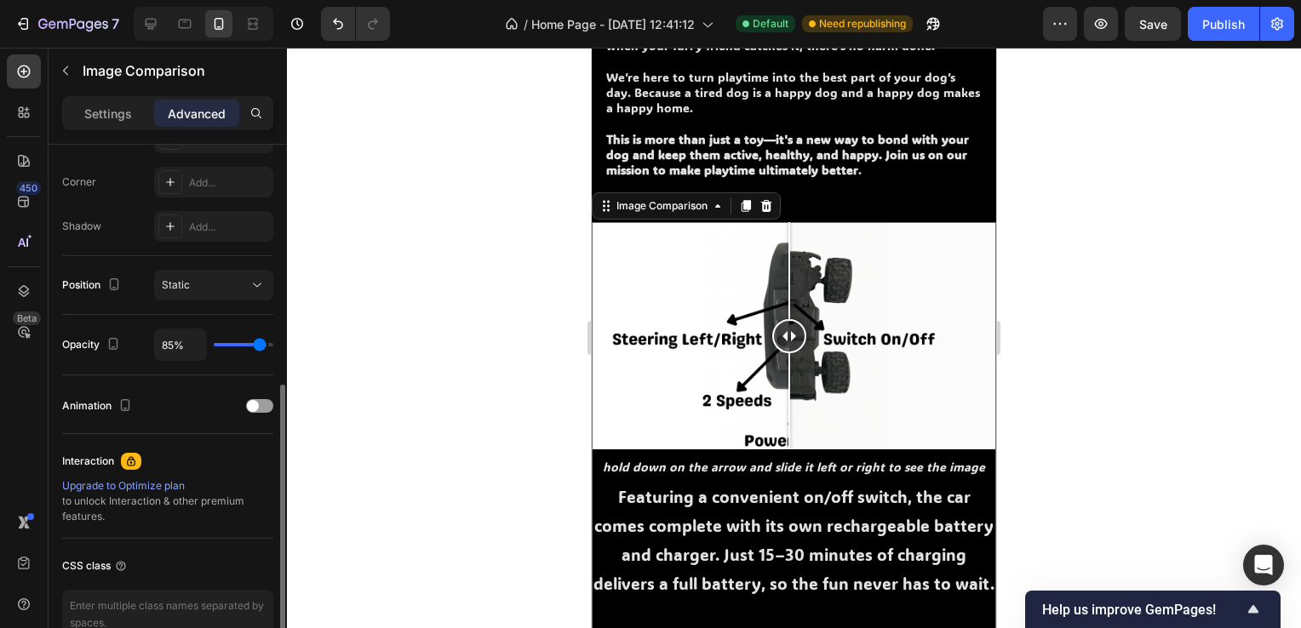
type input "83"
type input "82%"
type input "82"
type input "79%"
type input "79"
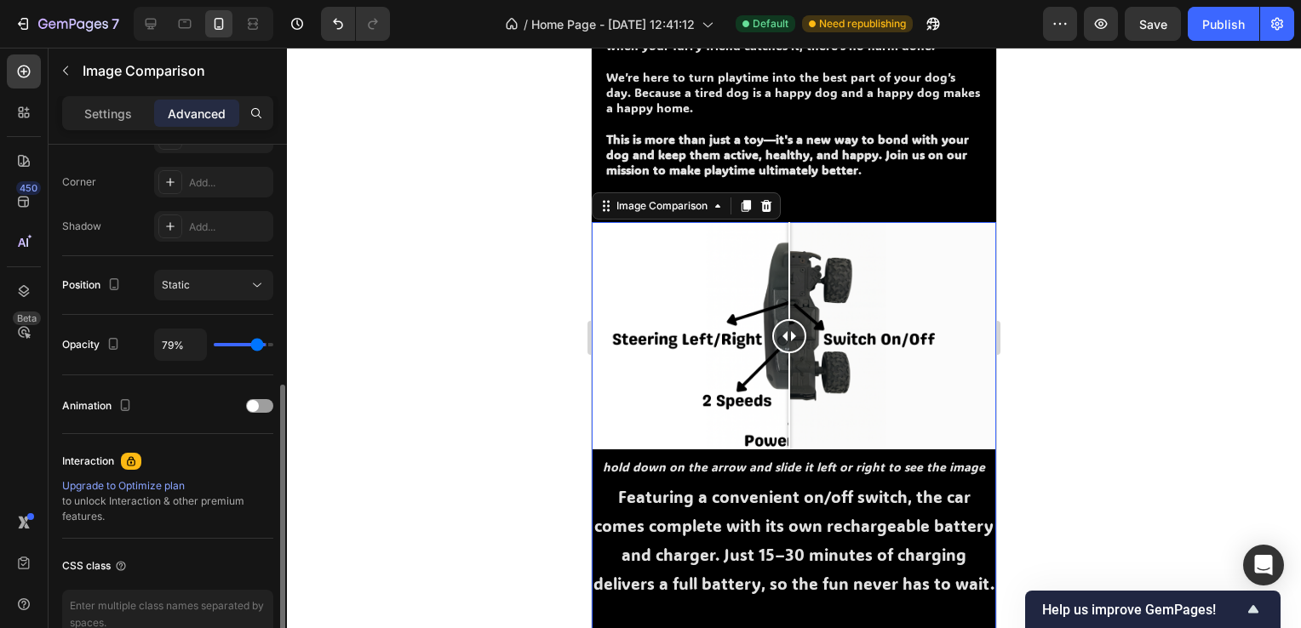
type input "76%"
type input "76"
type input "74%"
type input "74"
type input "73%"
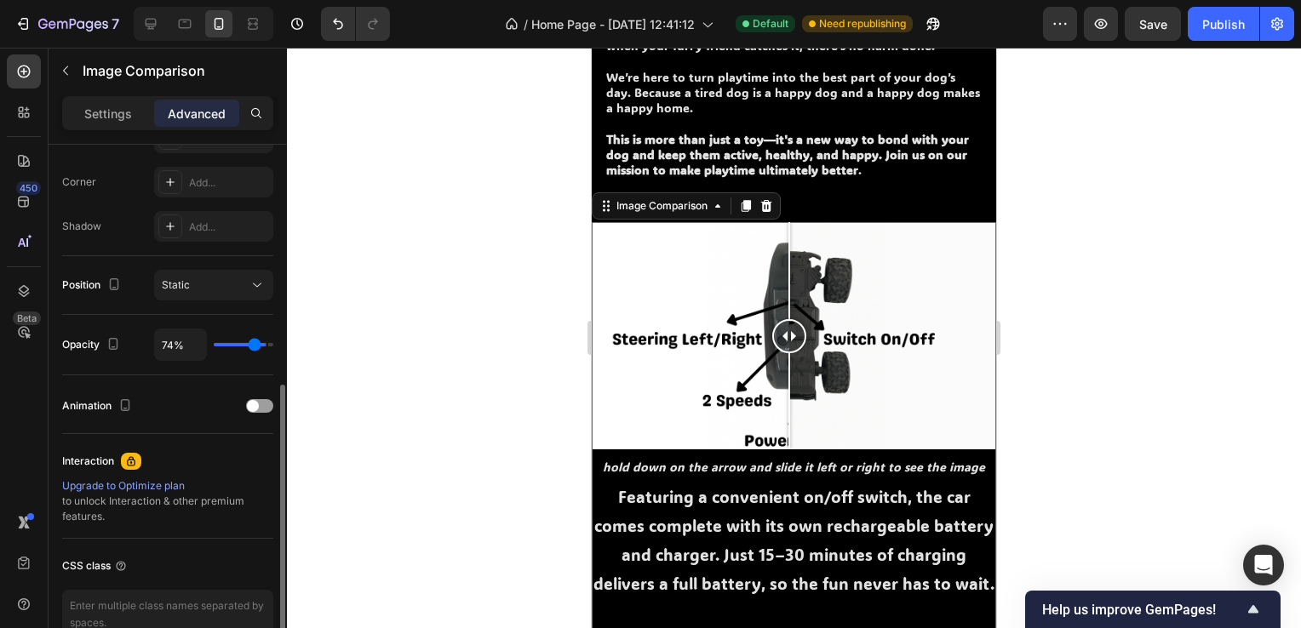
type input "73"
type input "71%"
type input "71"
type input "70%"
type input "70"
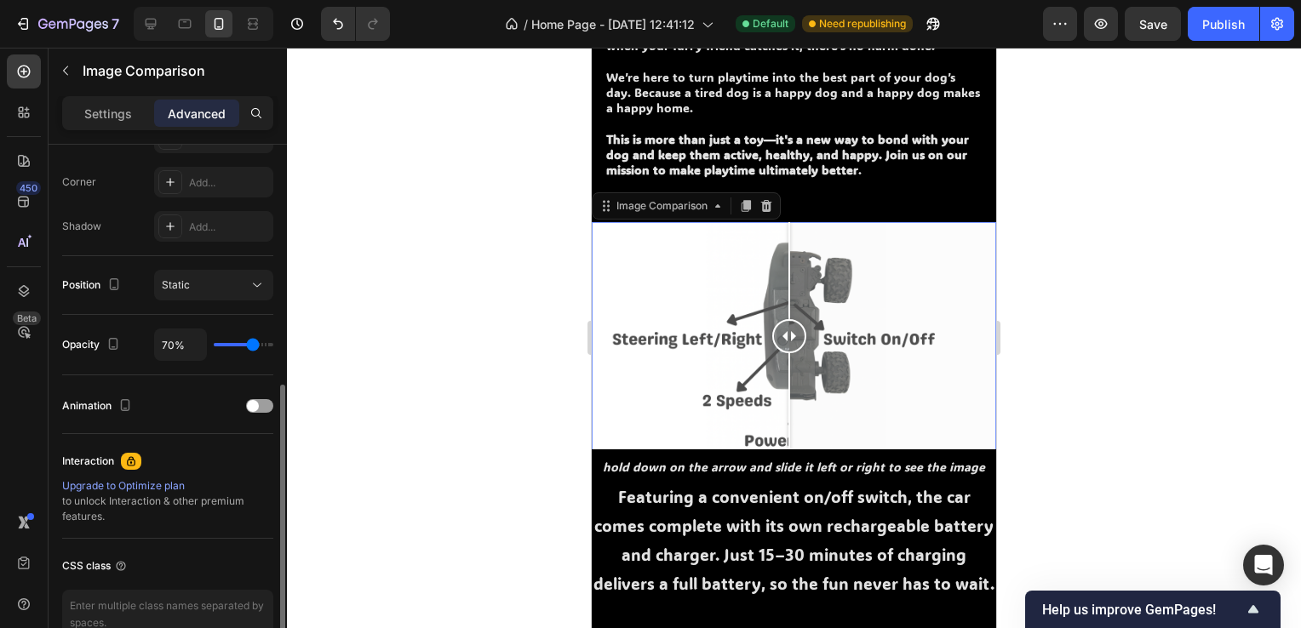
type input "73%"
type input "73"
type input "100%"
type input "100"
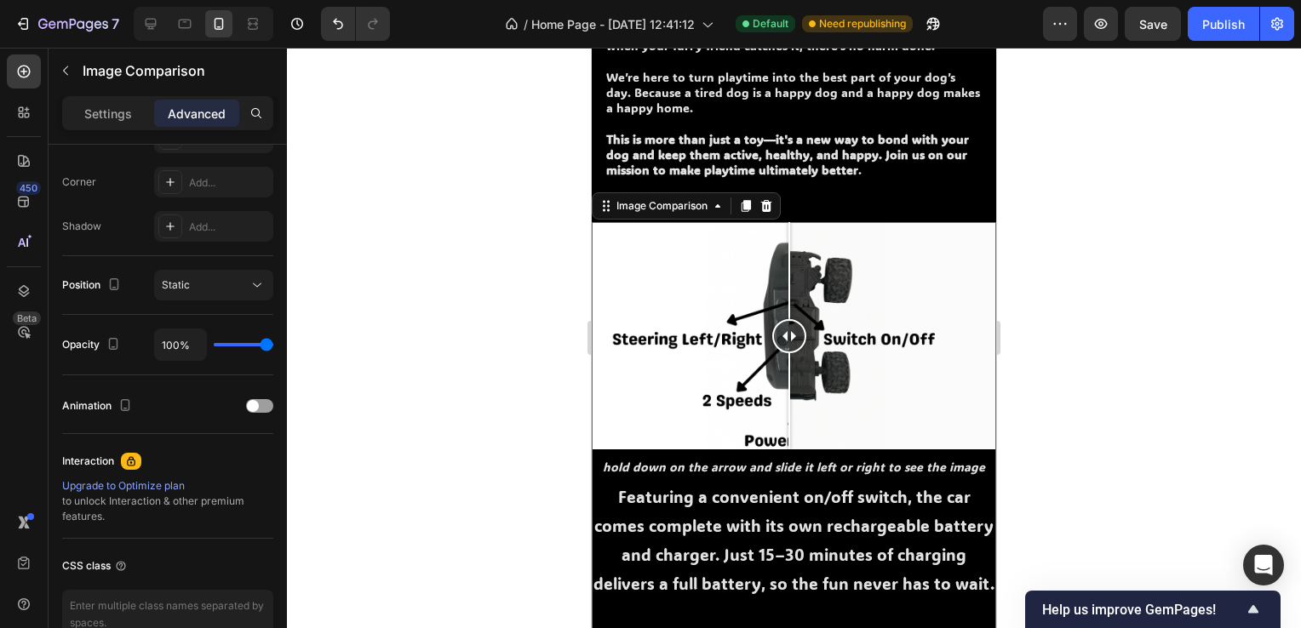
drag, startPoint x: 267, startPoint y: 342, endPoint x: 288, endPoint y: 340, distance: 20.6
click at [273, 343] on input "range" at bounding box center [244, 344] width 60 height 3
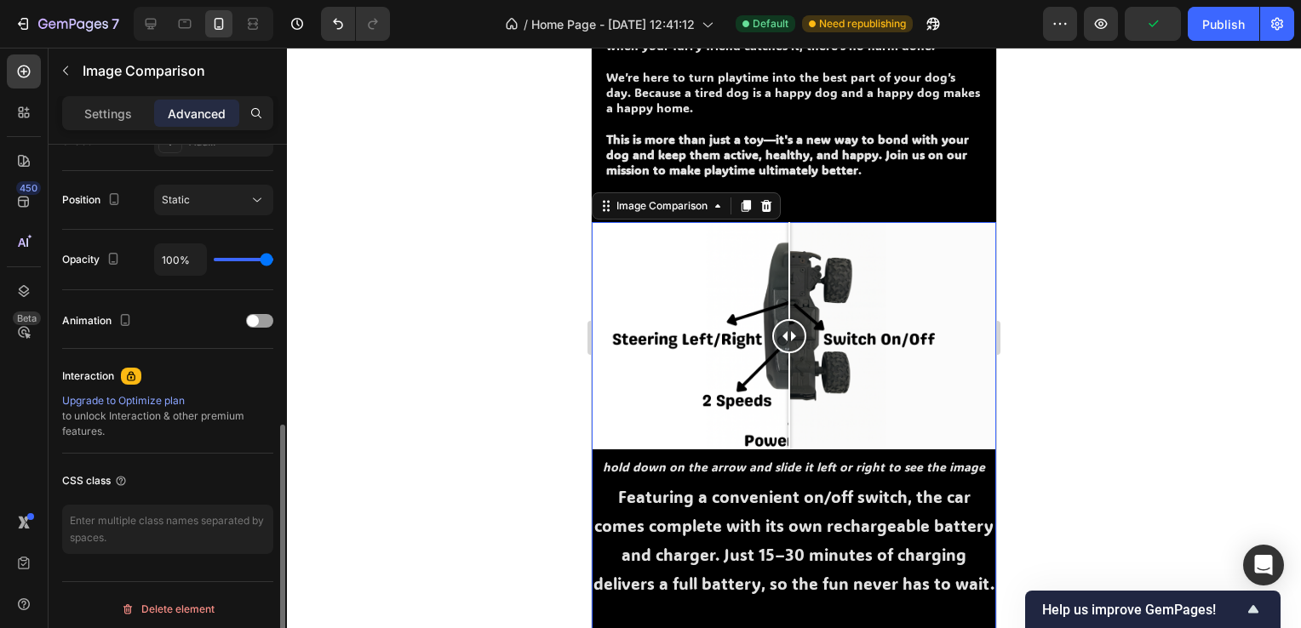
scroll to position [426, 0]
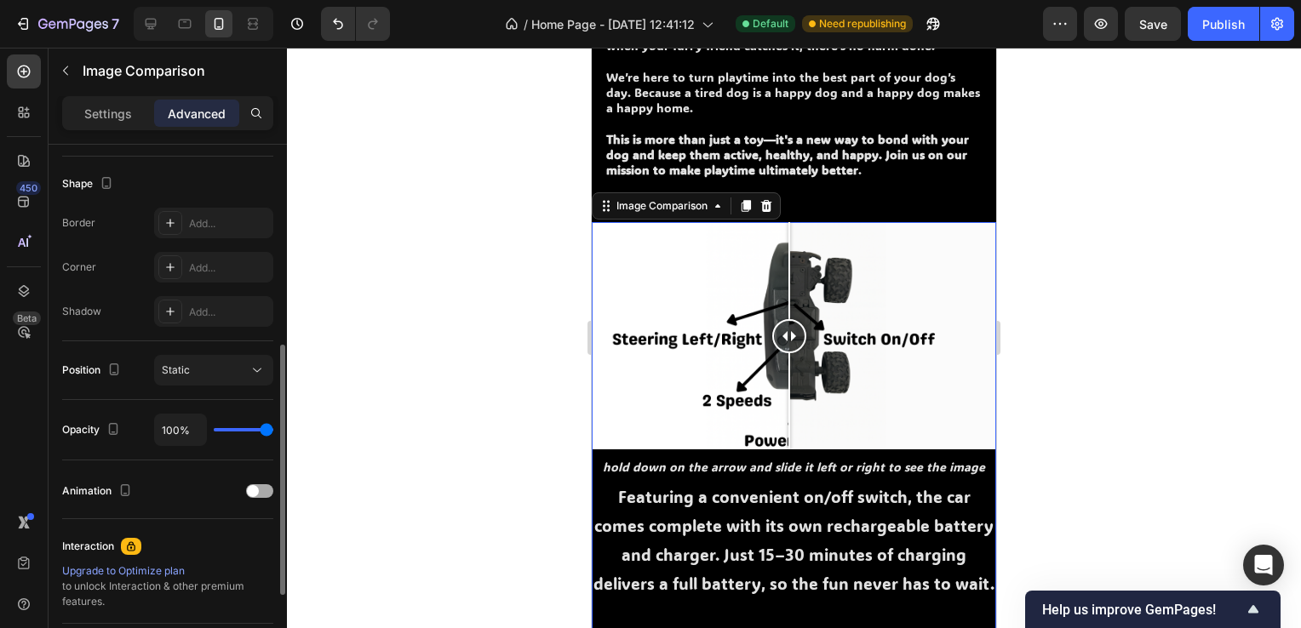
click at [259, 493] on div at bounding box center [259, 491] width 27 height 12
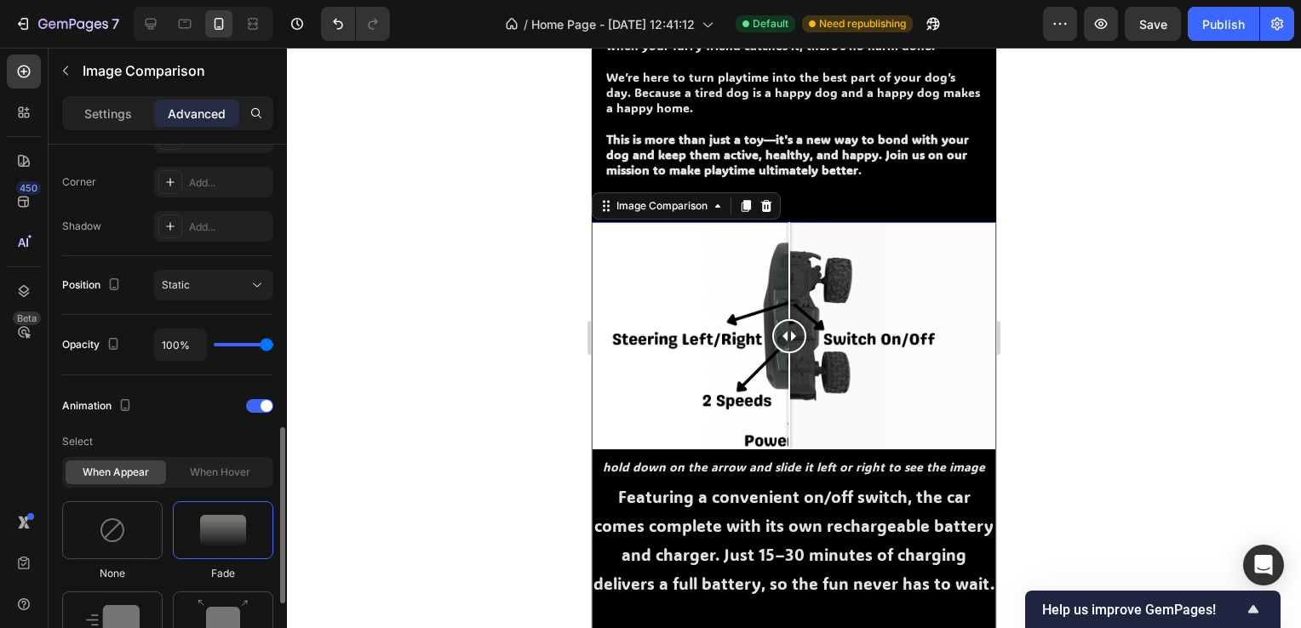
scroll to position [596, 0]
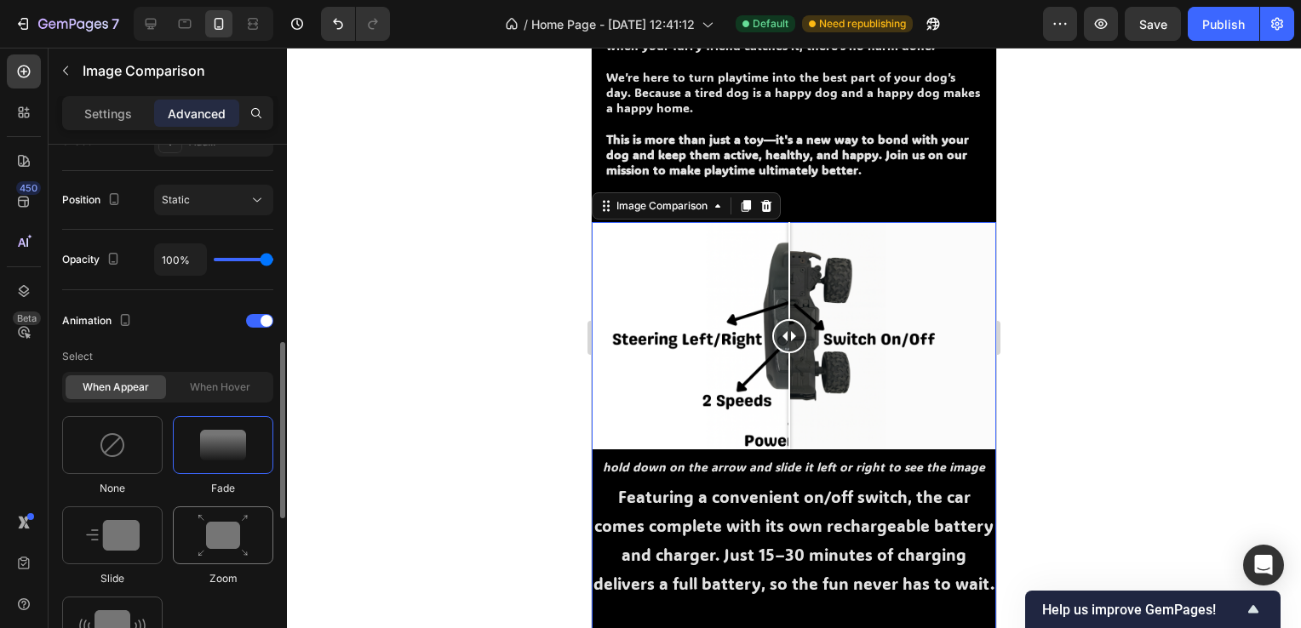
click at [221, 534] on img at bounding box center [223, 535] width 51 height 43
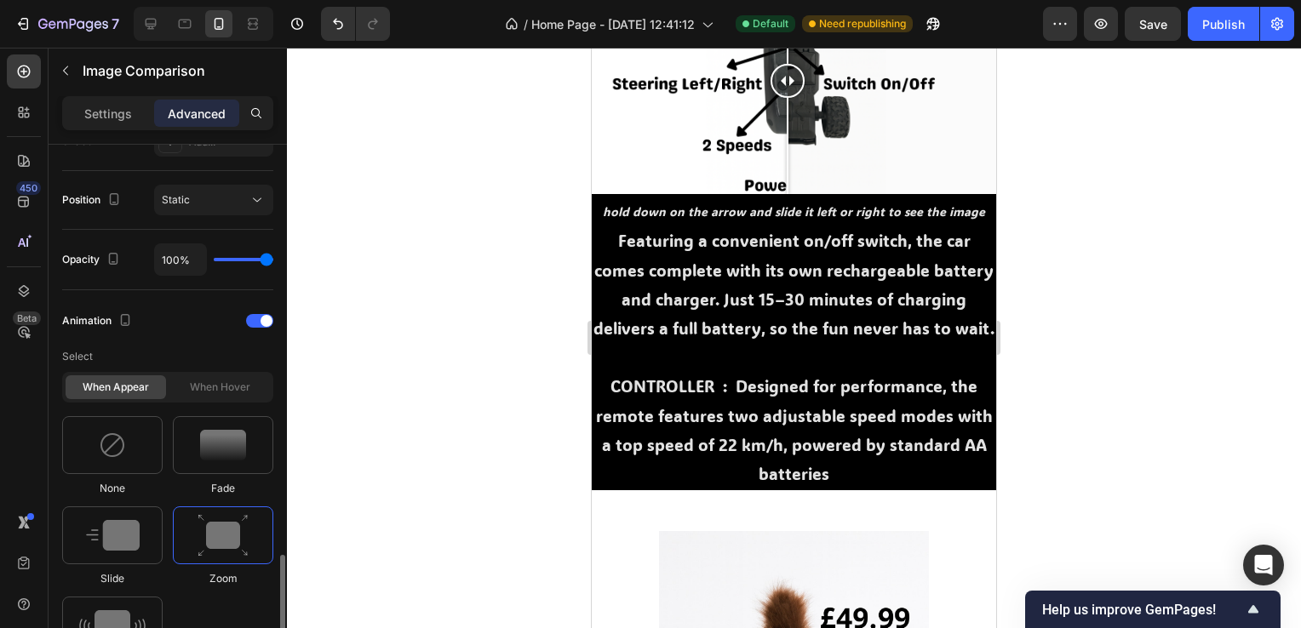
scroll to position [766, 0]
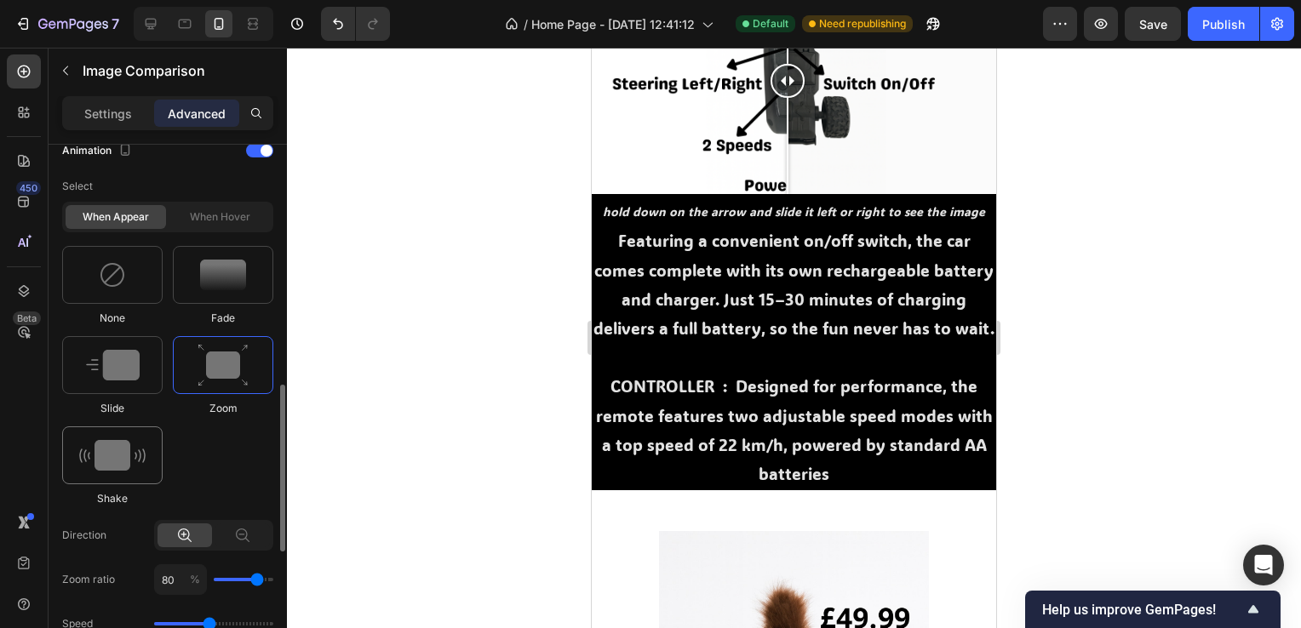
click at [119, 444] on img at bounding box center [112, 455] width 66 height 31
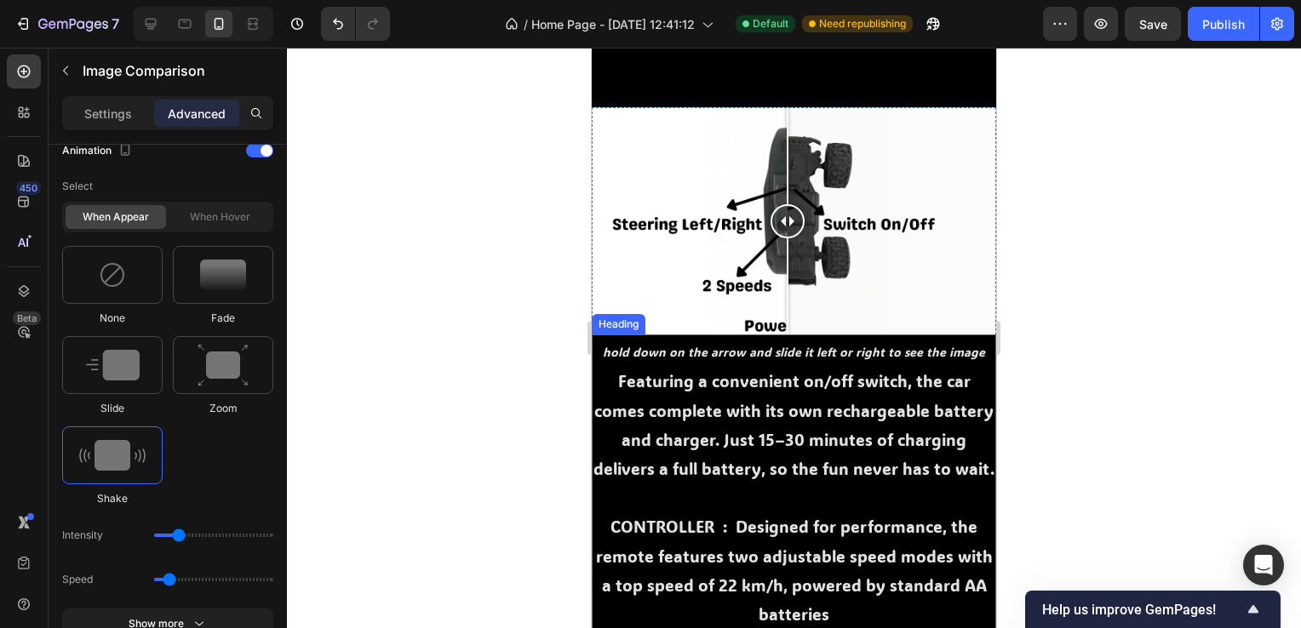
scroll to position [1260, 0]
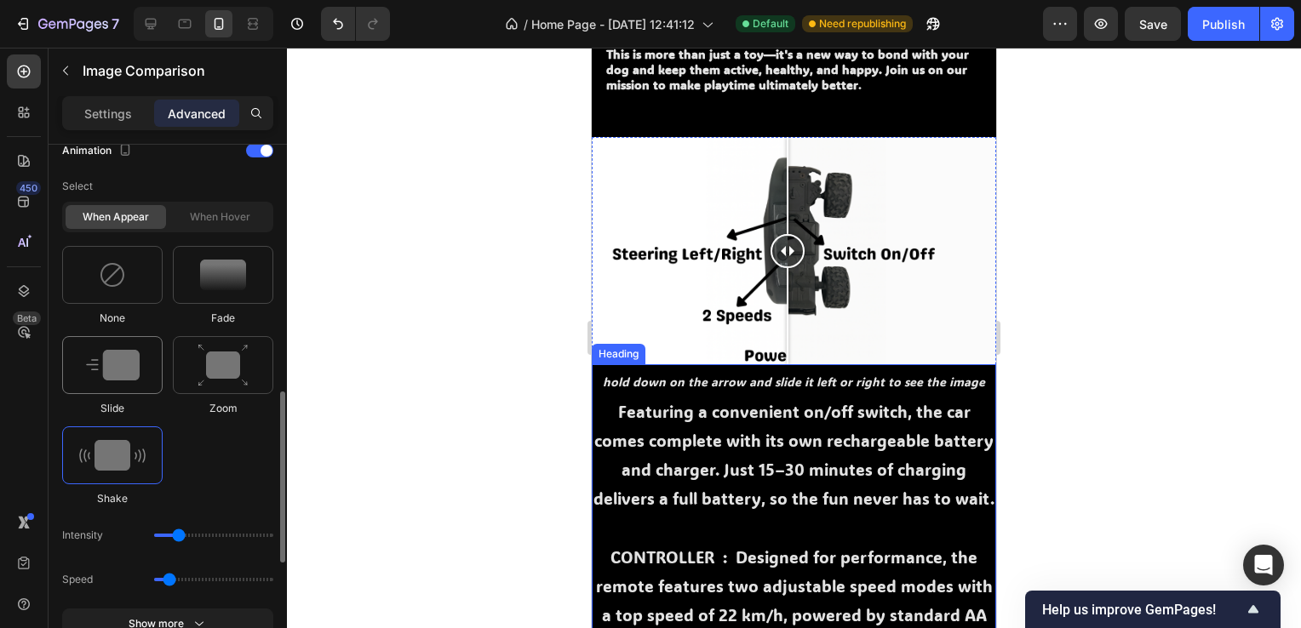
click at [97, 378] on img at bounding box center [113, 365] width 54 height 31
type input "1.7"
click at [227, 359] on img at bounding box center [223, 365] width 51 height 43
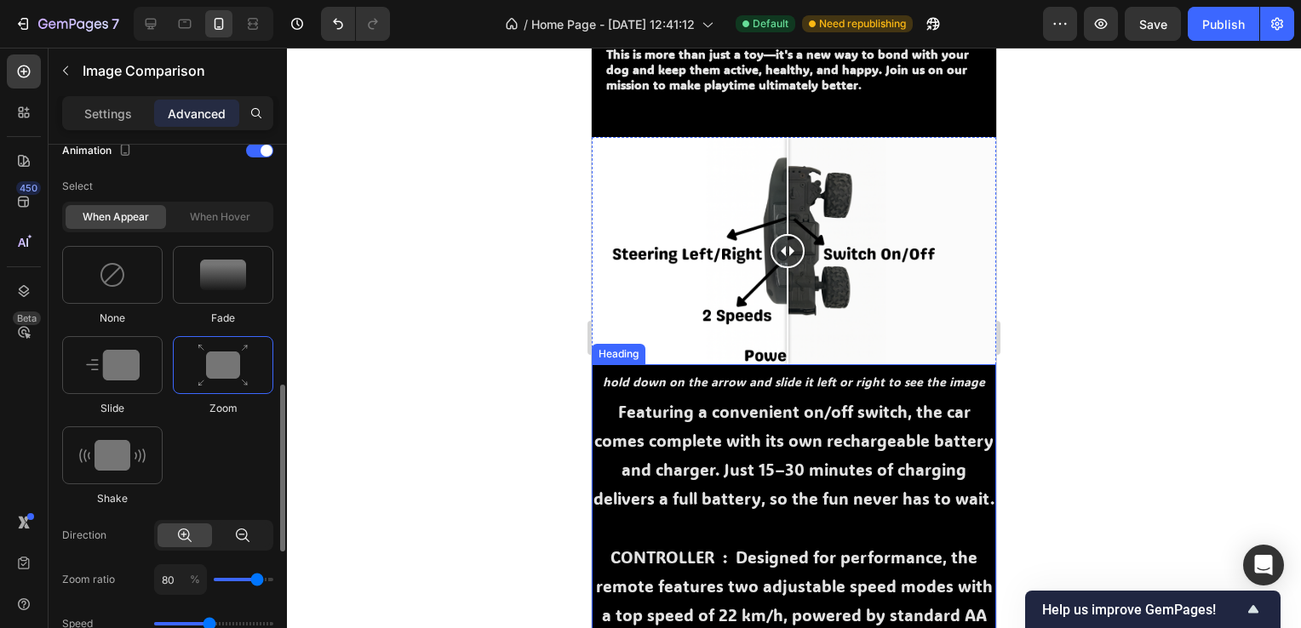
click at [228, 538] on div at bounding box center [242, 536] width 54 height 24
type input "120"
click at [174, 532] on div at bounding box center [185, 536] width 54 height 24
type input "80"
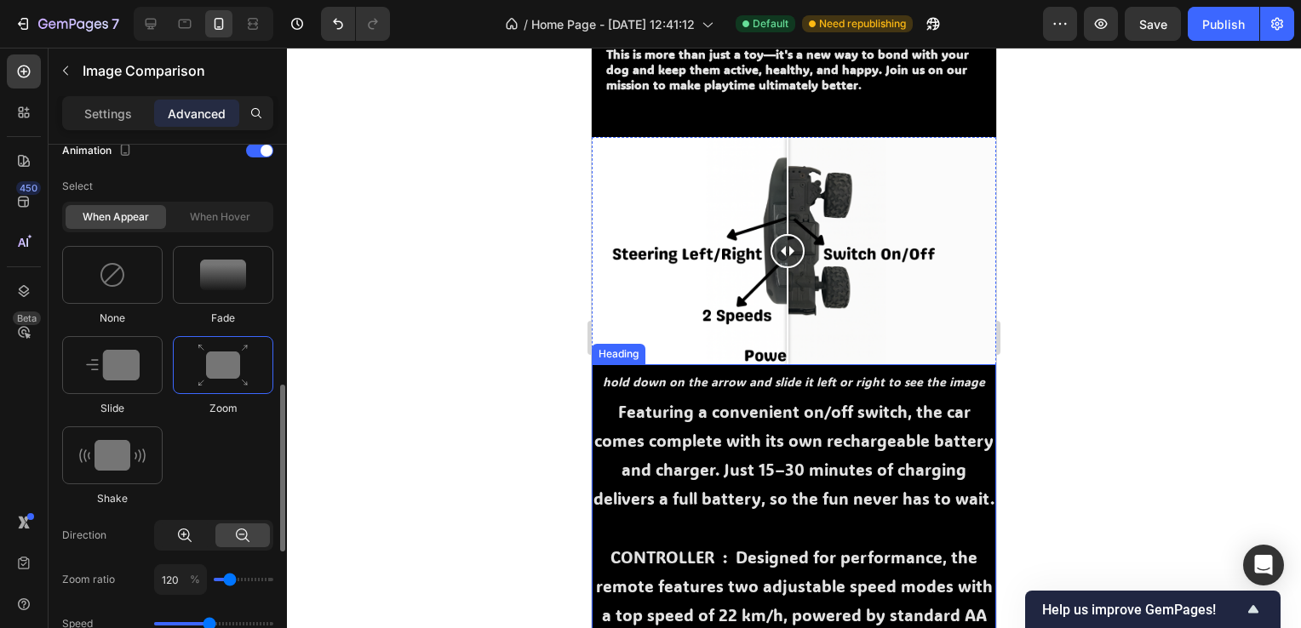
type input "80"
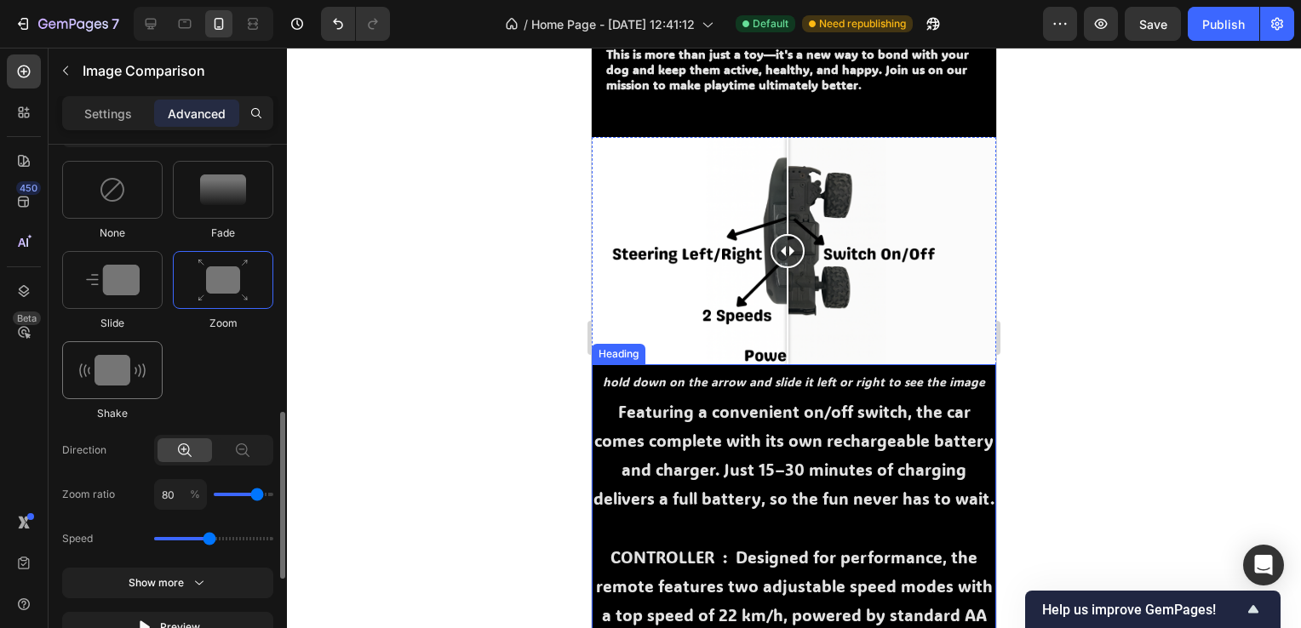
click at [122, 371] on img at bounding box center [112, 370] width 66 height 31
type input "0.7"
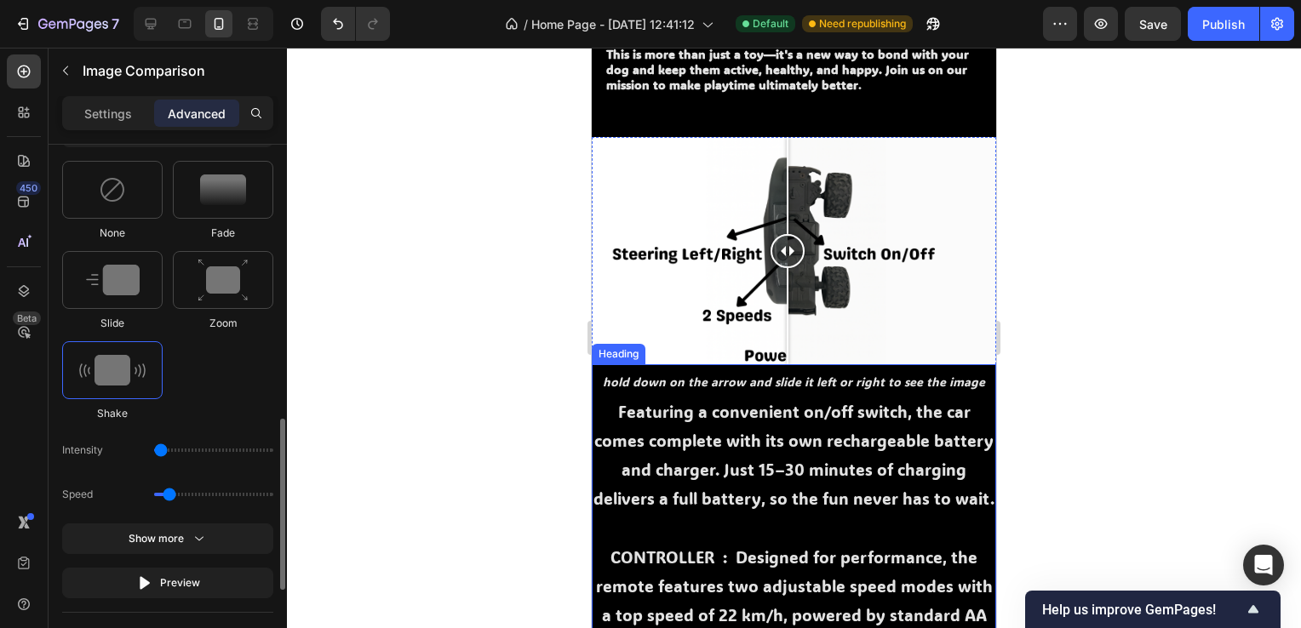
drag, startPoint x: 177, startPoint y: 444, endPoint x: 165, endPoint y: 446, distance: 12.0
click at [165, 449] on input "range" at bounding box center [213, 450] width 119 height 3
drag, startPoint x: 162, startPoint y: 444, endPoint x: 172, endPoint y: 440, distance: 10.8
type input "11"
click at [172, 449] on input "range" at bounding box center [213, 450] width 119 height 3
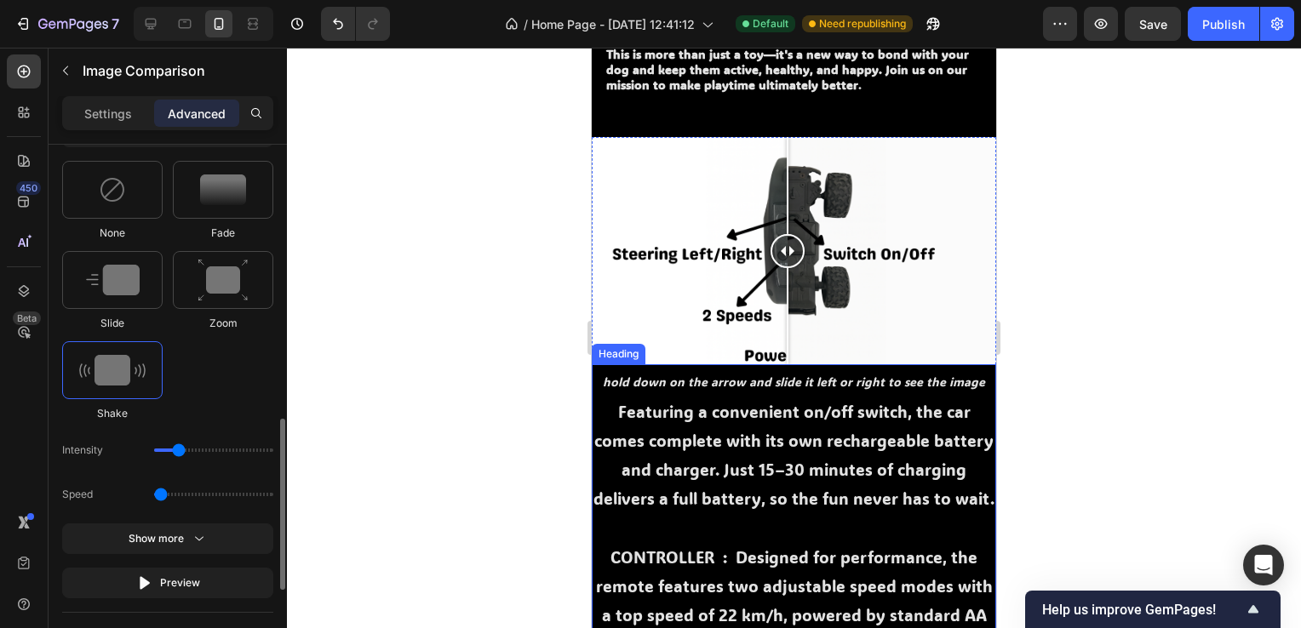
drag, startPoint x: 172, startPoint y: 496, endPoint x: 152, endPoint y: 498, distance: 19.7
type input "0.5"
click at [154, 496] on input "range" at bounding box center [213, 494] width 119 height 3
click at [178, 536] on div "Show more" at bounding box center [168, 538] width 79 height 17
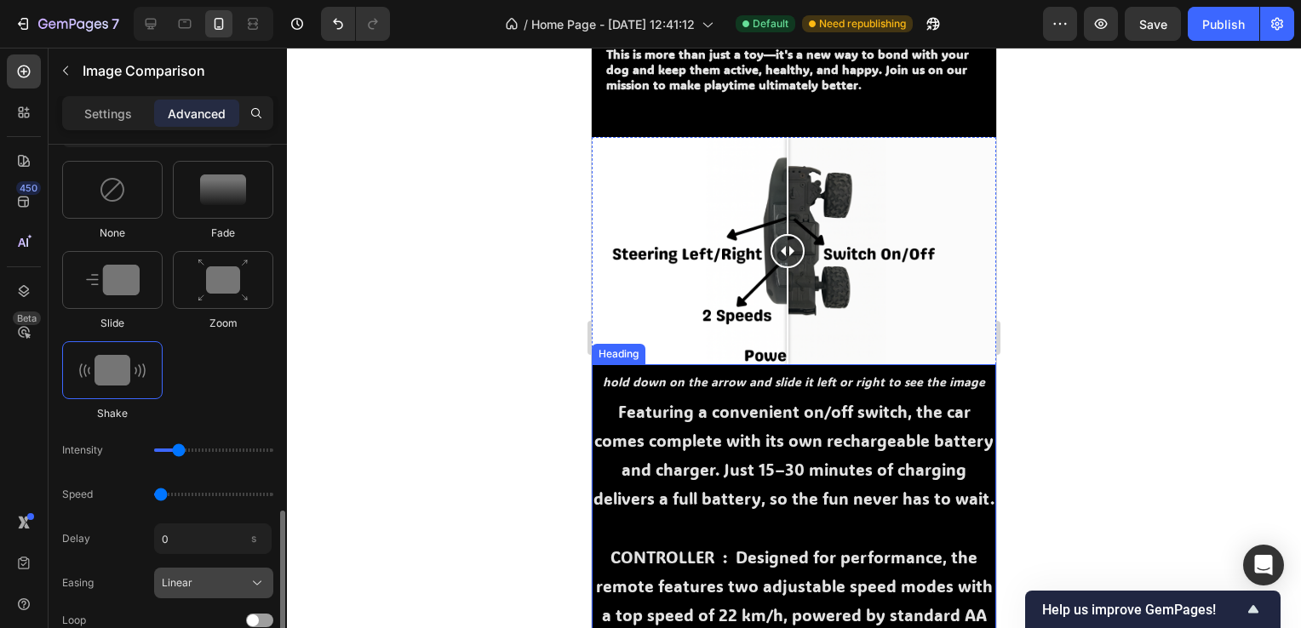
scroll to position [937, 0]
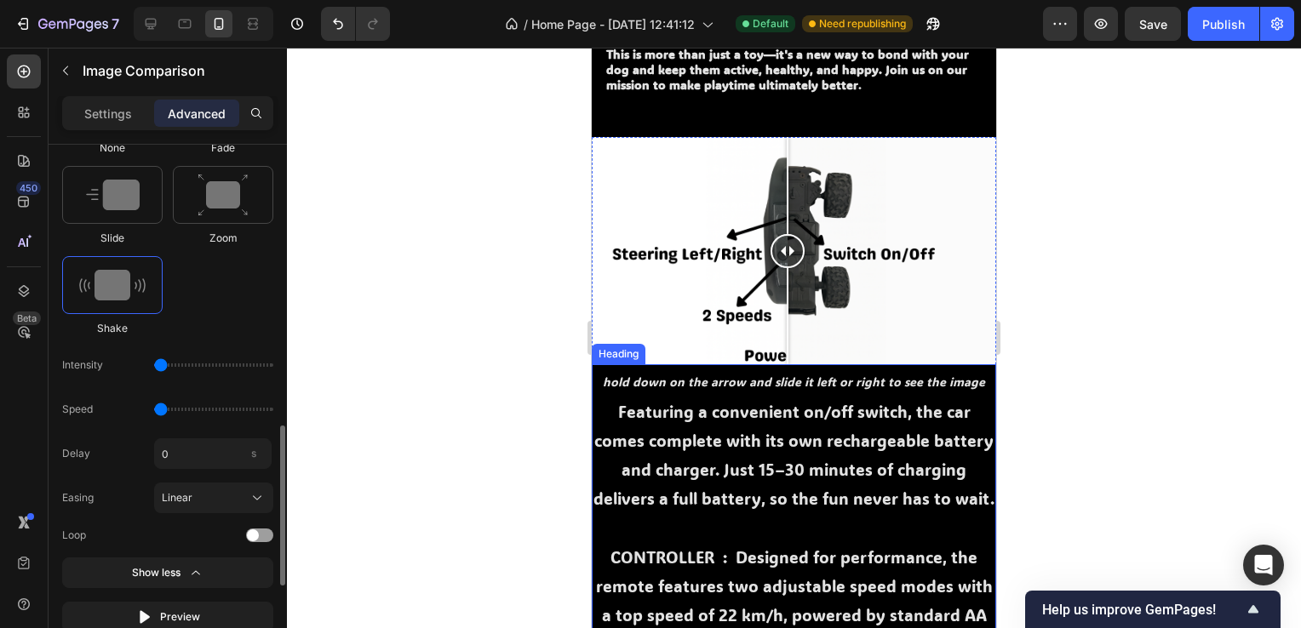
drag, startPoint x: 177, startPoint y: 367, endPoint x: 168, endPoint y: 366, distance: 9.4
type input "1"
click at [168, 366] on input "range" at bounding box center [213, 365] width 119 height 3
drag, startPoint x: 157, startPoint y: 410, endPoint x: 167, endPoint y: 408, distance: 10.4
type input "0.7"
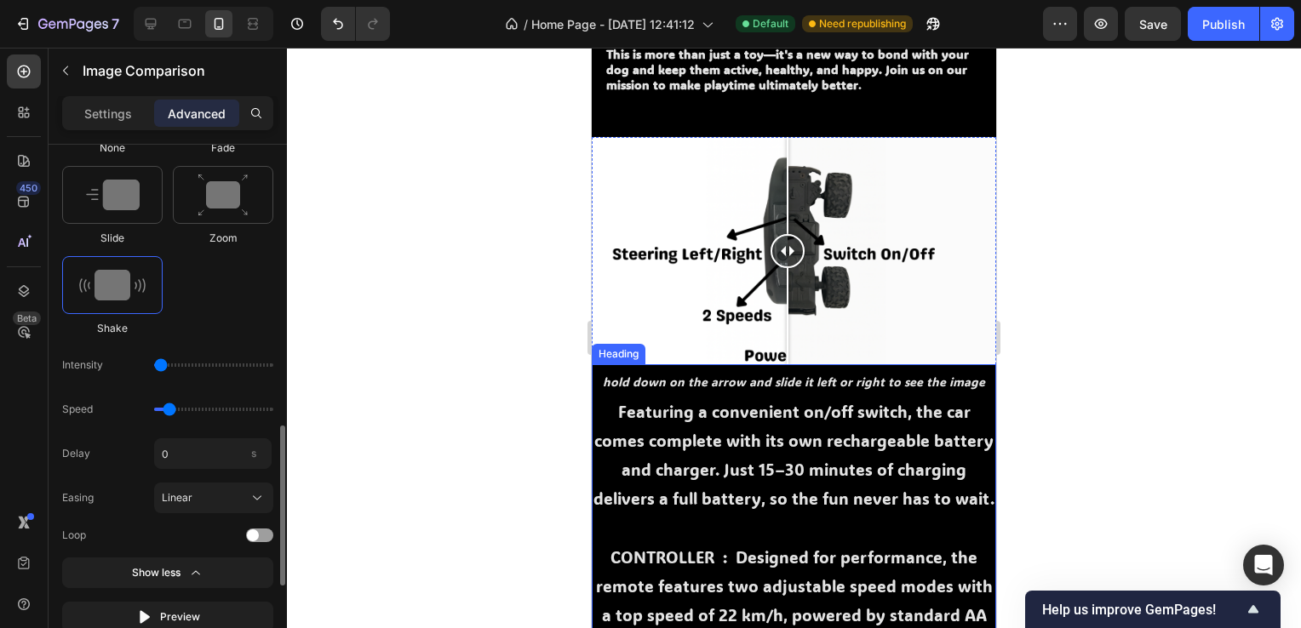
click at [167, 408] on input "range" at bounding box center [213, 409] width 119 height 3
click at [364, 412] on div at bounding box center [794, 338] width 1014 height 581
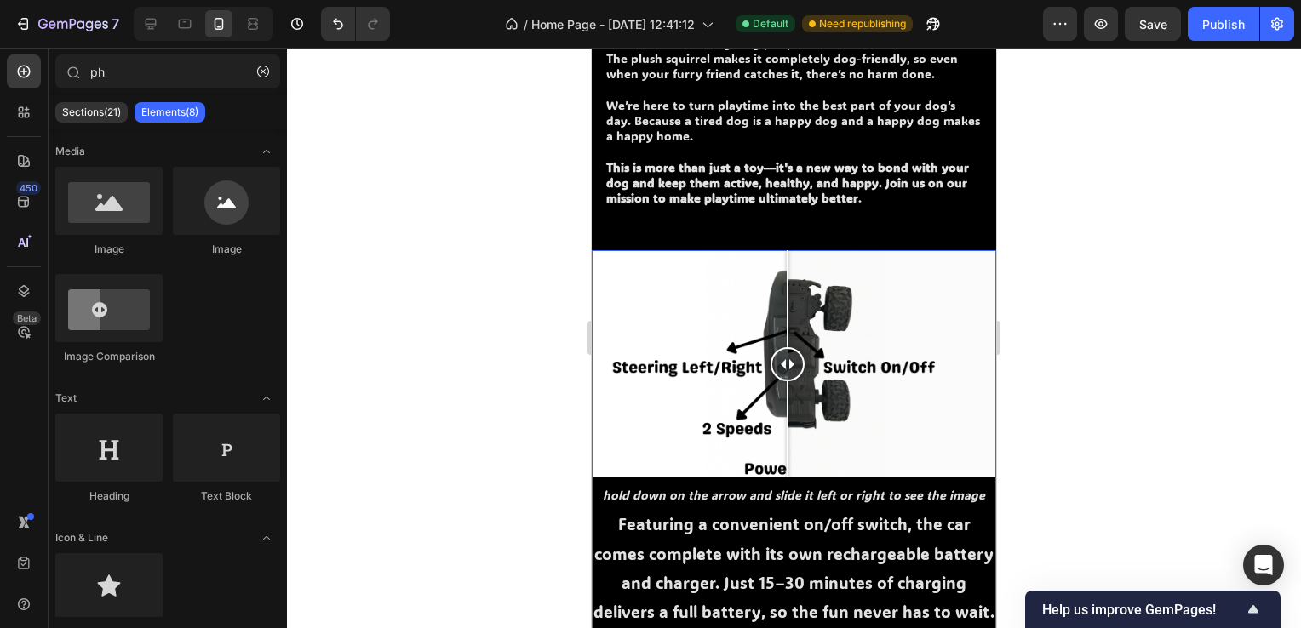
scroll to position [1192, 0]
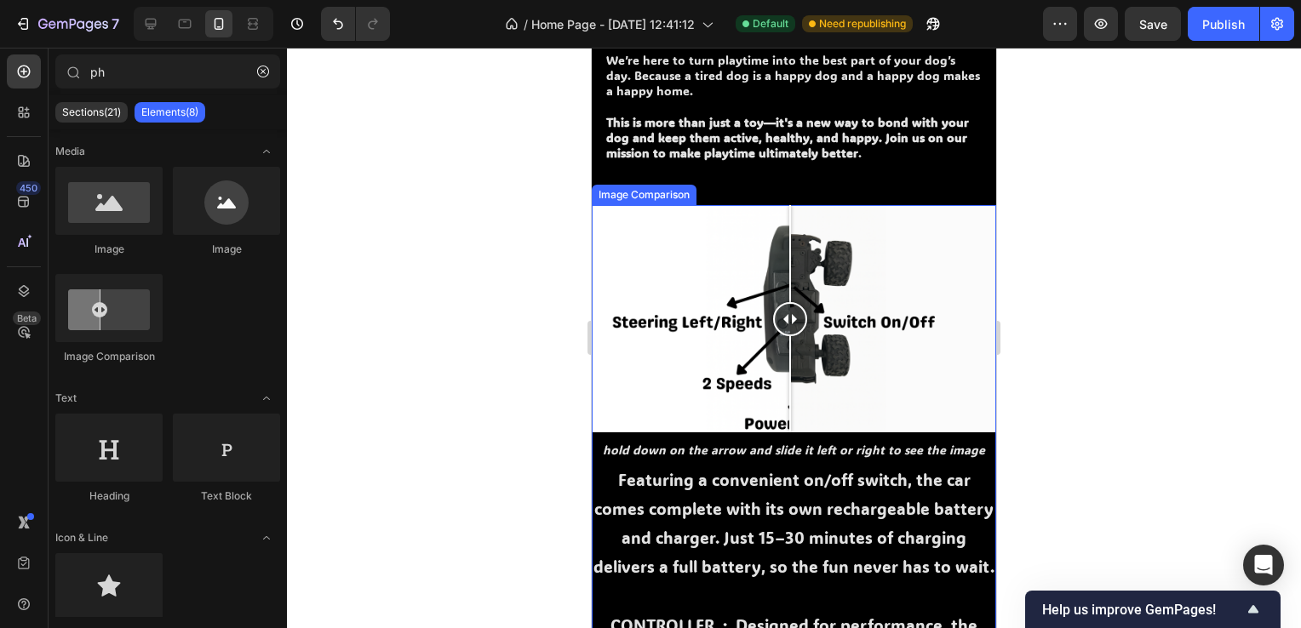
click at [790, 322] on div at bounding box center [790, 319] width 34 height 34
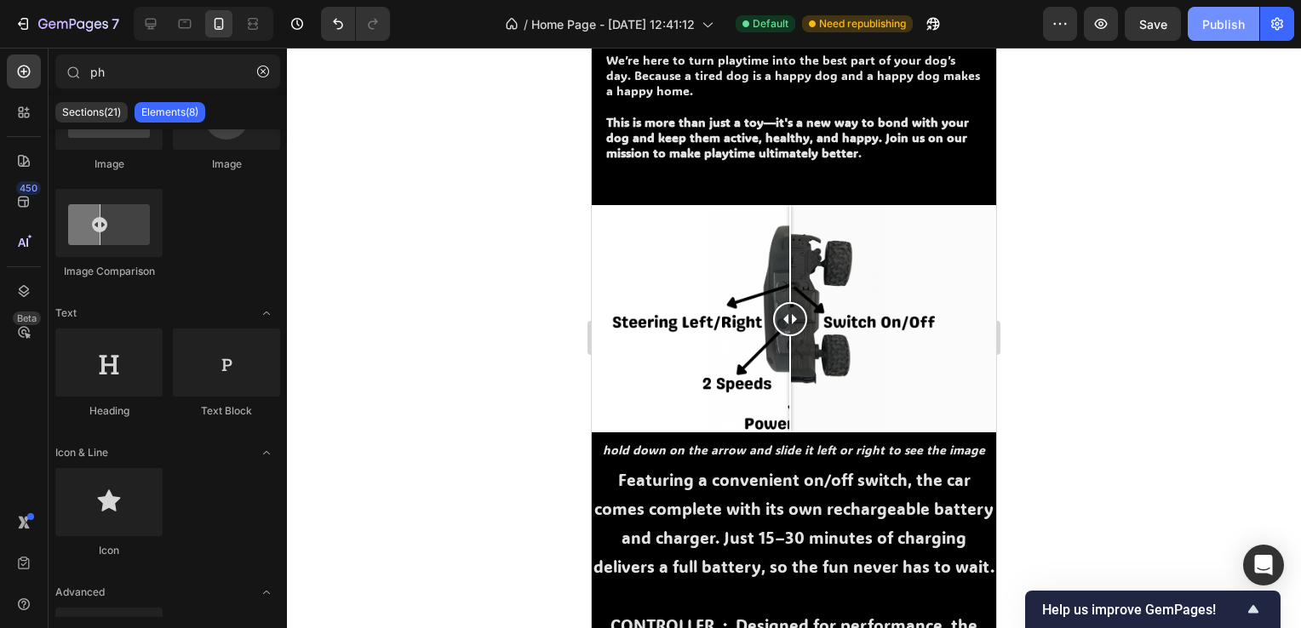
click at [1212, 29] on div "Publish" at bounding box center [1223, 24] width 43 height 18
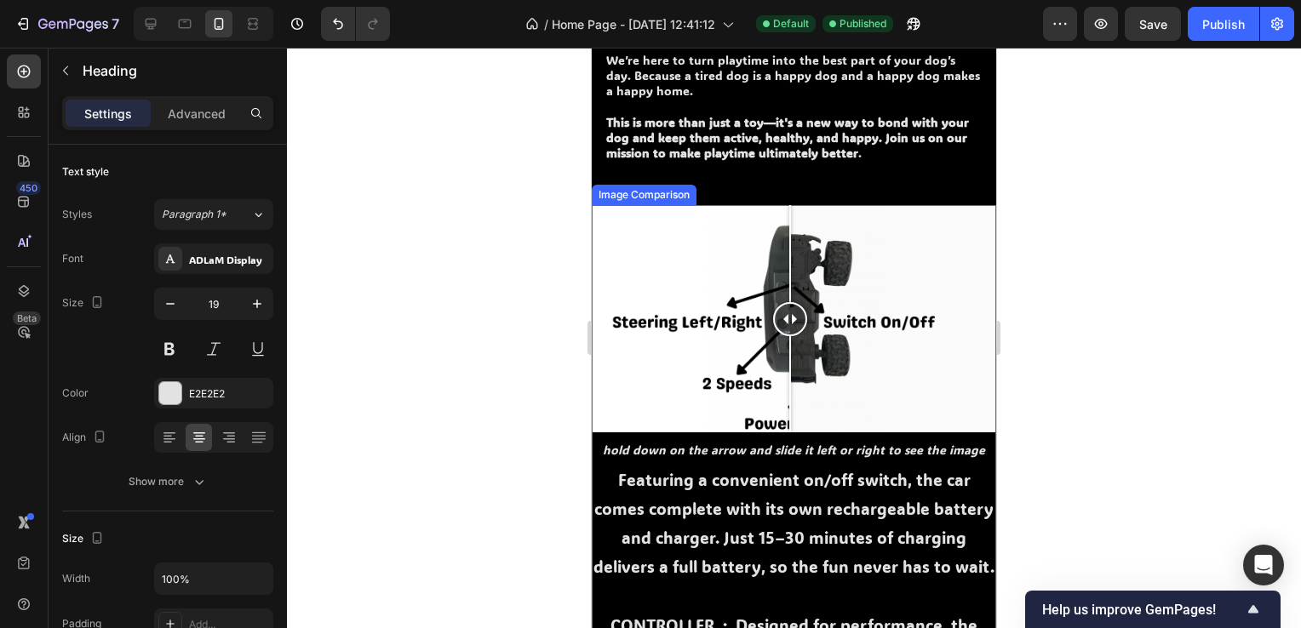
drag, startPoint x: 740, startPoint y: 581, endPoint x: 774, endPoint y: 575, distance: 34.6
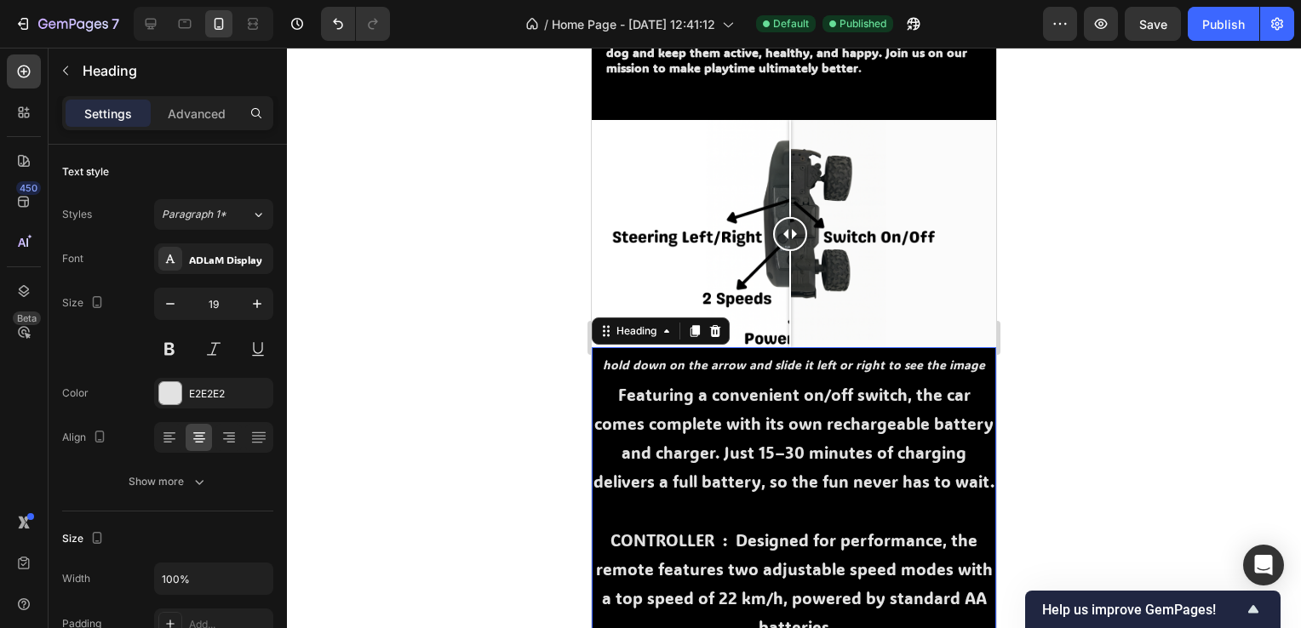
click at [487, 484] on div at bounding box center [794, 338] width 1014 height 581
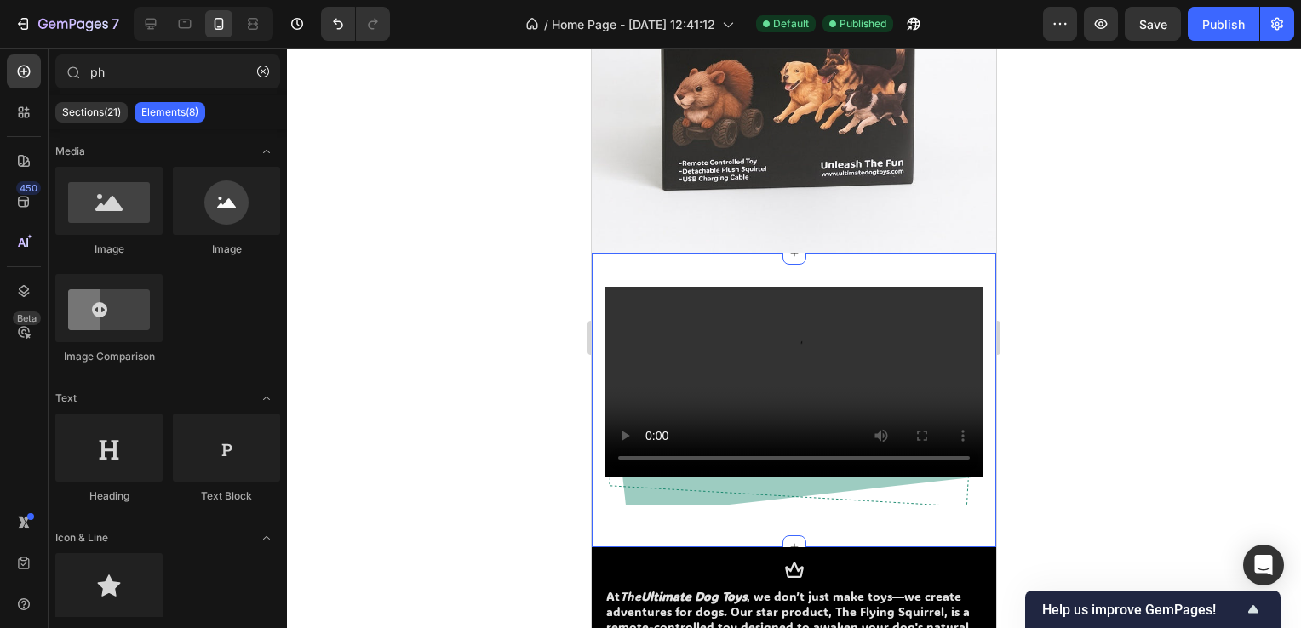
scroll to position [511, 0]
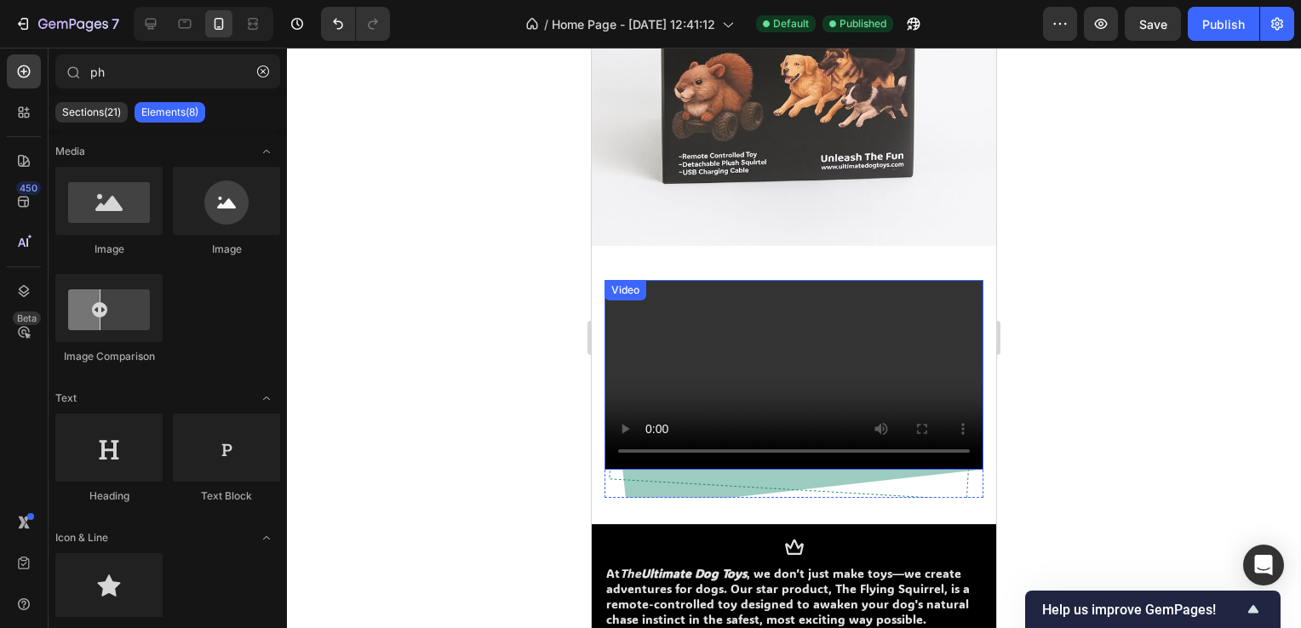
click at [778, 378] on video at bounding box center [794, 375] width 379 height 190
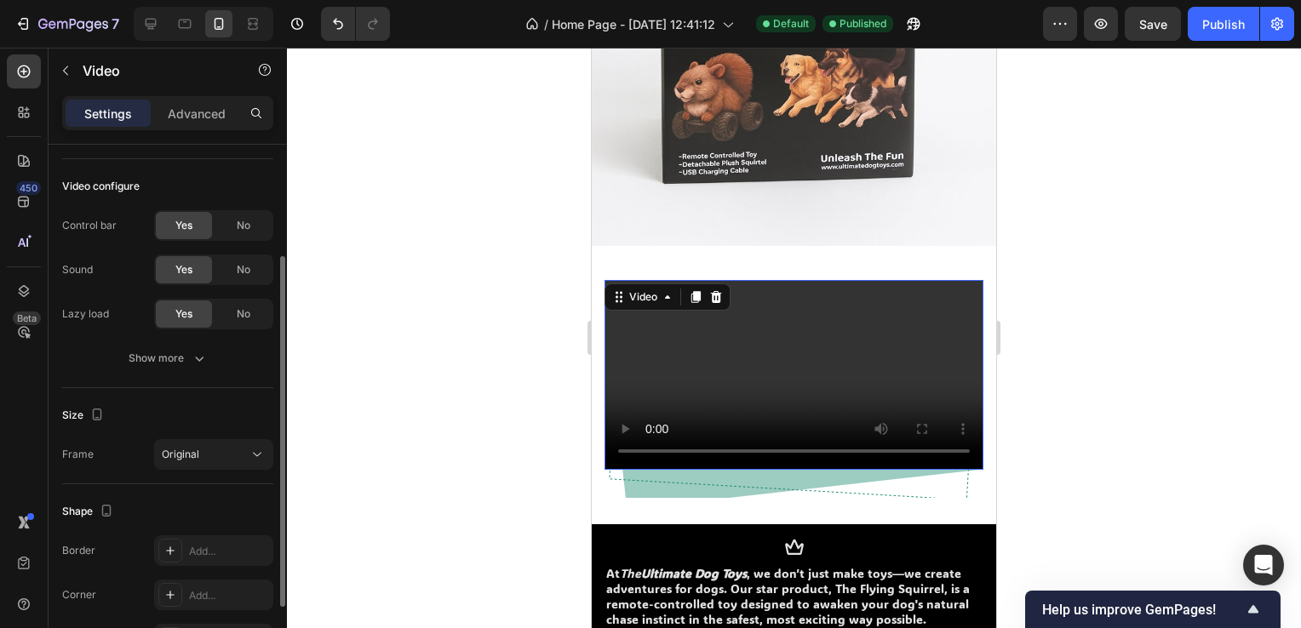
scroll to position [277, 0]
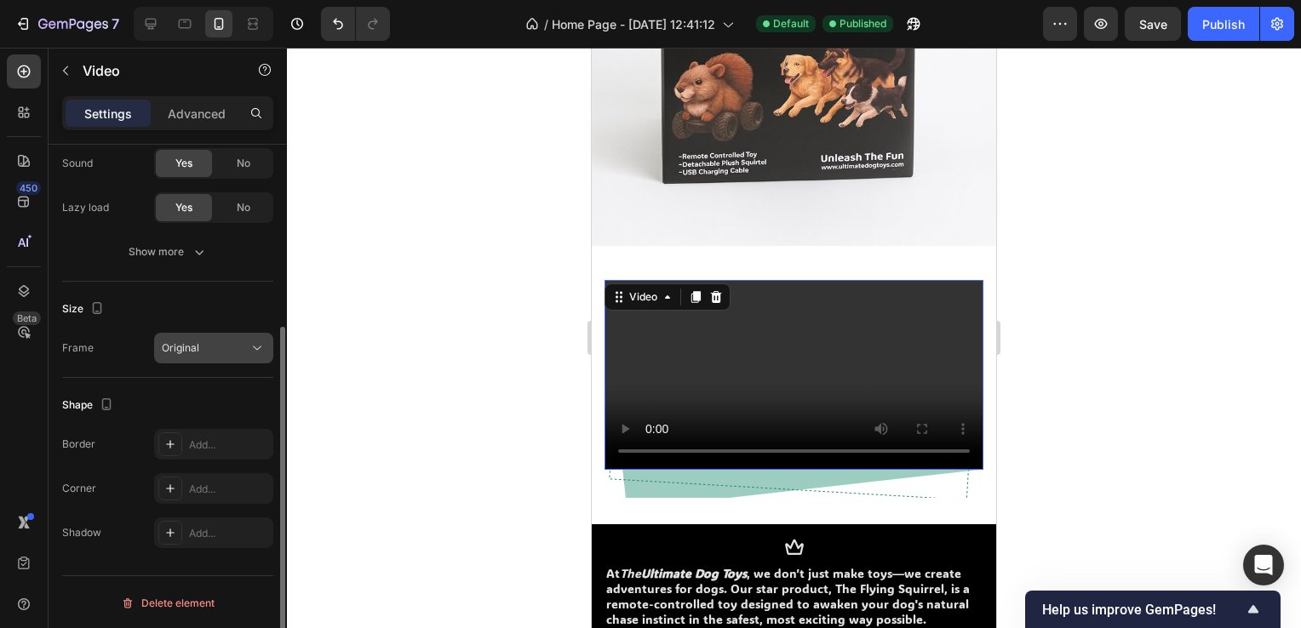
click at [201, 335] on button "Original" at bounding box center [213, 348] width 119 height 31
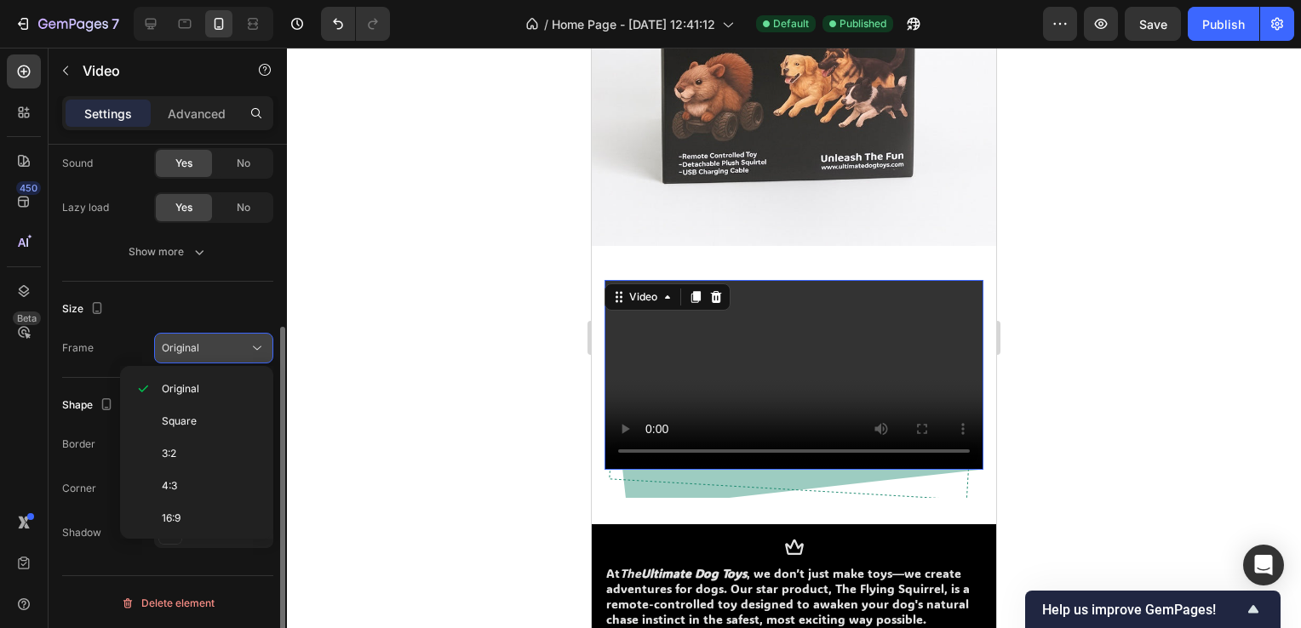
click at [201, 335] on button "Original" at bounding box center [213, 348] width 119 height 31
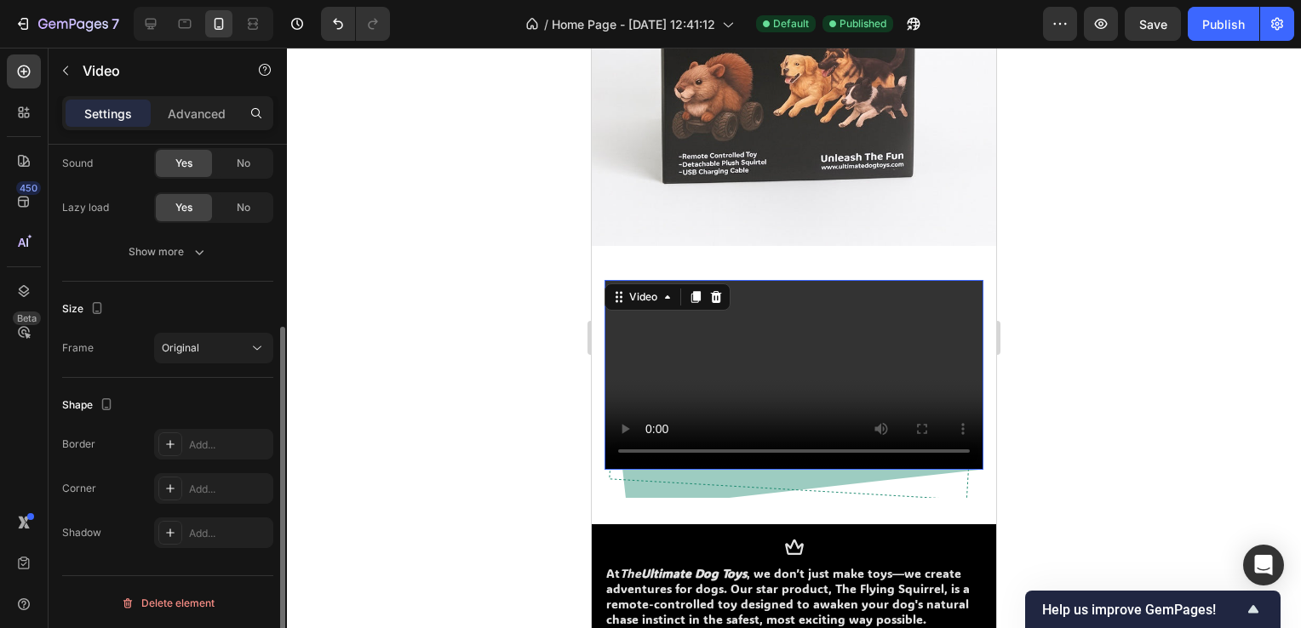
scroll to position [0, 0]
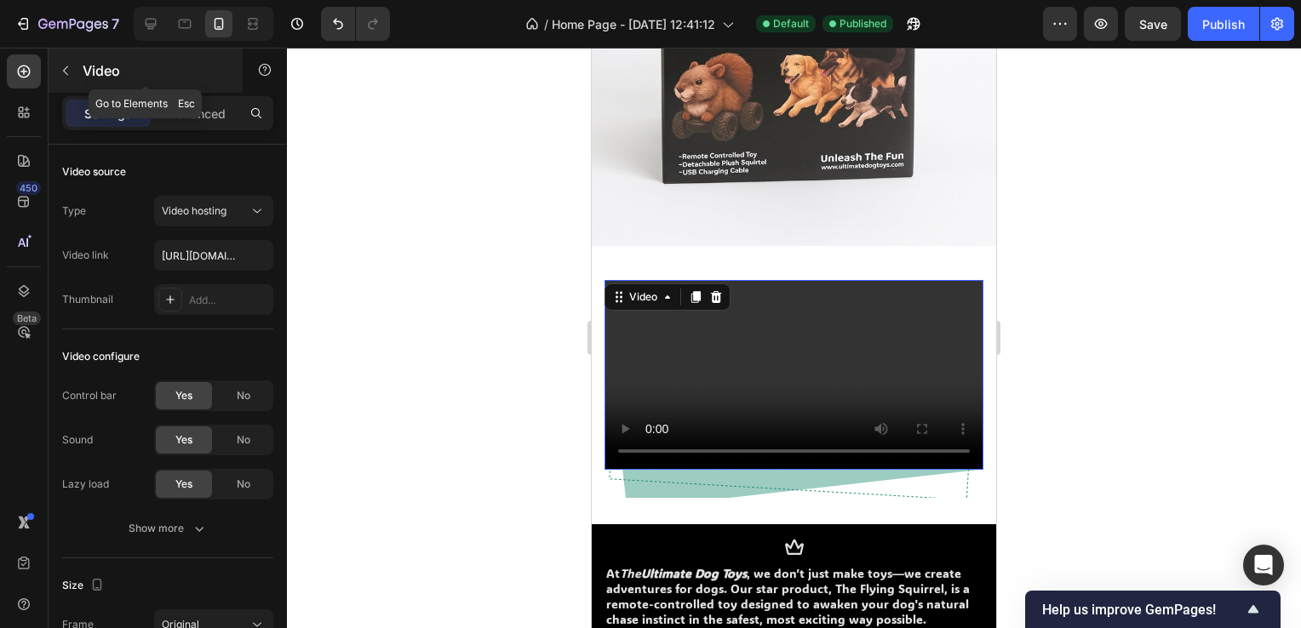
click at [59, 63] on button "button" at bounding box center [65, 70] width 27 height 27
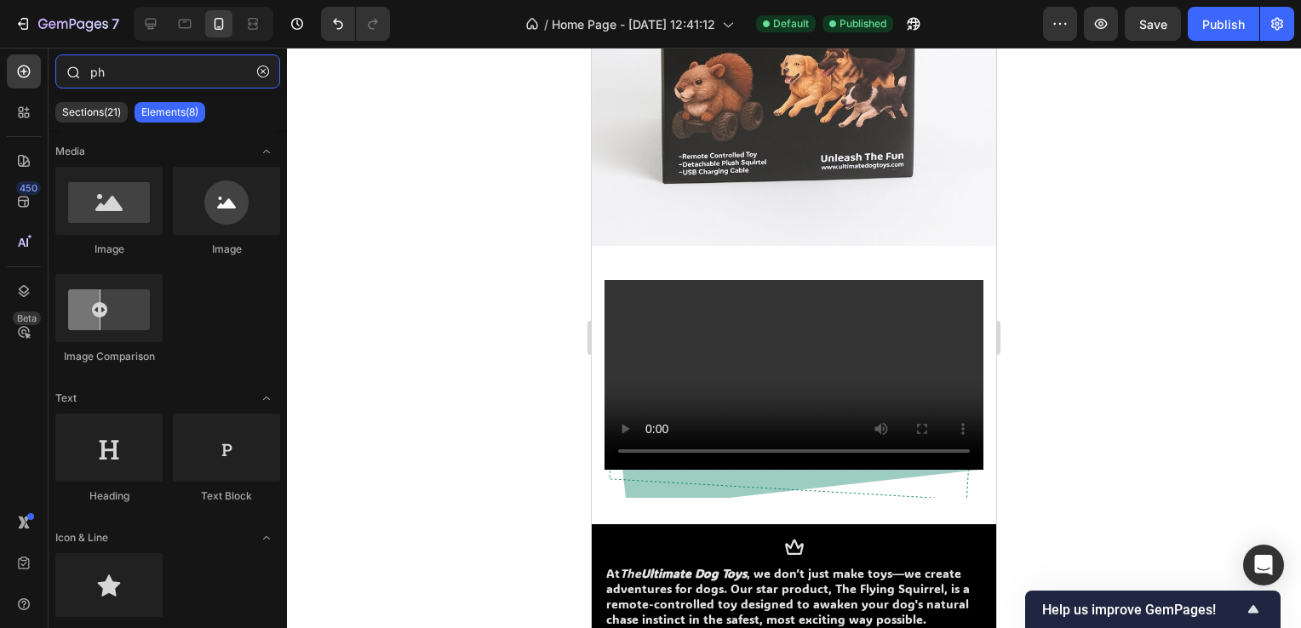
drag, startPoint x: 141, startPoint y: 76, endPoint x: 55, endPoint y: 77, distance: 86.0
click at [52, 77] on div "ph" at bounding box center [168, 74] width 238 height 41
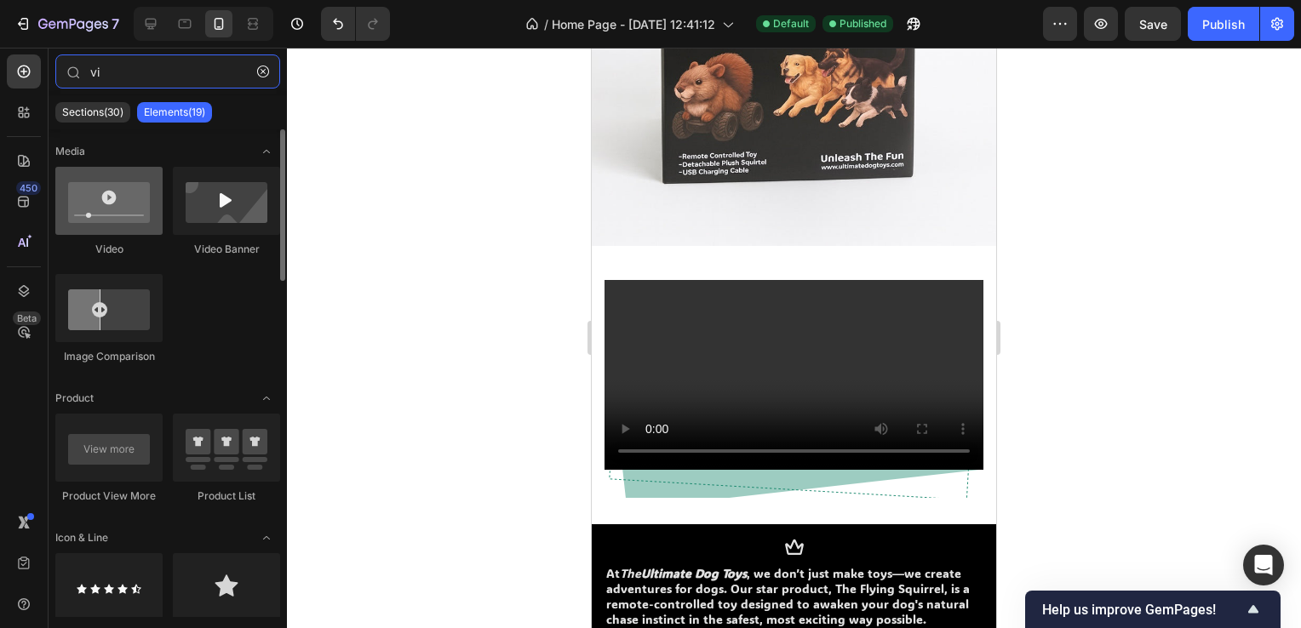
type input "vi"
drag, startPoint x: 118, startPoint y: 208, endPoint x: 123, endPoint y: 220, distance: 13.0
click at [123, 220] on div at bounding box center [108, 201] width 107 height 68
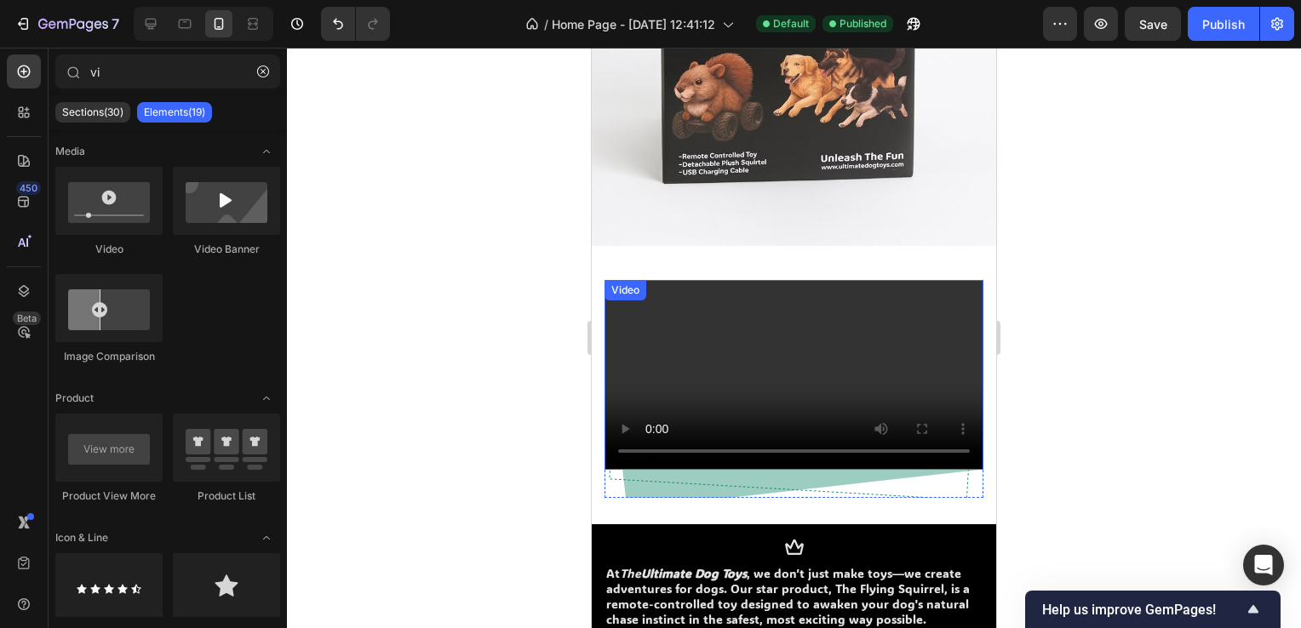
click at [707, 295] on video at bounding box center [794, 375] width 379 height 190
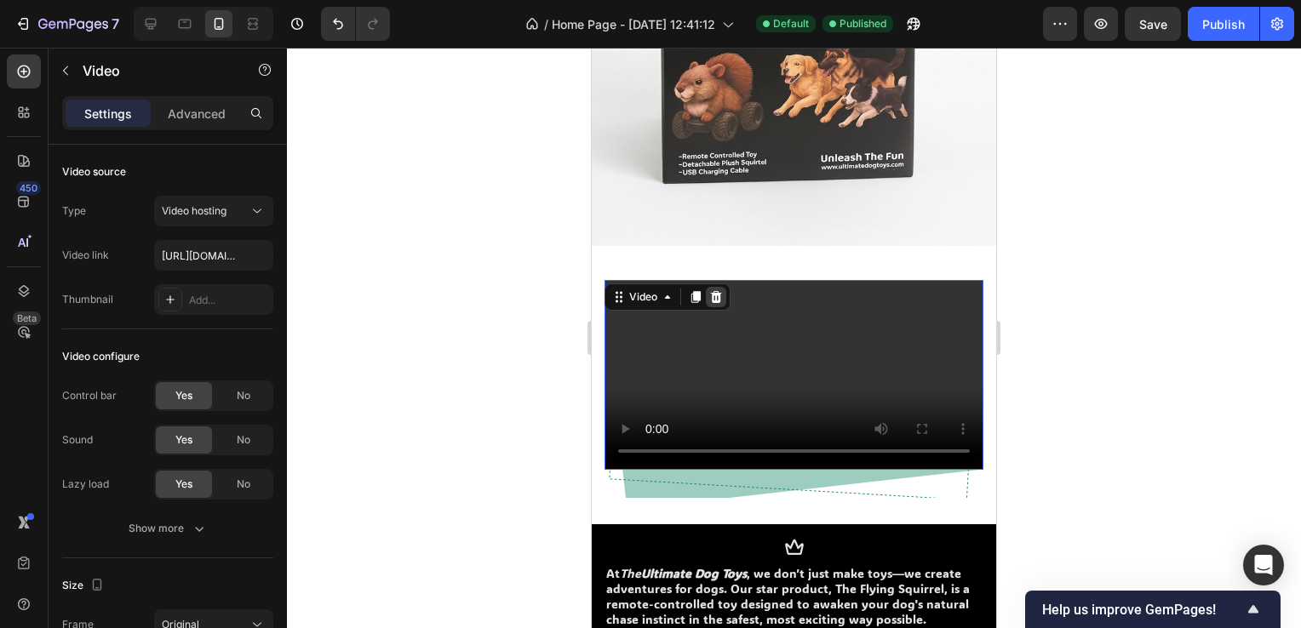
click at [712, 291] on icon at bounding box center [716, 297] width 11 height 12
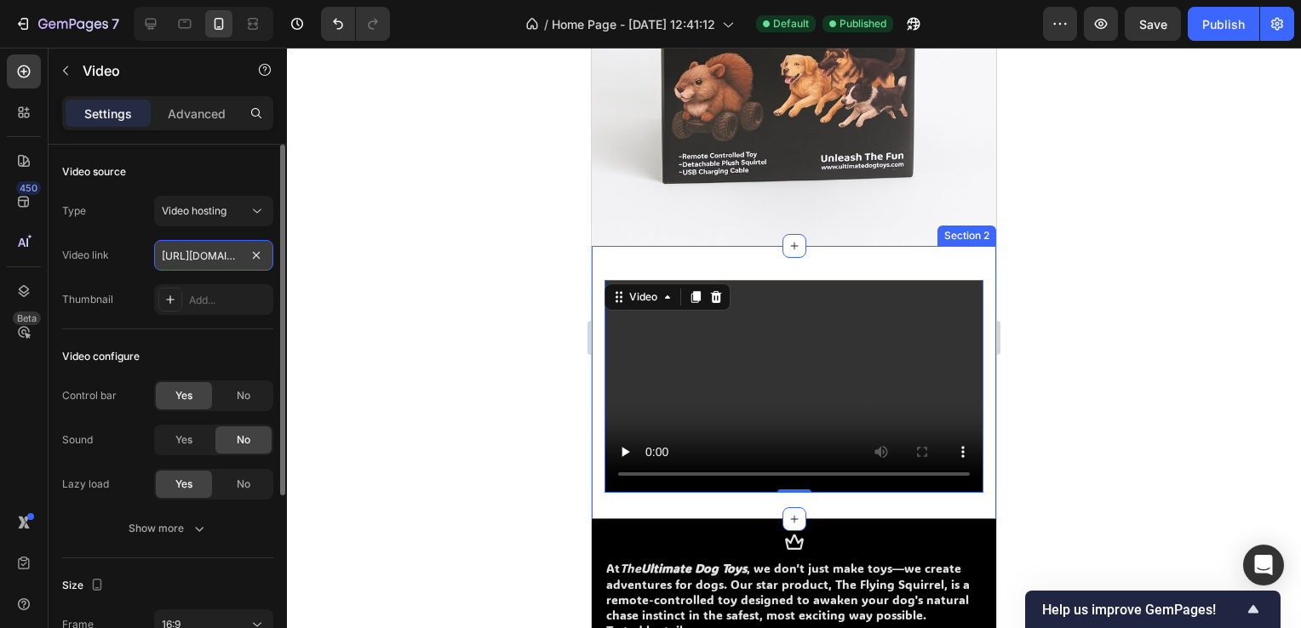
click at [237, 253] on input "[URL][DOMAIN_NAME]" at bounding box center [213, 255] width 119 height 31
paste input "cc91765d060b4cac85a98da73bf26a97"
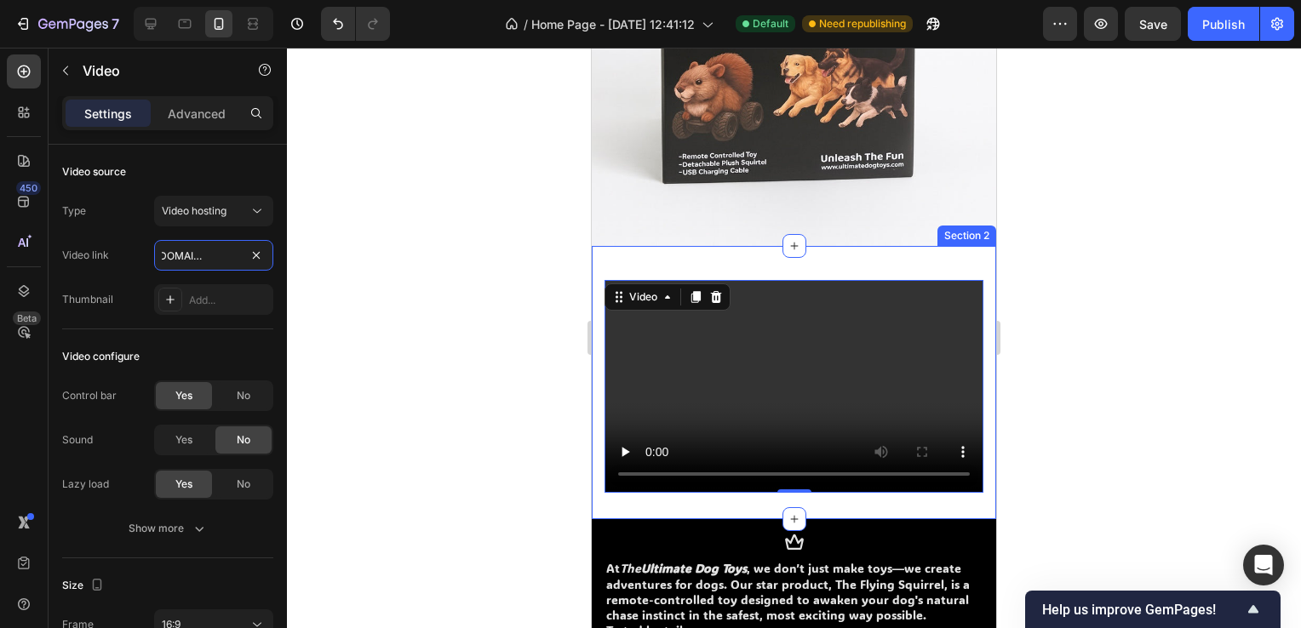
type input "[URL][DOMAIN_NAME]"
click at [371, 289] on div at bounding box center [794, 338] width 1014 height 581
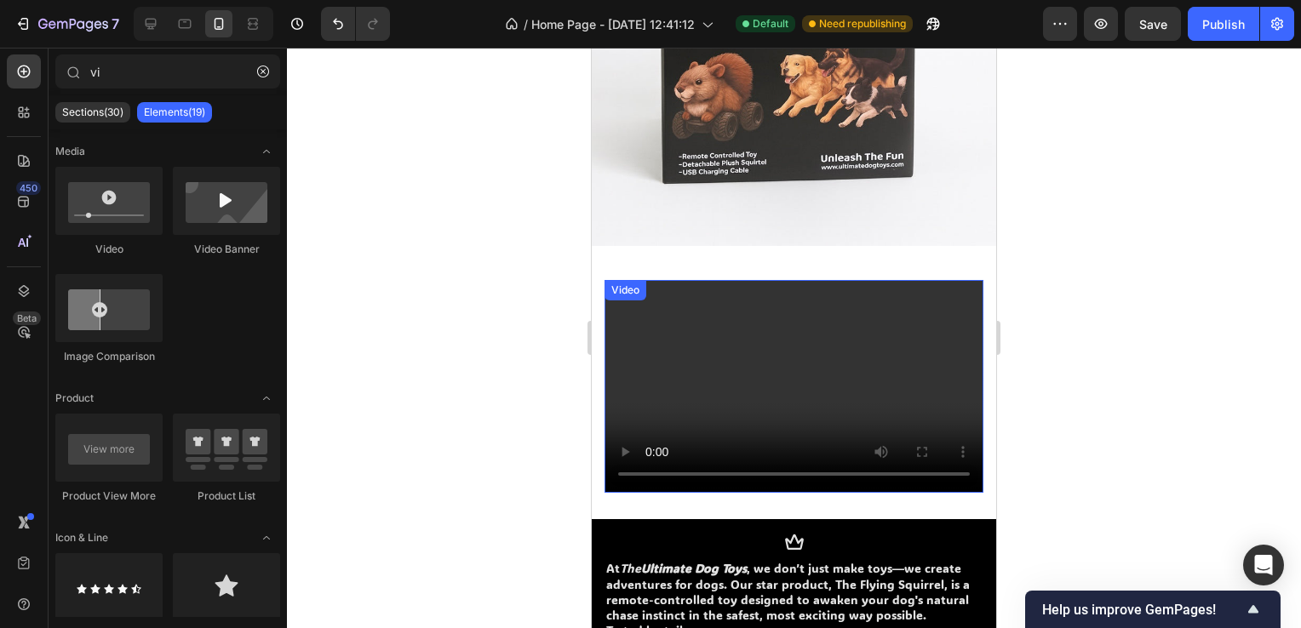
click at [1040, 367] on div at bounding box center [794, 338] width 1014 height 581
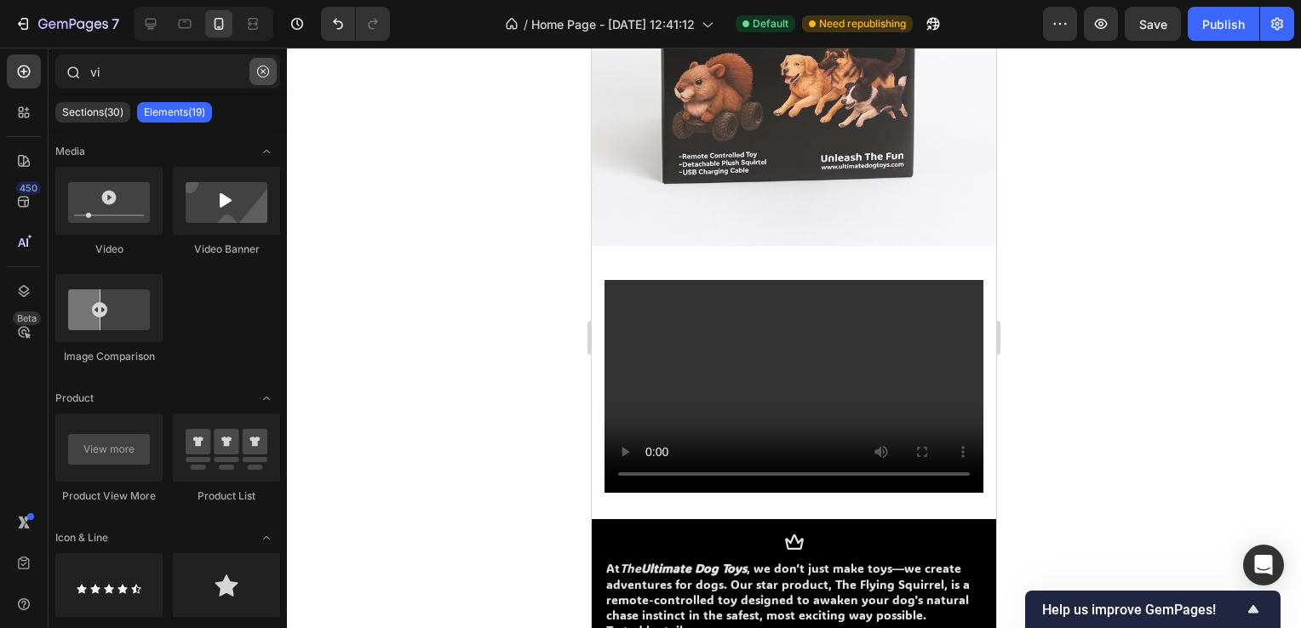
click at [266, 77] on icon "button" at bounding box center [263, 72] width 12 height 12
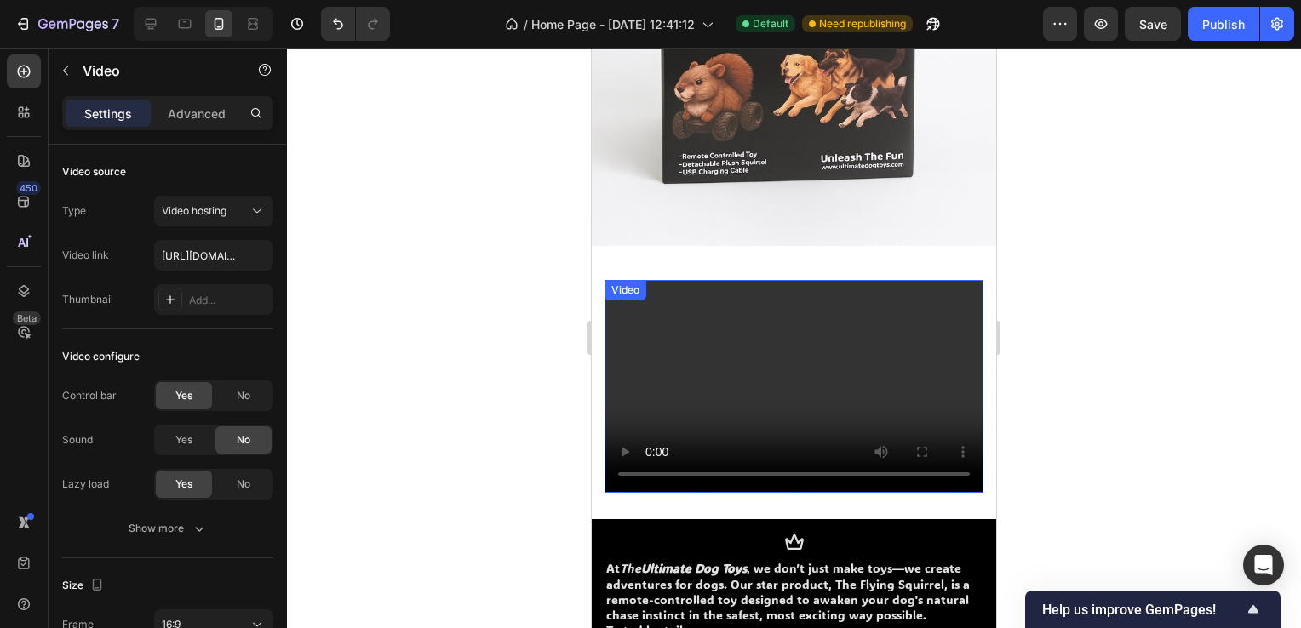
click at [643, 305] on video at bounding box center [794, 386] width 379 height 213
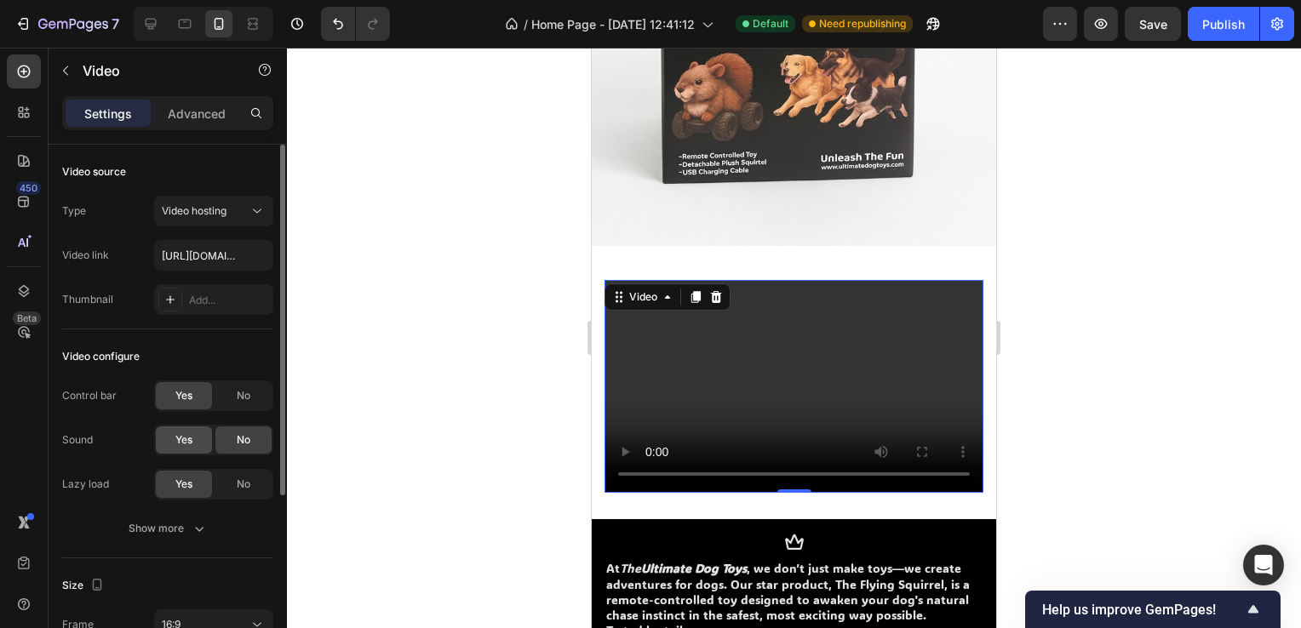
click at [170, 441] on div "Yes" at bounding box center [184, 440] width 56 height 27
click at [181, 525] on div "Show more" at bounding box center [168, 528] width 79 height 17
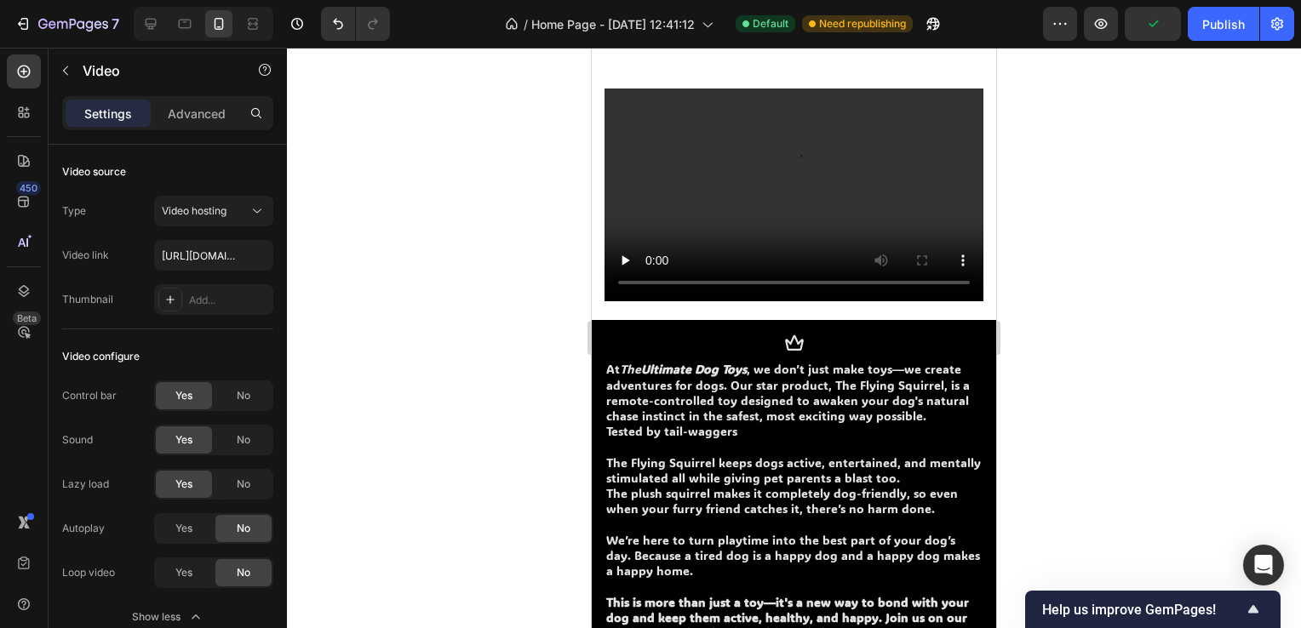
scroll to position [681, 0]
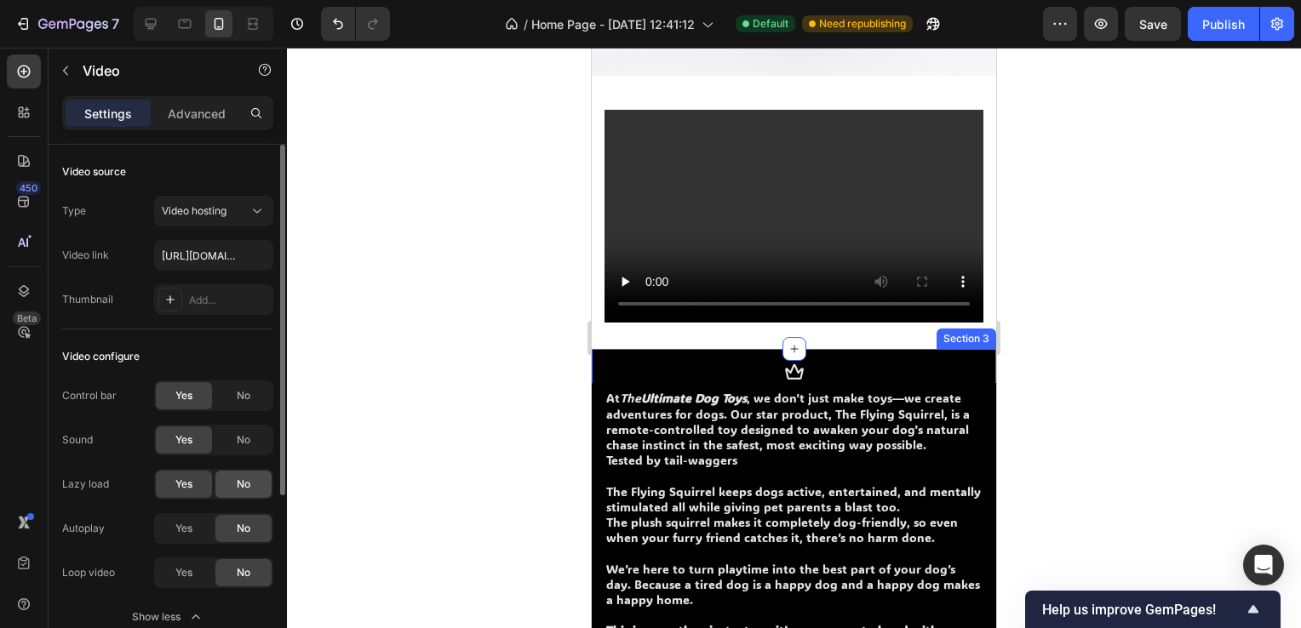
click at [221, 478] on div "No" at bounding box center [243, 484] width 56 height 27
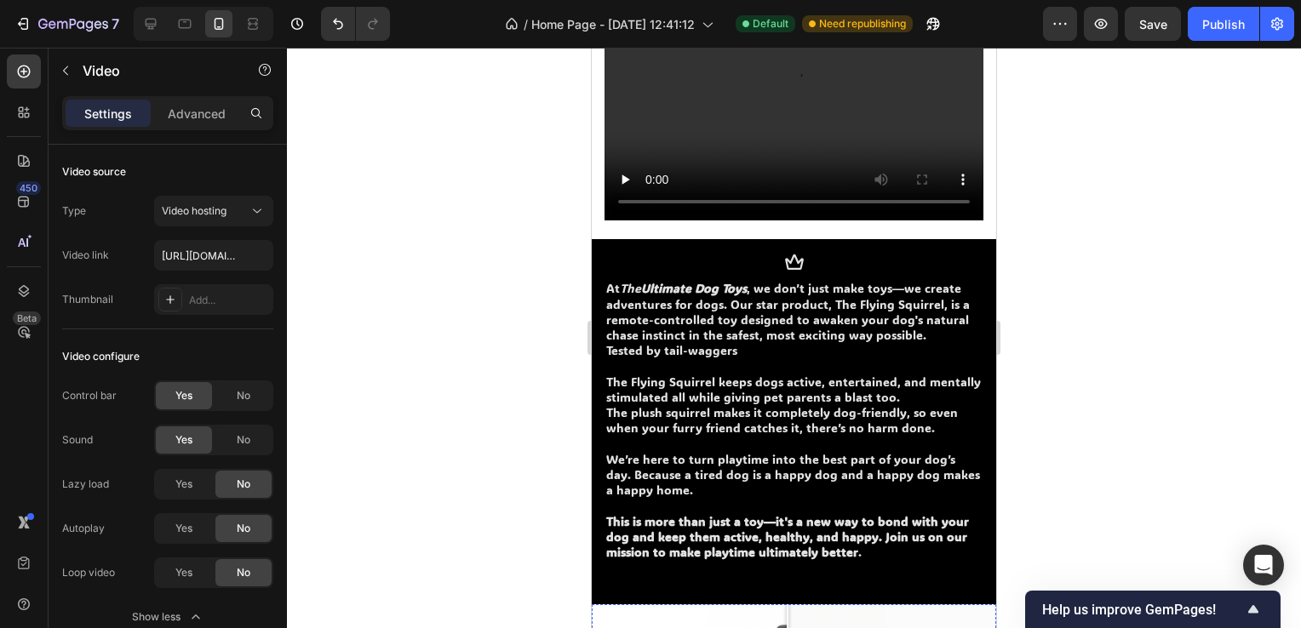
scroll to position [596, 0]
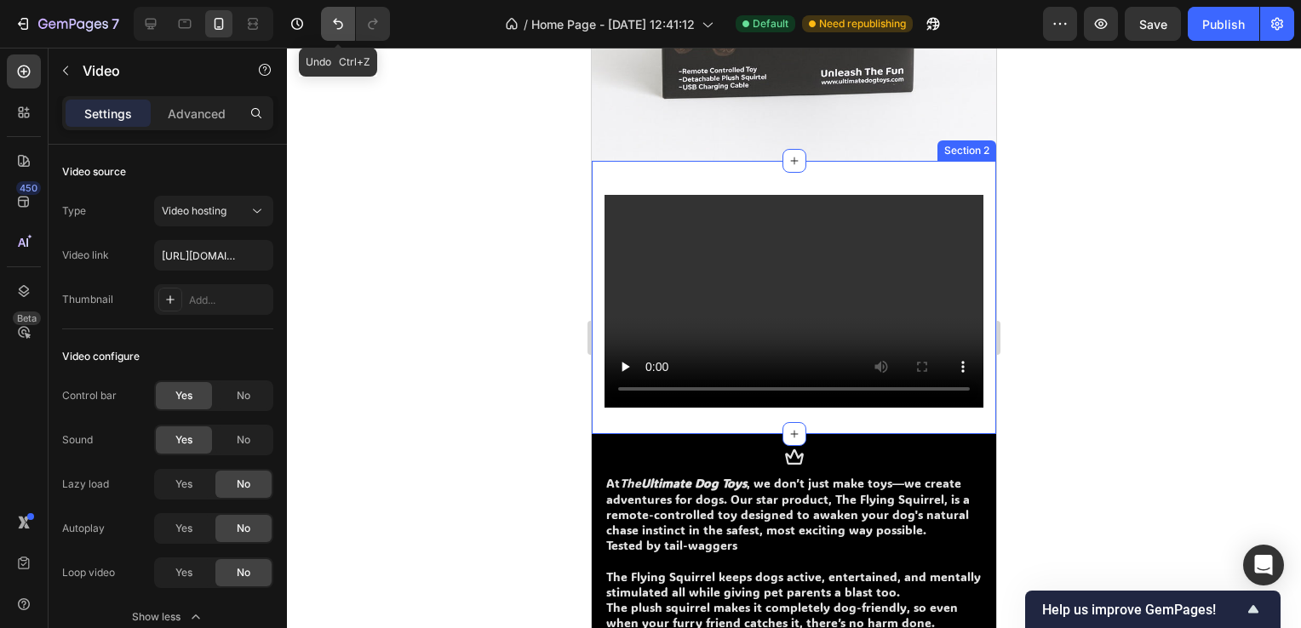
click at [334, 27] on icon "Undo/Redo" at bounding box center [338, 23] width 17 height 17
type input "[URL][DOMAIN_NAME]"
click at [332, 27] on icon "Undo/Redo" at bounding box center [338, 23] width 17 height 17
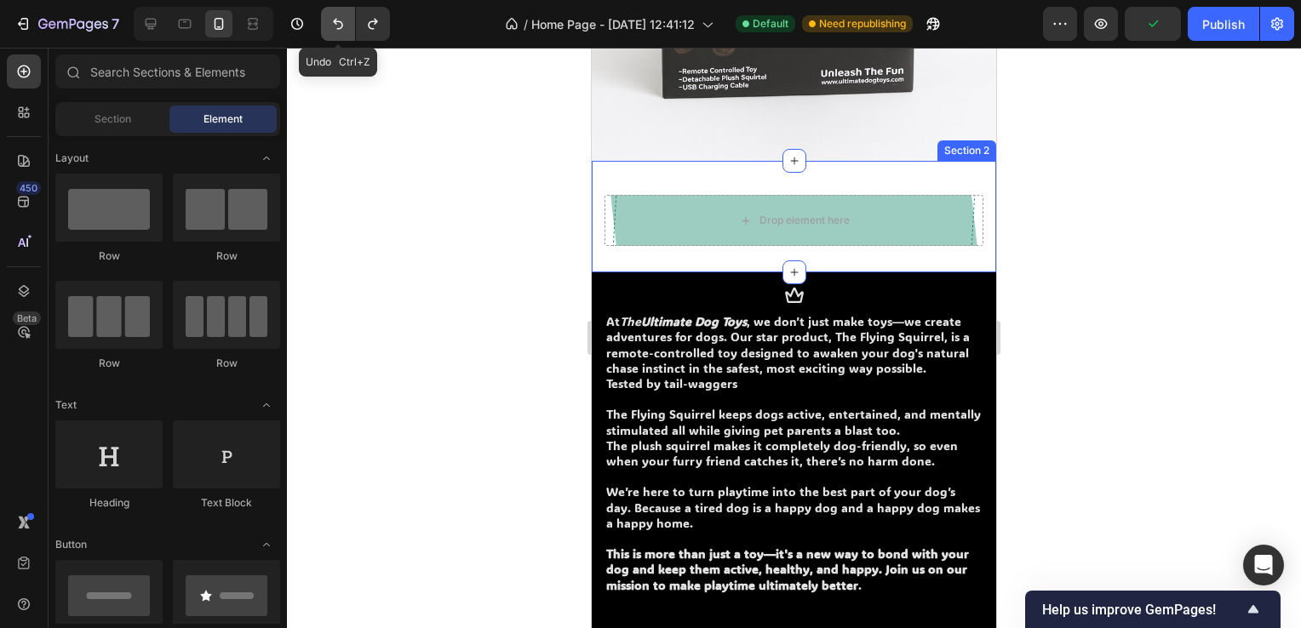
click at [332, 27] on icon "Undo/Redo" at bounding box center [338, 23] width 17 height 17
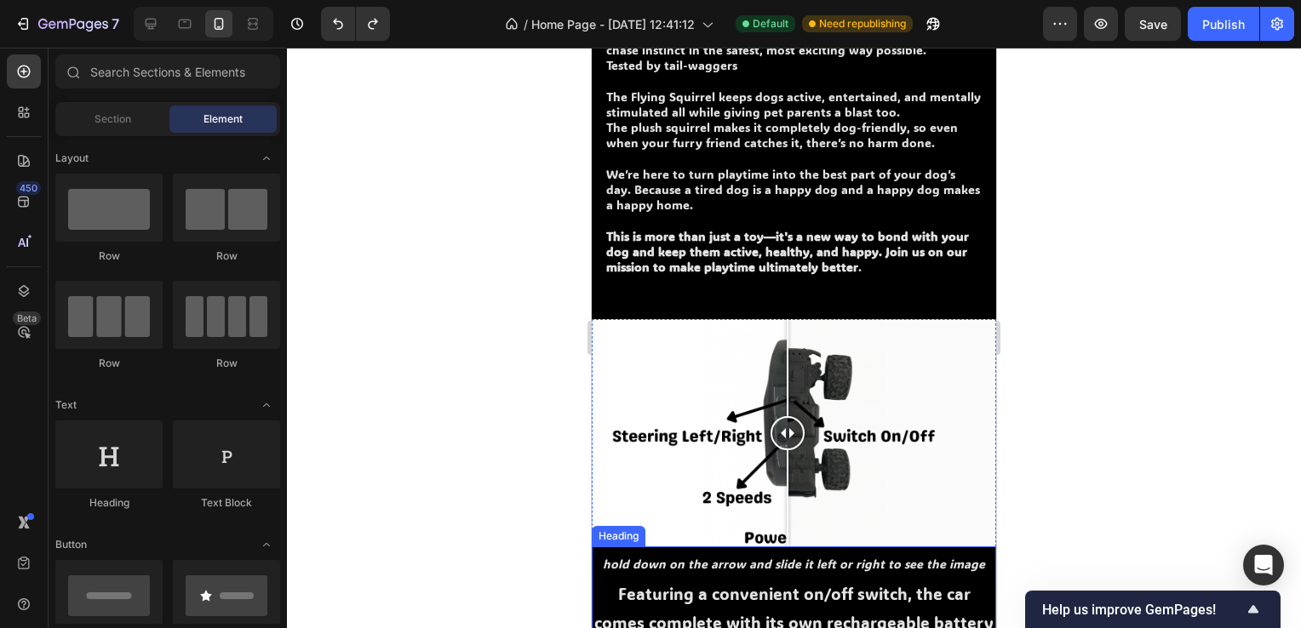
scroll to position [1107, 0]
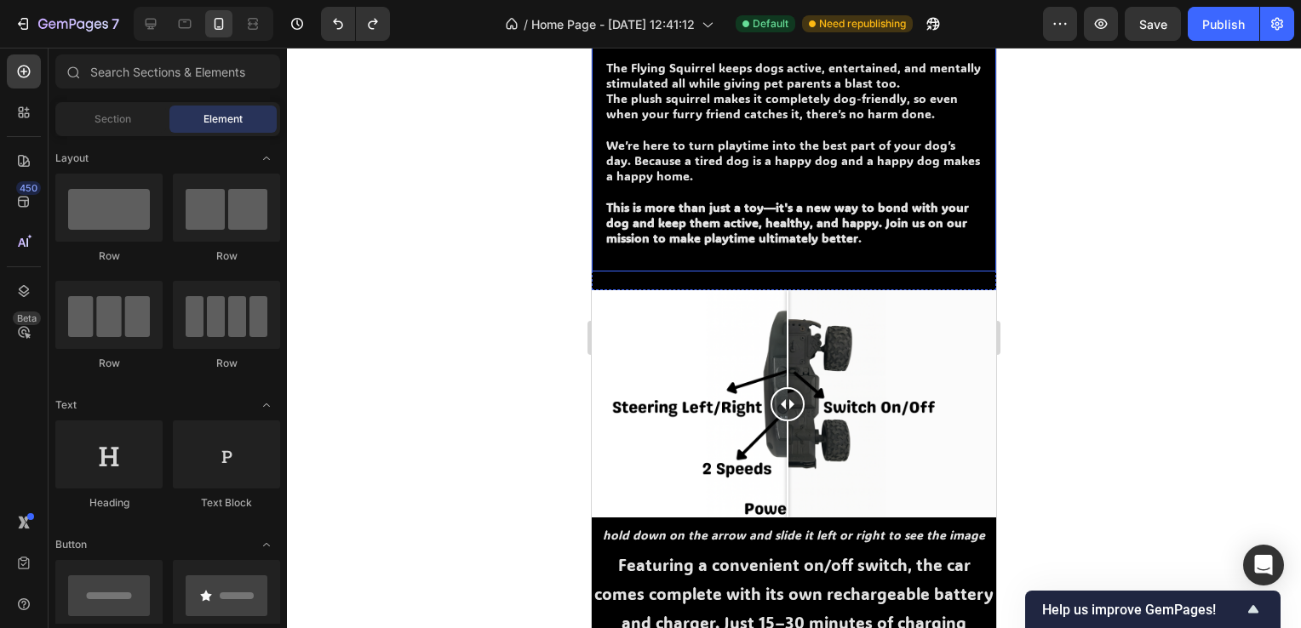
drag, startPoint x: 492, startPoint y: 135, endPoint x: 480, endPoint y: 120, distance: 18.8
click at [492, 135] on div at bounding box center [794, 338] width 1014 height 581
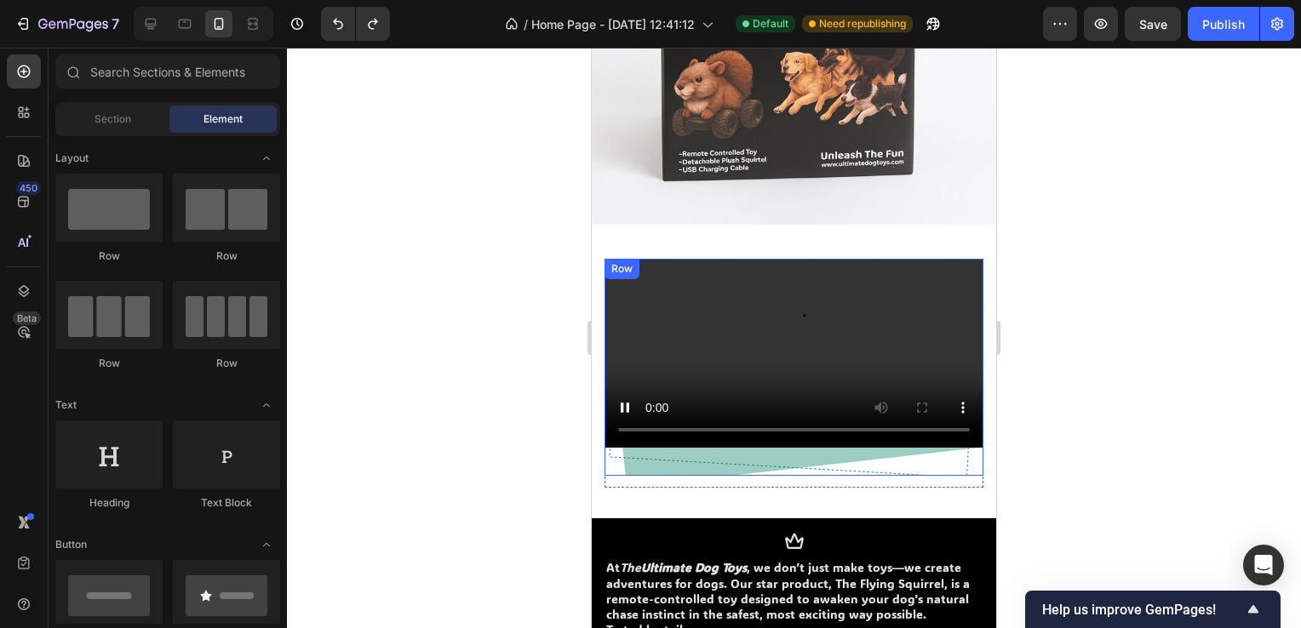
scroll to position [426, 0]
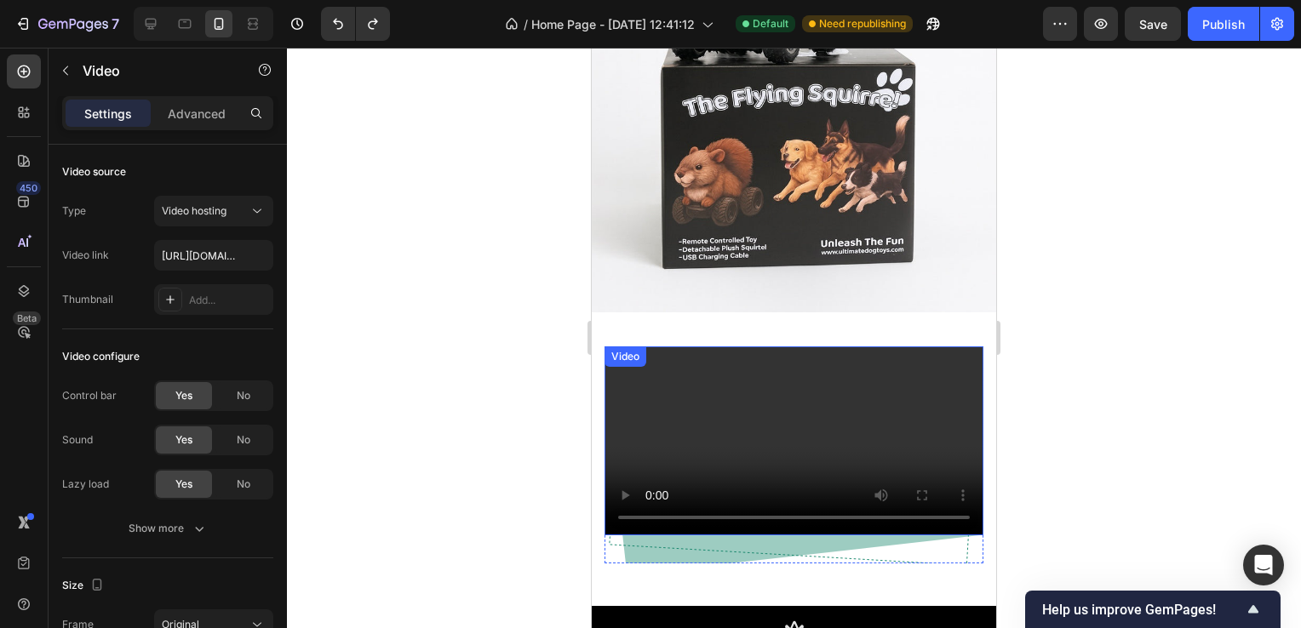
click at [771, 390] on video at bounding box center [794, 442] width 379 height 190
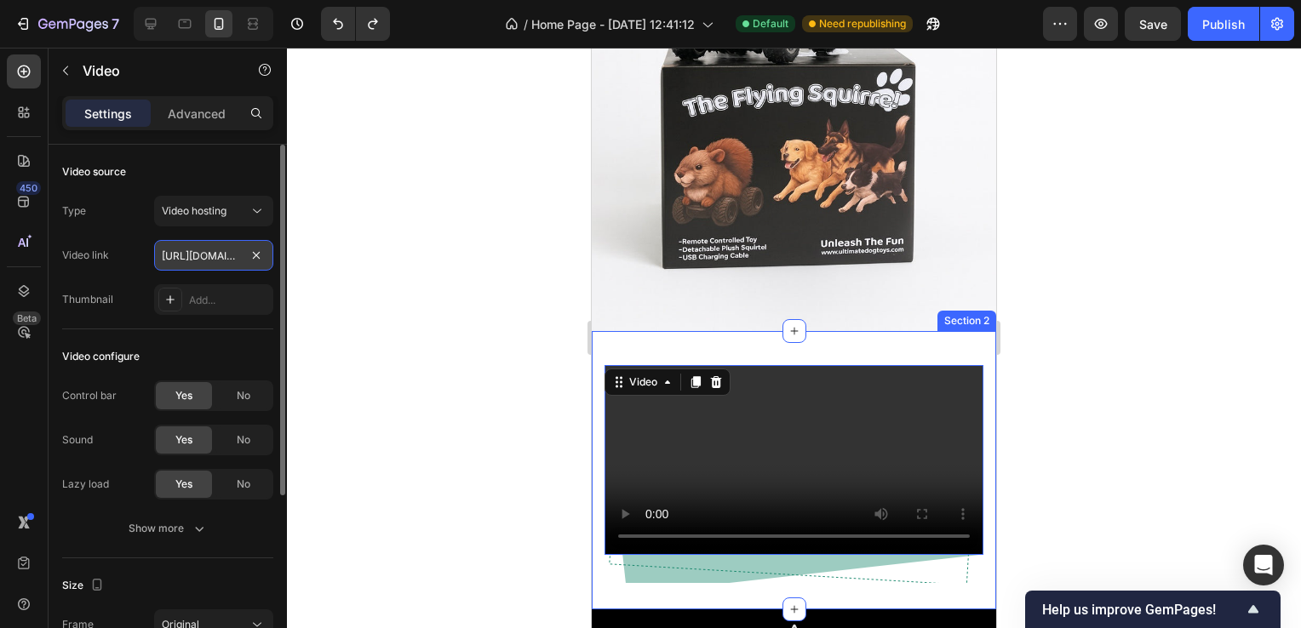
click at [201, 243] on input "[URL][DOMAIN_NAME]" at bounding box center [213, 255] width 119 height 31
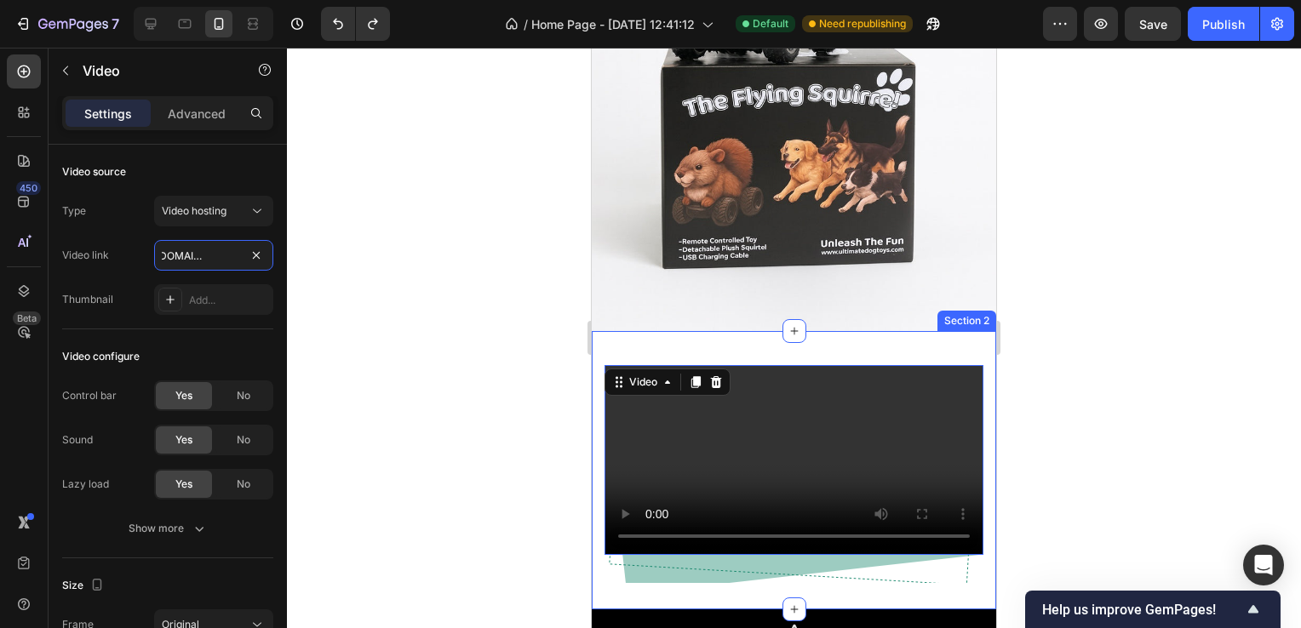
type input "[URL][DOMAIN_NAME]"
click at [463, 315] on div at bounding box center [794, 338] width 1014 height 581
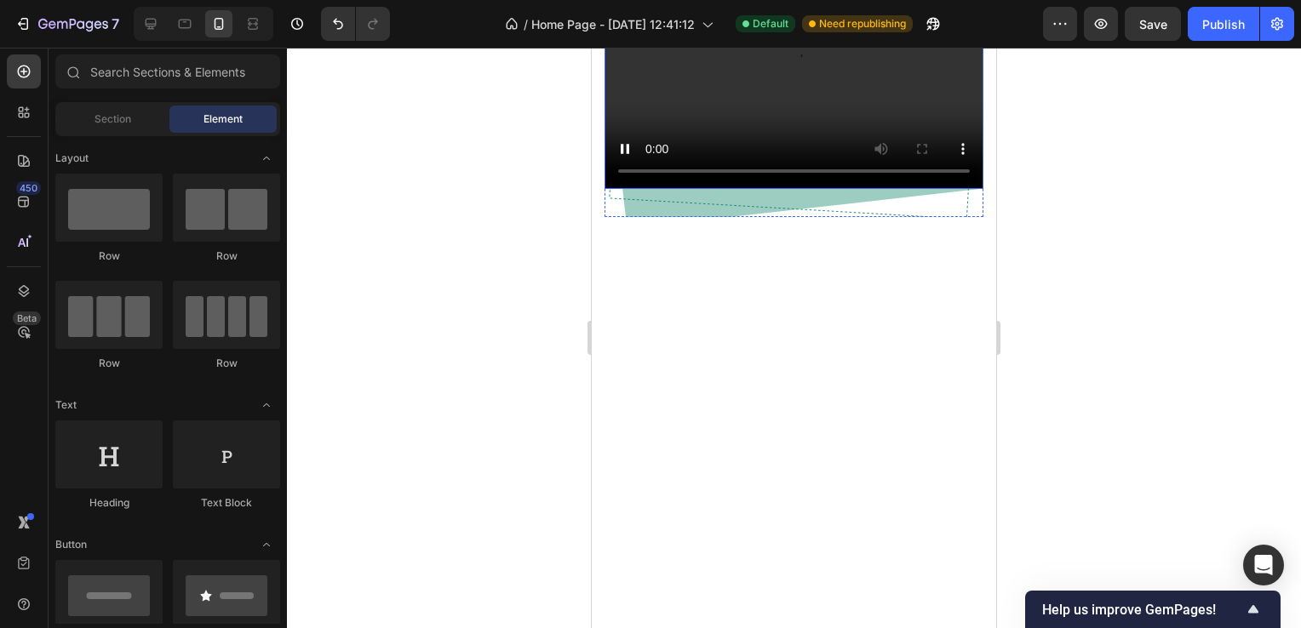
scroll to position [766, 0]
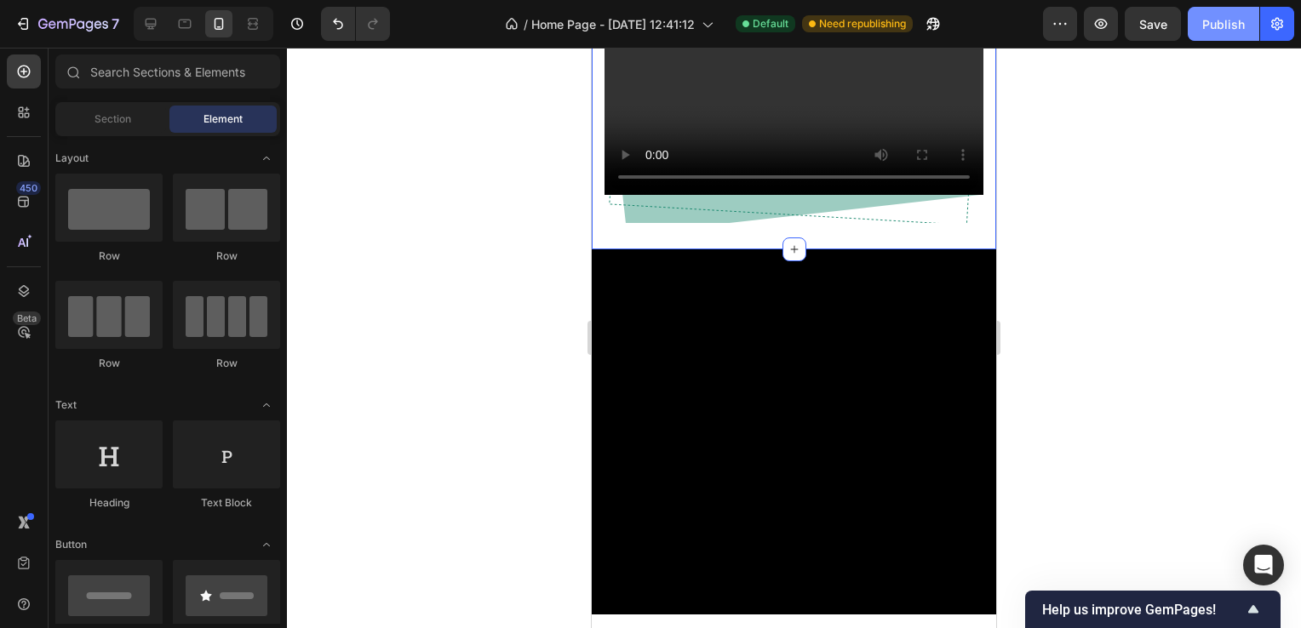
click at [1223, 22] on div "Publish" at bounding box center [1223, 24] width 43 height 18
